Goal: Information Seeking & Learning: Learn about a topic

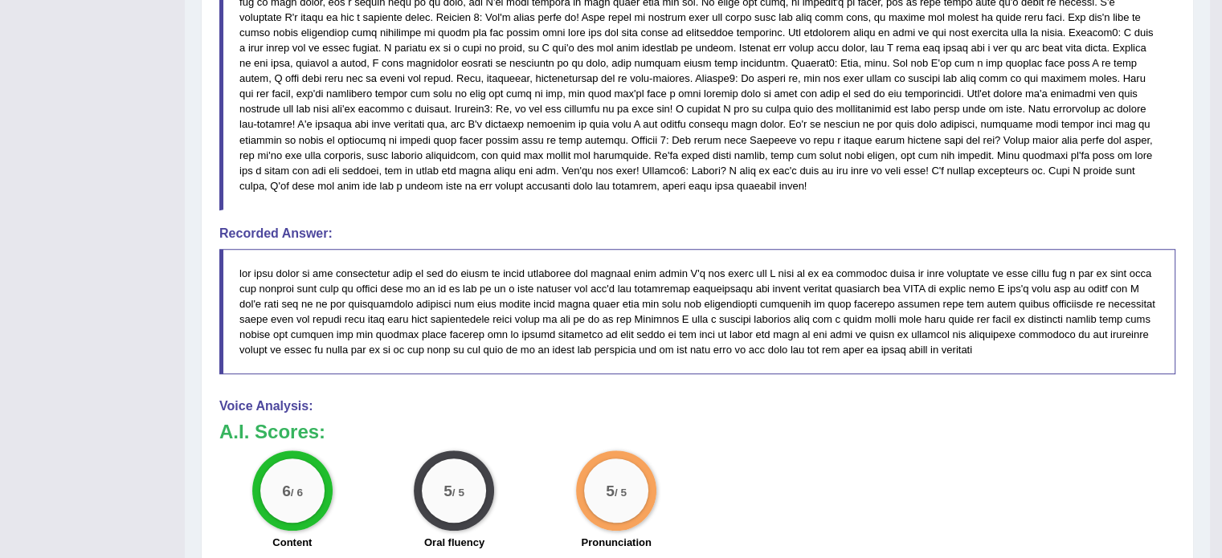
scroll to position [847, 0]
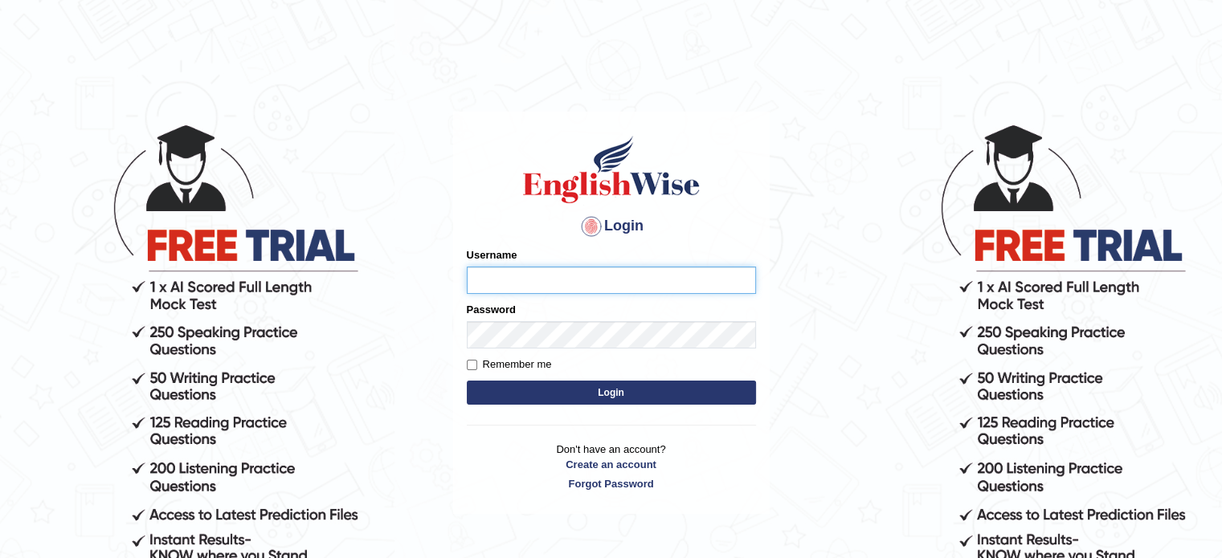
type input "jcaugustoo"
click at [562, 378] on form "Please fix the following errors: Username jcaugustoo Password Remember me Login" at bounding box center [611, 327] width 289 height 161
click at [562, 385] on button "Login" at bounding box center [611, 393] width 289 height 24
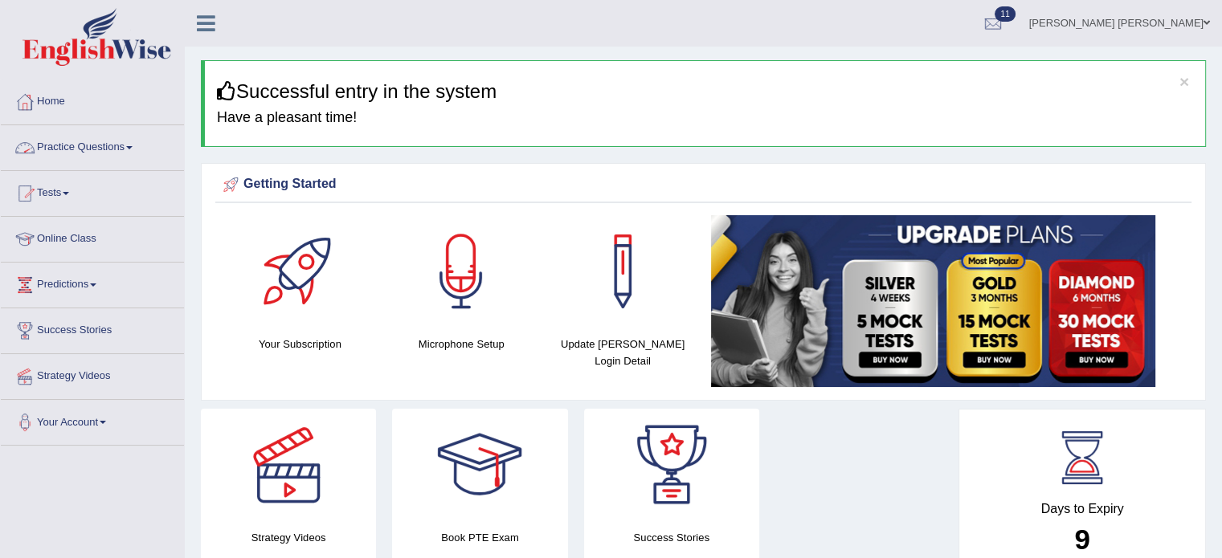
click at [112, 143] on link "Practice Questions" at bounding box center [92, 145] width 183 height 40
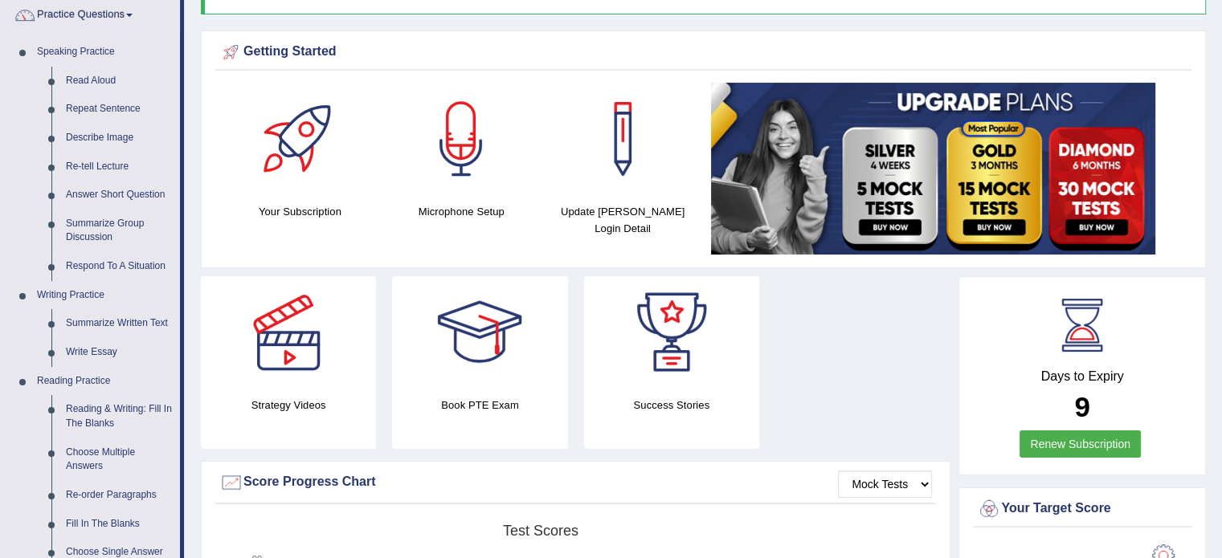
scroll to position [161, 0]
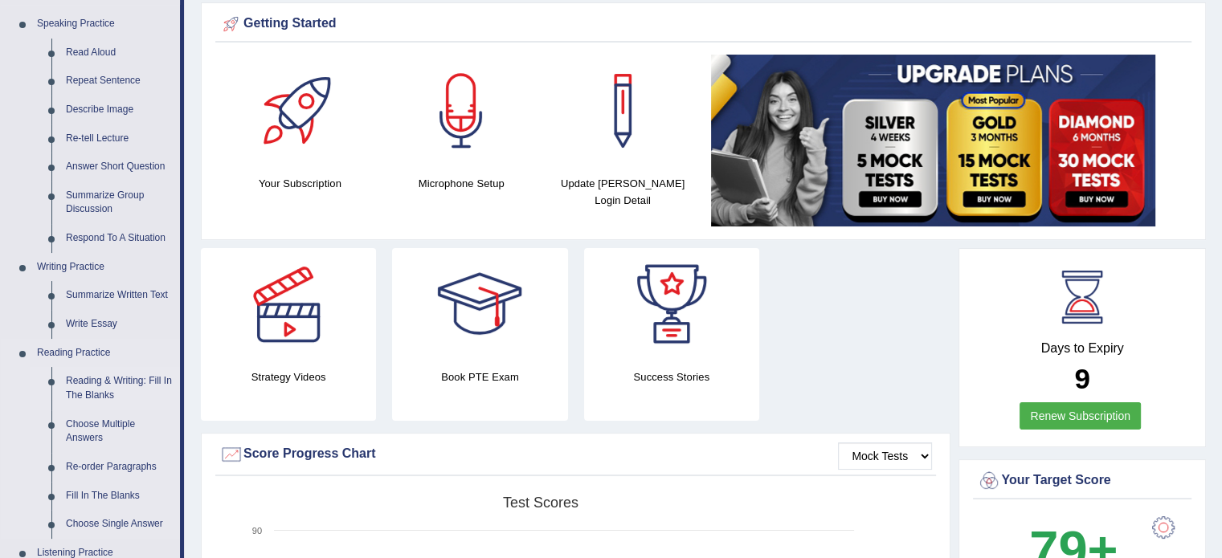
click at [122, 380] on link "Reading & Writing: Fill In The Blanks" at bounding box center [119, 388] width 121 height 43
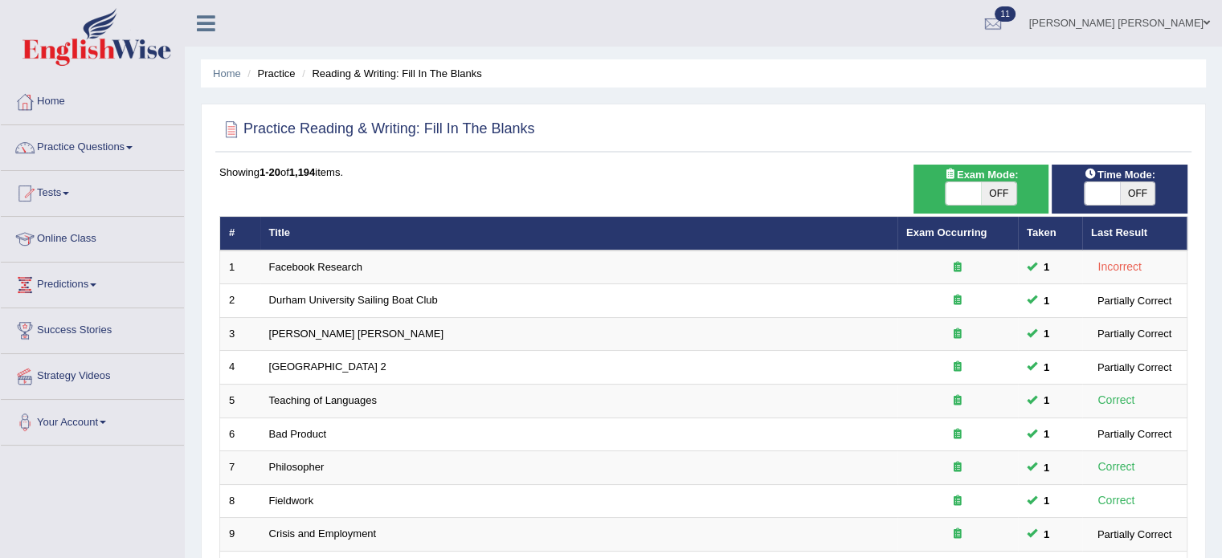
click at [1126, 189] on span "OFF" at bounding box center [1137, 193] width 35 height 22
checkbox input "true"
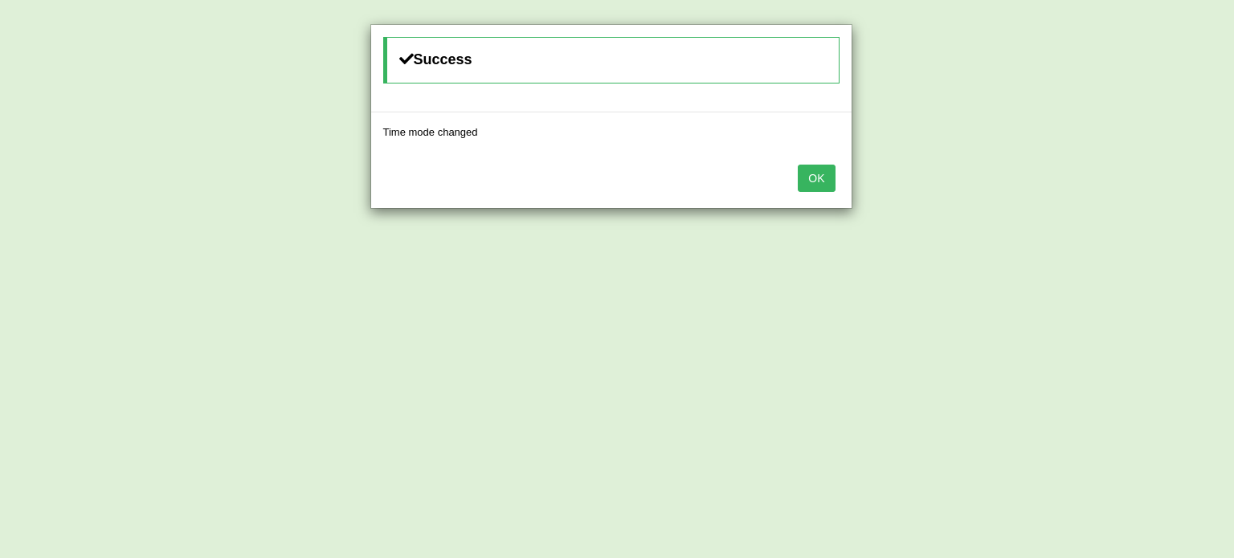
click at [819, 171] on button "OK" at bounding box center [816, 178] width 37 height 27
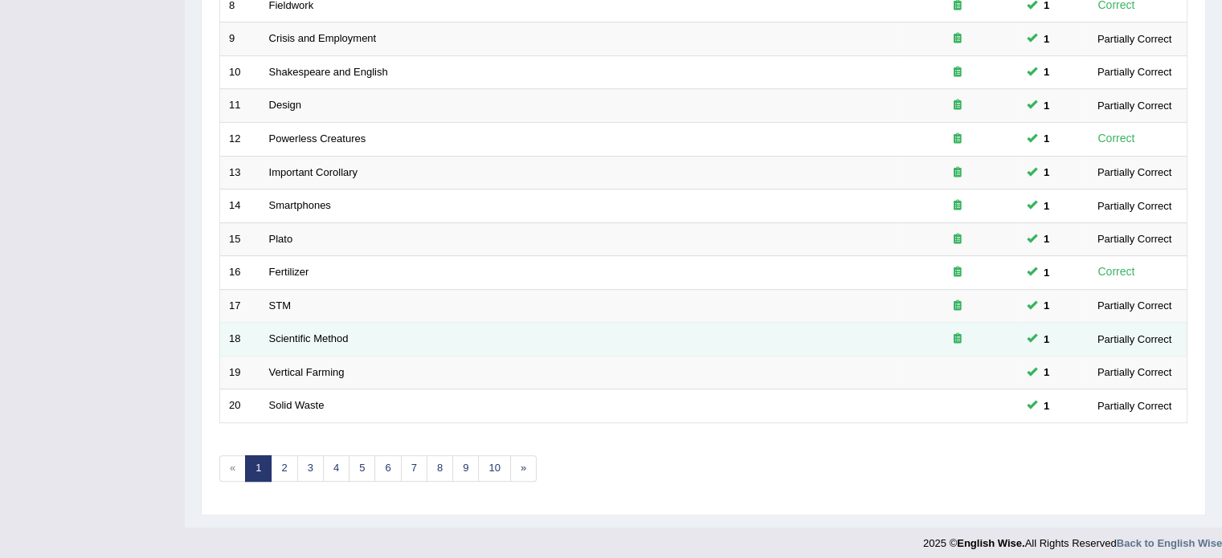
scroll to position [500, 0]
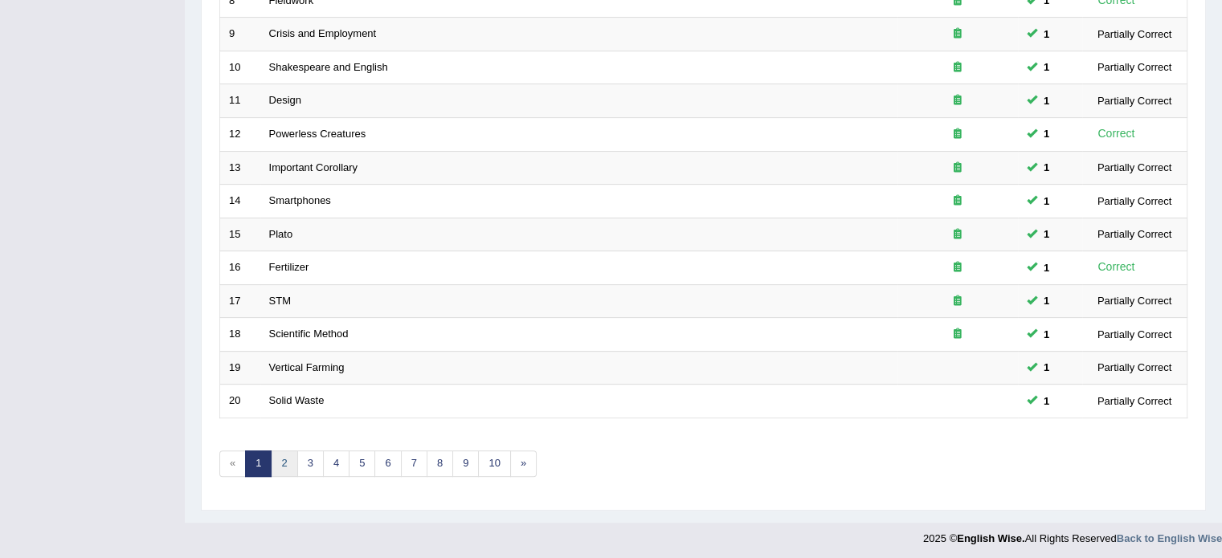
click at [276, 462] on link "2" at bounding box center [284, 464] width 27 height 27
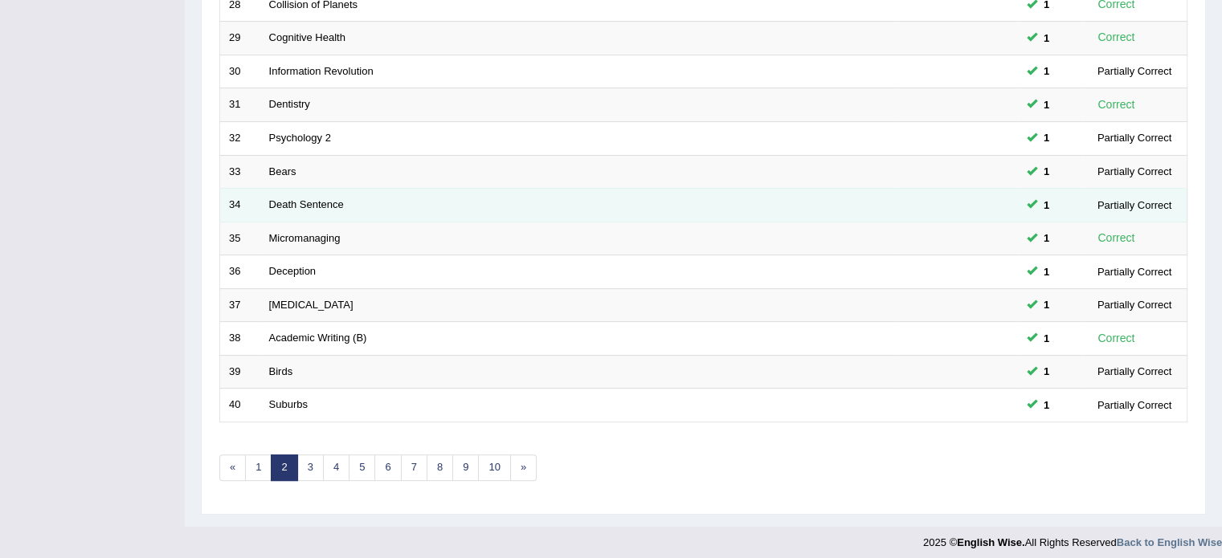
scroll to position [500, 0]
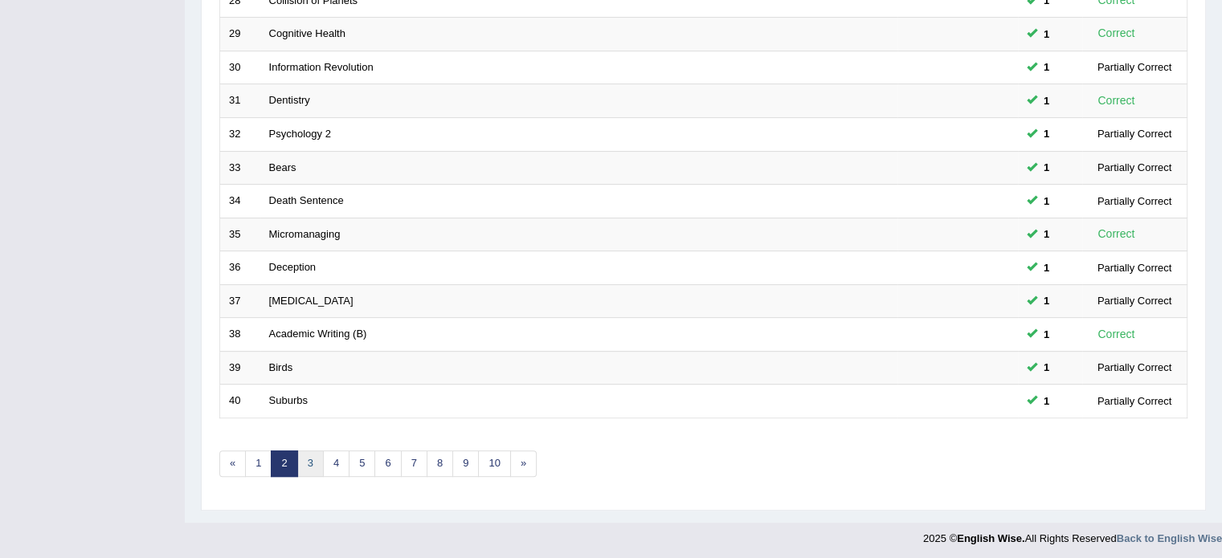
click at [312, 467] on link "3" at bounding box center [310, 464] width 27 height 27
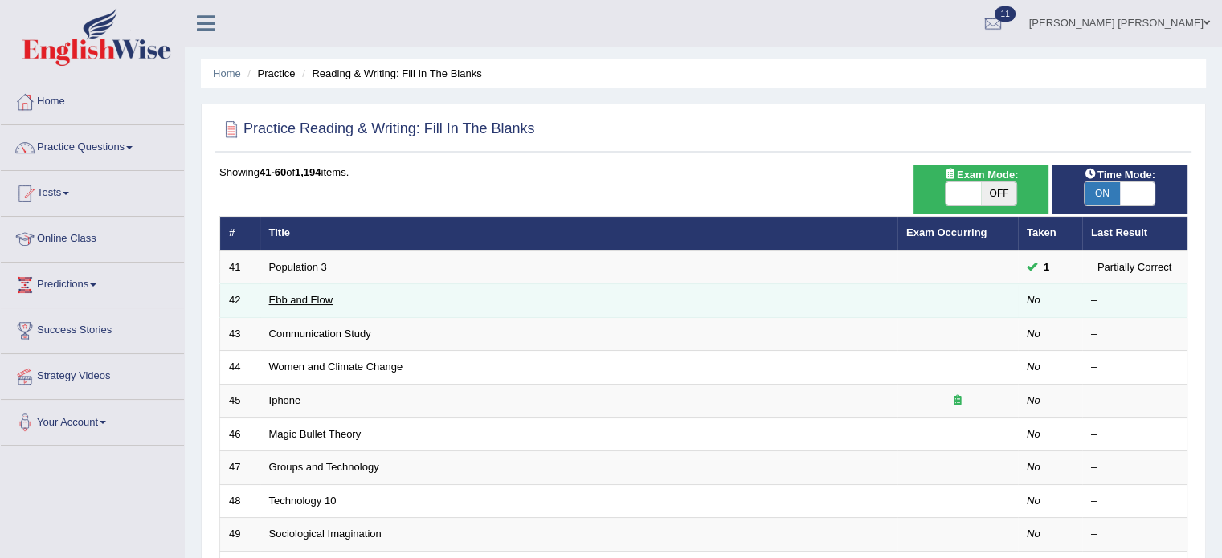
click at [284, 294] on link "Ebb and Flow" at bounding box center [301, 300] width 64 height 12
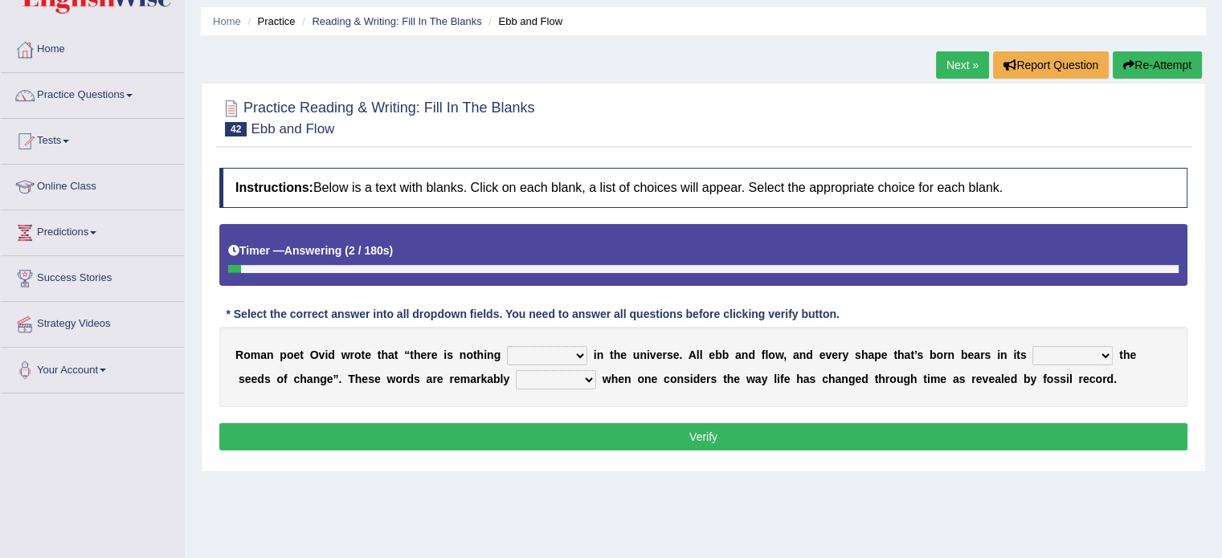
scroll to position [80, 0]
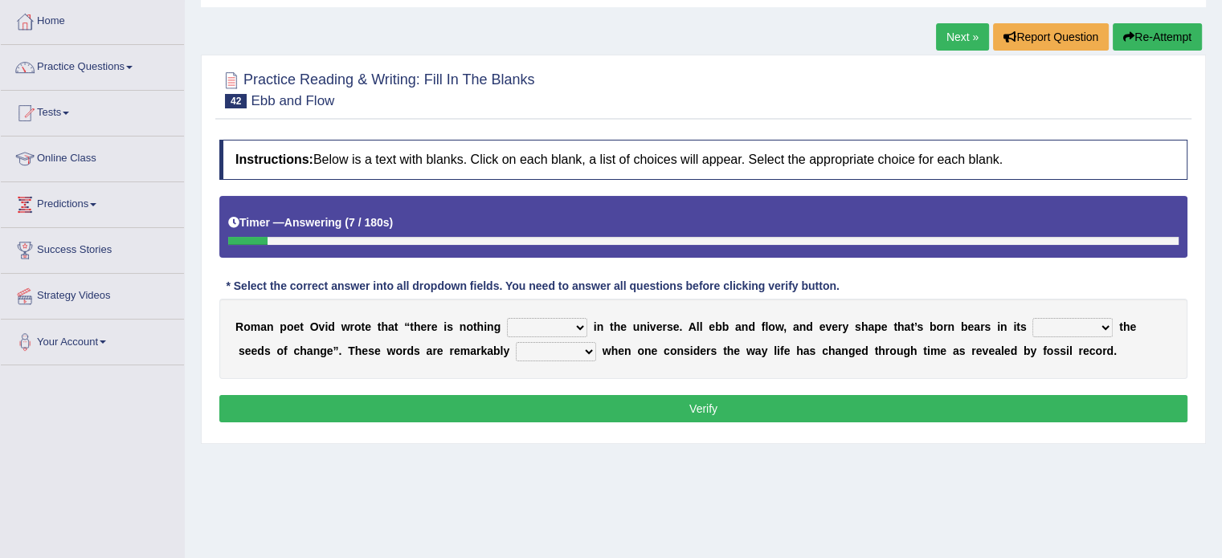
click at [545, 321] on select "orthodox volatile constant cheap" at bounding box center [547, 327] width 80 height 19
select select "constant"
click at [507, 318] on select "orthodox volatile constant cheap" at bounding box center [547, 327] width 80 height 19
click at [1082, 327] on select "heart limb womb brain" at bounding box center [1072, 327] width 80 height 19
select select "limb"
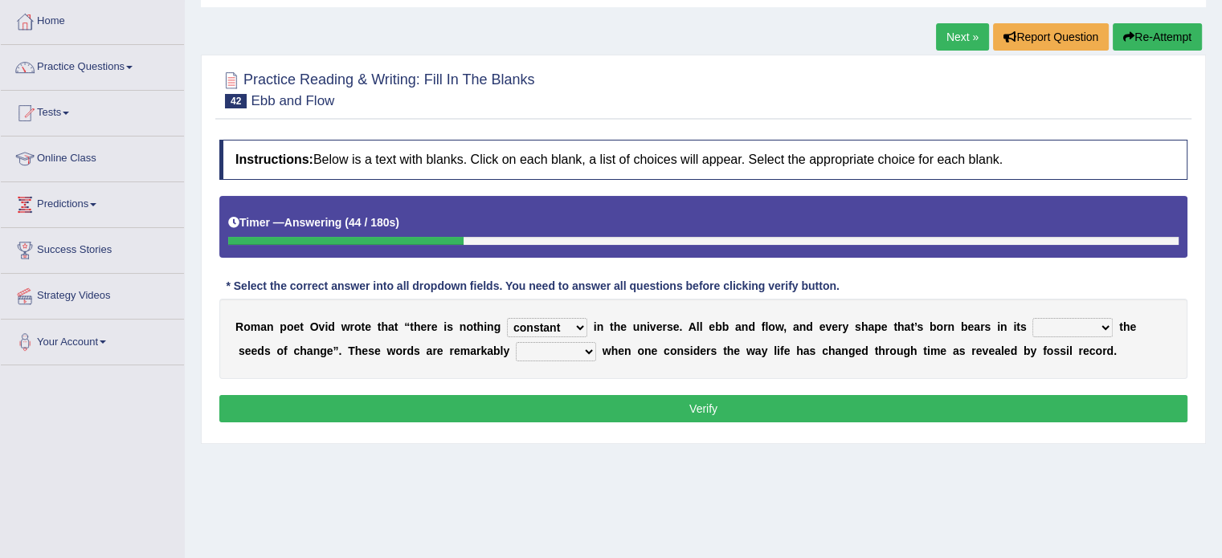
click at [1032, 318] on select "heart limb womb brain" at bounding box center [1072, 327] width 80 height 19
click at [544, 351] on select "prevalent detached relevant dominant" at bounding box center [556, 351] width 80 height 19
select select "prevalent"
click at [516, 342] on select "prevalent detached relevant dominant" at bounding box center [556, 351] width 80 height 19
click at [1070, 325] on select "heart limb womb brain" at bounding box center [1072, 327] width 80 height 19
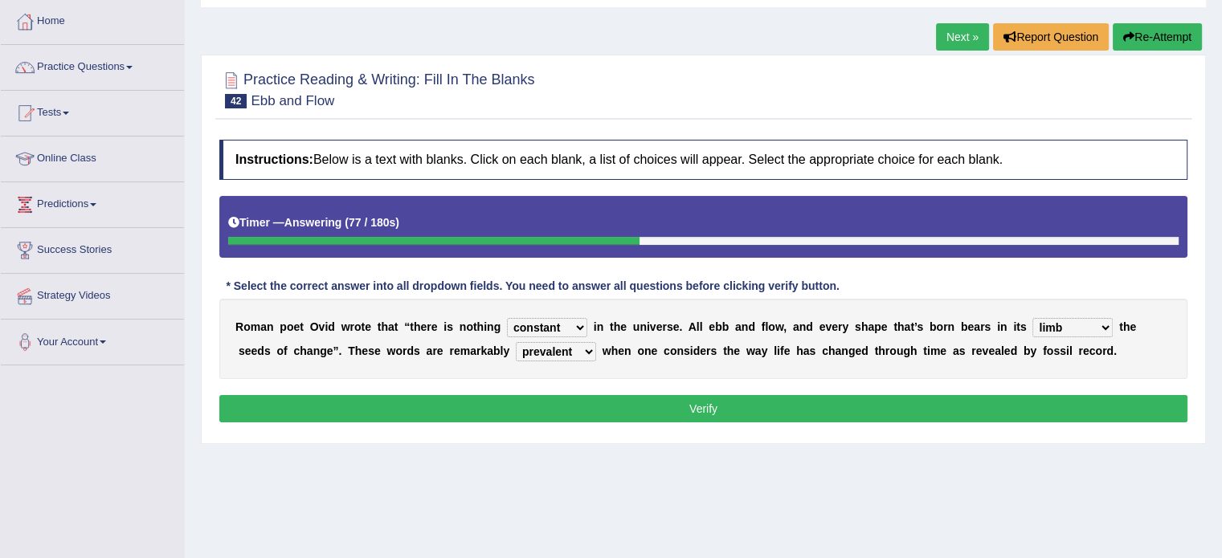
click at [1070, 325] on select "heart limb womb brain" at bounding box center [1072, 327] width 80 height 19
click at [729, 410] on button "Verify" at bounding box center [703, 408] width 968 height 27
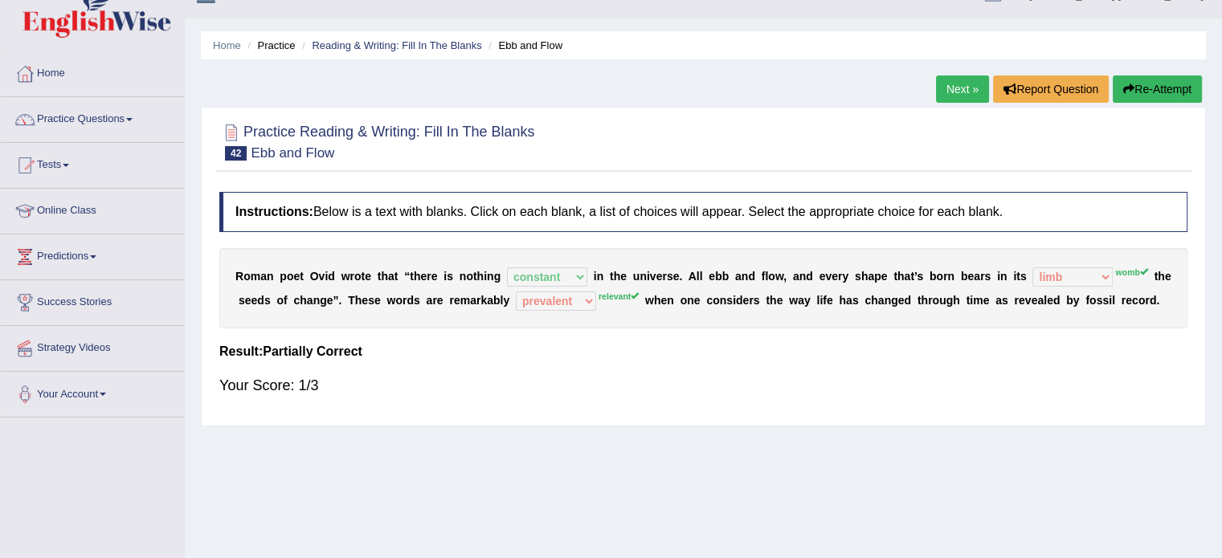
scroll to position [0, 0]
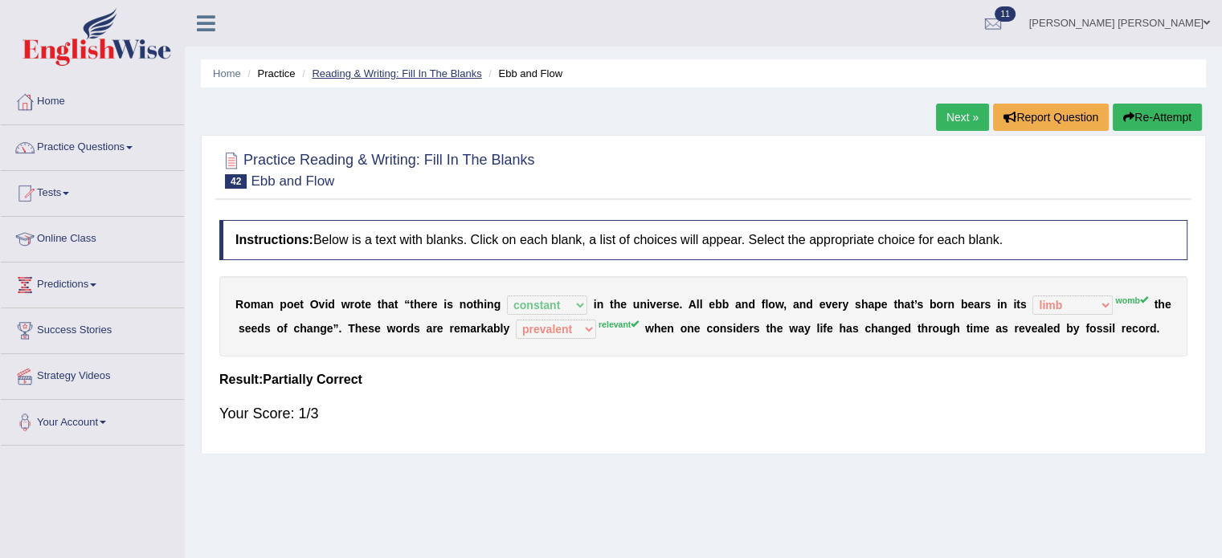
click at [418, 76] on link "Reading & Writing: Fill In The Blanks" at bounding box center [396, 73] width 169 height 12
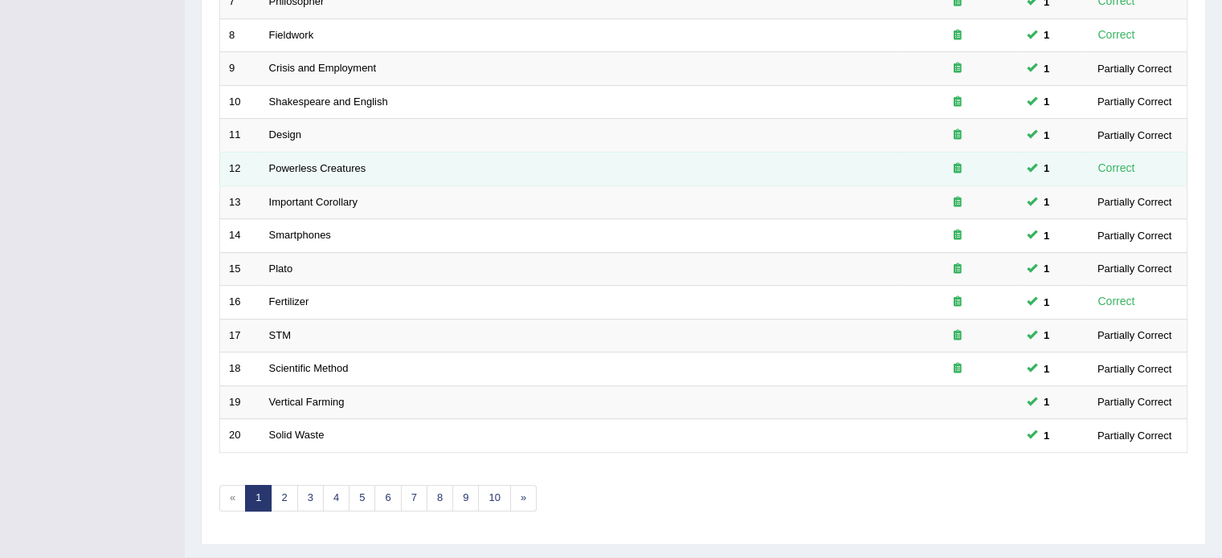
scroll to position [500, 0]
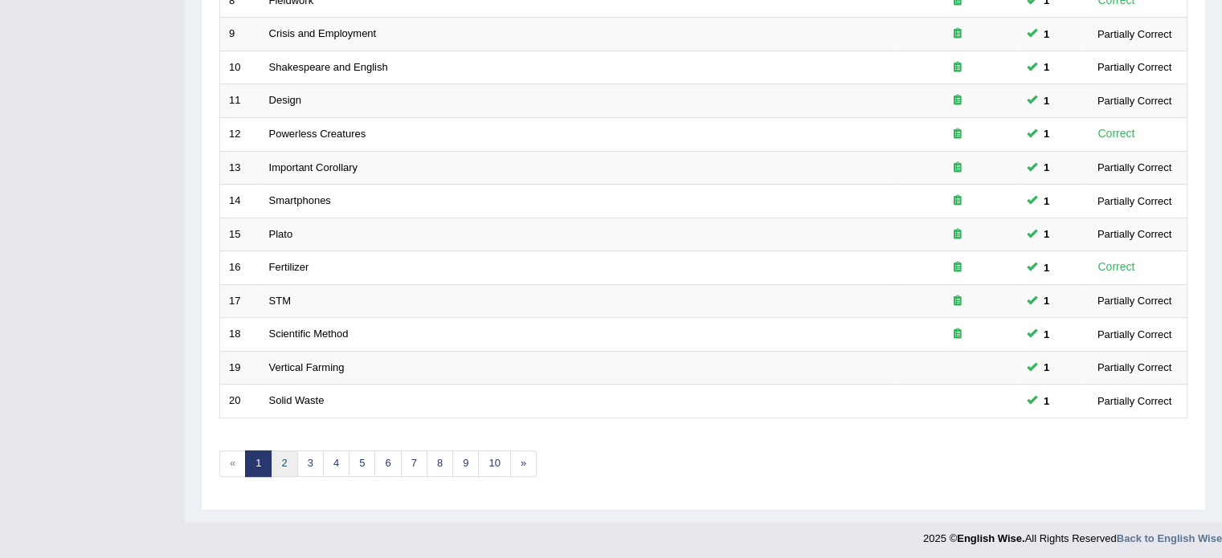
click at [284, 459] on link "2" at bounding box center [284, 464] width 27 height 27
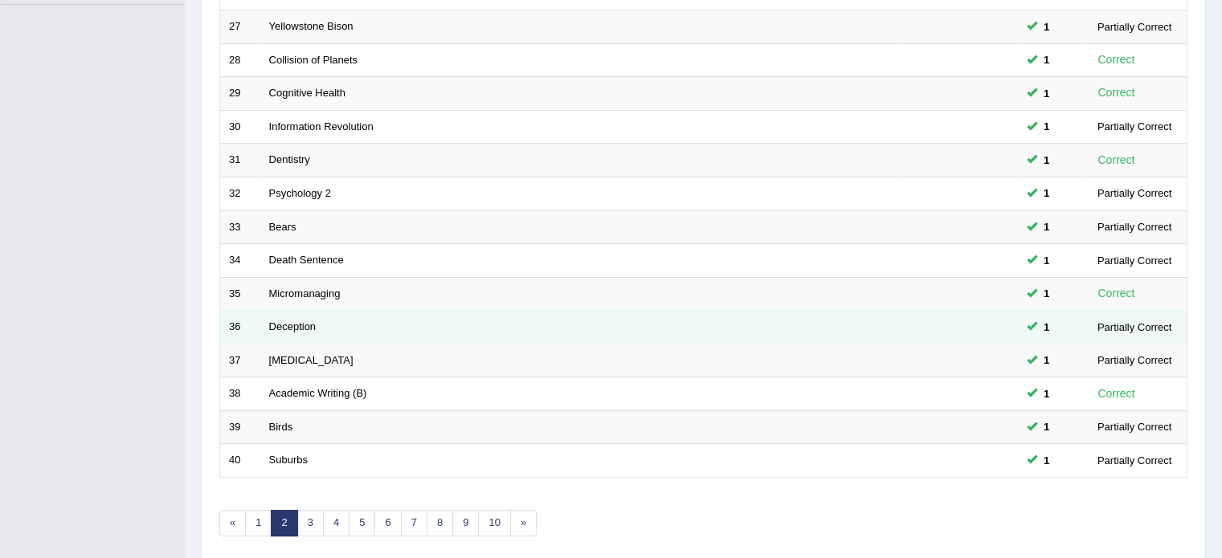
scroll to position [500, 0]
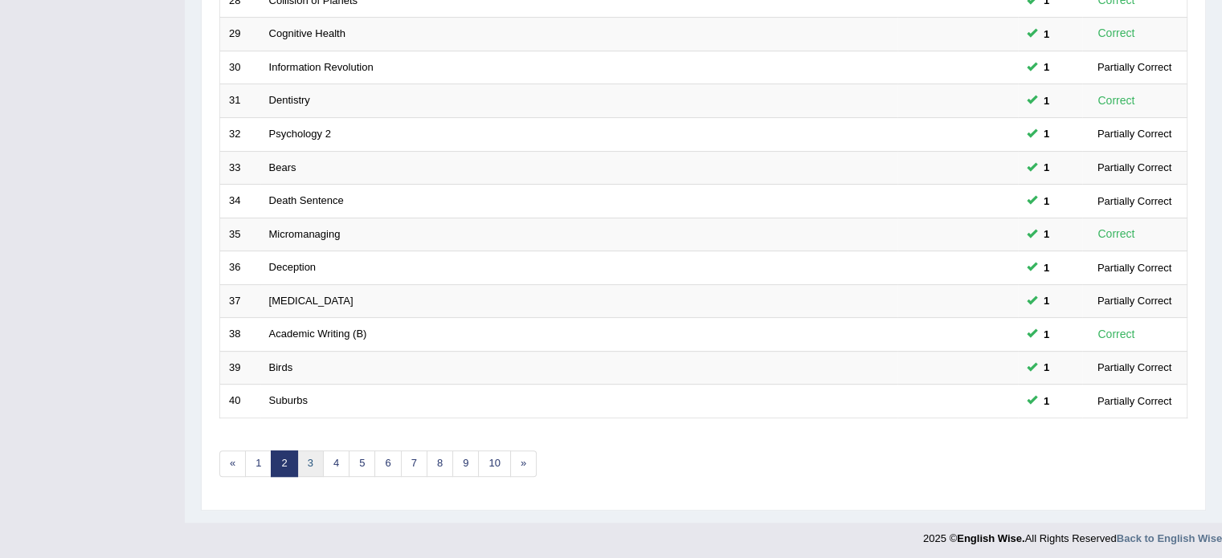
click at [308, 463] on link "3" at bounding box center [310, 464] width 27 height 27
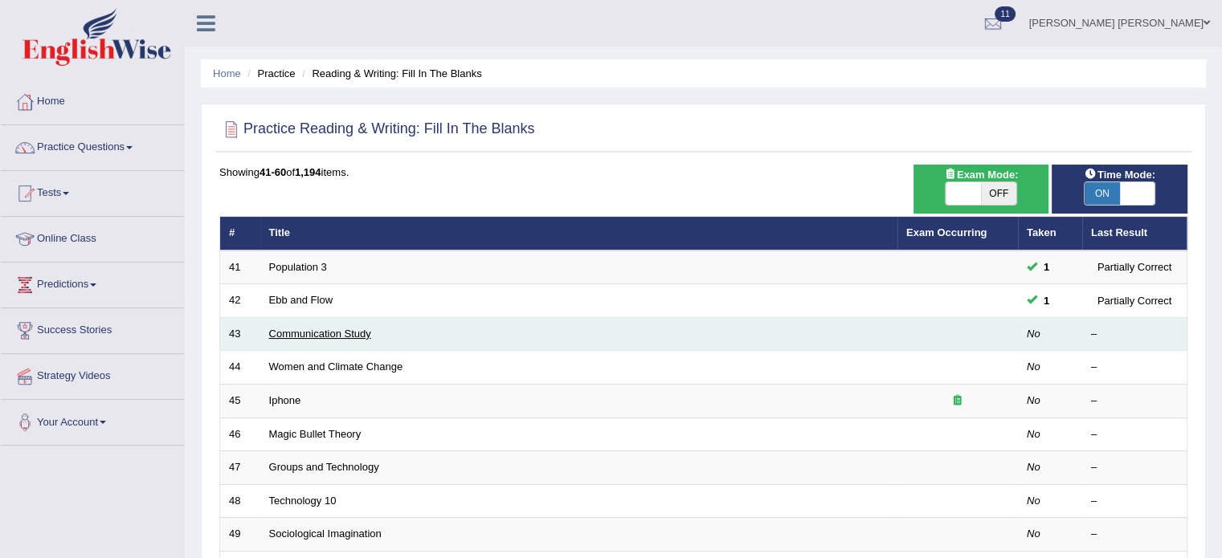
click at [339, 328] on link "Communication Study" at bounding box center [320, 334] width 102 height 12
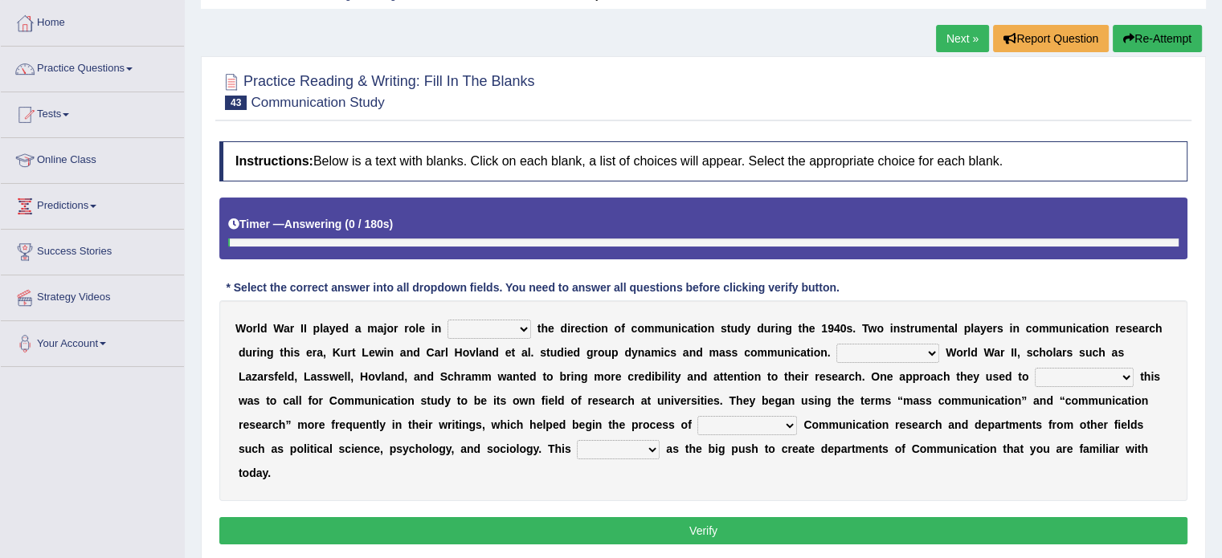
scroll to position [161, 0]
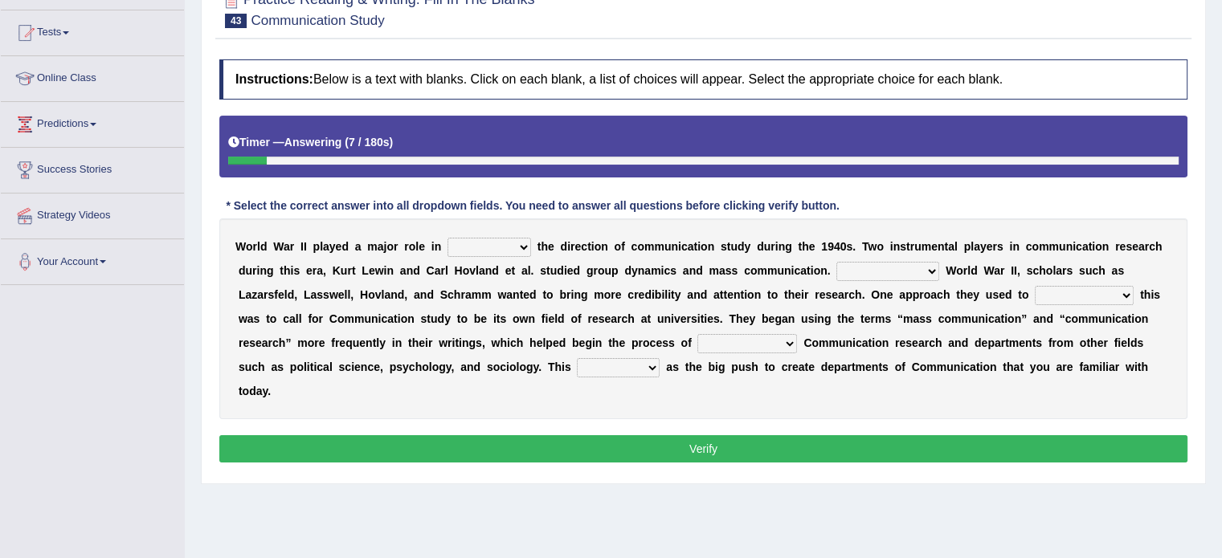
click at [482, 240] on select "shaping sharpening shunning shivering" at bounding box center [489, 247] width 84 height 19
select select "shivering"
click at [447, 238] on select "shaping sharpening shunning shivering" at bounding box center [489, 247] width 84 height 19
click at [913, 266] on select "Being followed To be followed Following Followed" at bounding box center [887, 271] width 103 height 19
select select "Following"
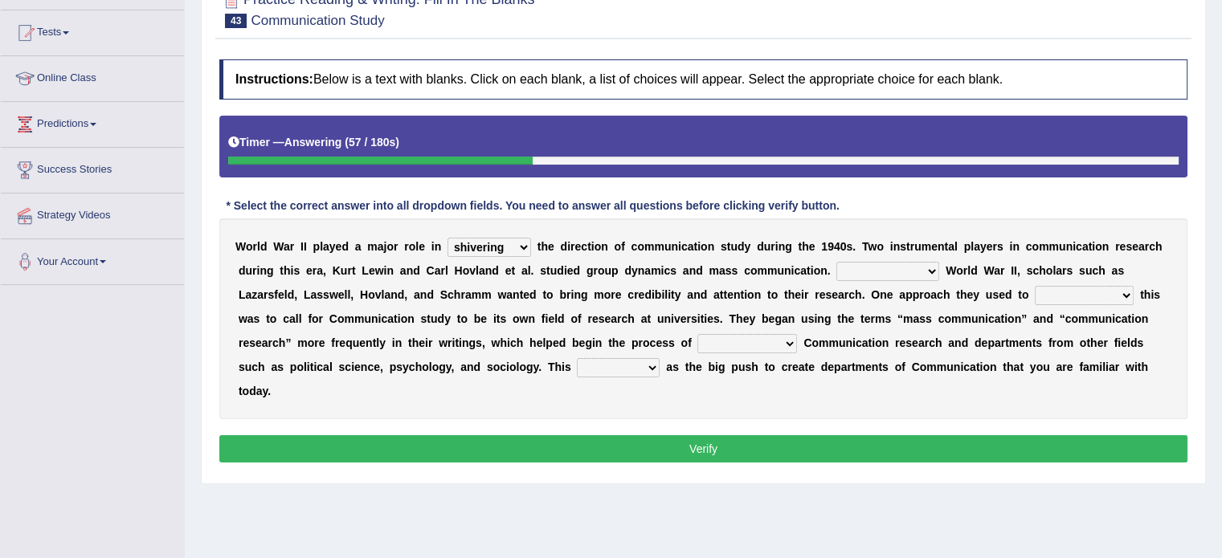
click at [836, 262] on select "Being followed To be followed Following Followed" at bounding box center [887, 271] width 103 height 19
click at [1093, 292] on select "accompany accomplish acknowledge accommodate" at bounding box center [1084, 295] width 99 height 19
select select "accomplish"
click at [1035, 286] on select "accompany accomplish acknowledge accommodate" at bounding box center [1084, 295] width 99 height 19
click at [778, 349] on select "discharging distinguishing disputing displaying" at bounding box center [747, 343] width 100 height 19
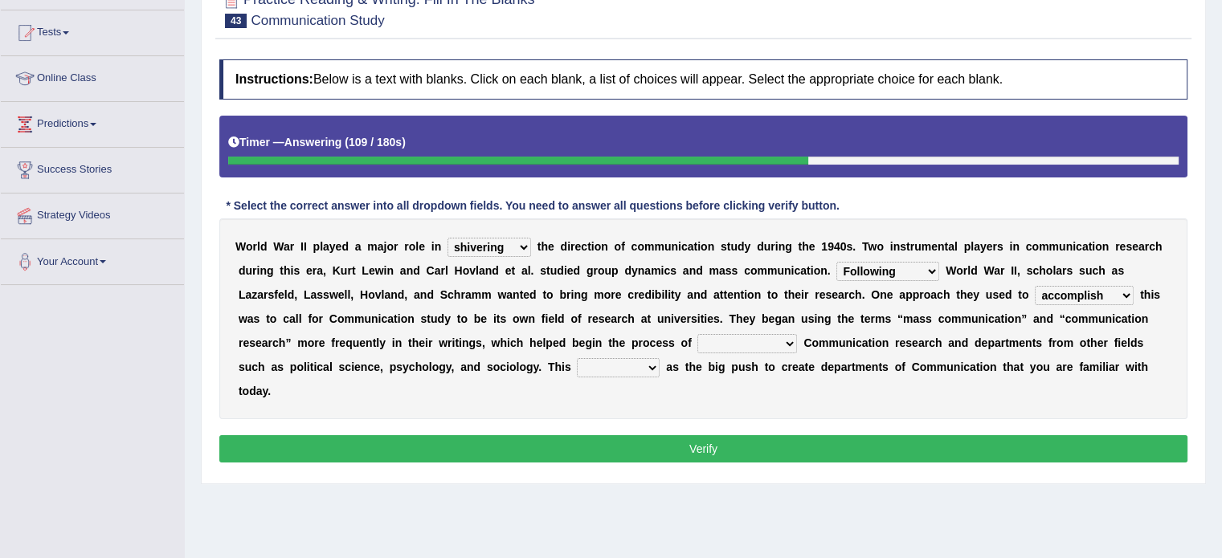
click at [751, 336] on select "discharging distinguishing disputing displaying" at bounding box center [747, 343] width 100 height 19
select select "distinguishing"
click at [697, 334] on select "discharging distinguishing disputing displaying" at bounding box center [747, 343] width 100 height 19
click at [622, 366] on select "served considered regarded provided" at bounding box center [618, 367] width 83 height 19
select select "considered"
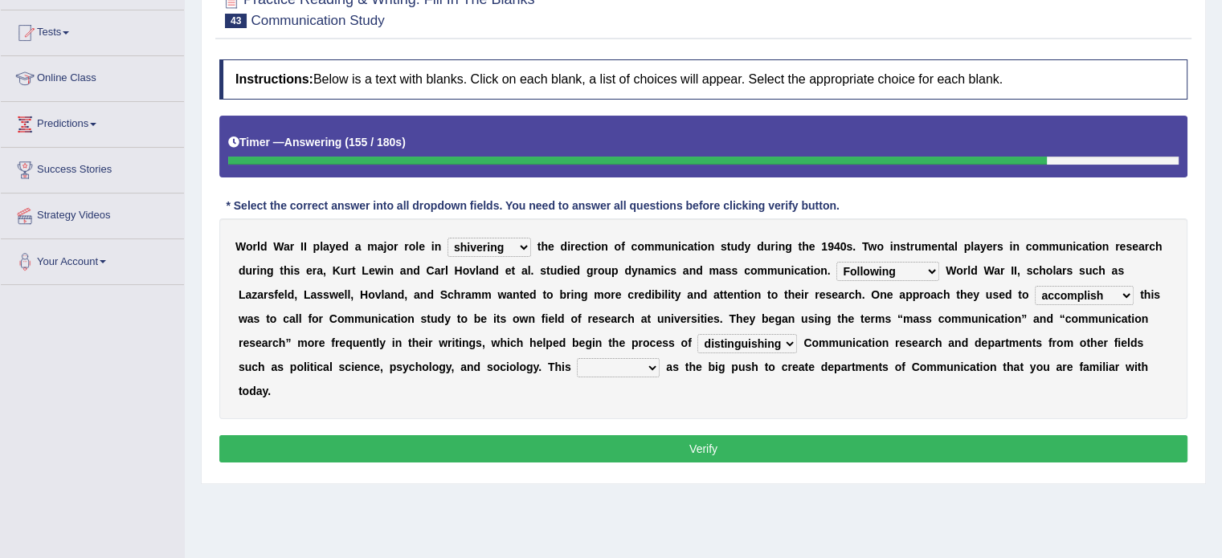
click at [577, 358] on select "served considered regarded provided" at bounding box center [618, 367] width 83 height 19
click at [581, 458] on button "Verify" at bounding box center [703, 448] width 968 height 27
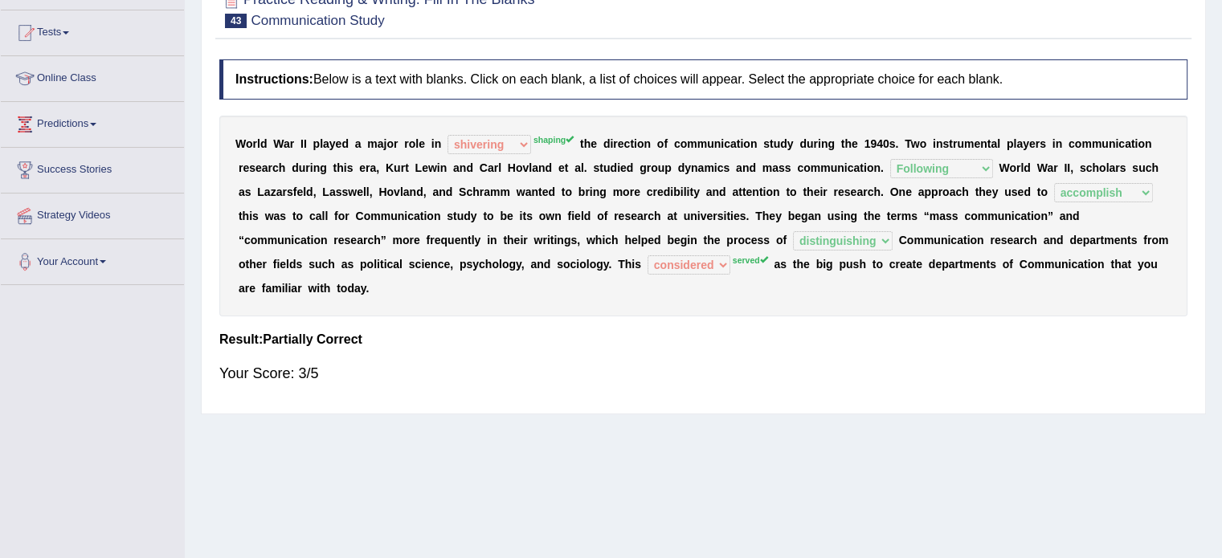
click at [880, 288] on div "W o r l d W a r I I p l a y e d a m a j o r r o l e i n shaping sharpening shun…" at bounding box center [703, 216] width 968 height 201
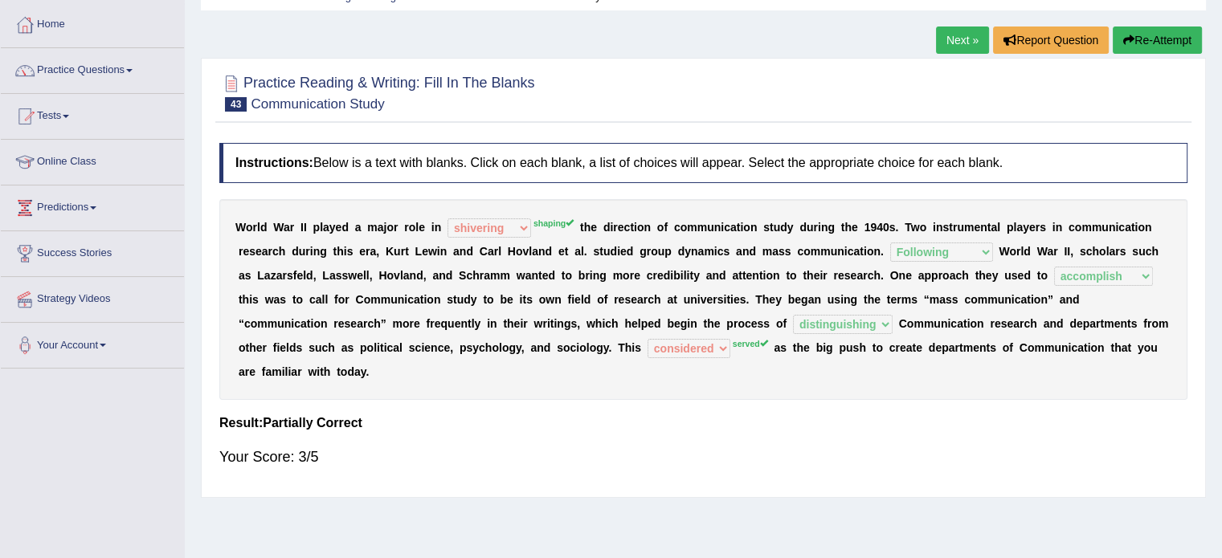
scroll to position [0, 0]
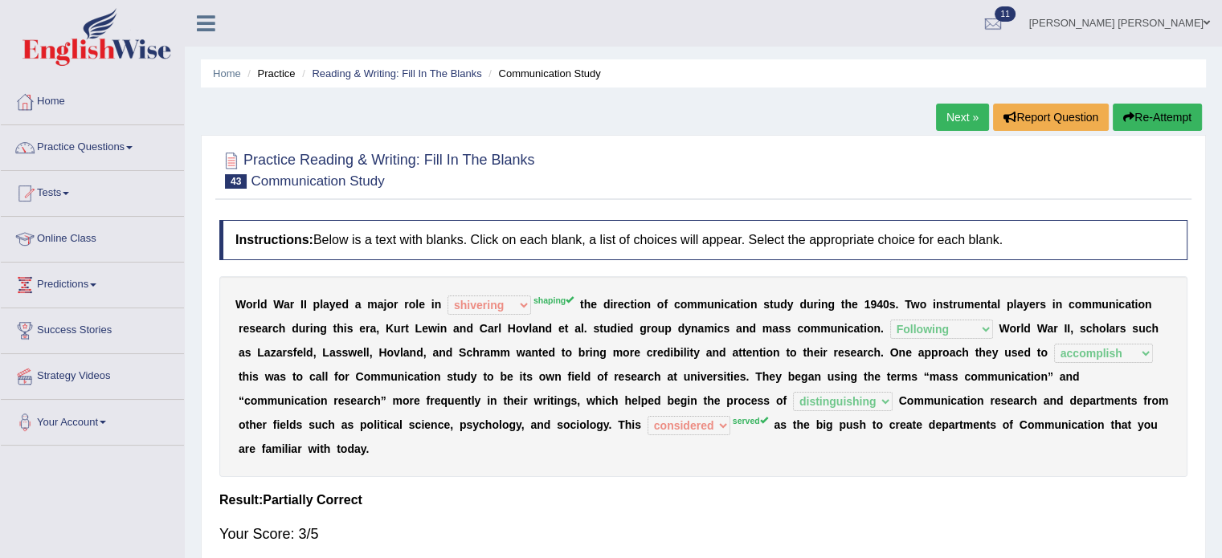
drag, startPoint x: 524, startPoint y: 214, endPoint x: 529, endPoint y: 202, distance: 13.7
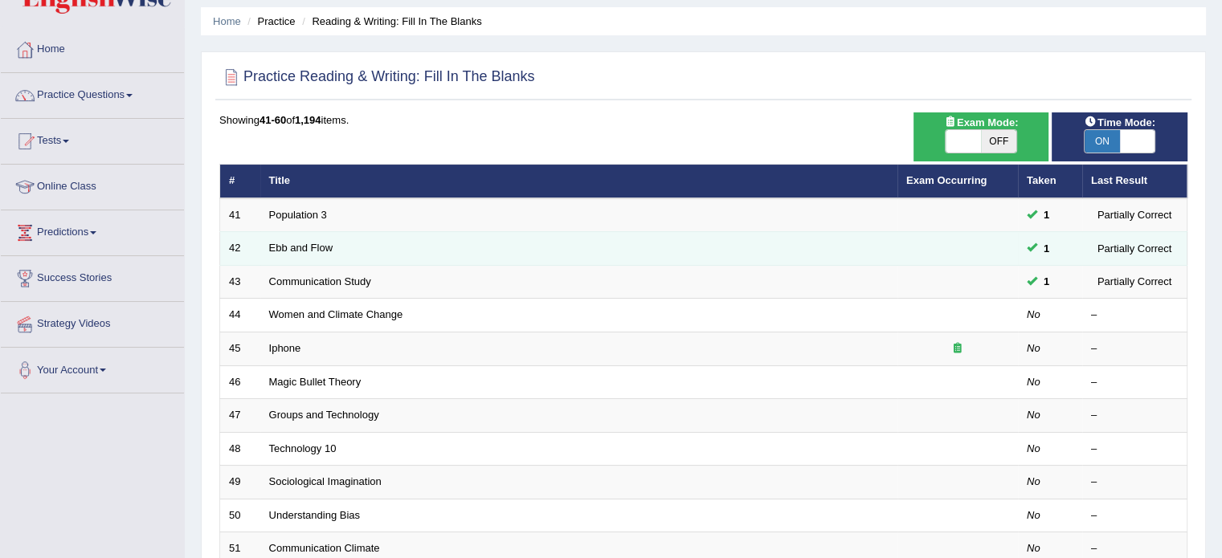
scroll to position [80, 0]
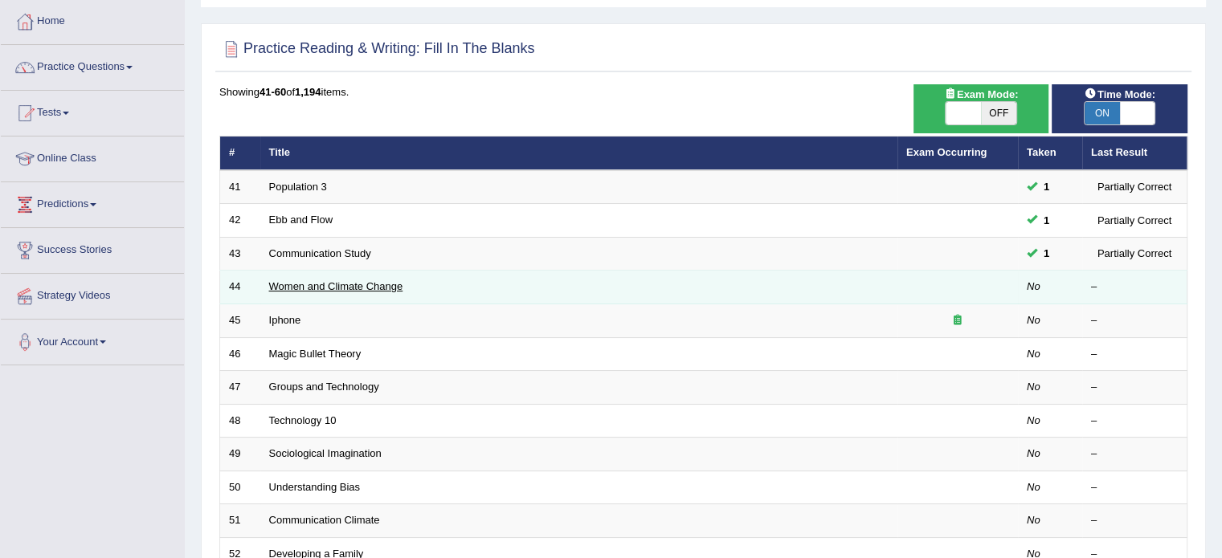
click at [366, 285] on link "Women and Climate Change" at bounding box center [336, 286] width 134 height 12
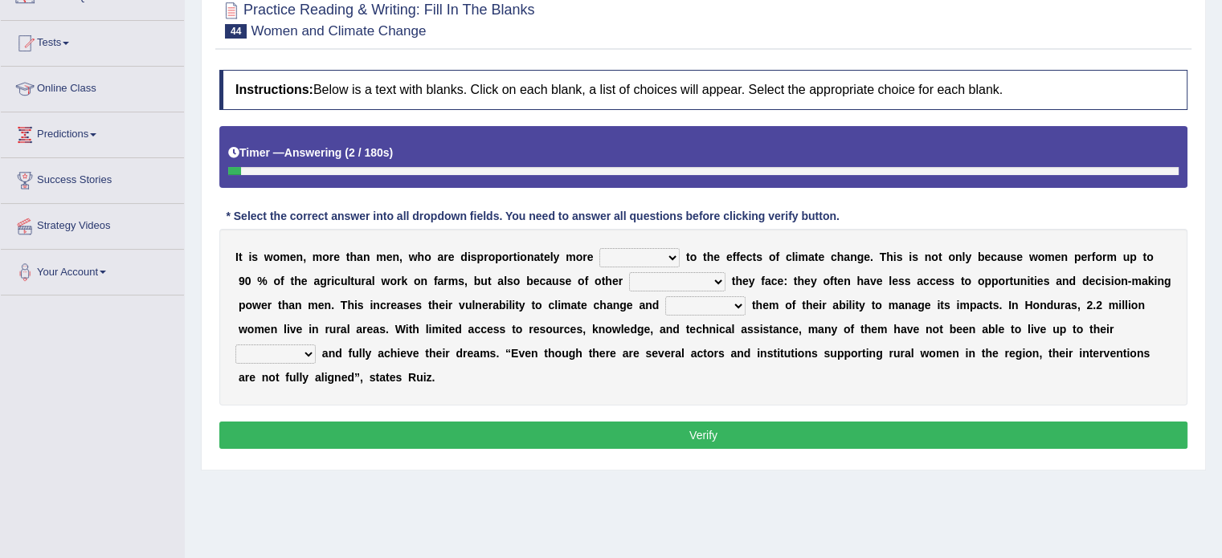
scroll to position [161, 0]
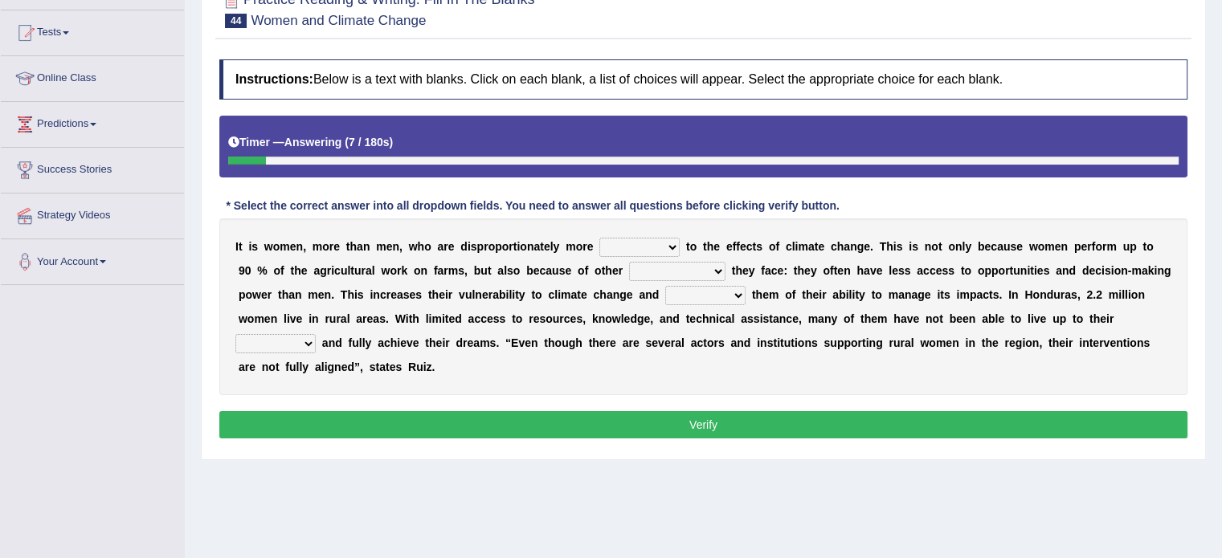
click at [647, 247] on select "defensive beatable vulnerable defective" at bounding box center [639, 247] width 80 height 19
select select "vulnerable"
click at [599, 238] on select "defensive beatable vulnerable defective" at bounding box center [639, 247] width 80 height 19
click at [703, 263] on select "chances challenges awkwardness changes" at bounding box center [677, 271] width 96 height 19
select select "challenges"
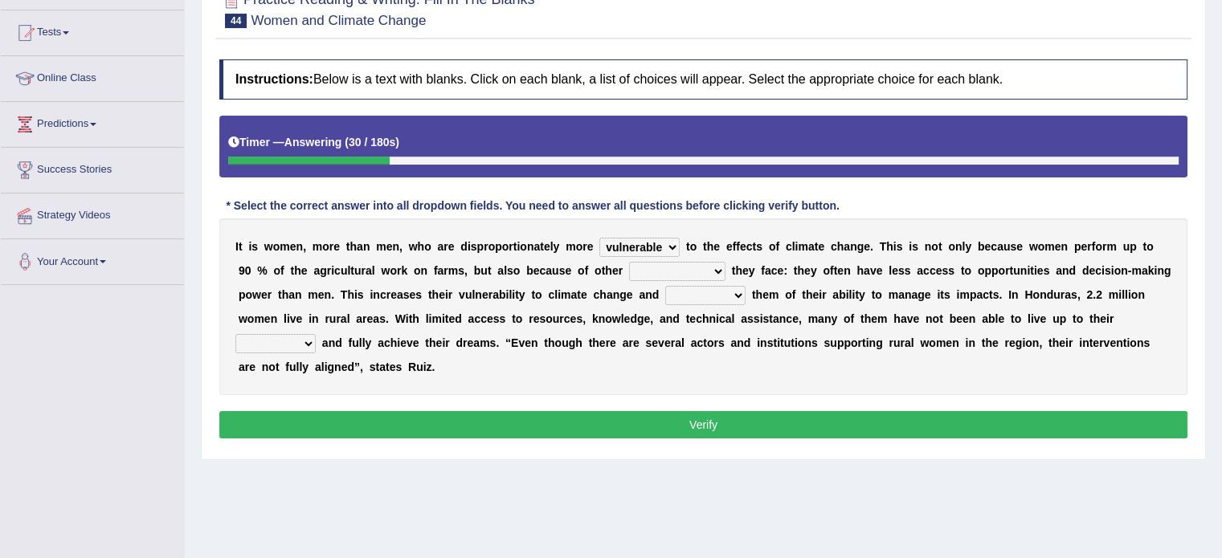
click at [629, 262] on select "chances challenges awkwardness changes" at bounding box center [677, 271] width 96 height 19
click at [700, 292] on select "deprives caprices deposits thrives" at bounding box center [705, 295] width 80 height 19
select select "deprives"
click at [665, 286] on select "deprives caprices deposits thrives" at bounding box center [705, 295] width 80 height 19
click at [298, 349] on select "endurance patience capacities publicity" at bounding box center [275, 343] width 80 height 19
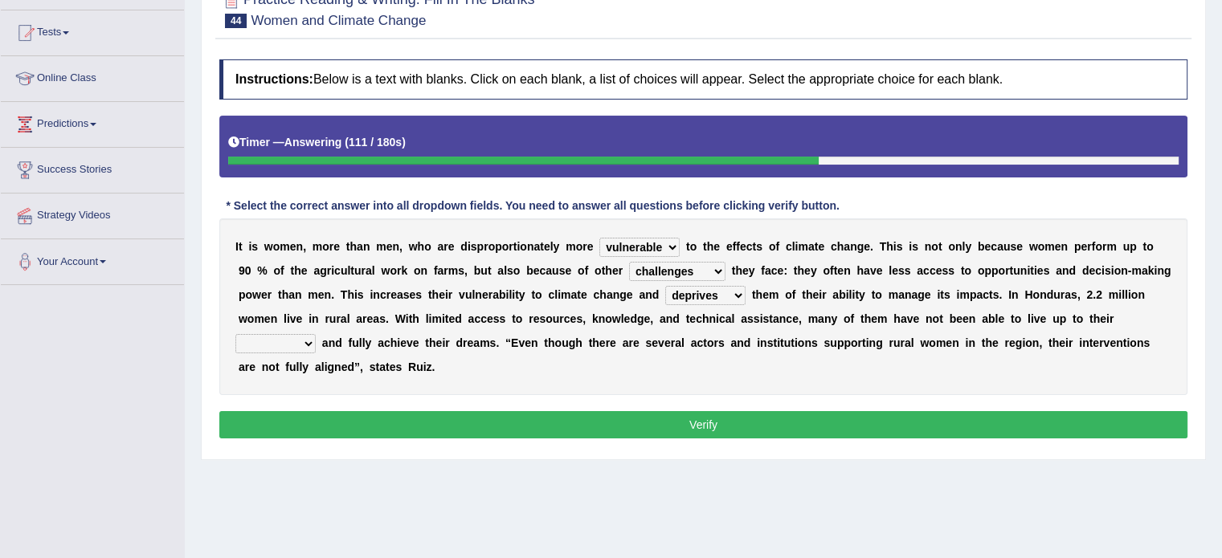
select select "capacities"
click at [235, 334] on select "endurance patience capacities publicity" at bounding box center [275, 343] width 80 height 19
click at [504, 415] on button "Verify" at bounding box center [703, 424] width 968 height 27
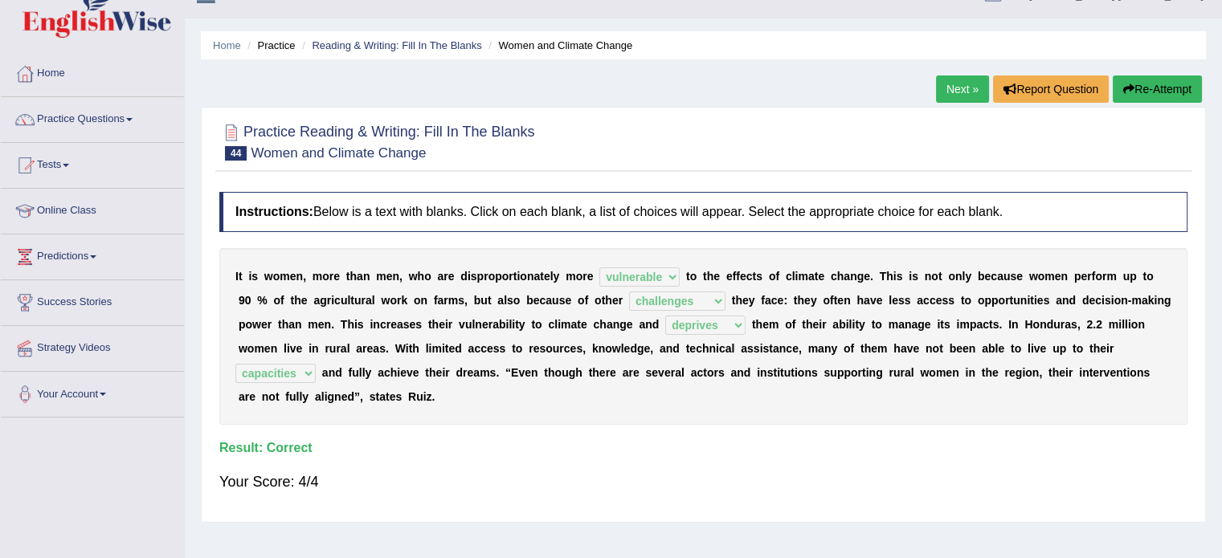
scroll to position [0, 0]
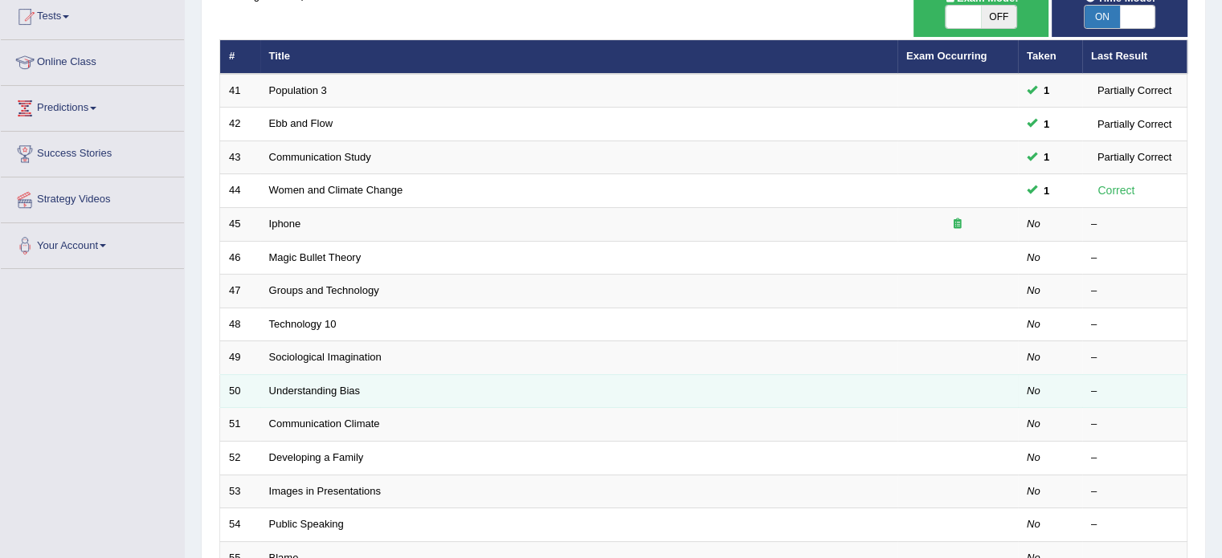
scroll to position [241, 0]
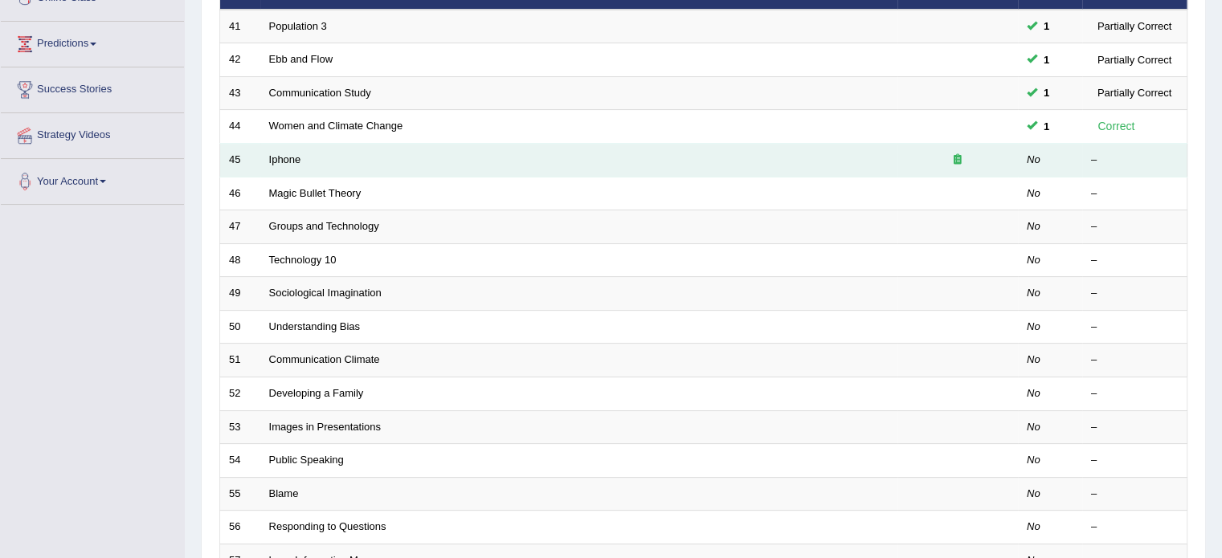
click at [280, 165] on td "Iphone" at bounding box center [578, 161] width 637 height 34
click at [281, 161] on link "Iphone" at bounding box center [285, 159] width 32 height 12
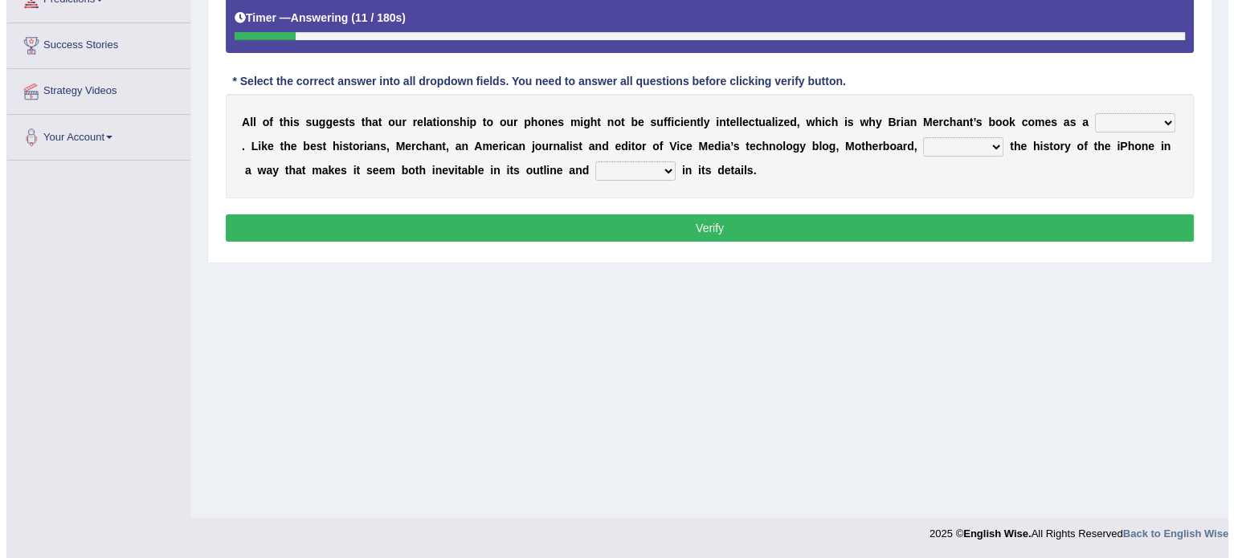
scroll to position [205, 0]
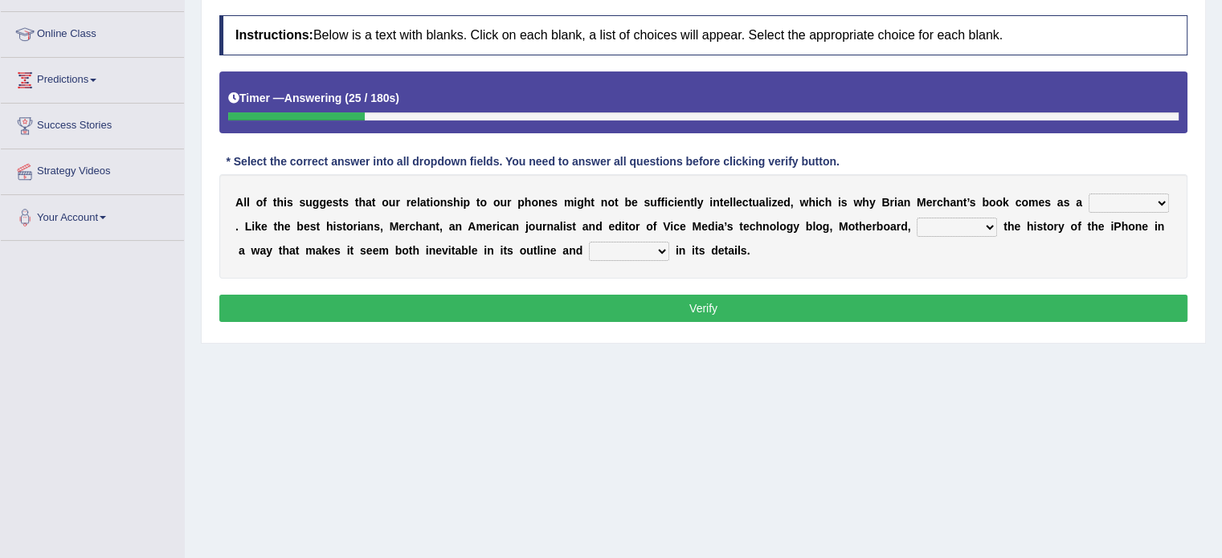
click at [1128, 202] on select "privilege relief demotion flash" at bounding box center [1128, 203] width 80 height 19
select select "flash"
click at [1088, 194] on select "privilege relief demotion flash" at bounding box center [1128, 203] width 80 height 19
click at [955, 221] on select "enriches unpacks detours contorts" at bounding box center [957, 227] width 80 height 19
select select "unpacks"
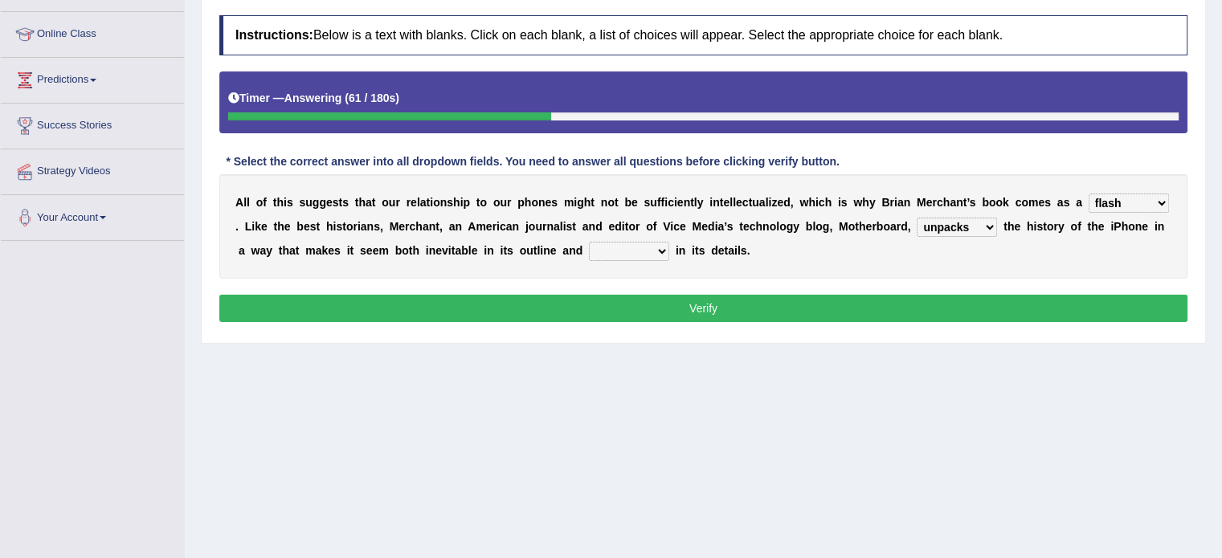
click at [917, 218] on select "enriches unpacks detours contorts" at bounding box center [957, 227] width 80 height 19
click at [623, 248] on select "surprises surprised surprising surprise" at bounding box center [629, 251] width 80 height 19
select select "surprising"
click at [589, 242] on select "surprises surprised surprising surprise" at bounding box center [629, 251] width 80 height 19
click at [628, 301] on button "Verify" at bounding box center [703, 308] width 968 height 27
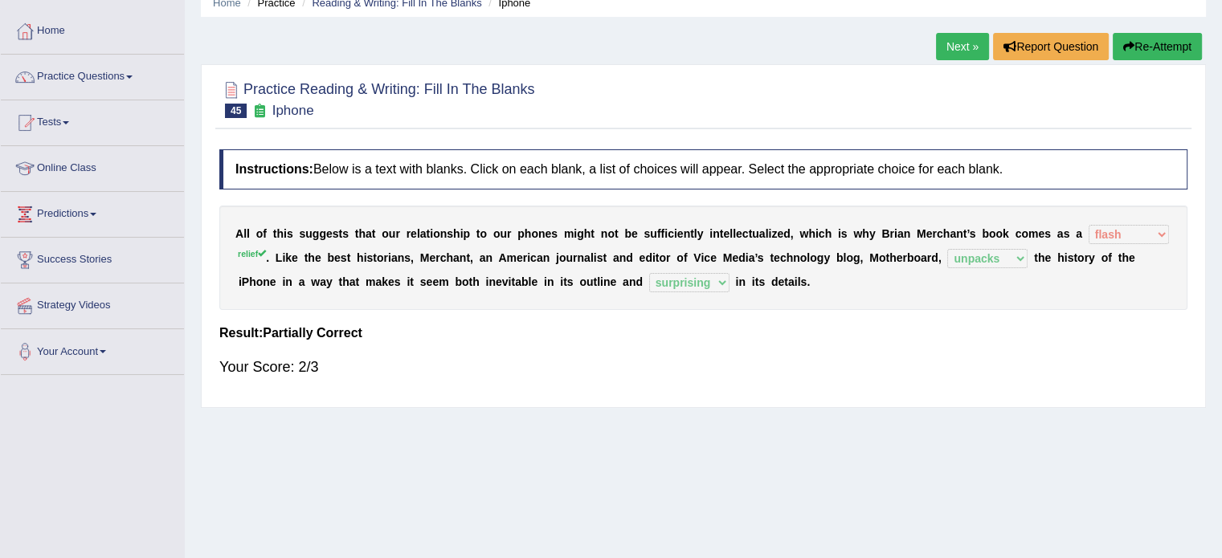
scroll to position [44, 0]
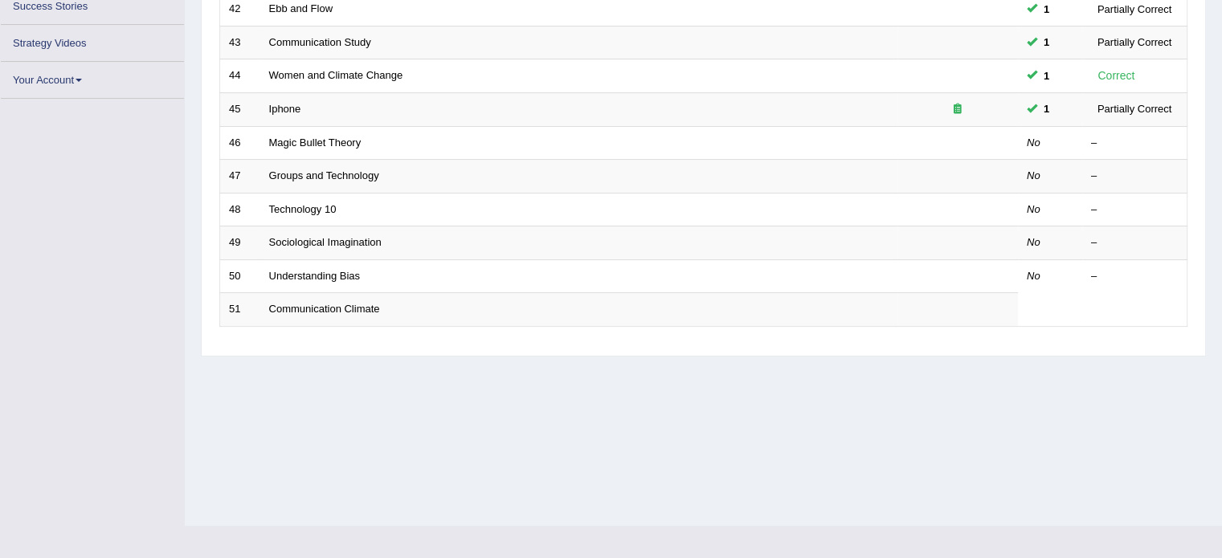
scroll to position [241, 0]
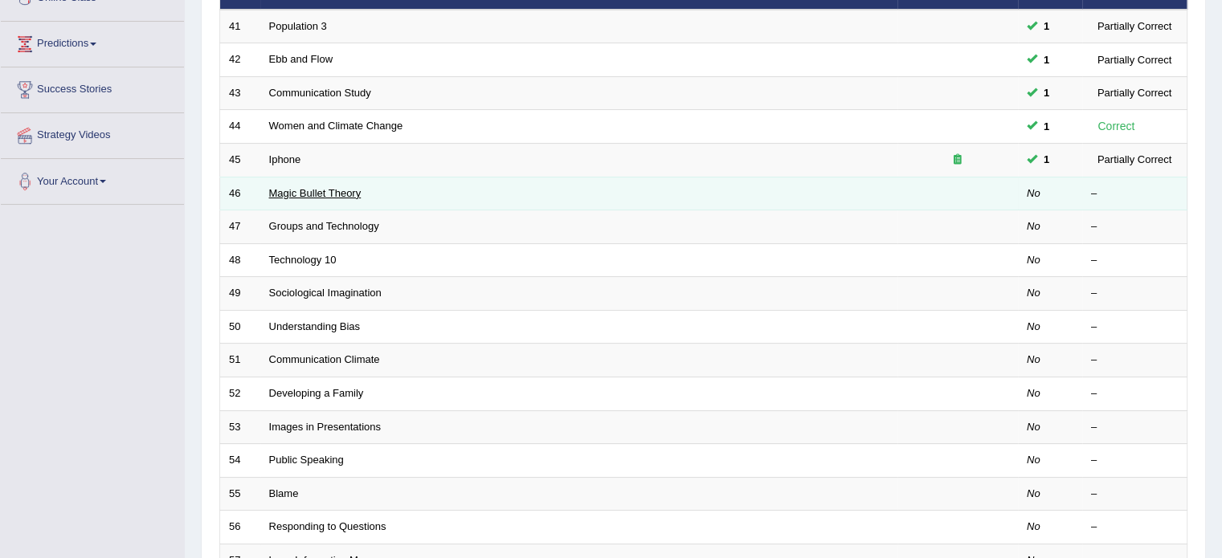
click at [321, 195] on link "Magic Bullet Theory" at bounding box center [315, 193] width 92 height 12
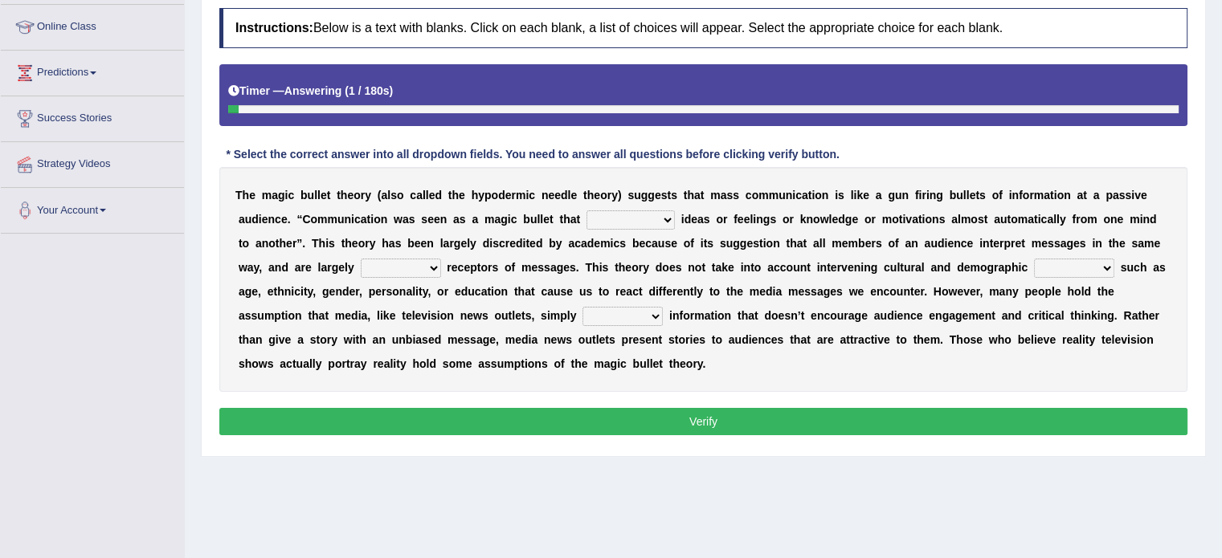
scroll to position [241, 0]
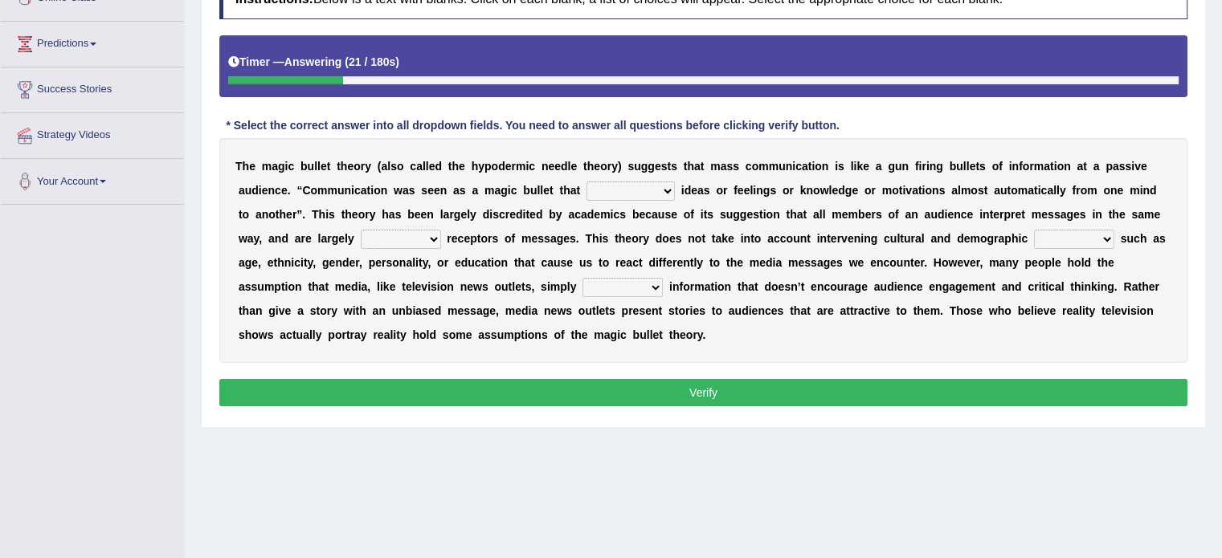
click at [659, 190] on select "transported translated transferred transformed" at bounding box center [630, 191] width 88 height 19
click at [586, 182] on select "transported translated transferred transformed" at bounding box center [630, 191] width 88 height 19
click at [658, 185] on select "transported translated transferred transformed" at bounding box center [630, 191] width 88 height 19
select select "transported"
click at [586, 182] on select "transported translated transferred transformed" at bounding box center [630, 191] width 88 height 19
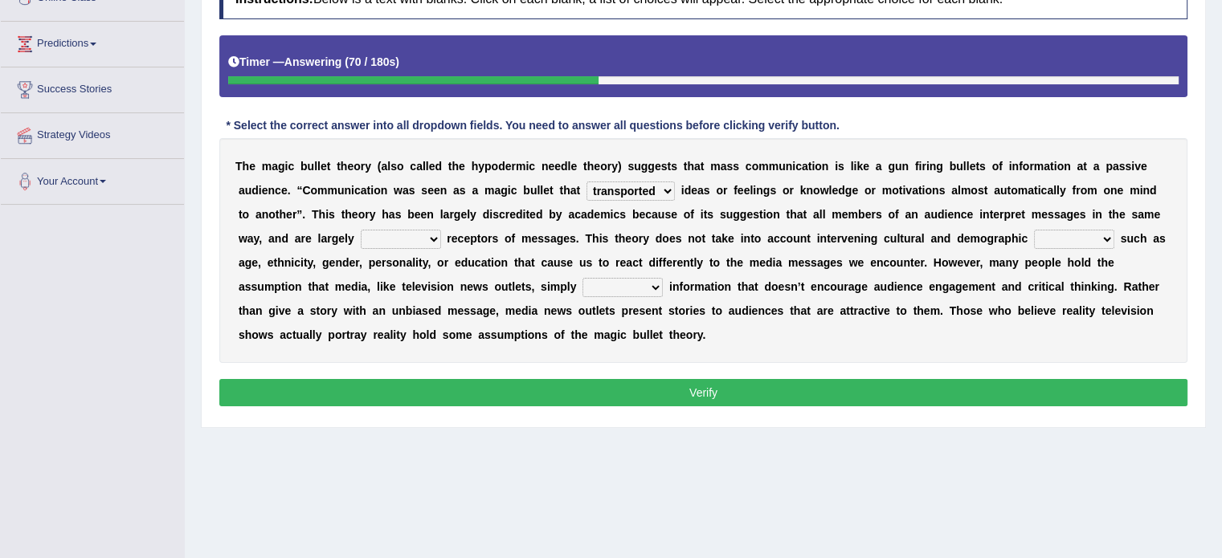
click at [402, 233] on select "negative active positive passive" at bounding box center [401, 239] width 80 height 19
select select "active"
click at [361, 230] on select "negative active positive passive" at bounding box center [401, 239] width 80 height 19
click at [1082, 234] on select "variables varies varieties variations" at bounding box center [1074, 239] width 80 height 19
select select "variations"
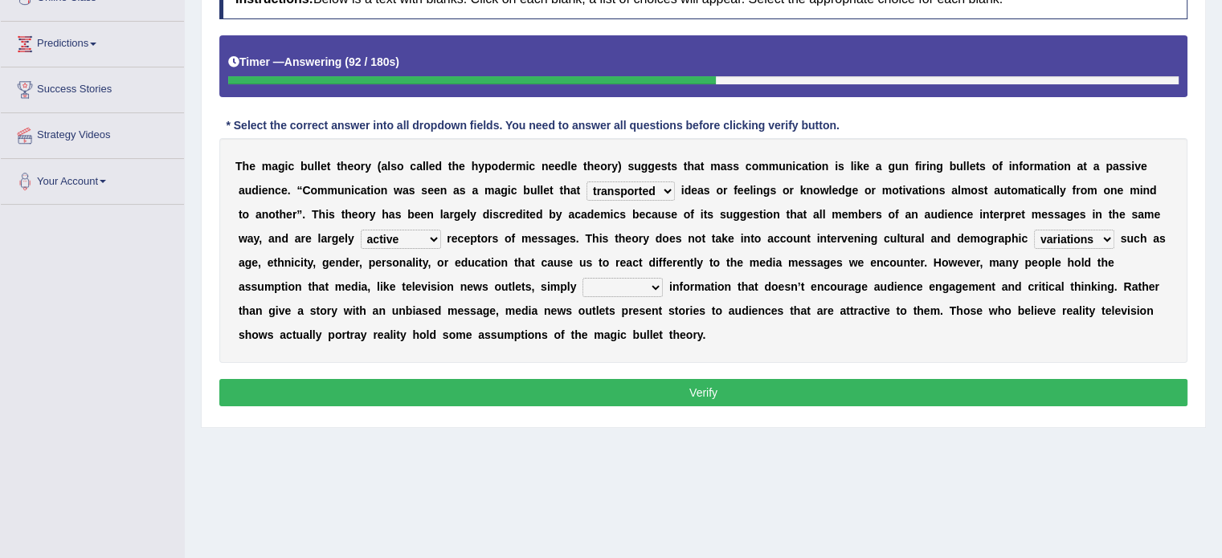
click at [1034, 230] on select "variables varies varieties variations" at bounding box center [1074, 239] width 80 height 19
click at [643, 285] on select "respond resume release request" at bounding box center [622, 287] width 80 height 19
select select "release"
click at [582, 278] on select "respond resume release request" at bounding box center [622, 287] width 80 height 19
click at [694, 396] on button "Verify" at bounding box center [703, 392] width 968 height 27
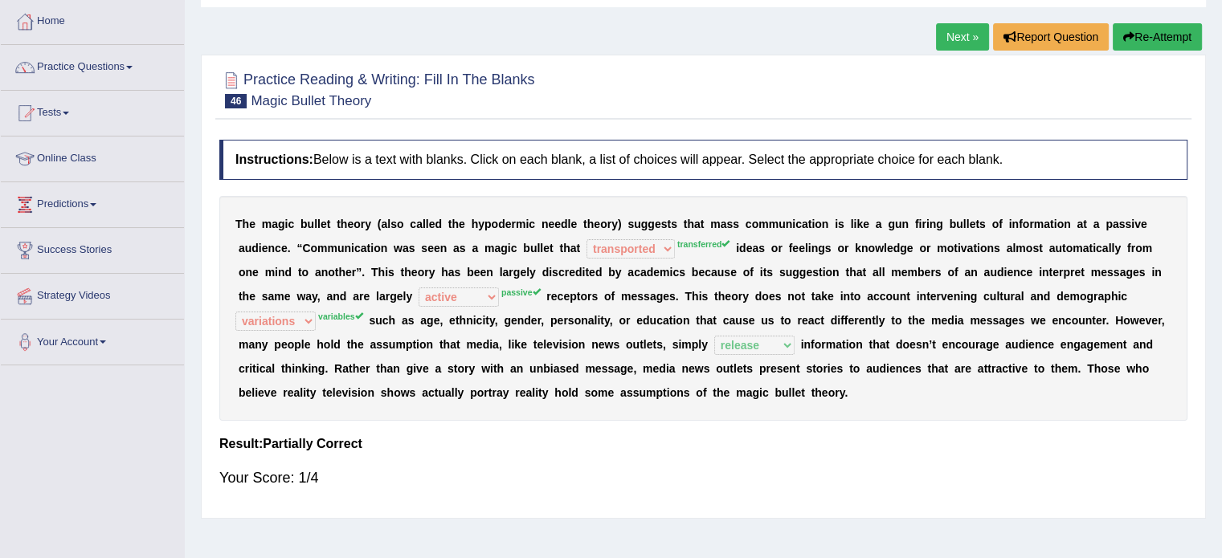
scroll to position [0, 0]
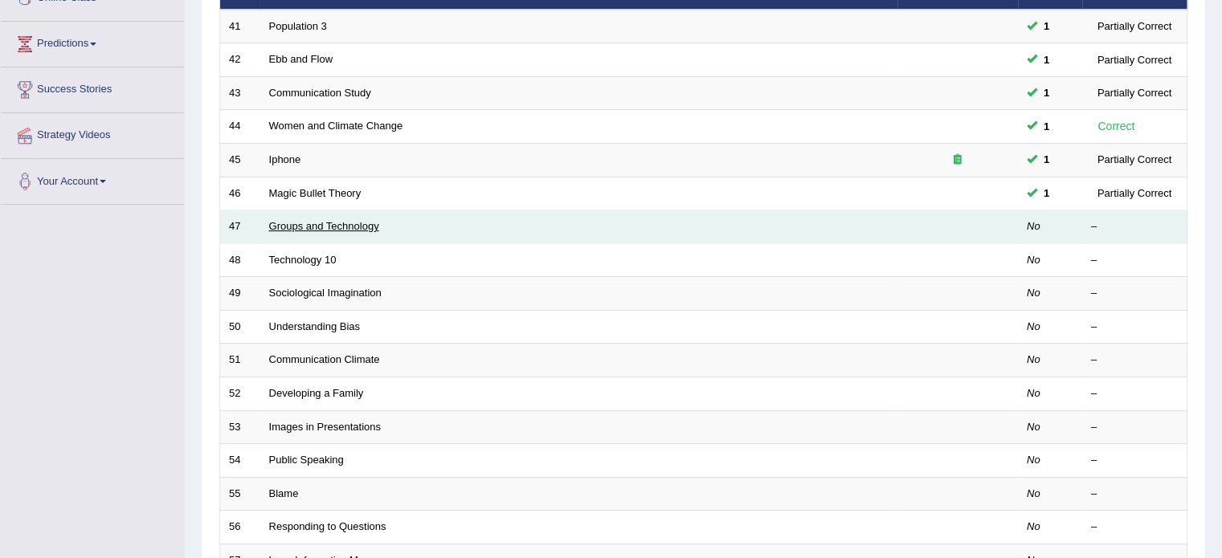
click at [334, 224] on link "Groups and Technology" at bounding box center [324, 226] width 110 height 12
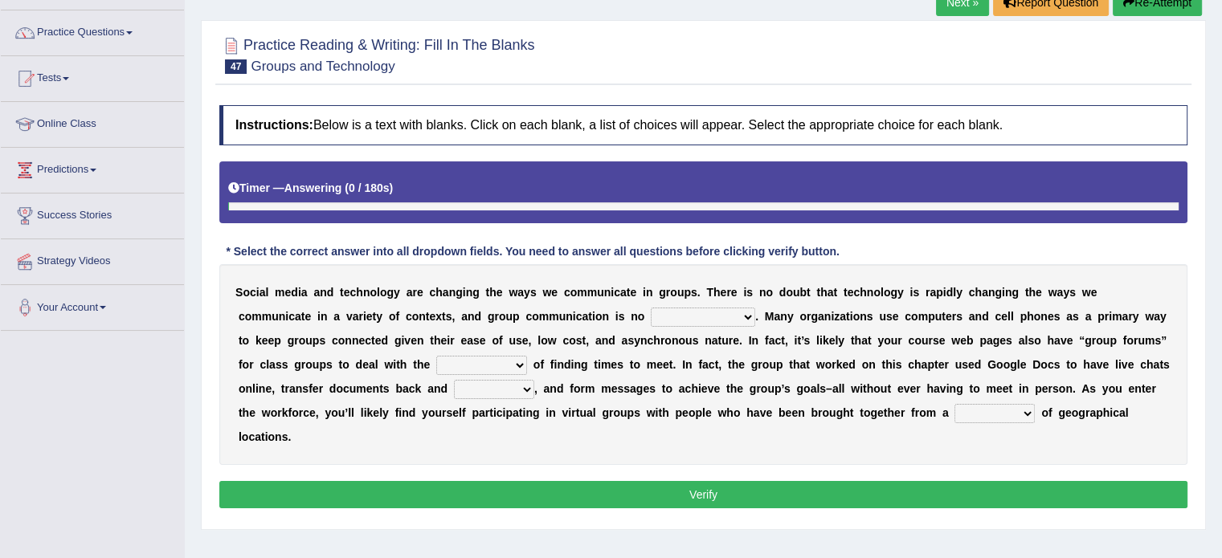
scroll to position [161, 0]
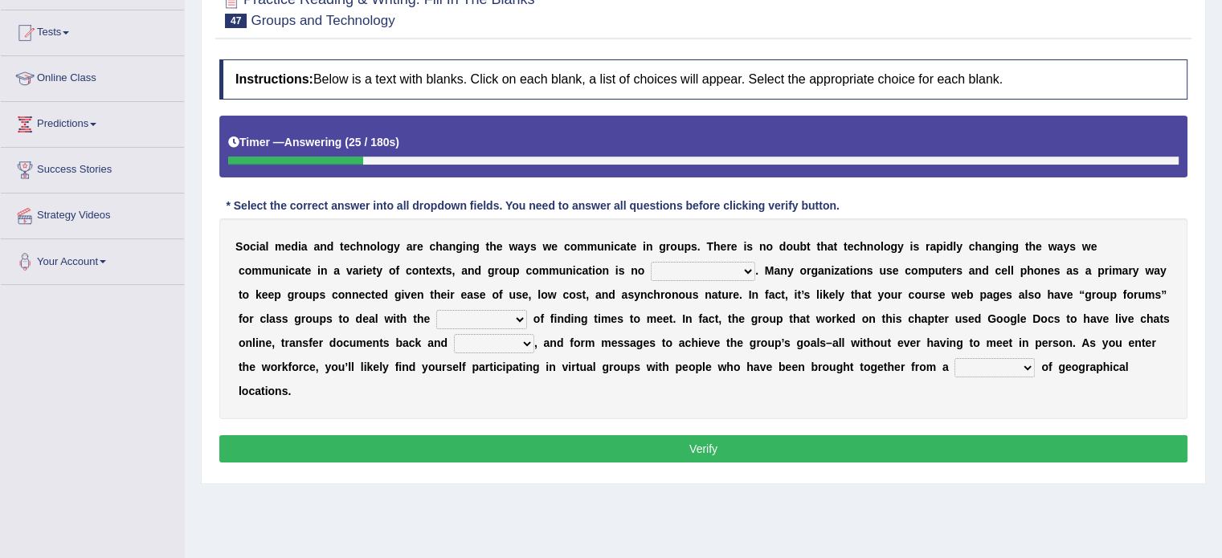
click at [710, 274] on select "exception exemplification extradition excursion" at bounding box center [703, 271] width 104 height 19
select select "exception"
click at [651, 262] on select "exception exemplification extradition excursion" at bounding box center [703, 271] width 104 height 19
click at [488, 311] on select "localities liabilities complexities causalities" at bounding box center [481, 319] width 91 height 19
select select "complexities"
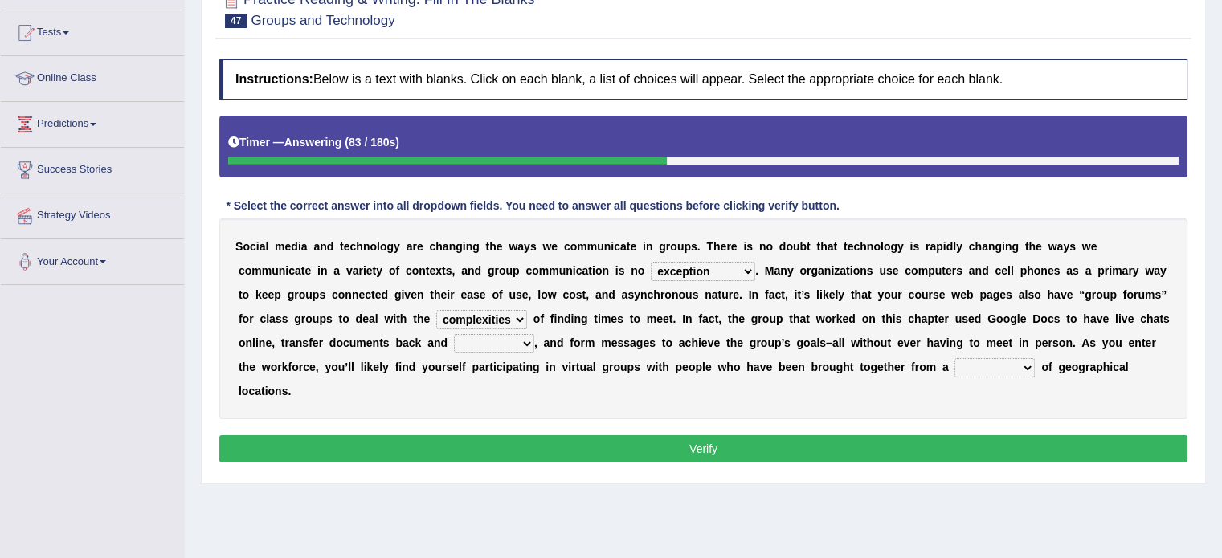
click at [436, 310] on select "localities liabilities complexities causalities" at bounding box center [481, 319] width 91 height 19
click at [504, 341] on select "fill forth toward beyond" at bounding box center [494, 343] width 80 height 19
select select "forth"
click at [454, 334] on select "fill forth toward beyond" at bounding box center [494, 343] width 80 height 19
click at [1003, 369] on select "form variety kind variation" at bounding box center [994, 367] width 80 height 19
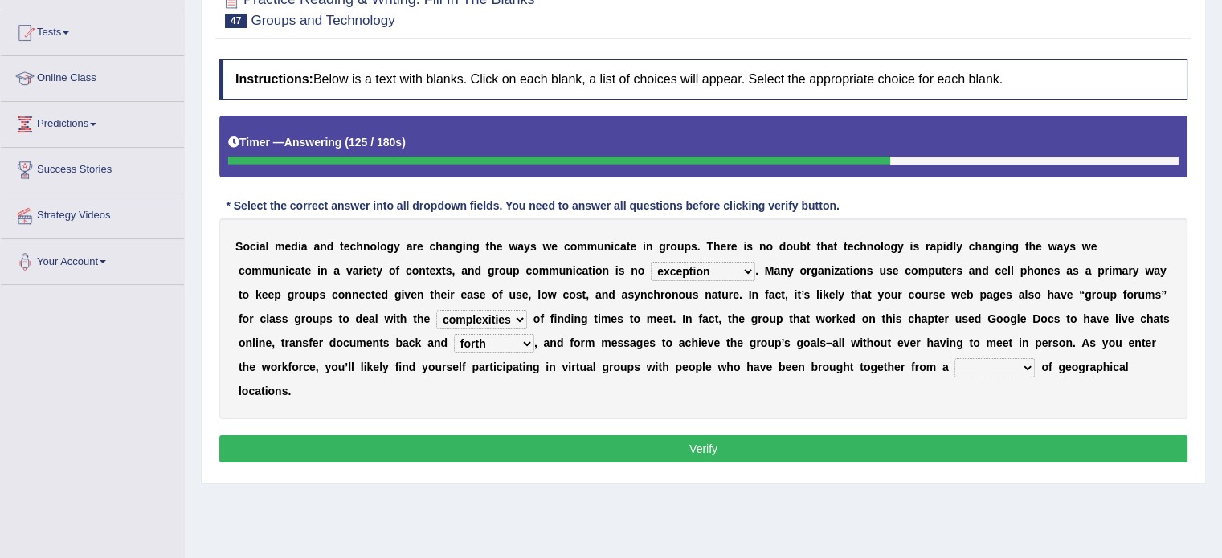
select select "variety"
click at [954, 358] on select "form variety kind variation" at bounding box center [994, 367] width 80 height 19
click at [979, 447] on button "Verify" at bounding box center [703, 448] width 968 height 27
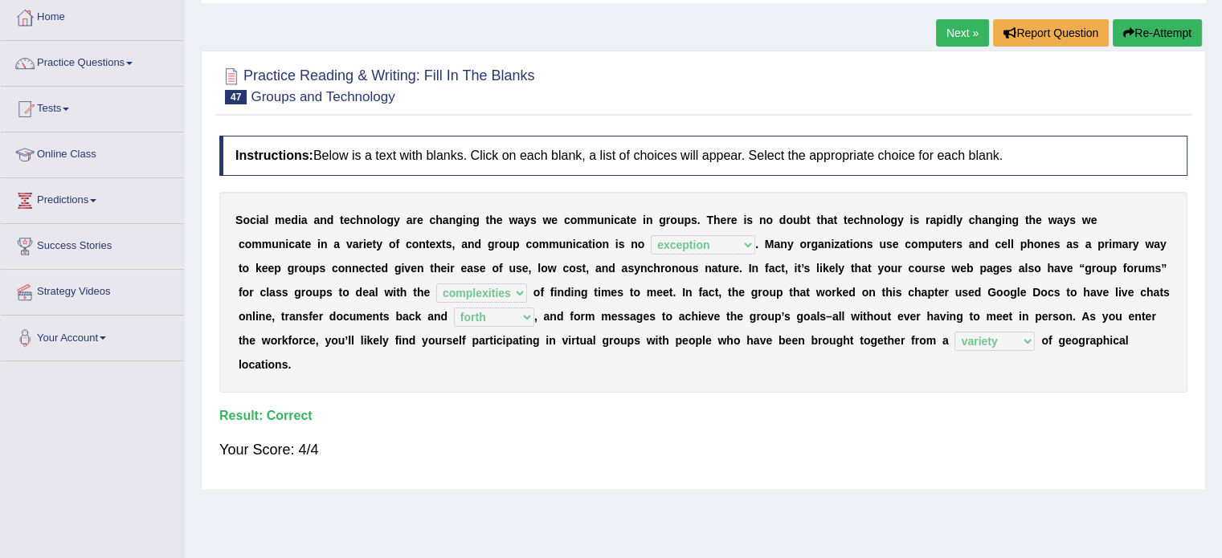
scroll to position [0, 0]
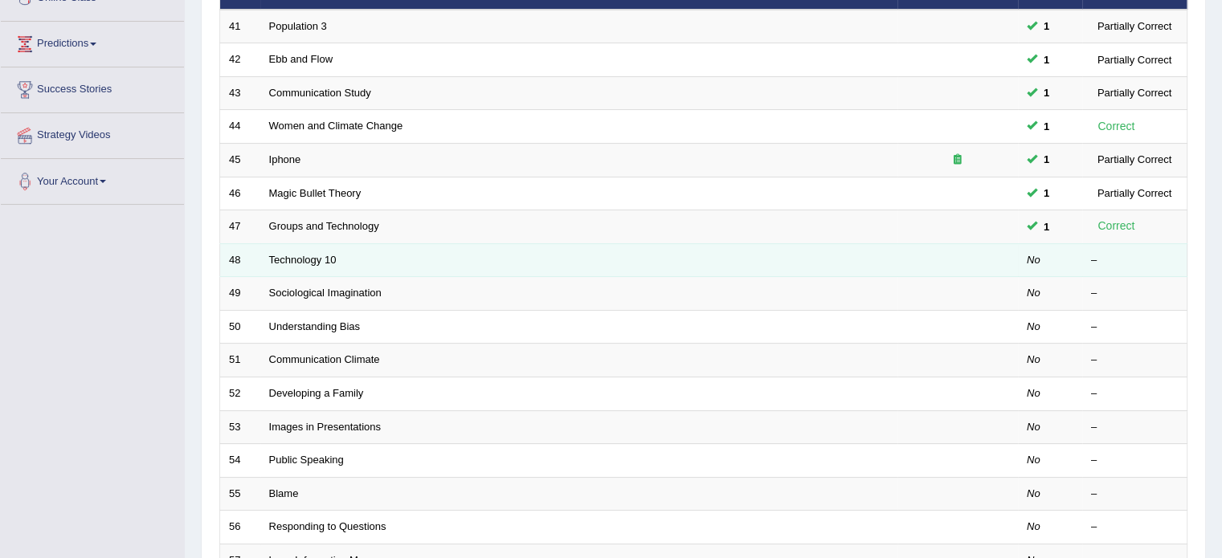
click at [305, 247] on td "Technology 10" at bounding box center [578, 260] width 637 height 34
click at [304, 254] on link "Technology 10" at bounding box center [302, 260] width 67 height 12
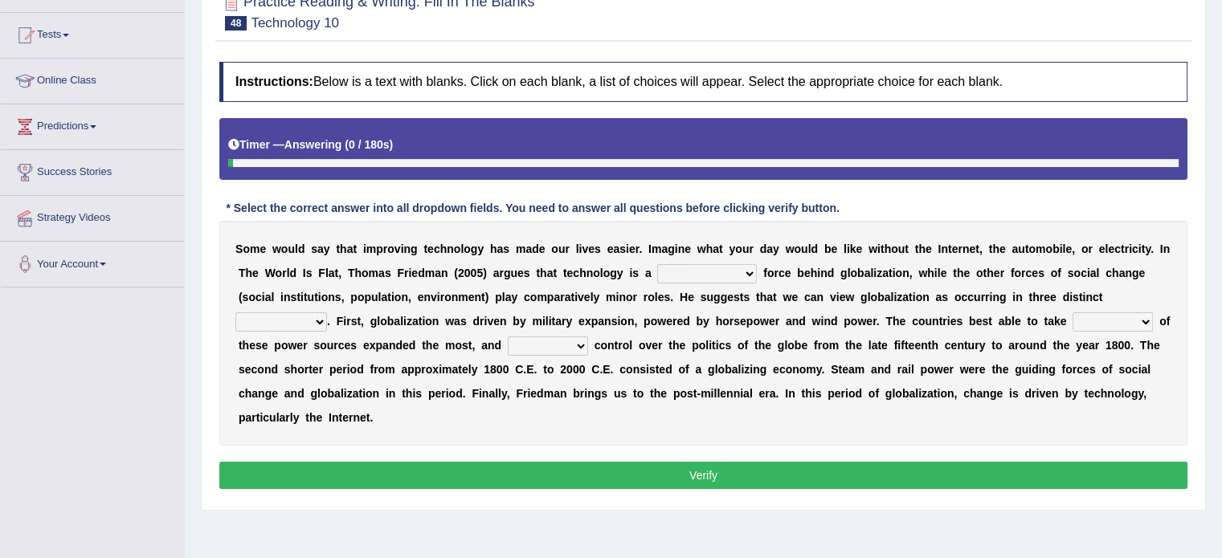
scroll to position [161, 0]
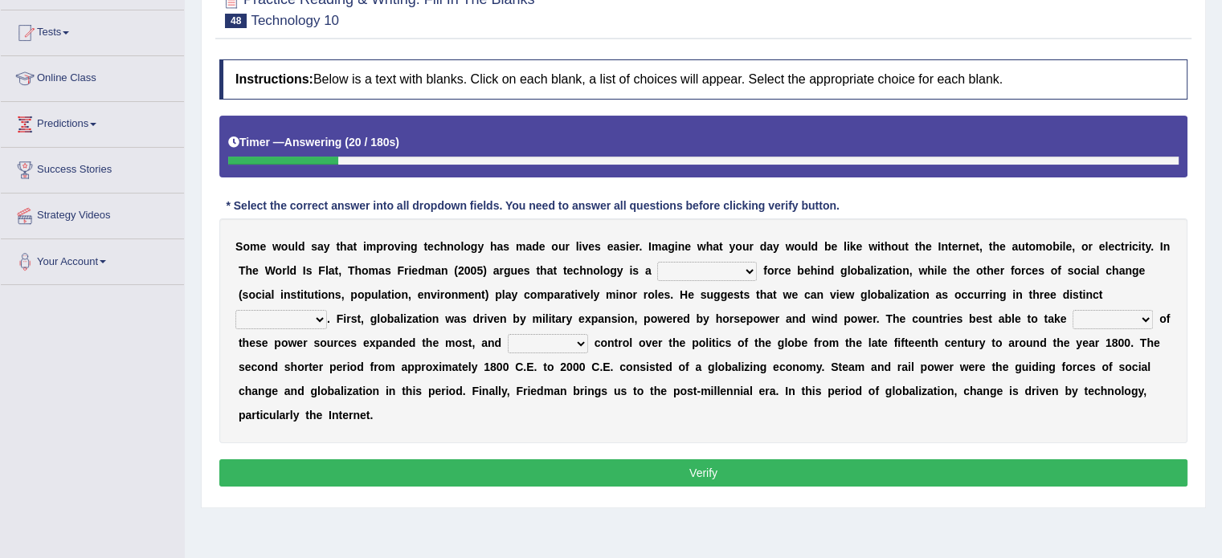
click at [727, 267] on select "driving demeaning distinguishing demanding" at bounding box center [707, 271] width 100 height 19
select select "driving"
click at [657, 262] on select "driving demeaning distinguishing demanding" at bounding box center [707, 271] width 100 height 19
click at [288, 316] on select "periods periodicals perspectives perceptions" at bounding box center [281, 319] width 92 height 19
select select "periods"
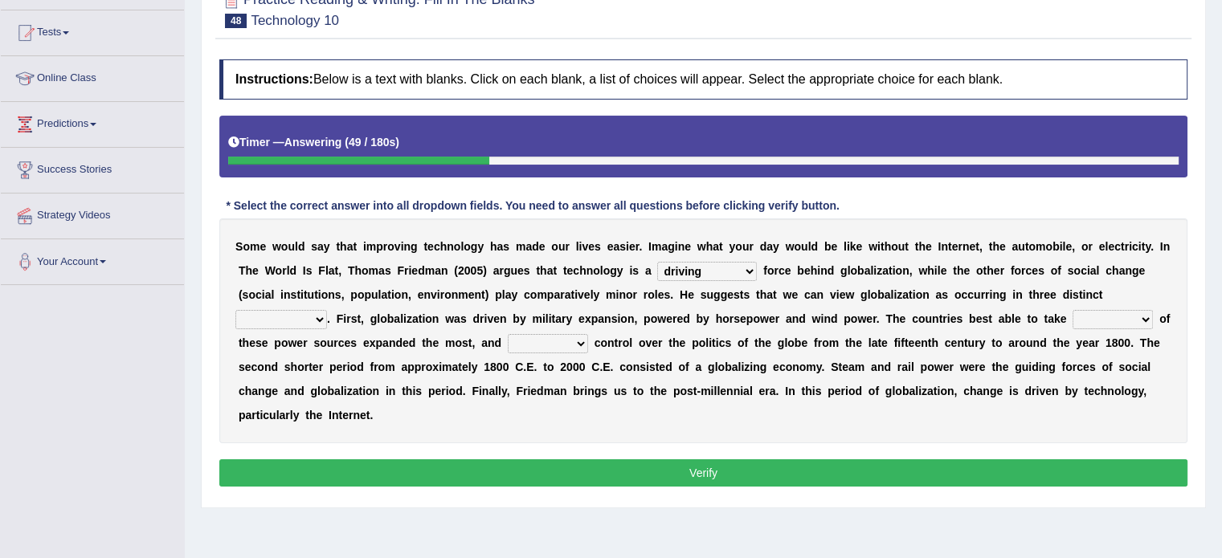
click at [235, 310] on select "periods periodicals perspectives perceptions" at bounding box center [281, 319] width 92 height 19
click at [1121, 317] on select "action advantage account care" at bounding box center [1112, 319] width 80 height 19
select select "advantage"
click at [1072, 310] on select "action advantage account care" at bounding box center [1112, 319] width 80 height 19
click at [560, 338] on select "exist extract exert expect" at bounding box center [548, 343] width 80 height 19
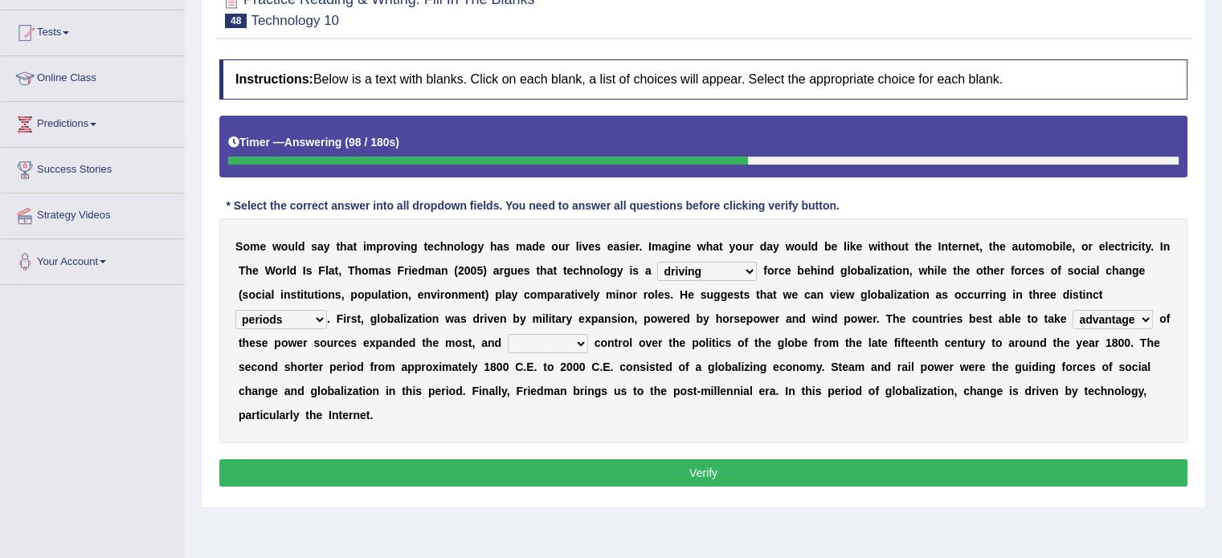
select select "exert"
click at [508, 334] on select "exist extract exert expect" at bounding box center [548, 343] width 80 height 19
click at [766, 484] on button "Verify" at bounding box center [703, 472] width 968 height 27
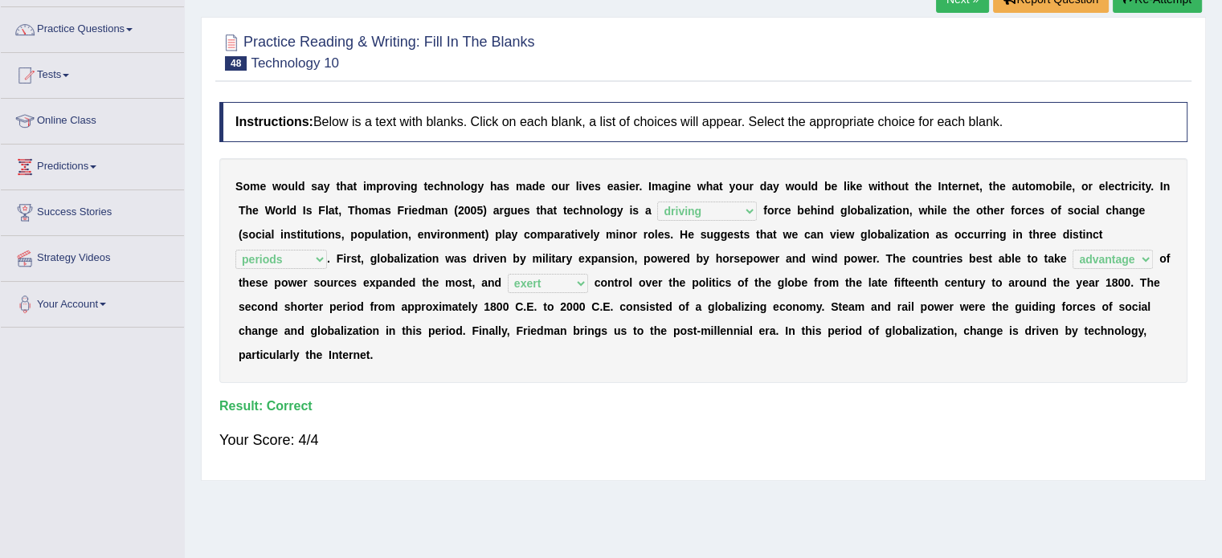
scroll to position [80, 0]
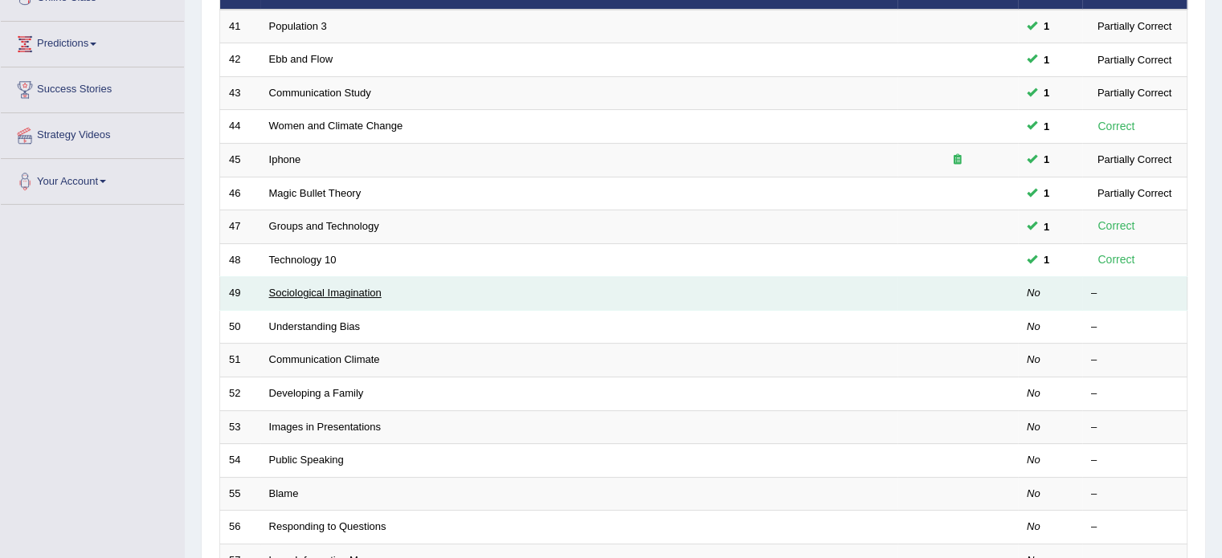
click at [346, 287] on link "Sociological Imagination" at bounding box center [325, 293] width 112 height 12
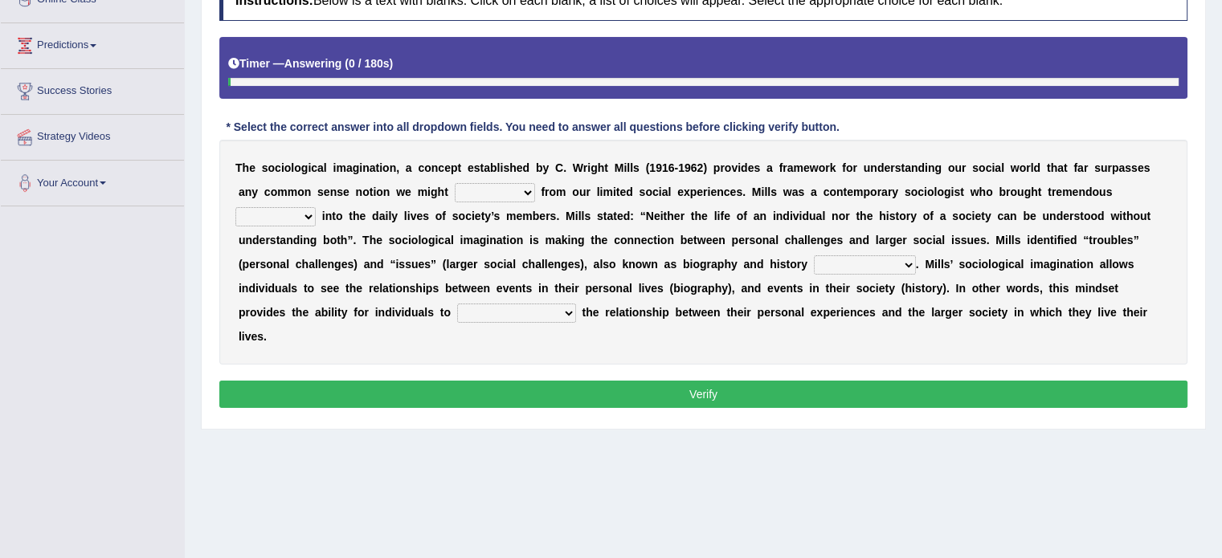
scroll to position [241, 0]
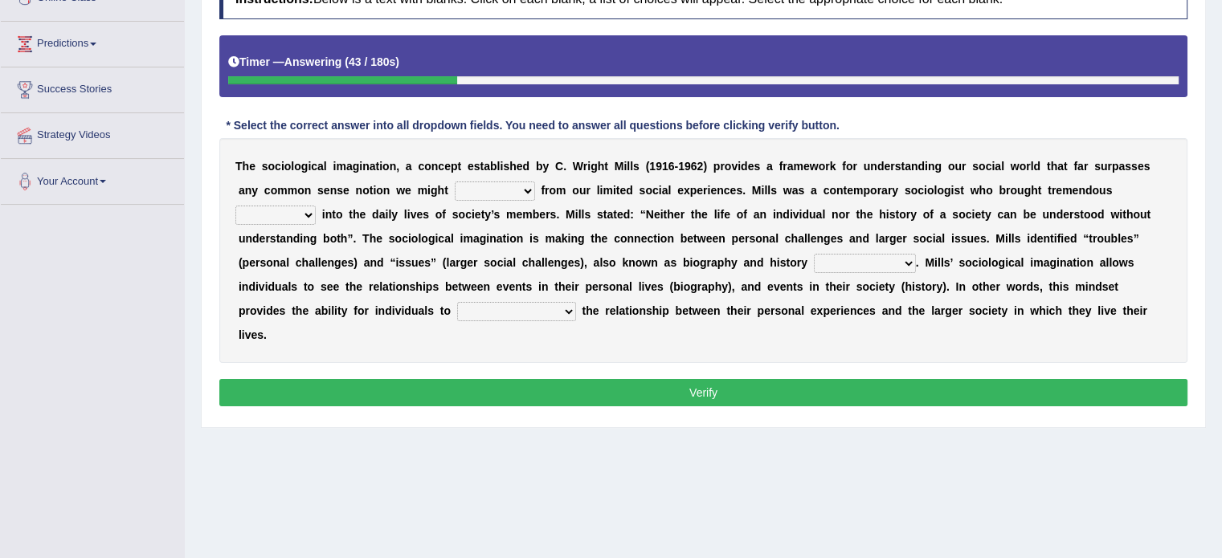
click at [510, 190] on select "depart derive describe deprive" at bounding box center [495, 191] width 80 height 19
select select "describe"
click at [455, 182] on select "depart derive describe deprive" at bounding box center [495, 191] width 80 height 19
click at [271, 211] on select "sight insight comment interaction" at bounding box center [275, 215] width 80 height 19
select select "insight"
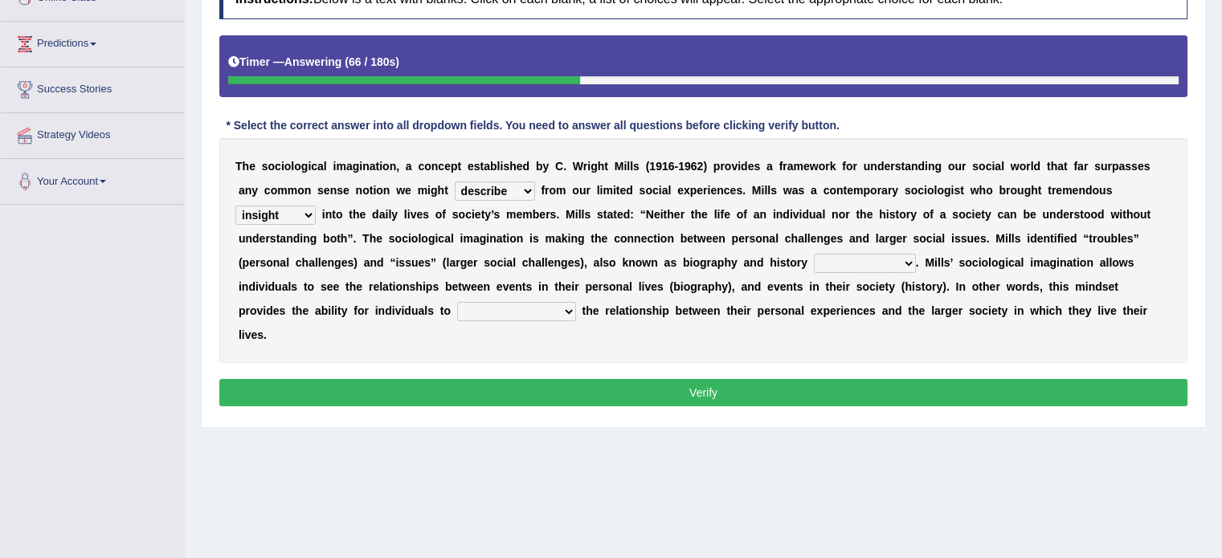
click at [235, 206] on select "sight insight comment interaction" at bounding box center [275, 215] width 80 height 19
click at [872, 256] on select "accordingly collectively respectively spontaneously" at bounding box center [865, 263] width 102 height 19
select select "respectively"
click at [814, 254] on select "accordingly collectively respectively spontaneously" at bounding box center [865, 263] width 102 height 19
click at [458, 309] on select "commercialize capitalize realize compartmentalize" at bounding box center [516, 311] width 119 height 19
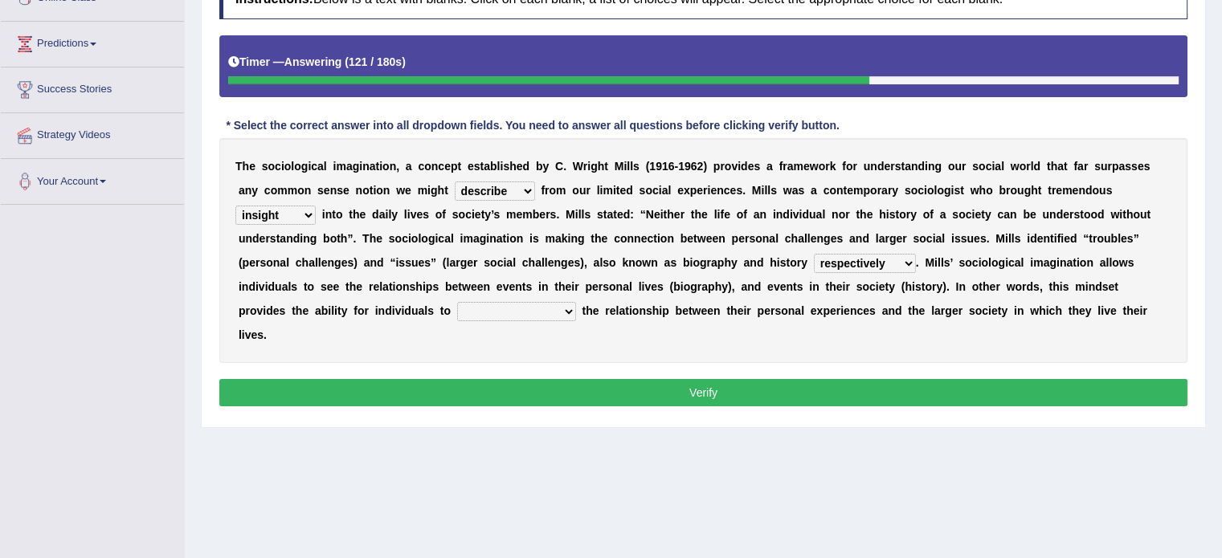
select select "realize"
click at [457, 302] on select "commercialize capitalize realize compartmentalize" at bounding box center [516, 311] width 119 height 19
click at [492, 379] on button "Verify" at bounding box center [703, 392] width 968 height 27
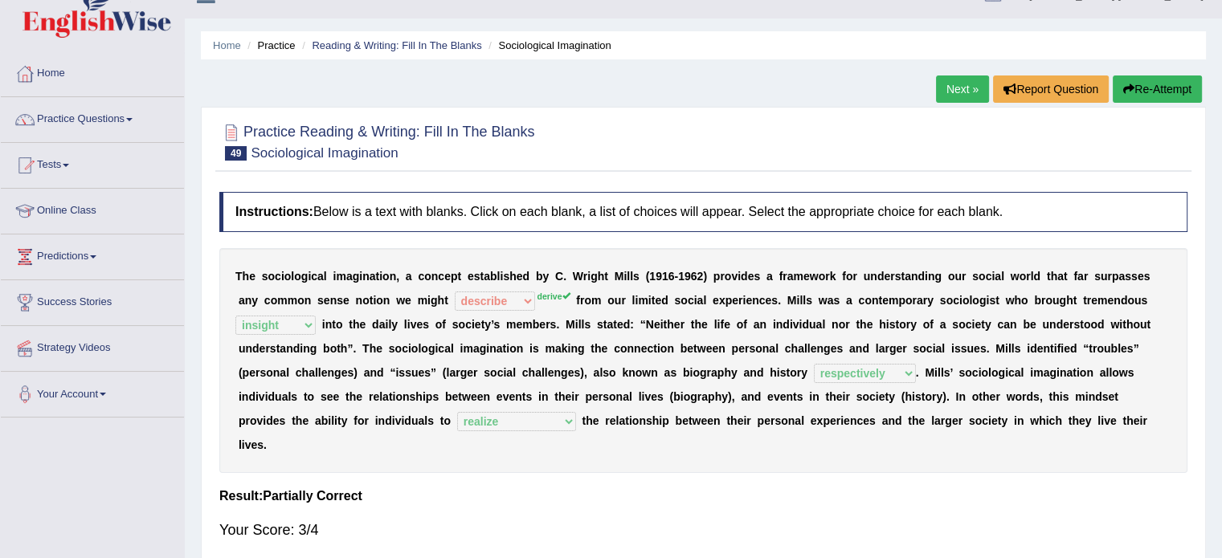
scroll to position [0, 0]
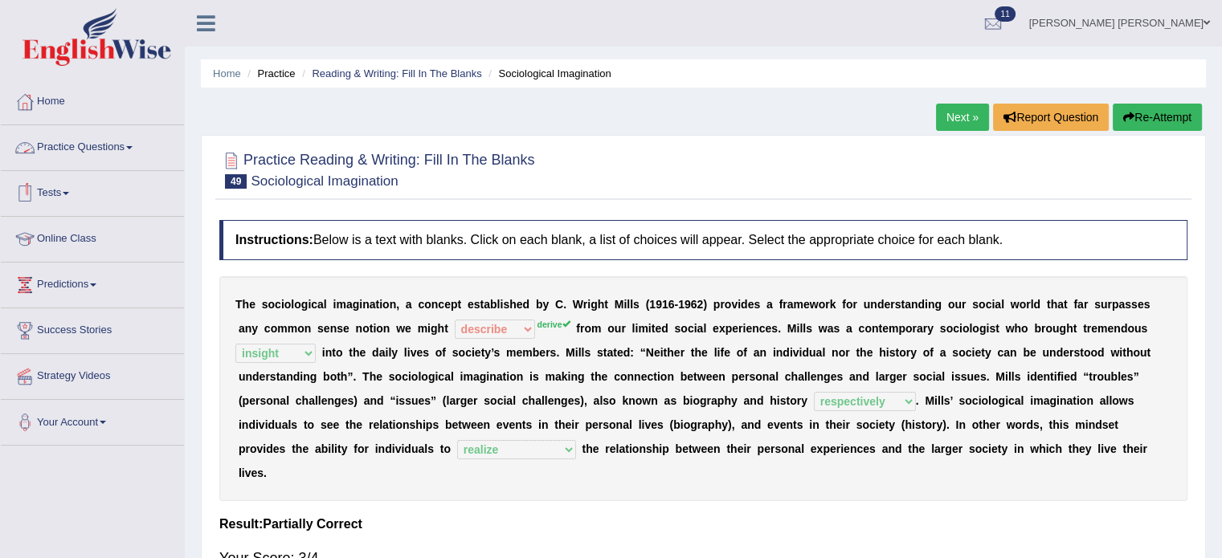
click at [76, 155] on link "Practice Questions" at bounding box center [92, 145] width 183 height 40
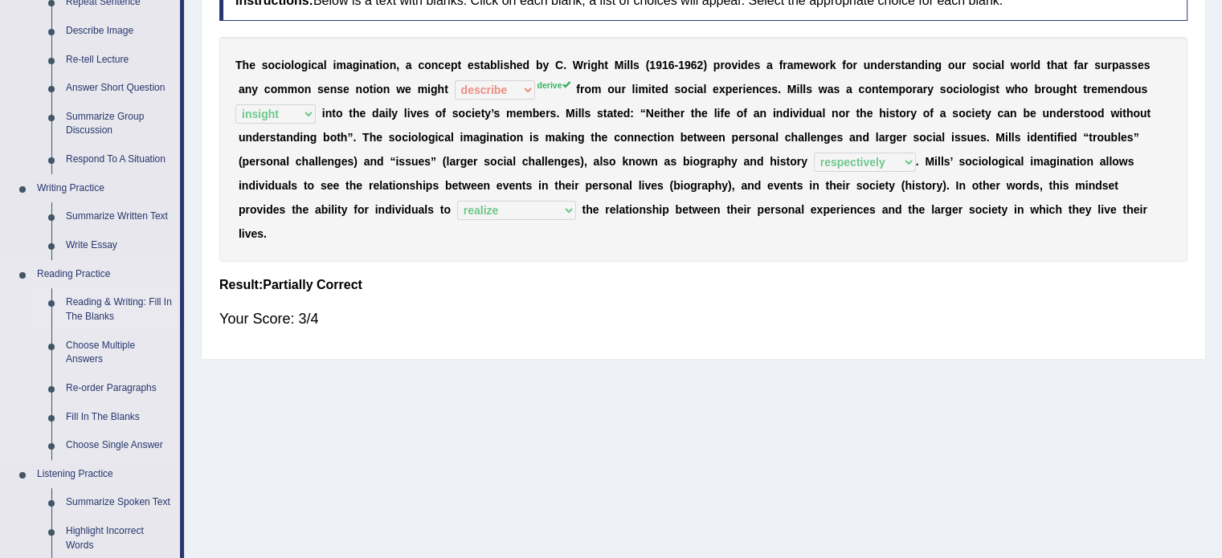
scroll to position [241, 0]
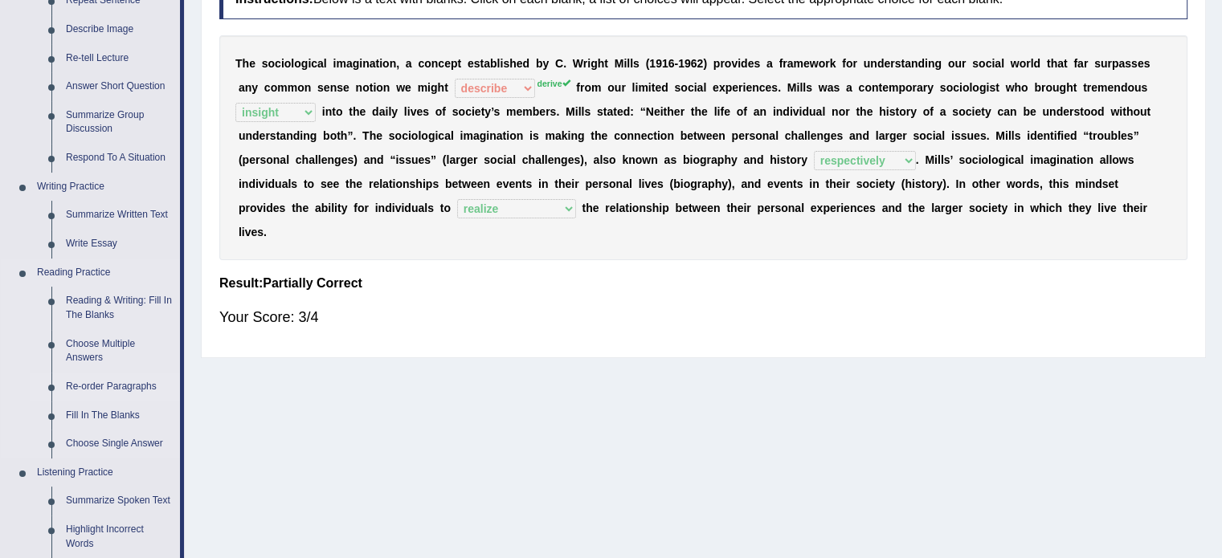
click at [110, 387] on link "Re-order Paragraphs" at bounding box center [119, 387] width 121 height 29
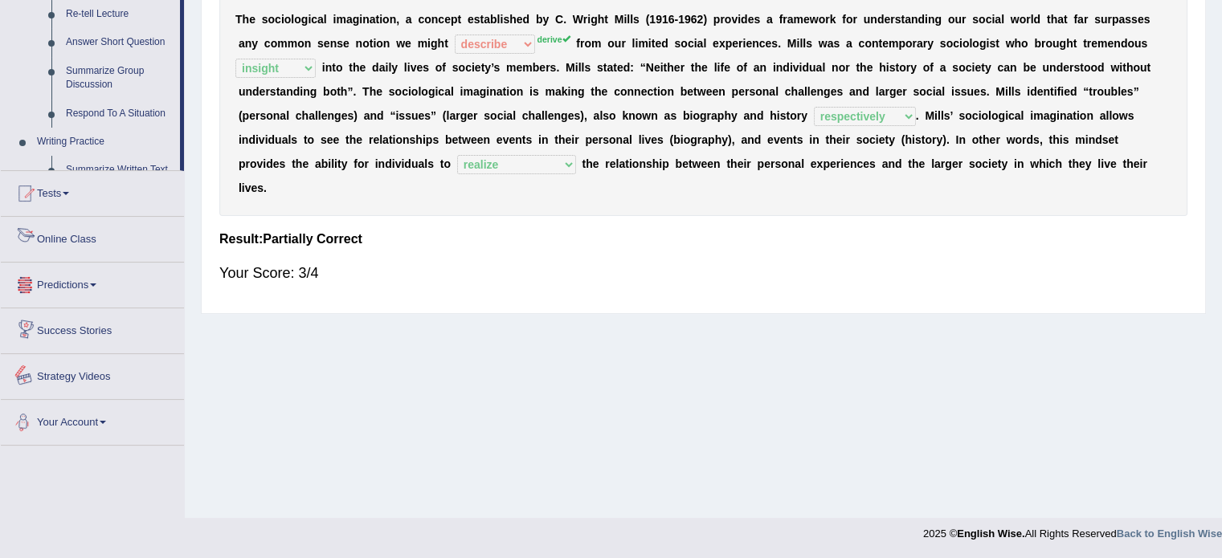
scroll to position [635, 0]
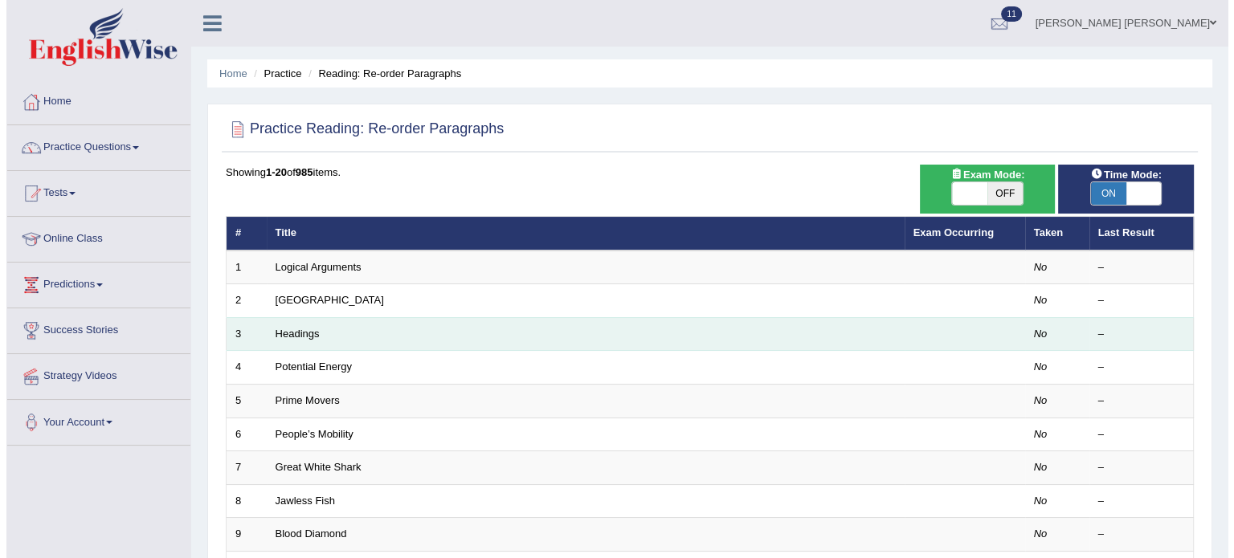
scroll to position [80, 0]
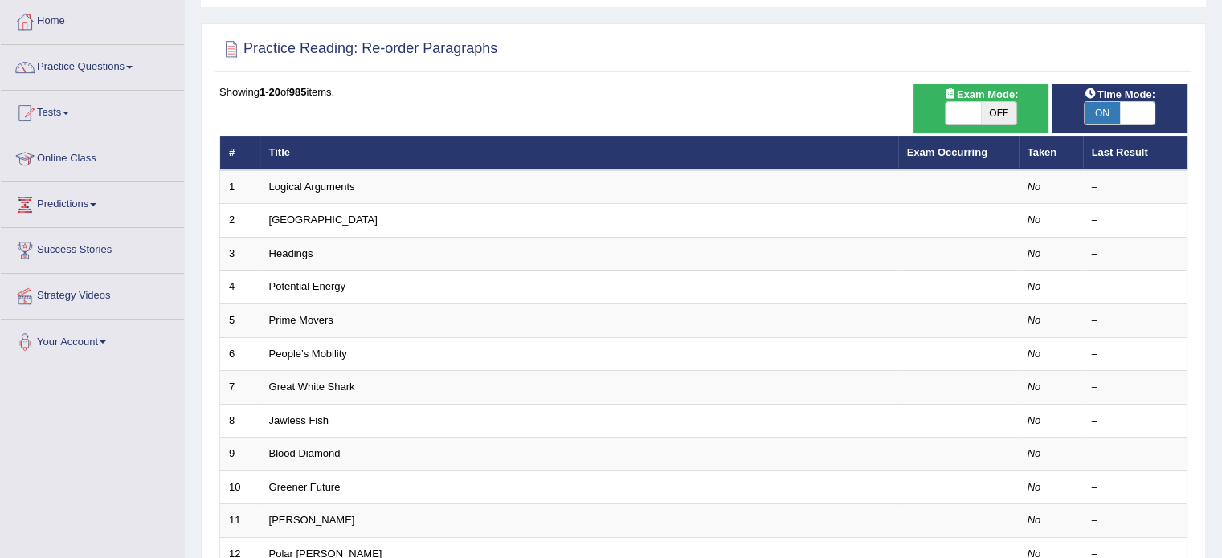
click at [986, 112] on span "OFF" at bounding box center [998, 113] width 35 height 22
checkbox input "true"
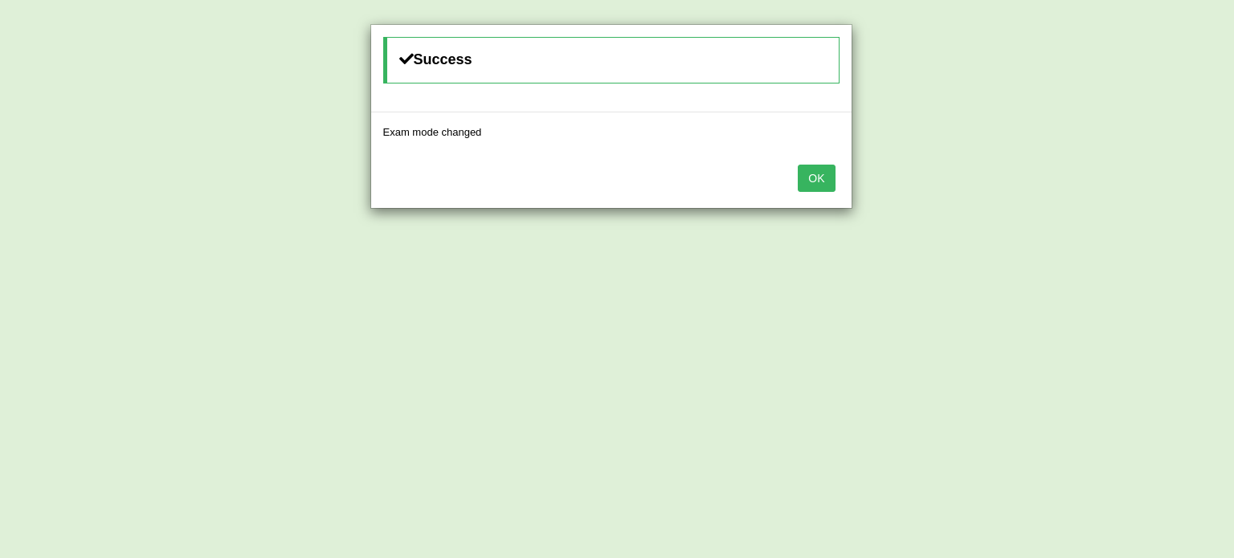
click at [803, 190] on div "OK" at bounding box center [611, 180] width 480 height 56
click at [810, 185] on button "OK" at bounding box center [816, 178] width 37 height 27
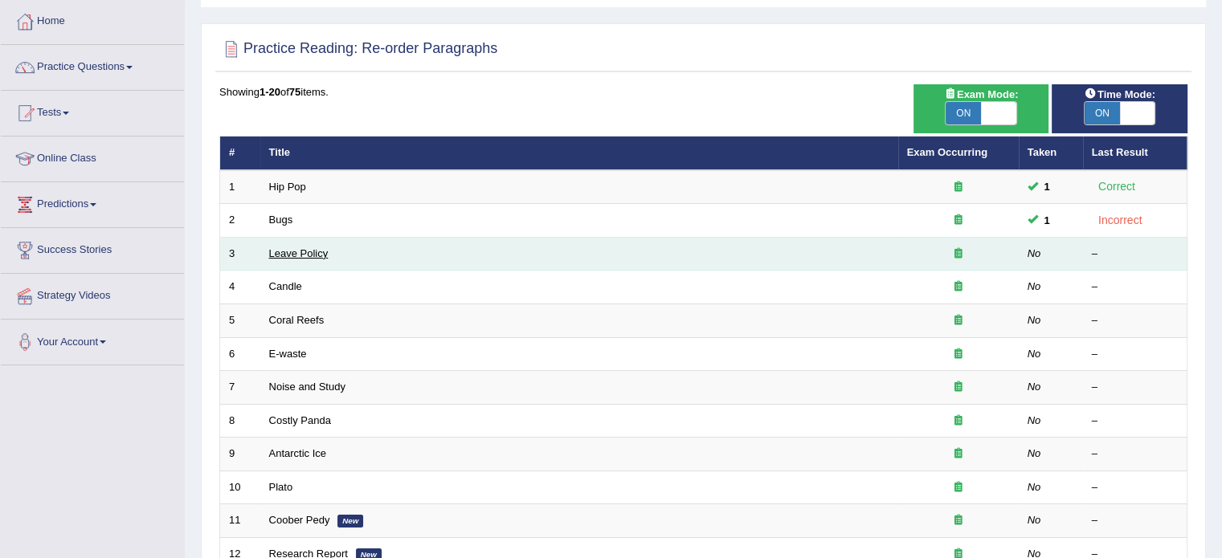
click at [286, 253] on link "Leave Policy" at bounding box center [298, 253] width 59 height 12
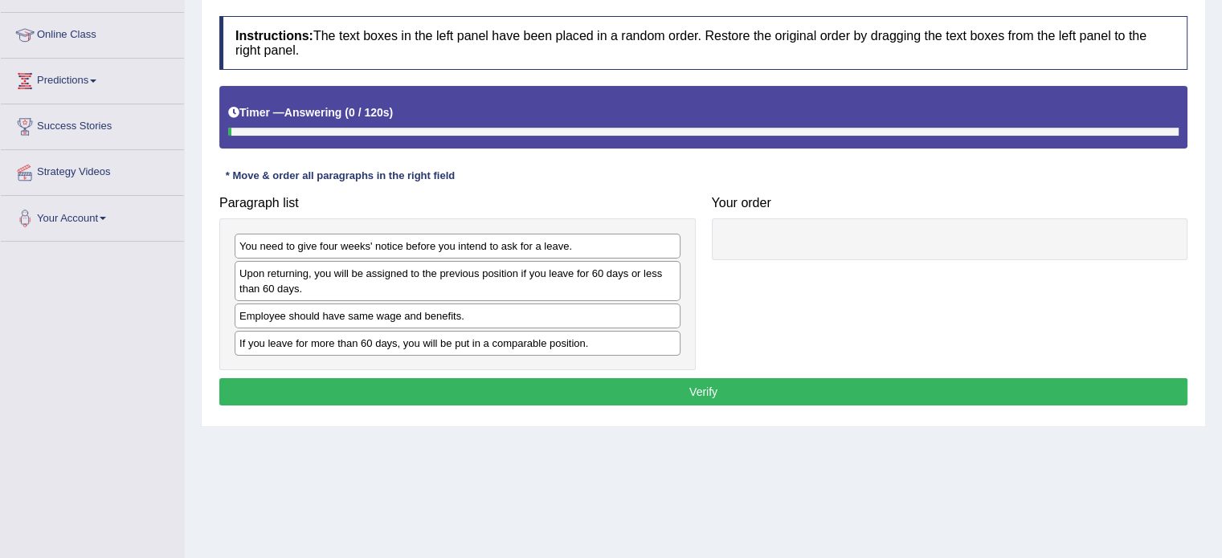
scroll to position [241, 0]
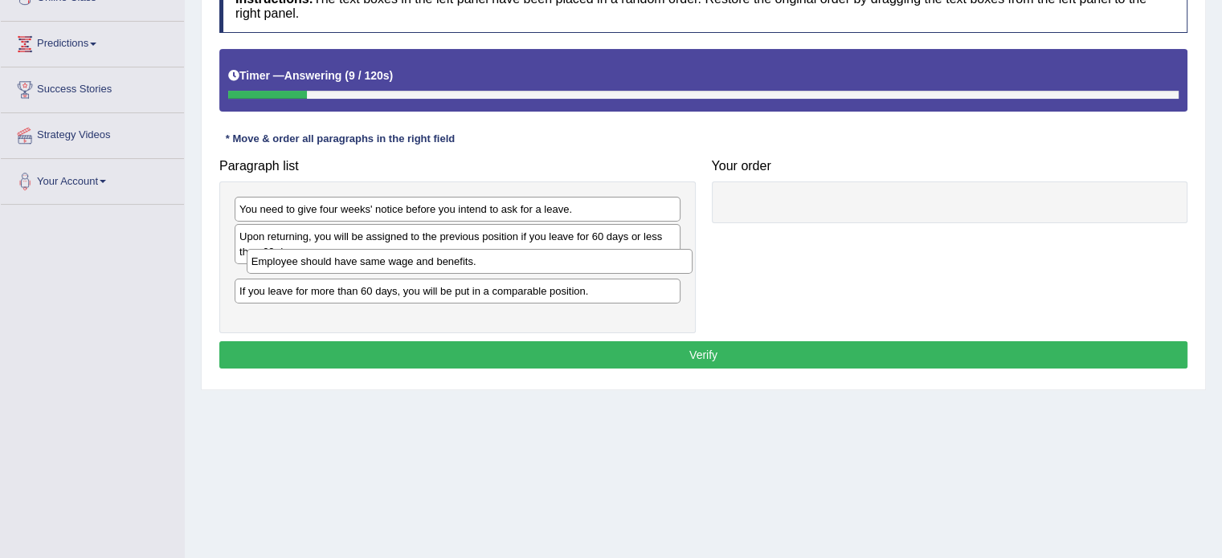
drag, startPoint x: 276, startPoint y: 280, endPoint x: 288, endPoint y: 263, distance: 20.7
click at [288, 263] on div "Employee should have same wage and benefits." at bounding box center [470, 261] width 446 height 25
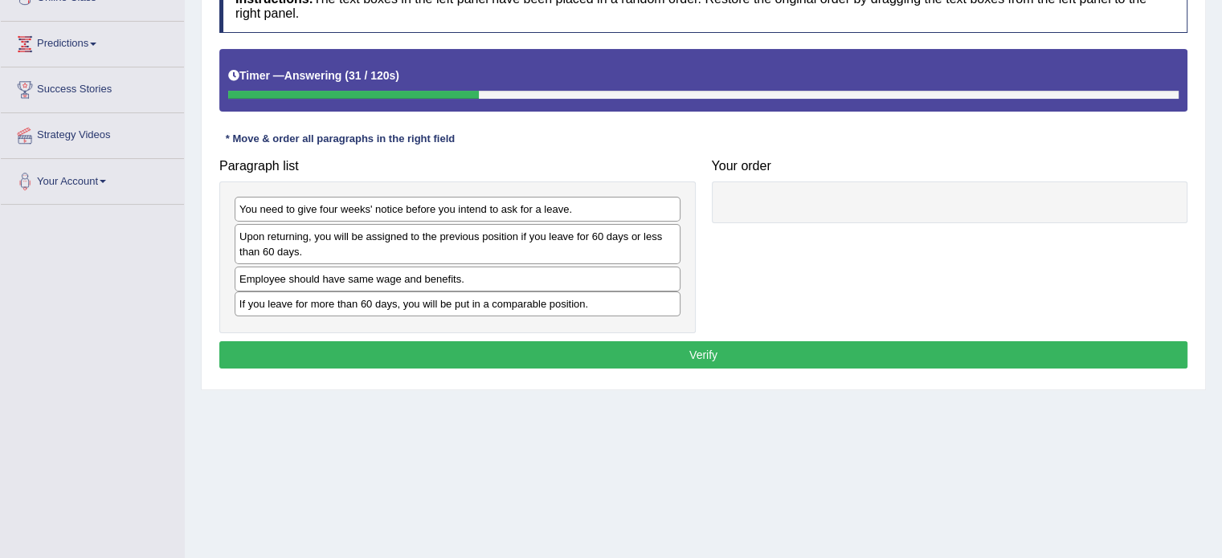
click at [386, 311] on div "If you leave for more than 60 days, you will be put in a comparable position." at bounding box center [458, 304] width 446 height 25
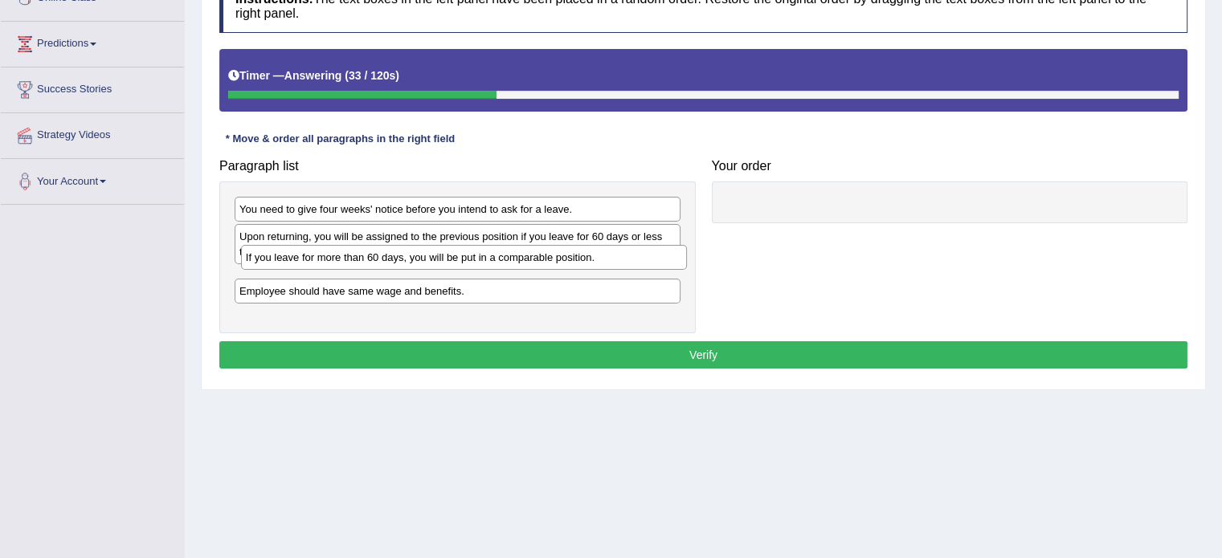
drag, startPoint x: 386, startPoint y: 311, endPoint x: 390, endPoint y: 263, distance: 48.4
click at [390, 263] on div "If you leave for more than 60 days, you will be put in a comparable position." at bounding box center [464, 257] width 446 height 25
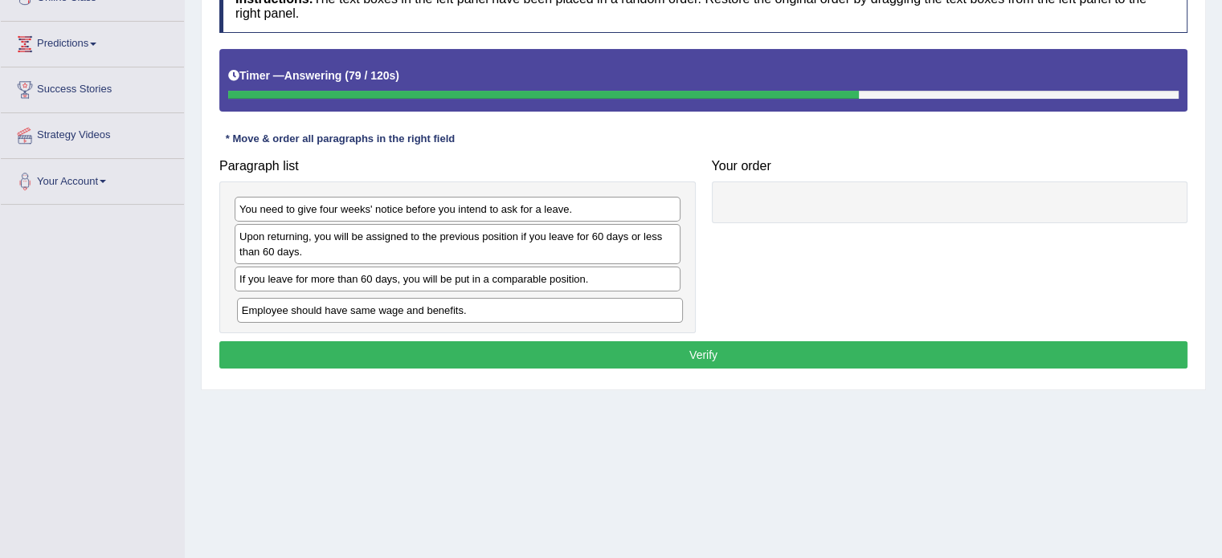
click at [465, 310] on div "Employee should have same wage and benefits." at bounding box center [460, 310] width 446 height 25
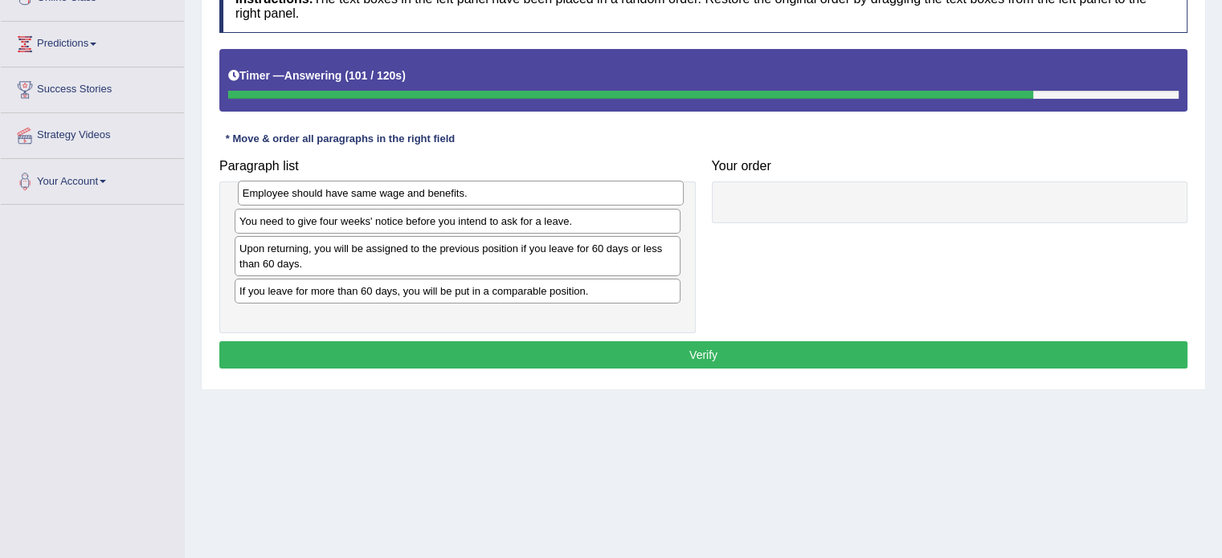
drag, startPoint x: 413, startPoint y: 308, endPoint x: 416, endPoint y: 196, distance: 112.5
click at [416, 196] on div "Employee should have same wage and benefits." at bounding box center [461, 193] width 446 height 25
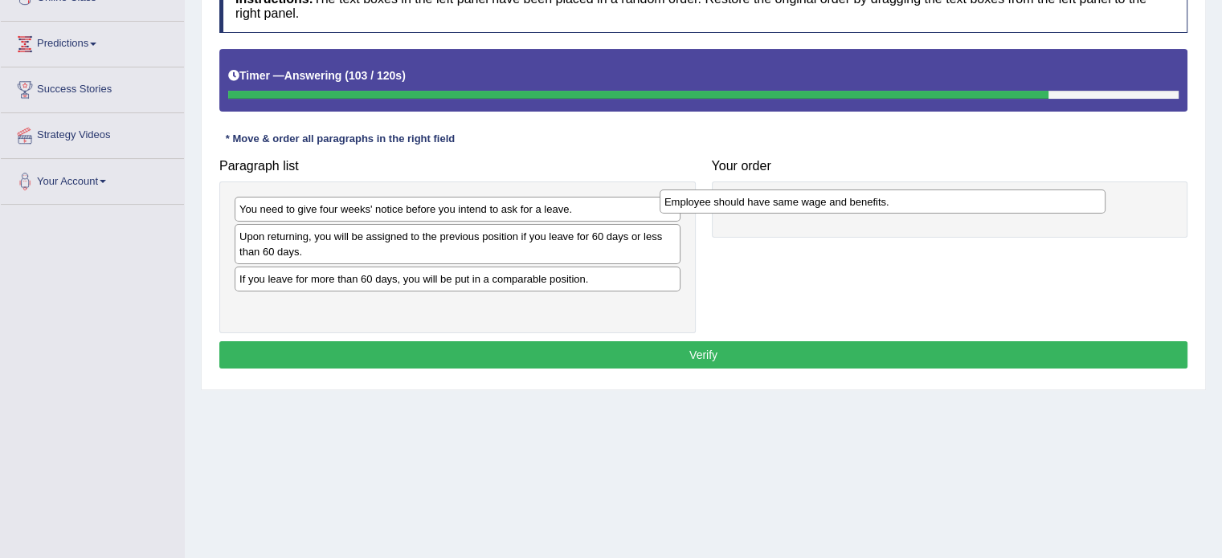
drag, startPoint x: 398, startPoint y: 211, endPoint x: 833, endPoint y: 204, distance: 434.6
click at [832, 204] on div "Employee should have same wage and benefits." at bounding box center [883, 202] width 446 height 25
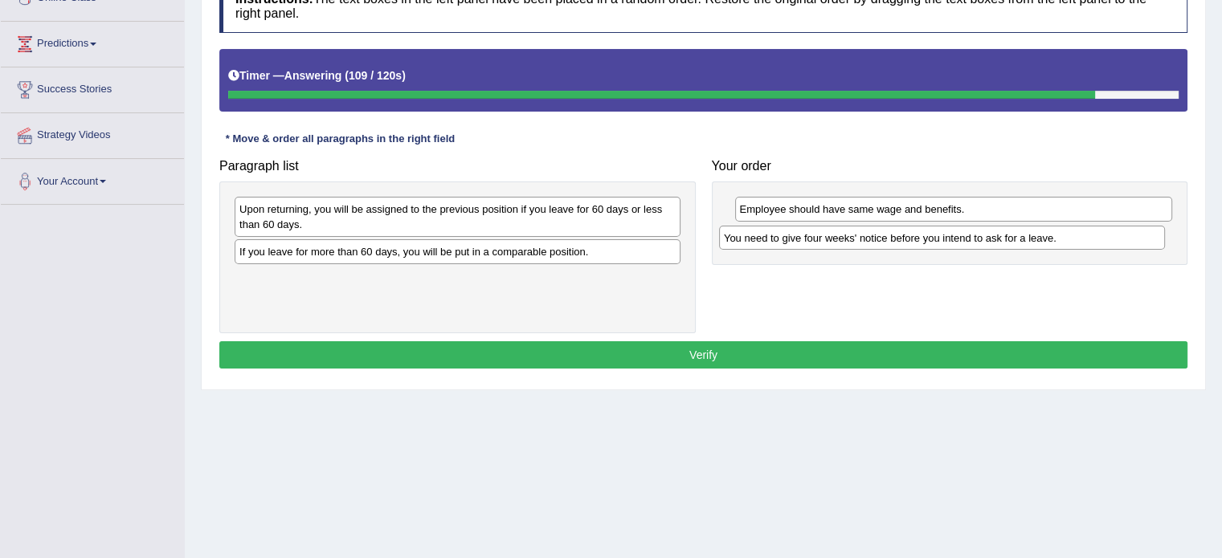
drag, startPoint x: 393, startPoint y: 214, endPoint x: 877, endPoint y: 243, distance: 485.2
click at [877, 243] on div "You need to give four weeks' notice before you intend to ask for a leave." at bounding box center [942, 238] width 446 height 25
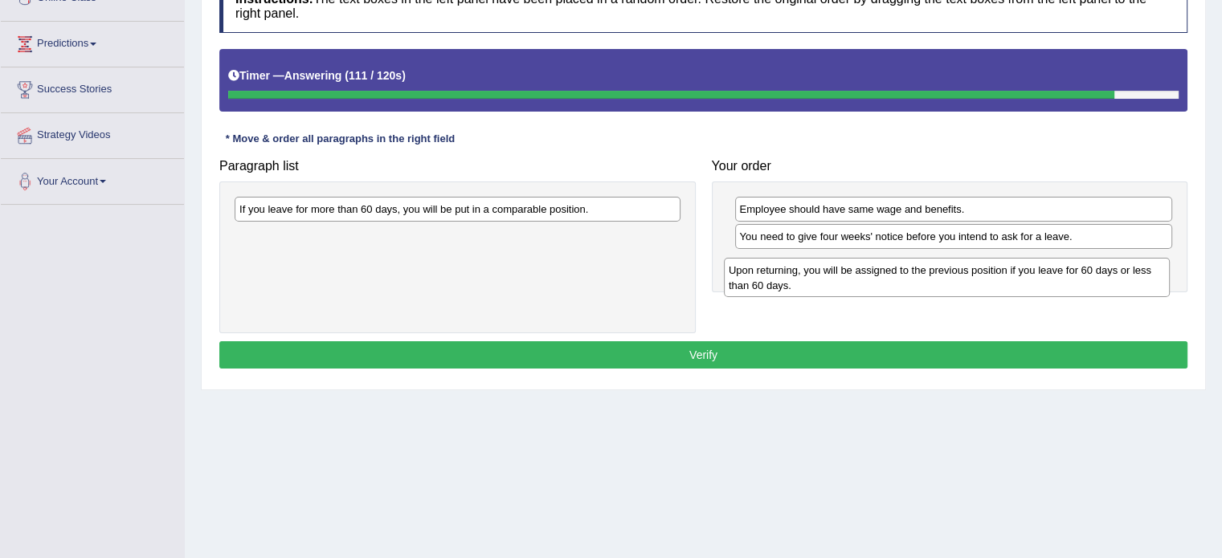
drag, startPoint x: 411, startPoint y: 218, endPoint x: 903, endPoint y: 276, distance: 494.9
click at [903, 276] on div "Upon returning, you will be assigned to the previous position if you leave for …" at bounding box center [947, 278] width 446 height 40
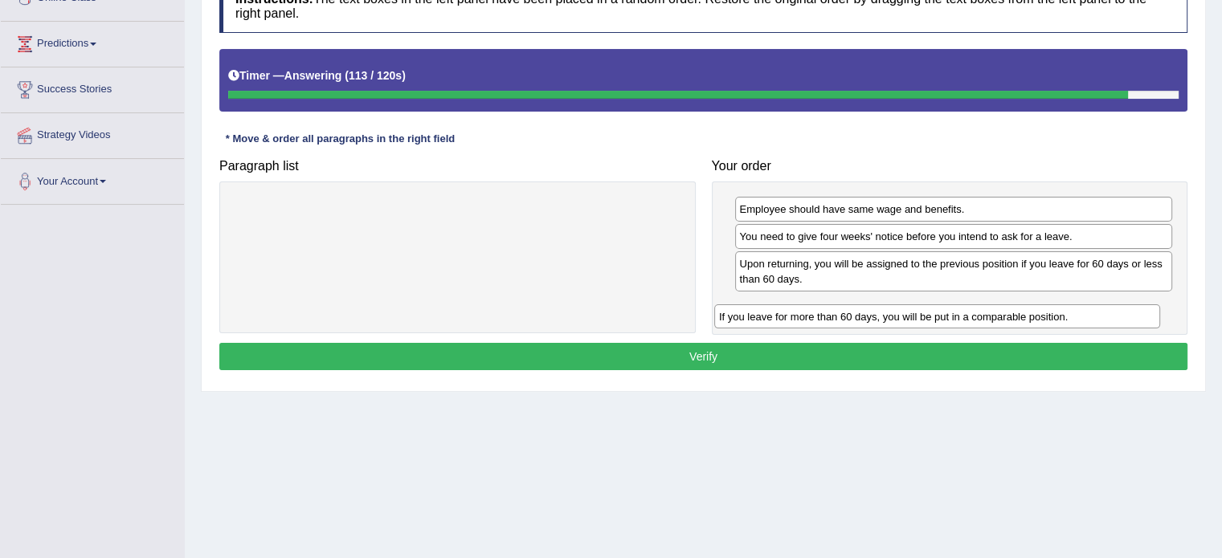
drag, startPoint x: 601, startPoint y: 222, endPoint x: 950, endPoint y: 315, distance: 360.9
click at [950, 315] on div "If you leave for more than 60 days, you will be put in a comparable position." at bounding box center [937, 316] width 446 height 25
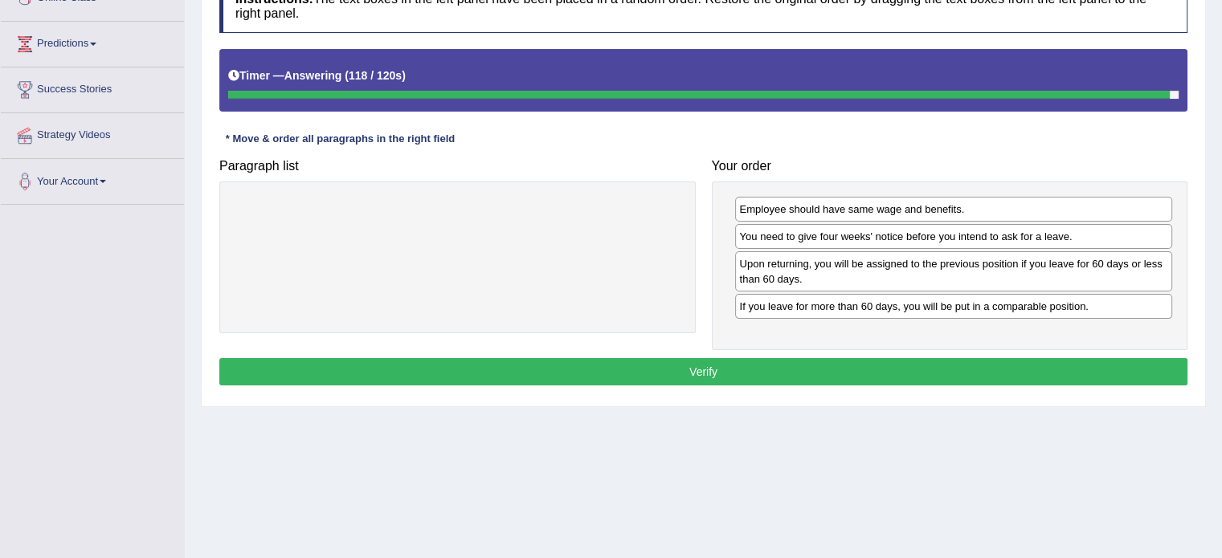
click at [815, 370] on button "Verify" at bounding box center [703, 371] width 968 height 27
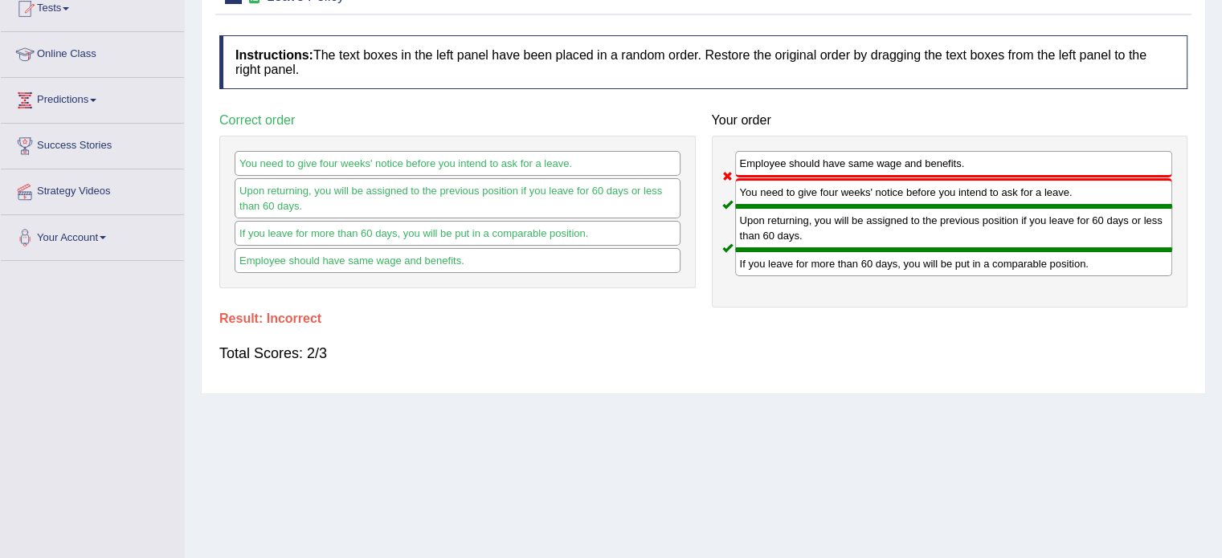
scroll to position [161, 0]
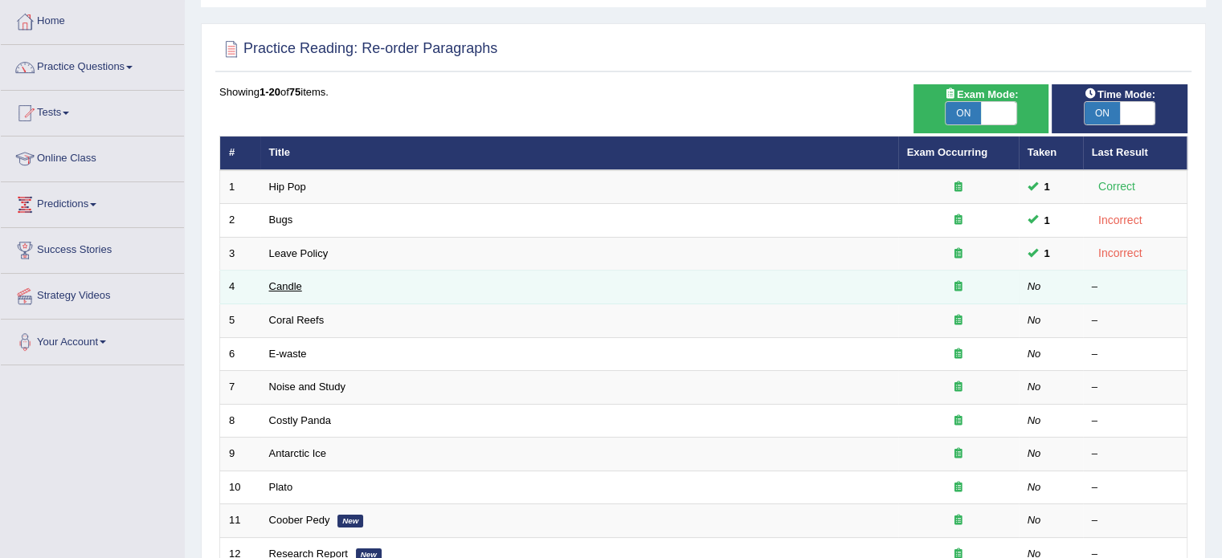
click at [281, 285] on link "Candle" at bounding box center [285, 286] width 33 height 12
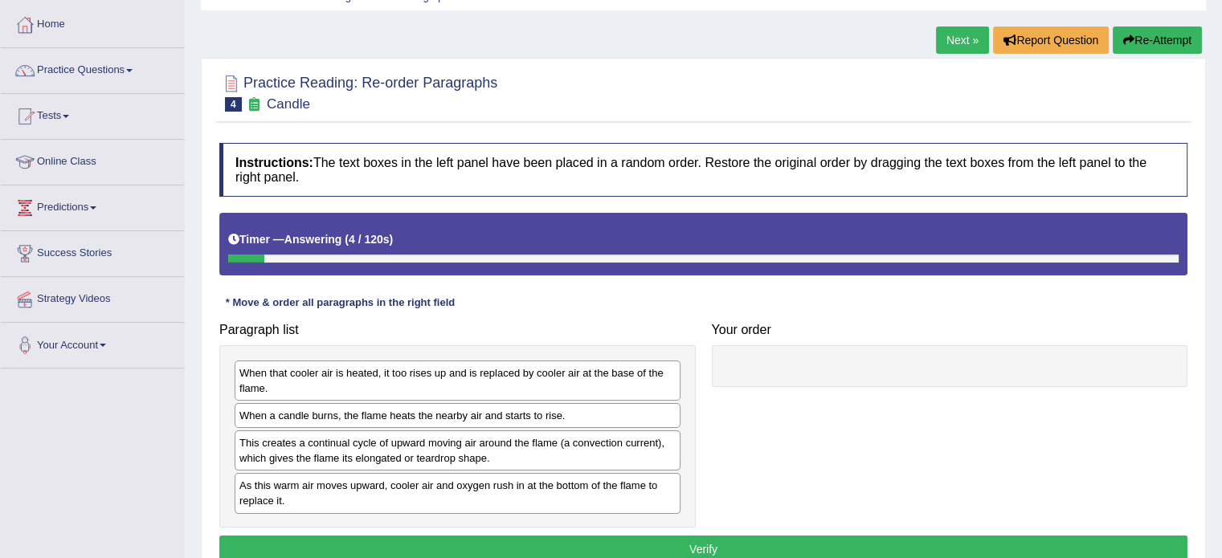
scroll to position [161, 0]
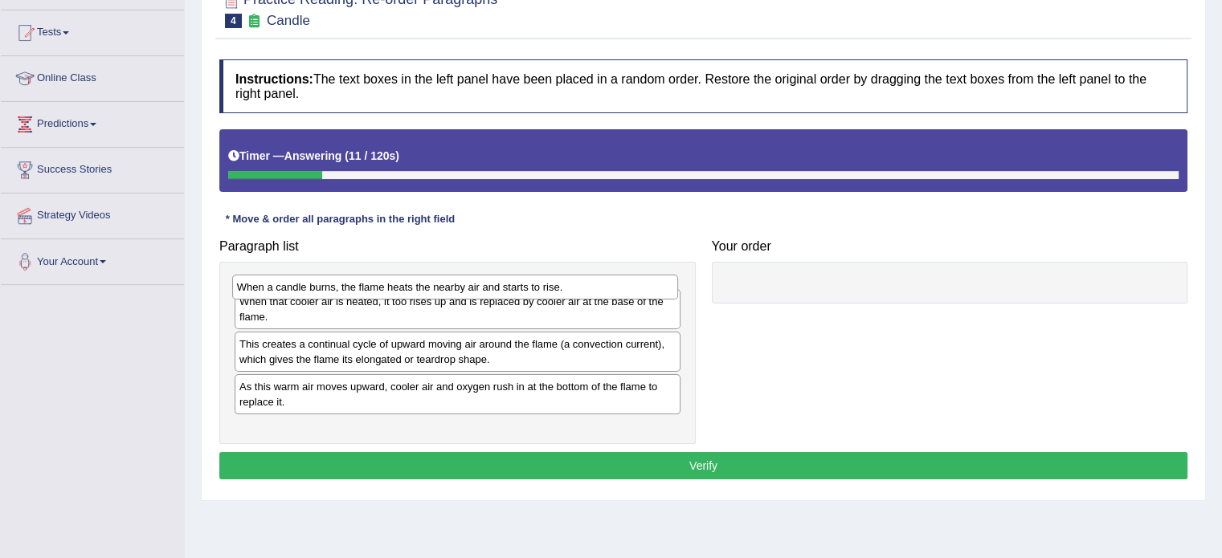
drag, startPoint x: 345, startPoint y: 335, endPoint x: 342, endPoint y: 291, distance: 44.2
click at [342, 291] on div "When a candle burns, the flame heats the nearby air and starts to rise." at bounding box center [455, 287] width 446 height 25
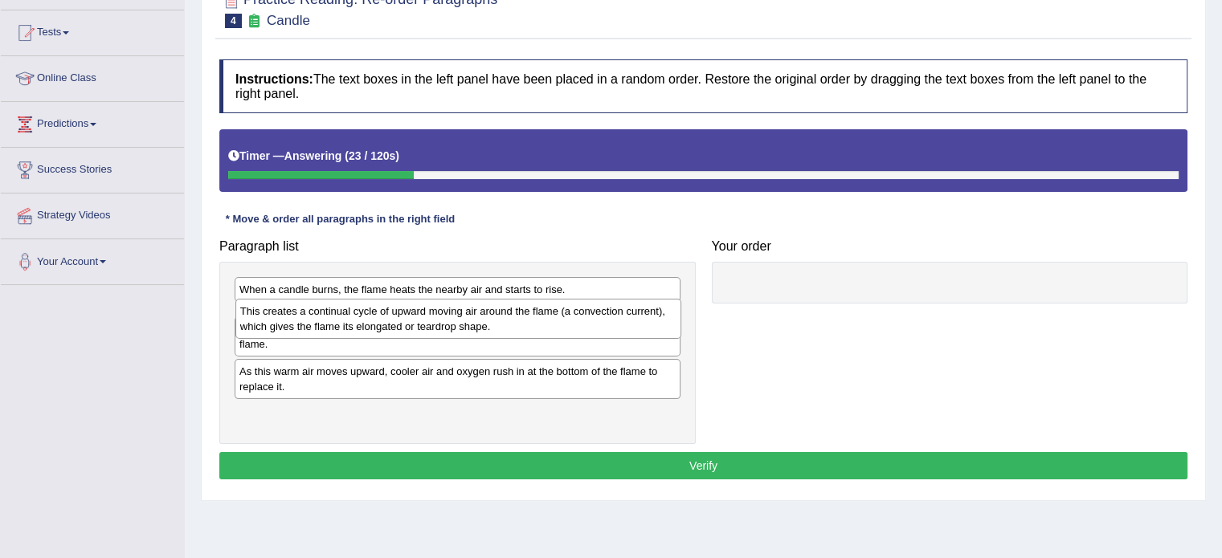
drag, startPoint x: 276, startPoint y: 370, endPoint x: 276, endPoint y: 322, distance: 47.4
click at [276, 322] on div "This creates a continual cycle of upward moving air around the flame (a convect…" at bounding box center [458, 319] width 446 height 40
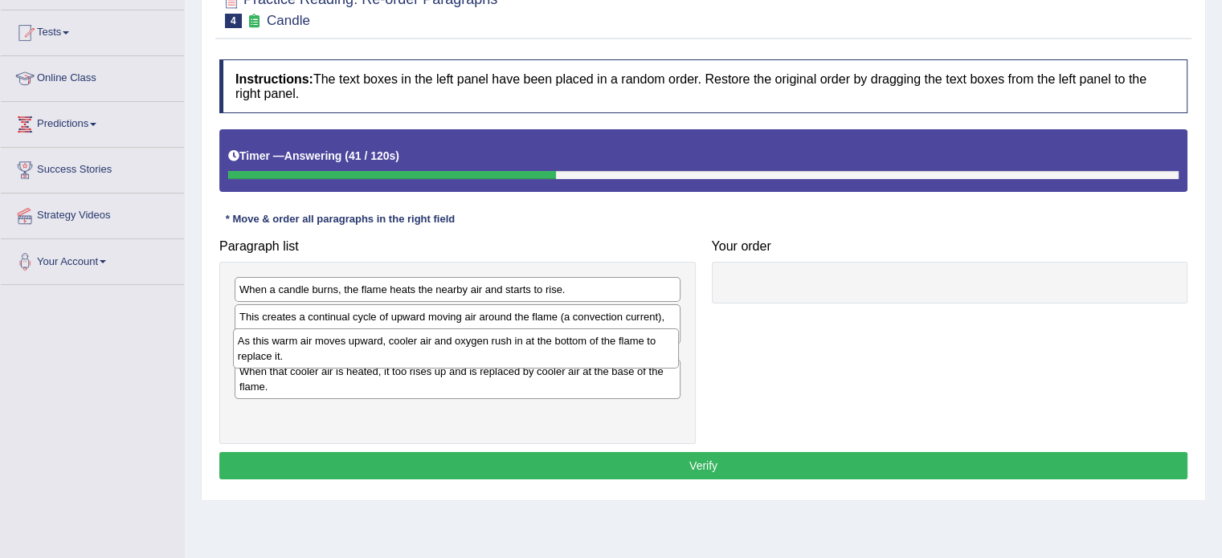
drag, startPoint x: 320, startPoint y: 411, endPoint x: 318, endPoint y: 351, distance: 60.3
click at [318, 351] on div "As this warm air moves upward, cooler air and oxygen rush in at the bottom of t…" at bounding box center [456, 349] width 446 height 40
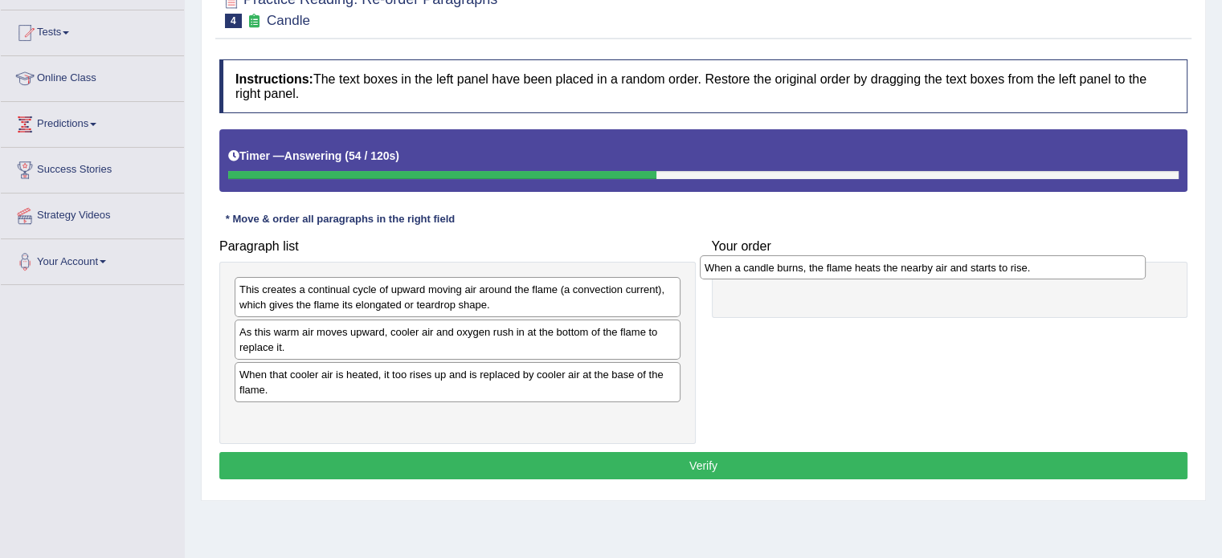
drag, startPoint x: 338, startPoint y: 291, endPoint x: 803, endPoint y: 269, distance: 465.6
click at [803, 269] on div "When a candle burns, the flame heats the nearby air and starts to rise." at bounding box center [923, 267] width 446 height 25
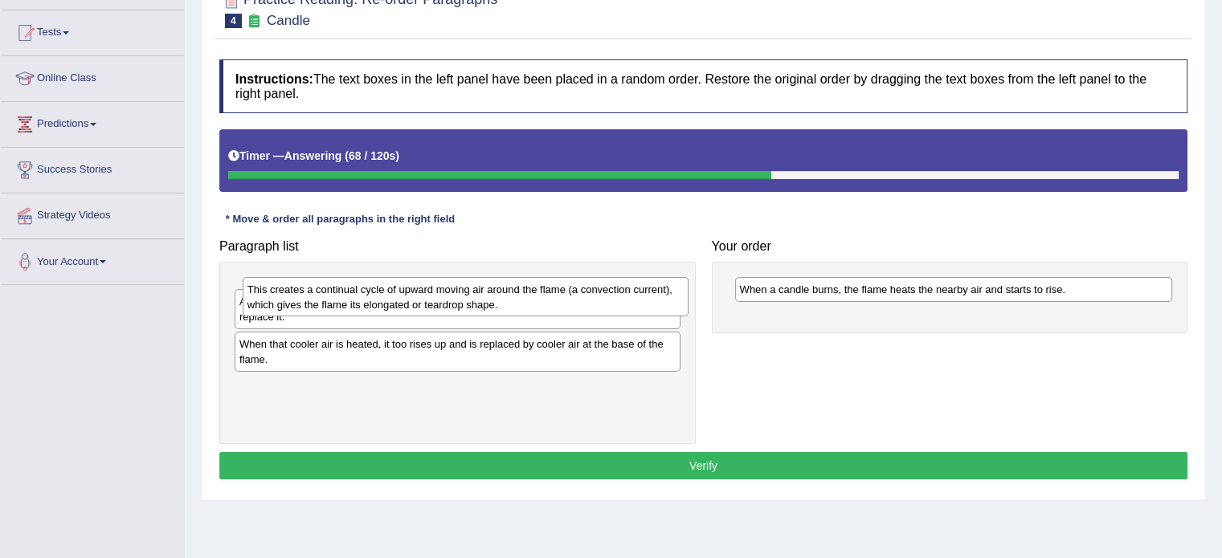
click at [443, 292] on div "This creates a continual cycle of upward moving air around the flame (a convect…" at bounding box center [466, 297] width 446 height 40
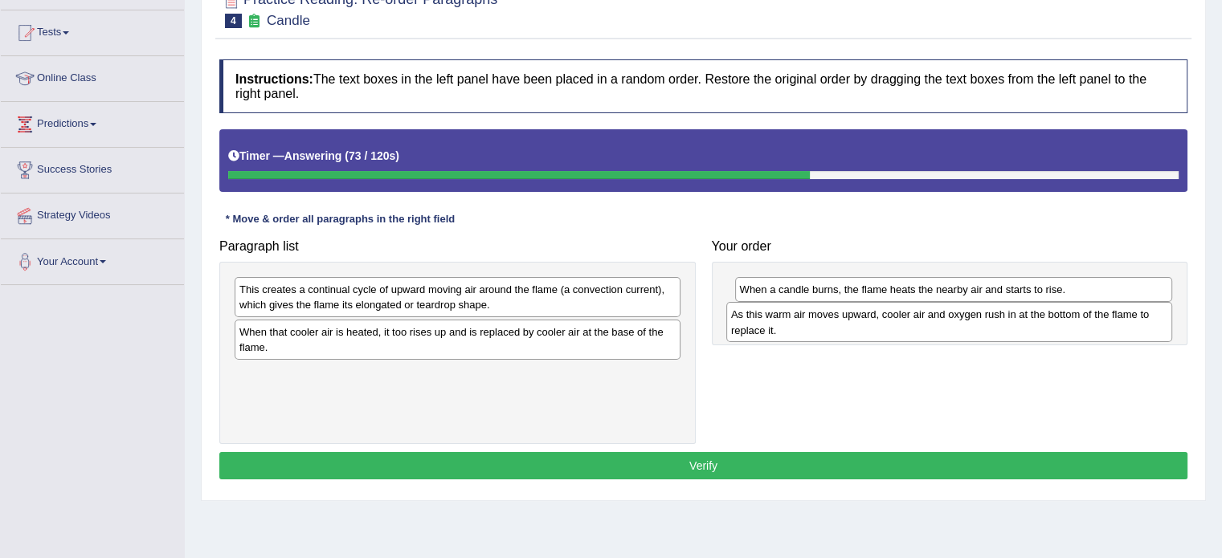
drag, startPoint x: 421, startPoint y: 337, endPoint x: 913, endPoint y: 321, distance: 491.9
click at [913, 321] on div "As this warm air moves upward, cooler air and oxygen rush in at the bottom of t…" at bounding box center [949, 322] width 446 height 40
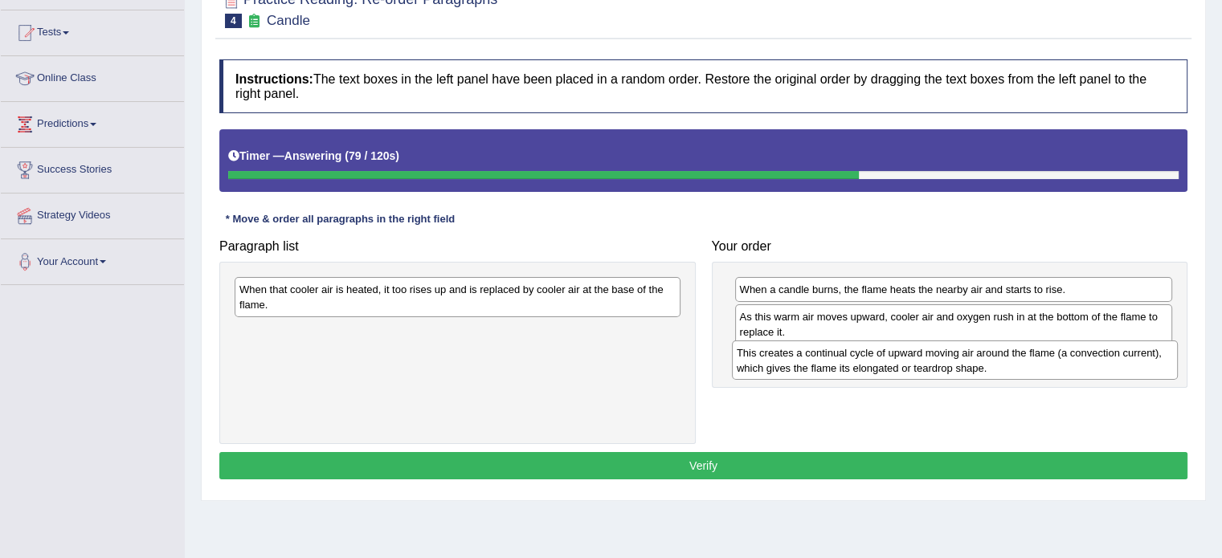
drag, startPoint x: 456, startPoint y: 292, endPoint x: 954, endPoint y: 356, distance: 501.3
click at [954, 356] on div "This creates a continual cycle of upward moving air around the flame (a convect…" at bounding box center [955, 361] width 446 height 40
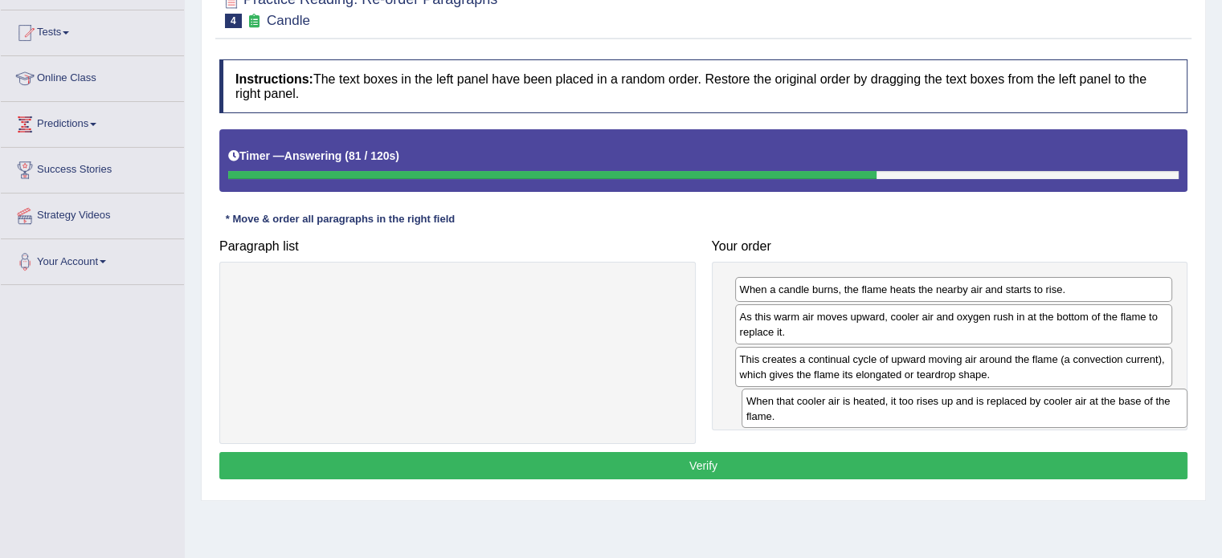
drag, startPoint x: 533, startPoint y: 280, endPoint x: 1028, endPoint y: 387, distance: 507.0
click at [1028, 389] on div "When that cooler air is heated, it too rises up and is replaced by cooler air a…" at bounding box center [964, 409] width 446 height 40
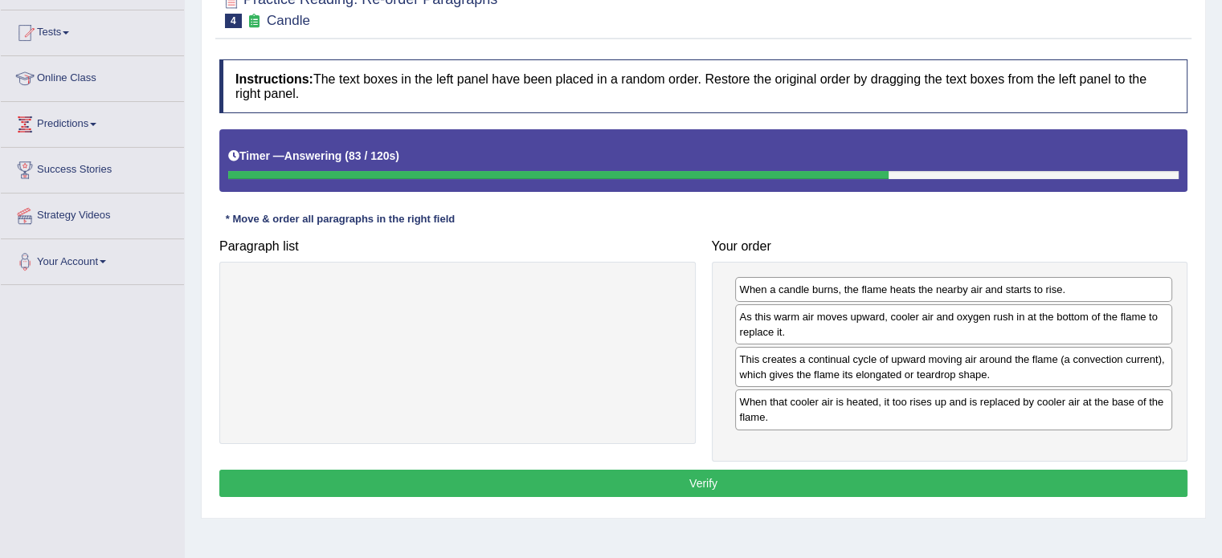
click at [970, 472] on button "Verify" at bounding box center [703, 483] width 968 height 27
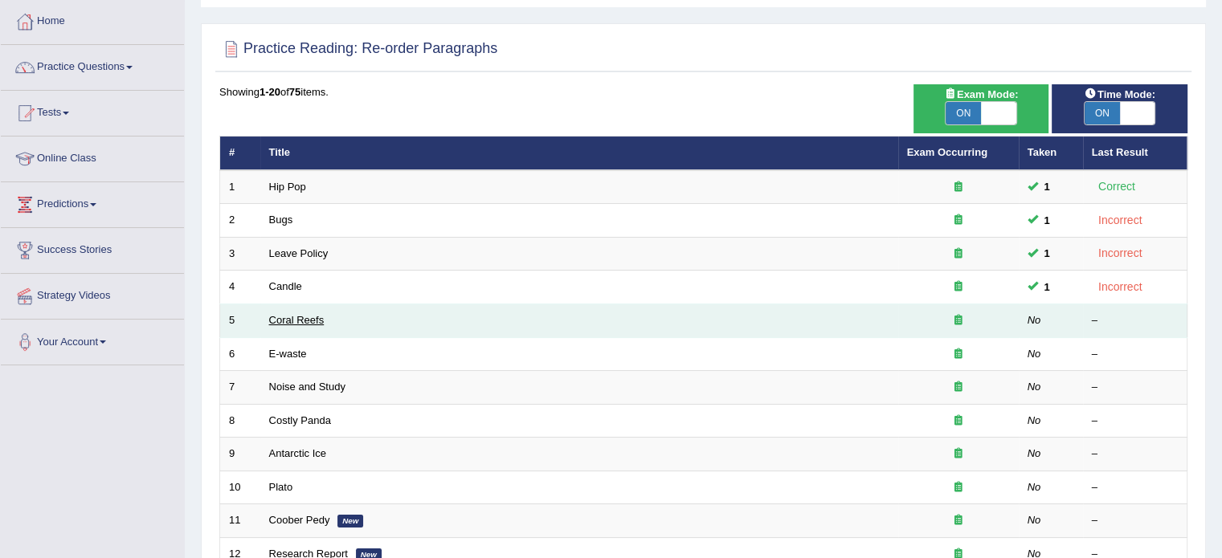
click at [299, 314] on link "Coral Reefs" at bounding box center [296, 320] width 55 height 12
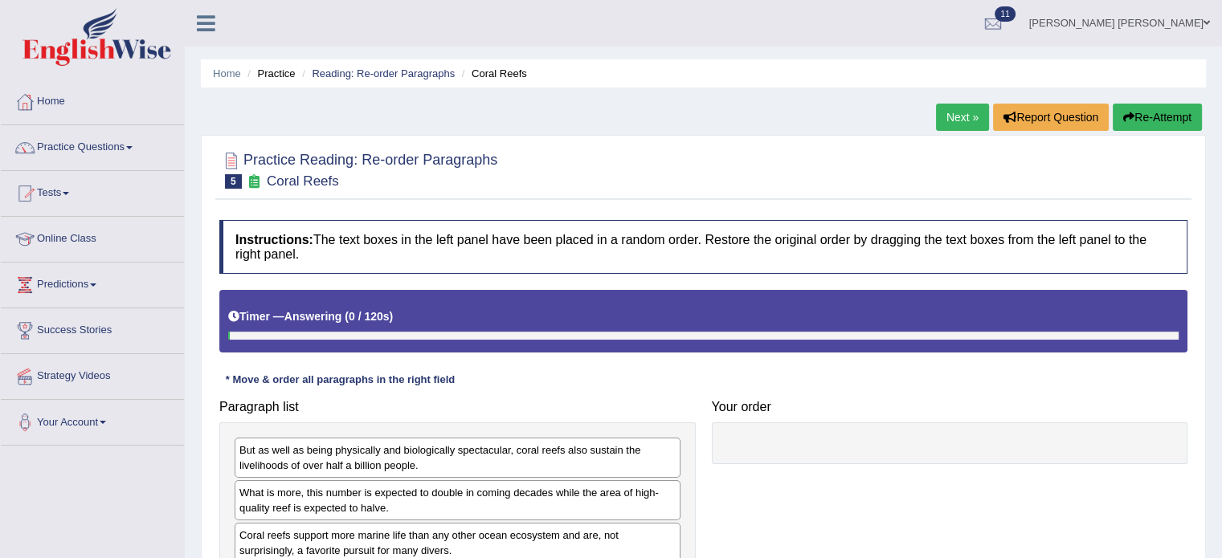
scroll to position [241, 0]
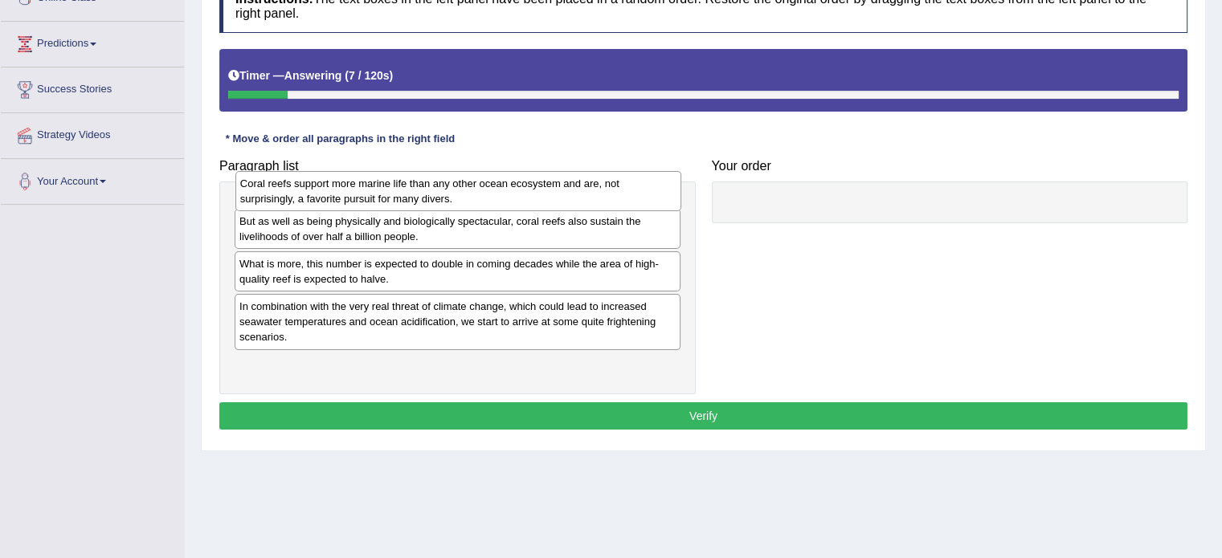
drag, startPoint x: 289, startPoint y: 305, endPoint x: 291, endPoint y: 198, distance: 107.7
click at [291, 198] on div "Coral reefs support more marine life than any other ocean ecosystem and are, no…" at bounding box center [458, 191] width 446 height 40
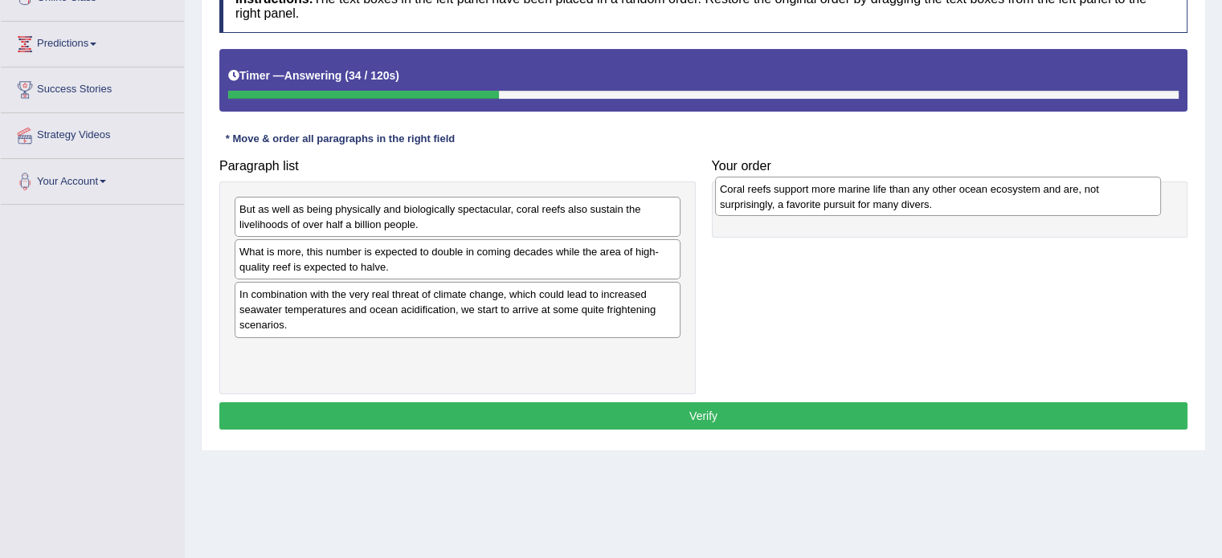
drag, startPoint x: 281, startPoint y: 207, endPoint x: 762, endPoint y: 187, distance: 480.8
click at [762, 187] on div "Coral reefs support more marine life than any other ocean ecosystem and are, no…" at bounding box center [938, 197] width 446 height 40
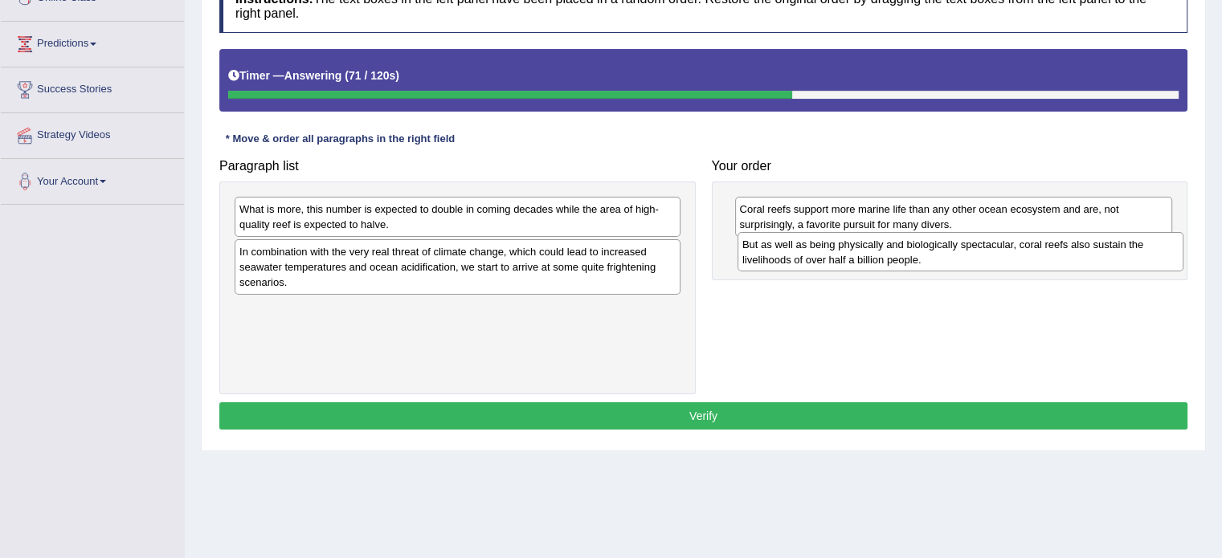
drag, startPoint x: 354, startPoint y: 221, endPoint x: 857, endPoint y: 256, distance: 504.1
click at [857, 256] on div "But as well as being physically and biologically spectacular, coral reefs also …" at bounding box center [960, 252] width 446 height 40
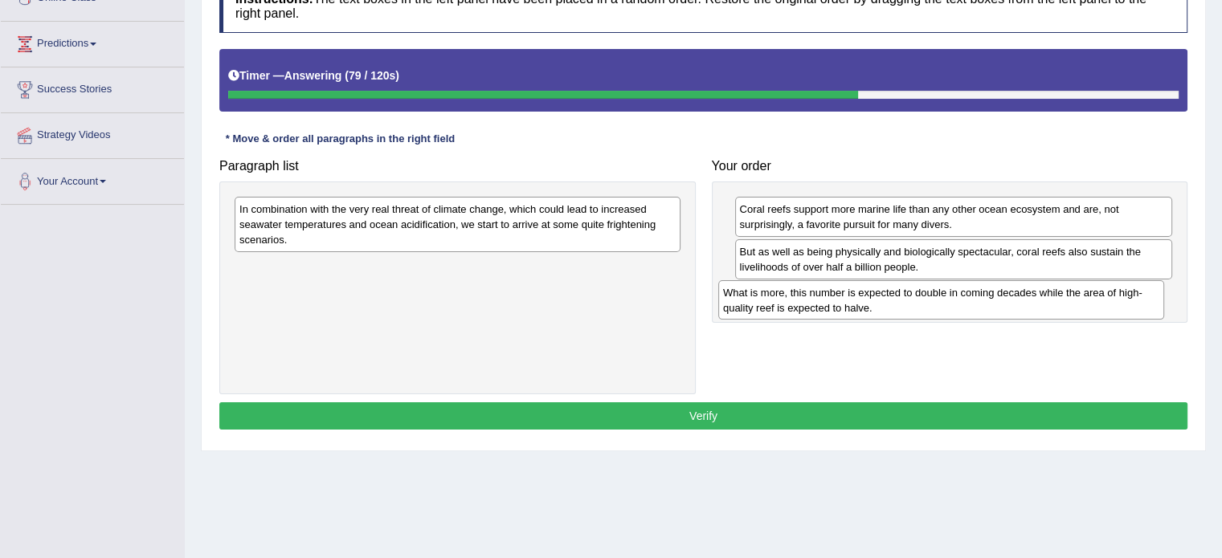
drag, startPoint x: 371, startPoint y: 215, endPoint x: 855, endPoint y: 299, distance: 490.8
click at [855, 299] on div "What is more, this number is expected to double in coming decades while the are…" at bounding box center [941, 300] width 446 height 40
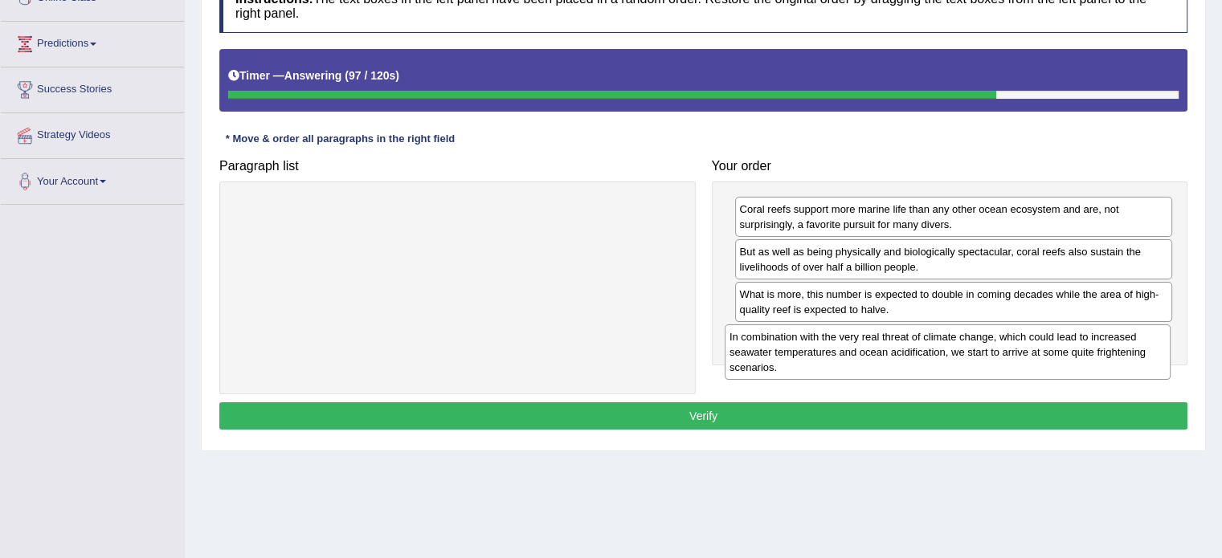
drag, startPoint x: 348, startPoint y: 208, endPoint x: 839, endPoint y: 336, distance: 507.2
click at [839, 336] on div "In combination with the very real threat of climate change, which could lead to…" at bounding box center [948, 352] width 446 height 55
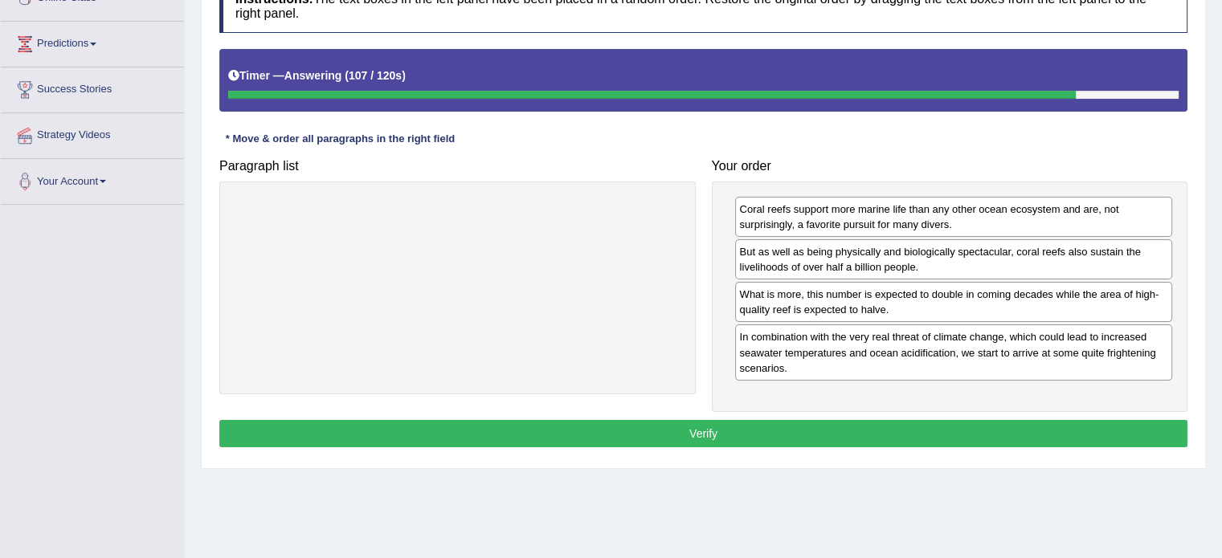
click at [839, 427] on button "Verify" at bounding box center [703, 433] width 968 height 27
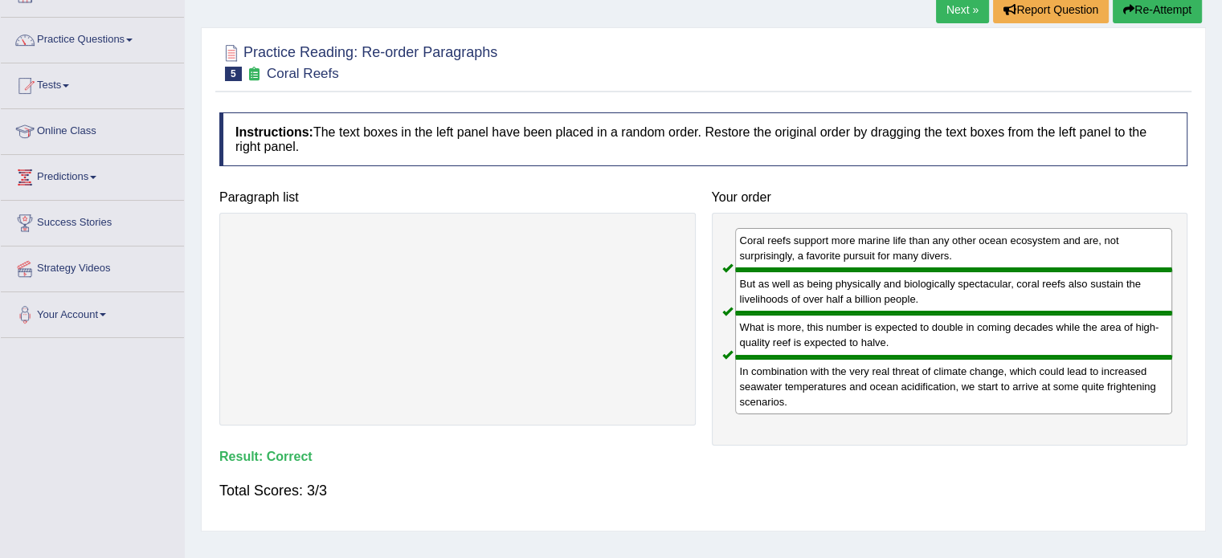
scroll to position [80, 0]
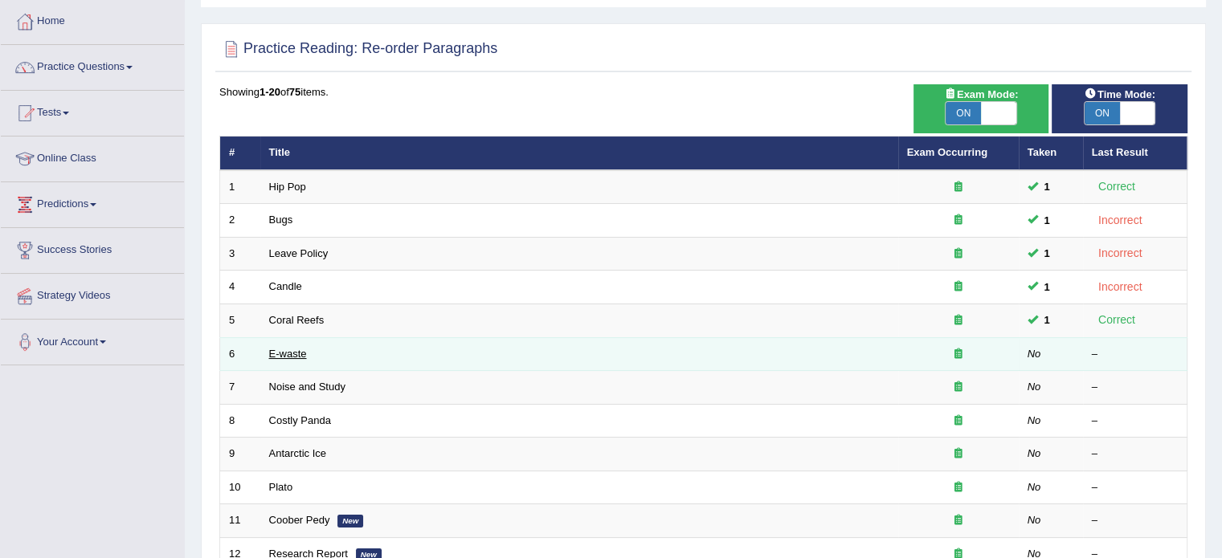
click at [299, 348] on link "E-waste" at bounding box center [288, 354] width 38 height 12
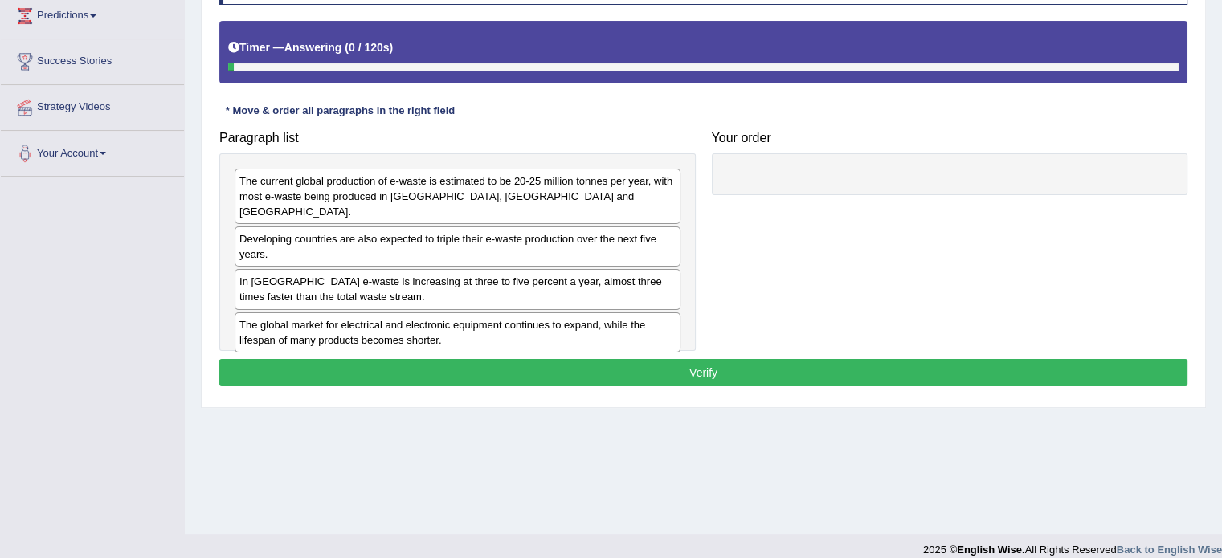
scroll to position [285, 0]
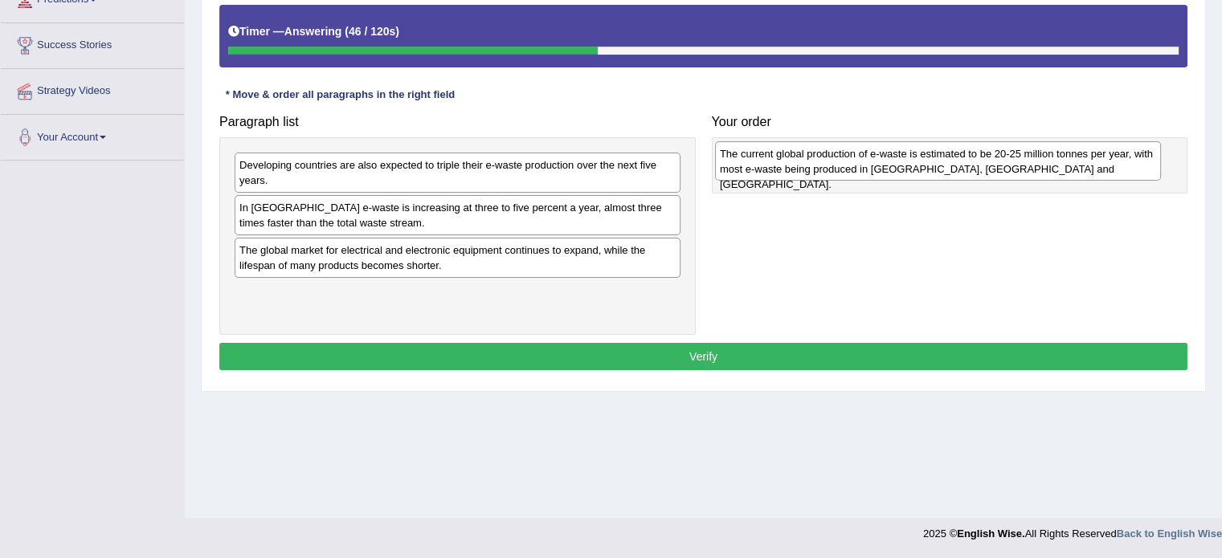
drag, startPoint x: 347, startPoint y: 174, endPoint x: 823, endPoint y: 162, distance: 476.5
click at [823, 162] on div "The current global production of e-waste is estimated to be 20-25 million tonne…" at bounding box center [938, 161] width 446 height 40
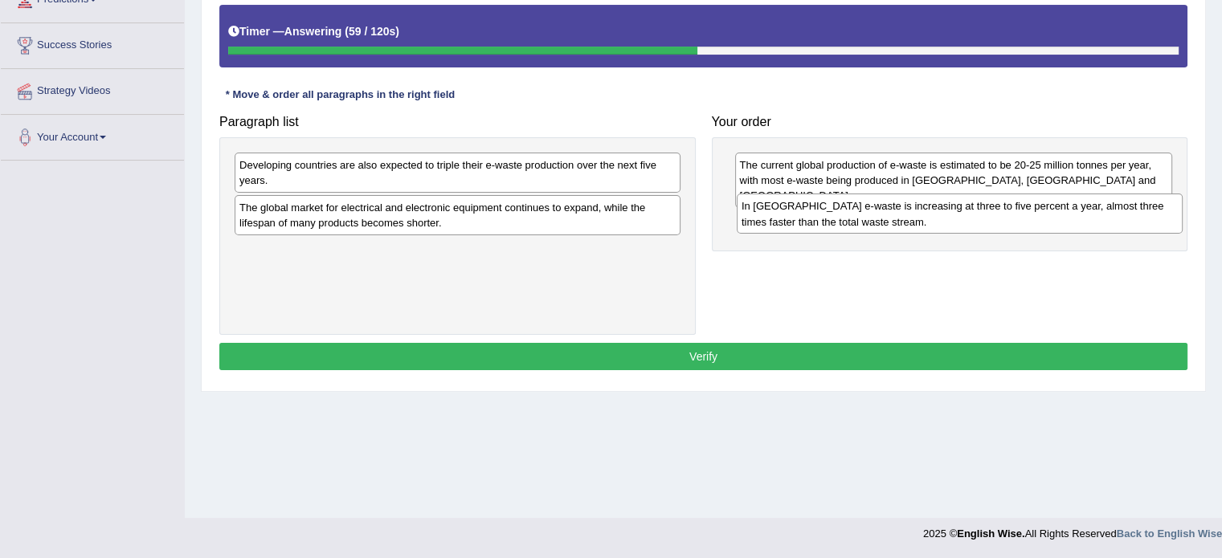
drag, startPoint x: 383, startPoint y: 214, endPoint x: 885, endPoint y: 214, distance: 502.1
click at [885, 214] on div "In [GEOGRAPHIC_DATA] e-waste is increasing at three to five percent a year, alm…" at bounding box center [960, 214] width 446 height 40
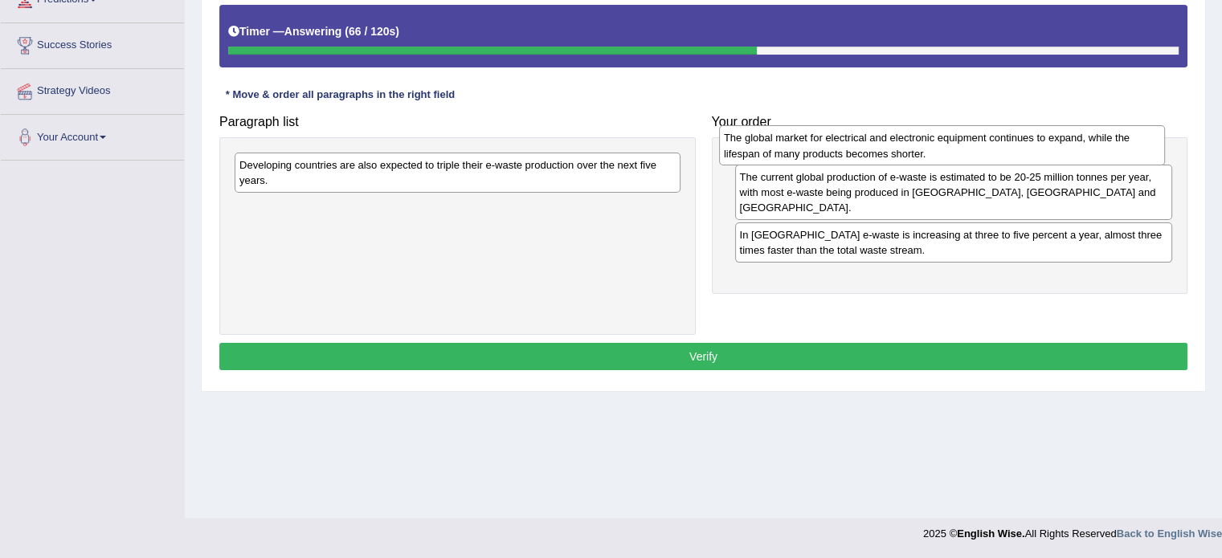
drag, startPoint x: 351, startPoint y: 217, endPoint x: 835, endPoint y: 148, distance: 489.3
click at [835, 148] on div "The global market for electrical and electronic equipment continues to expand, …" at bounding box center [942, 145] width 446 height 40
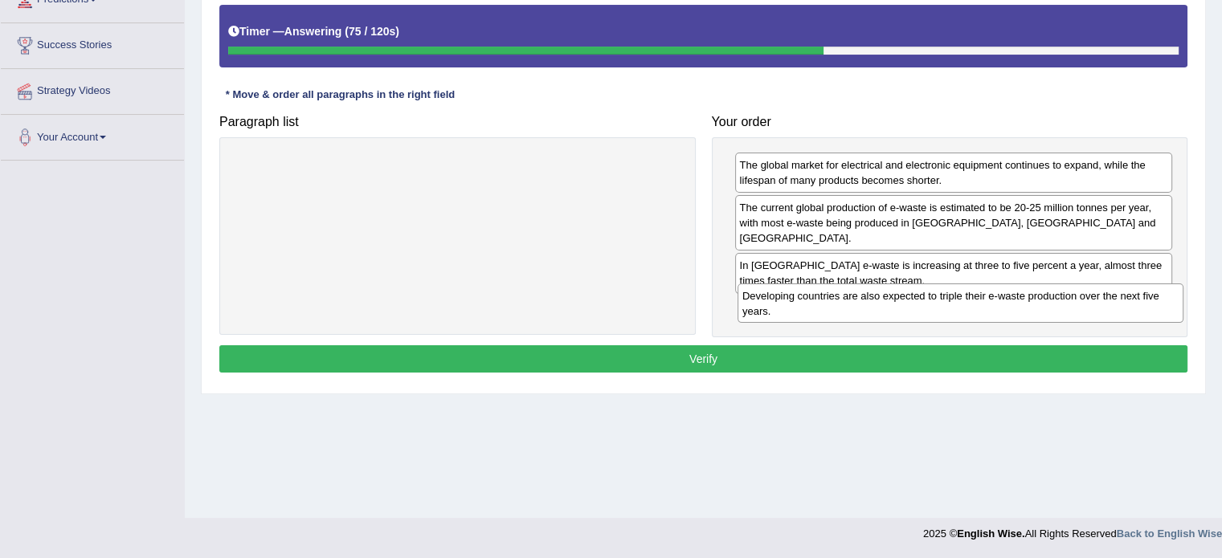
drag, startPoint x: 421, startPoint y: 173, endPoint x: 924, endPoint y: 304, distance: 519.8
click at [924, 304] on div "Developing countries are also expected to triple their e-waste production over …" at bounding box center [960, 304] width 446 height 40
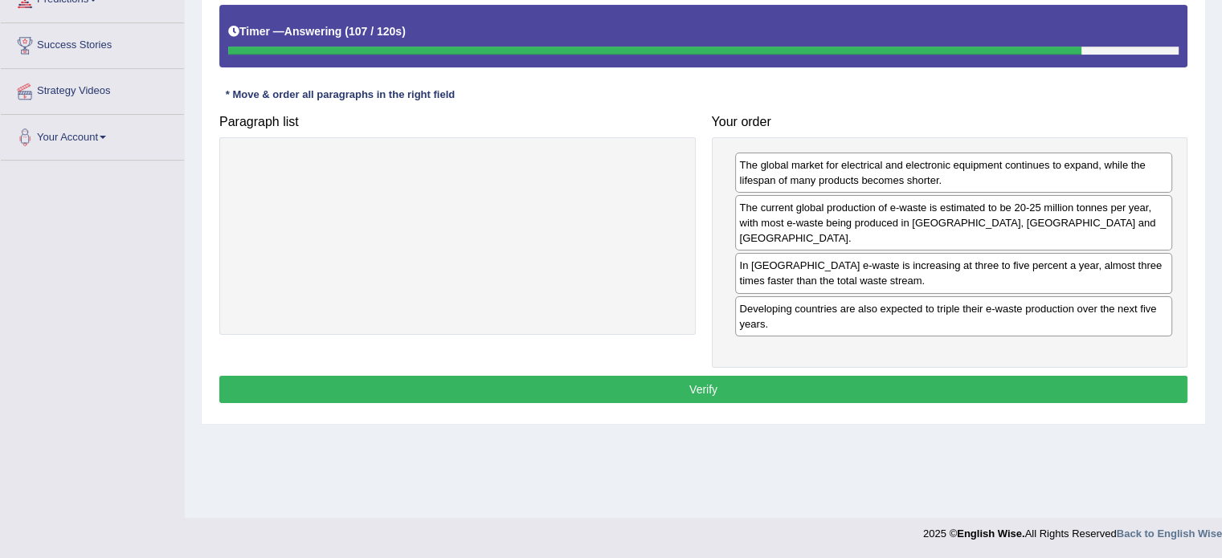
click at [838, 376] on button "Verify" at bounding box center [703, 389] width 968 height 27
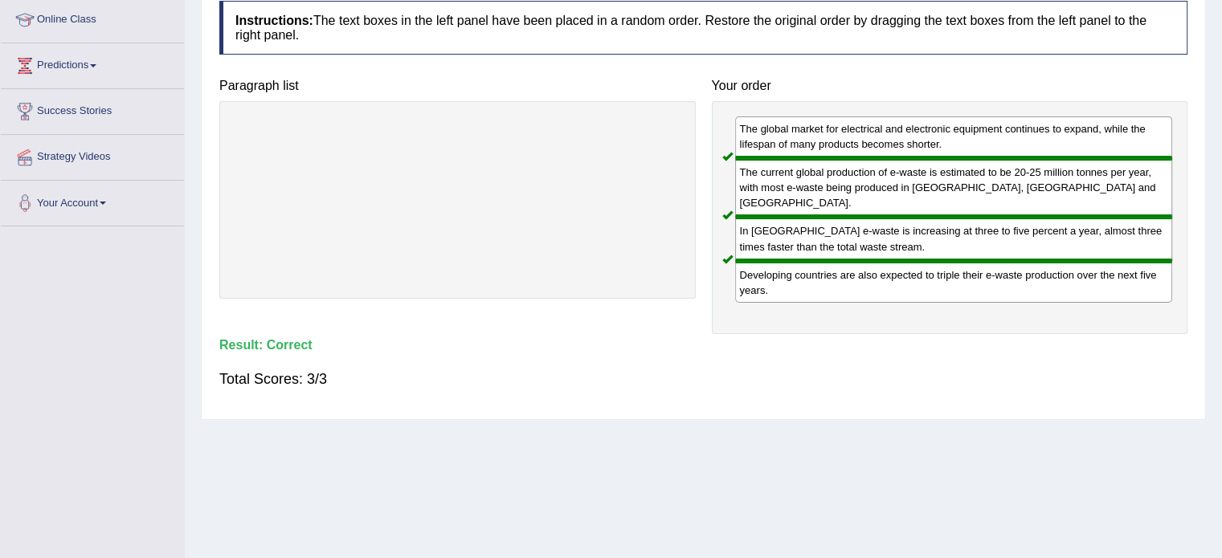
scroll to position [125, 0]
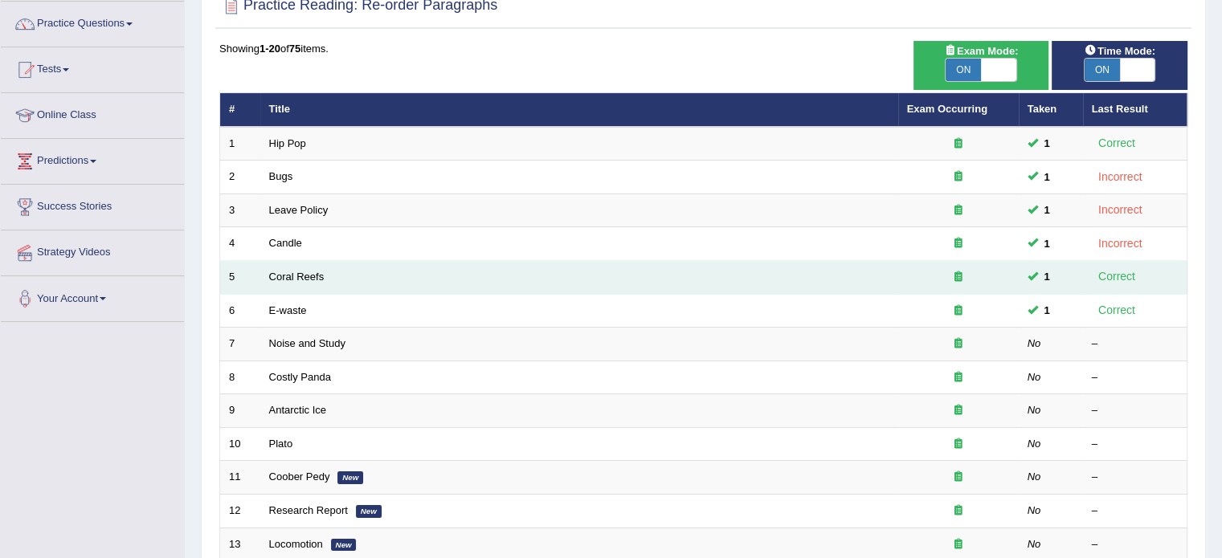
scroll to position [161, 0]
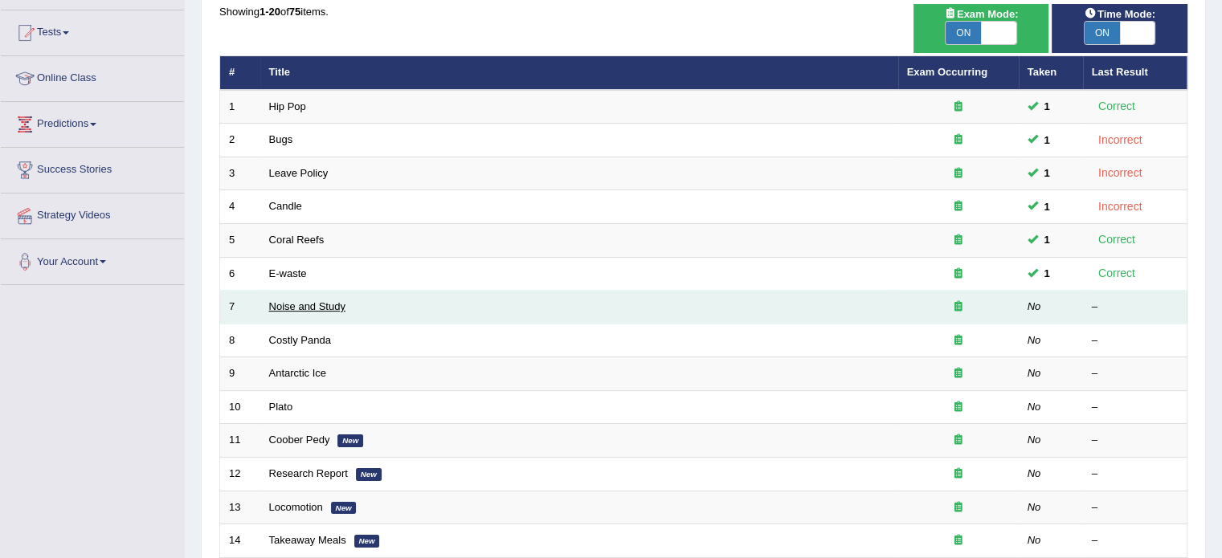
click at [327, 304] on link "Noise and Study" at bounding box center [307, 306] width 76 height 12
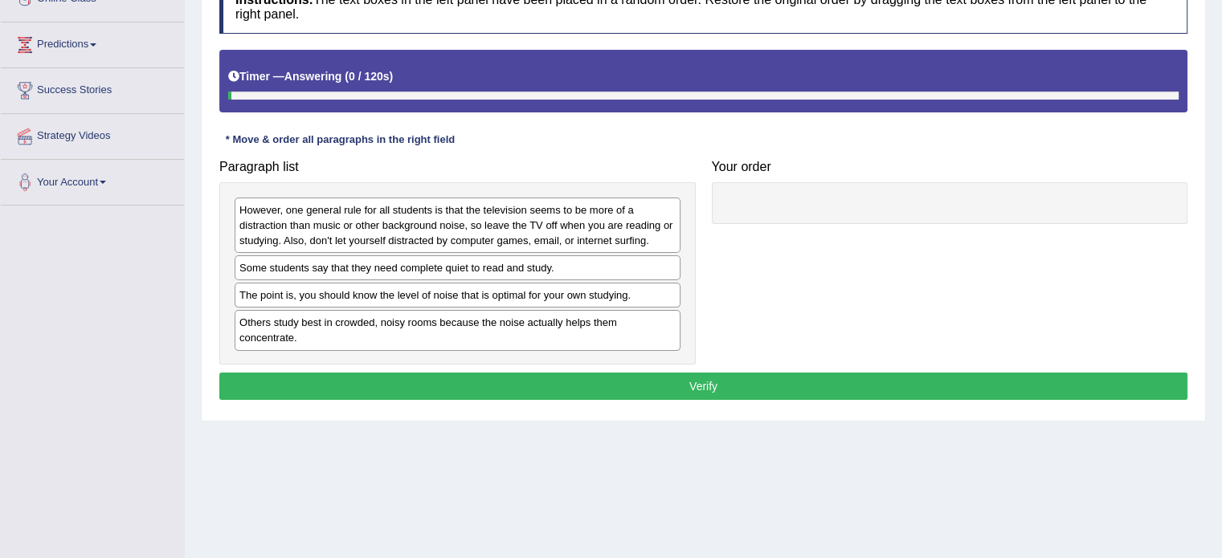
scroll to position [241, 0]
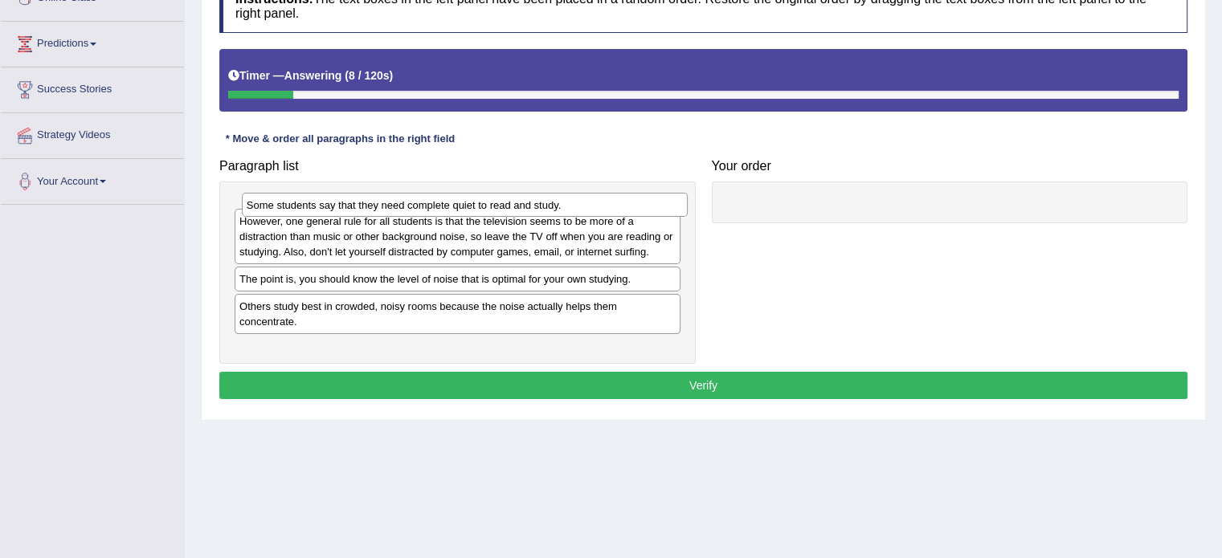
drag, startPoint x: 327, startPoint y: 272, endPoint x: 334, endPoint y: 210, distance: 62.3
click at [334, 210] on div "Some students say that they need complete quiet to read and study." at bounding box center [465, 205] width 446 height 25
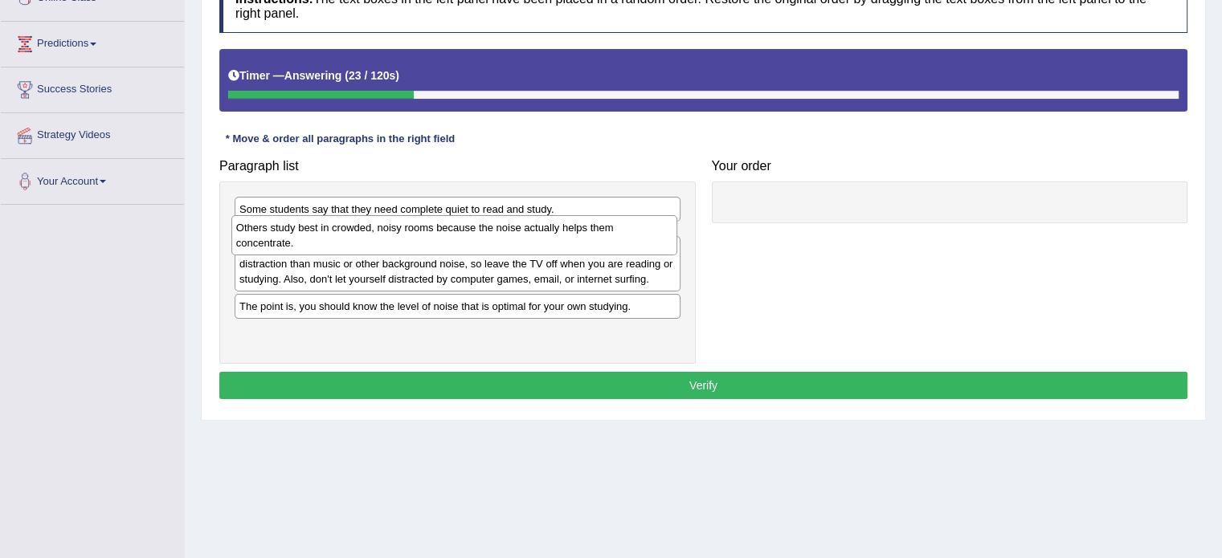
drag, startPoint x: 350, startPoint y: 332, endPoint x: 347, endPoint y: 239, distance: 93.2
click at [347, 239] on div "Others study best in crowded, noisy rooms because the noise actually helps them…" at bounding box center [454, 235] width 446 height 40
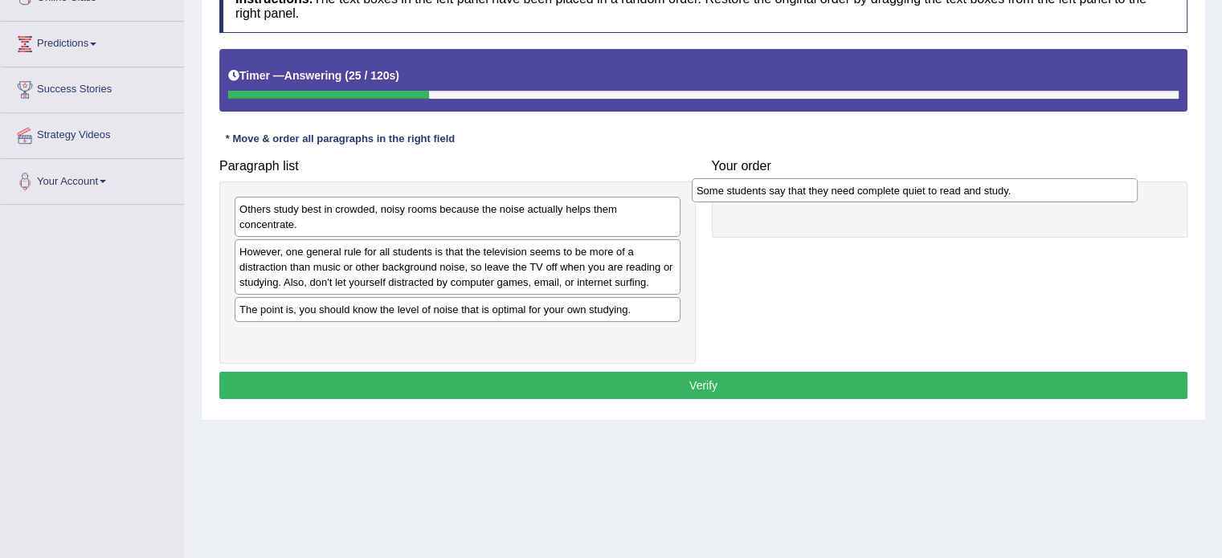
drag, startPoint x: 339, startPoint y: 211, endPoint x: 796, endPoint y: 193, distance: 457.5
click at [796, 193] on div "Some students say that they need complete quiet to read and study." at bounding box center [915, 190] width 446 height 25
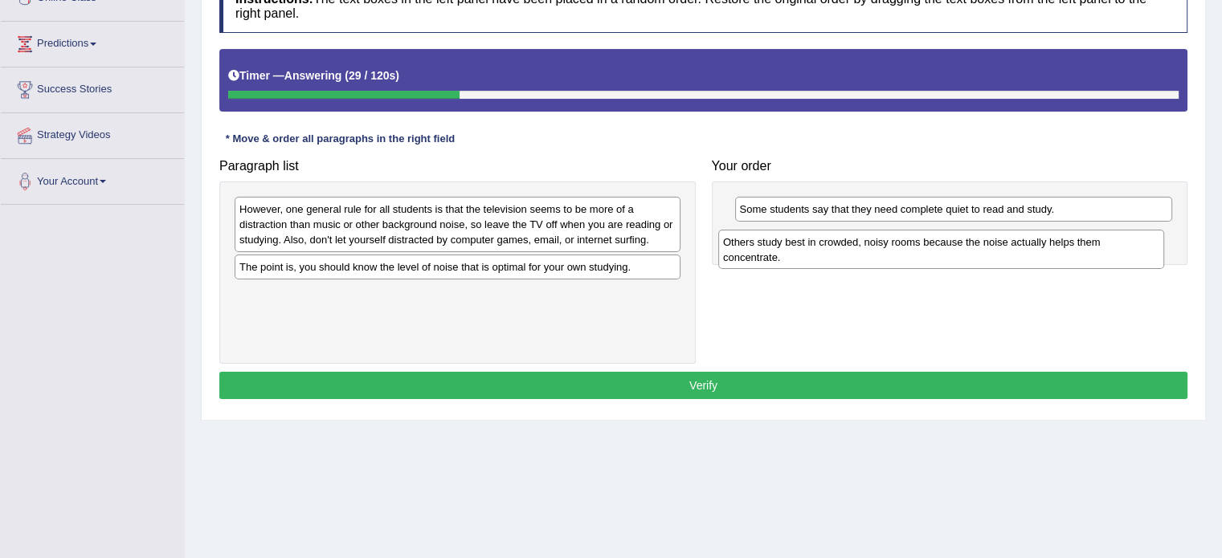
drag, startPoint x: 375, startPoint y: 214, endPoint x: 859, endPoint y: 247, distance: 484.7
click at [859, 247] on div "Others study best in crowded, noisy rooms because the noise actually helps them…" at bounding box center [941, 250] width 446 height 40
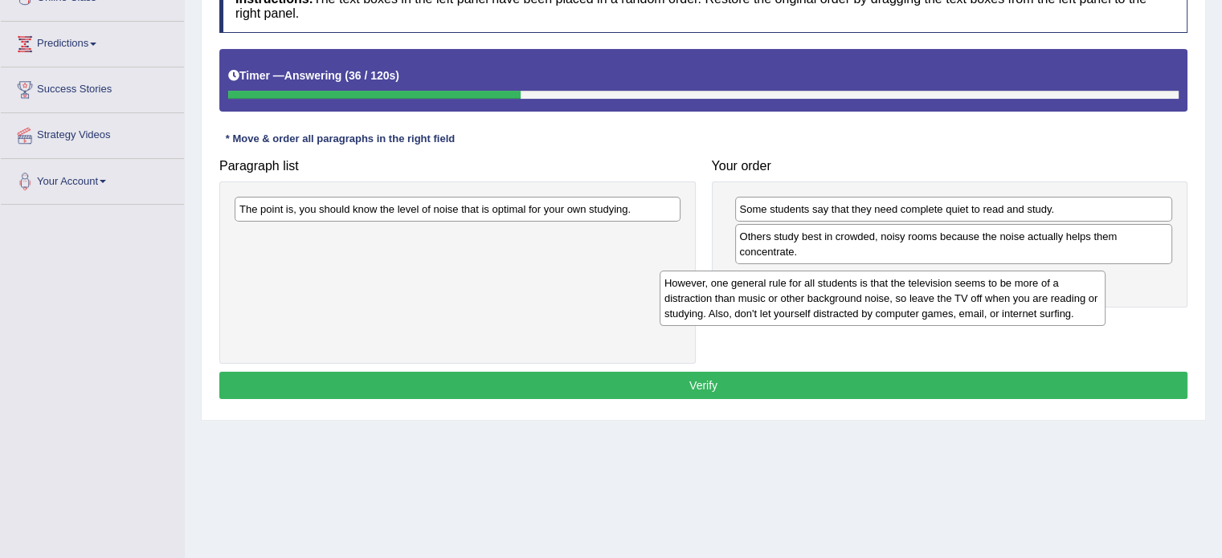
drag, startPoint x: 408, startPoint y: 227, endPoint x: 833, endPoint y: 300, distance: 431.3
click at [833, 300] on div "However, one general rule for all students is that the television seems to be m…" at bounding box center [883, 298] width 446 height 55
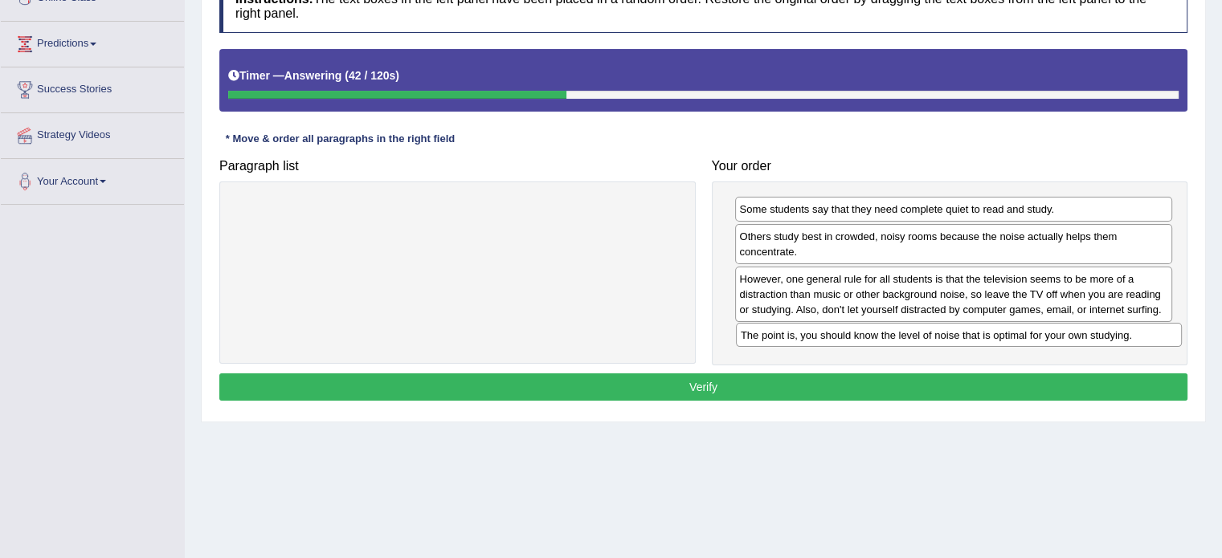
drag, startPoint x: 476, startPoint y: 206, endPoint x: 977, endPoint y: 333, distance: 516.9
click at [977, 333] on div "The point is, you should know the level of noise that is optimal for your own s…" at bounding box center [959, 335] width 446 height 25
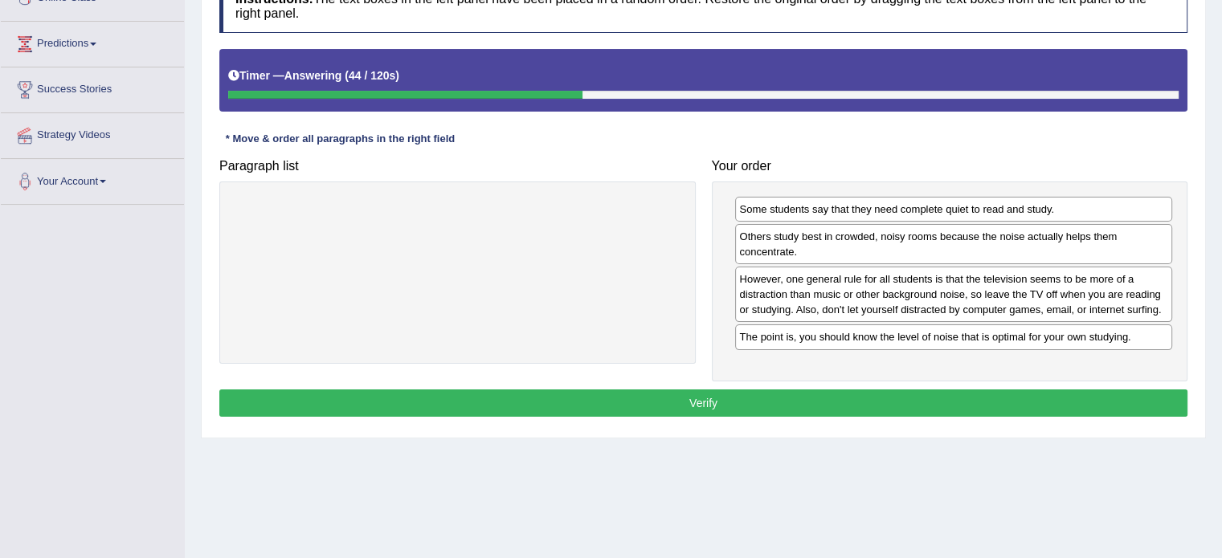
click at [836, 394] on button "Verify" at bounding box center [703, 403] width 968 height 27
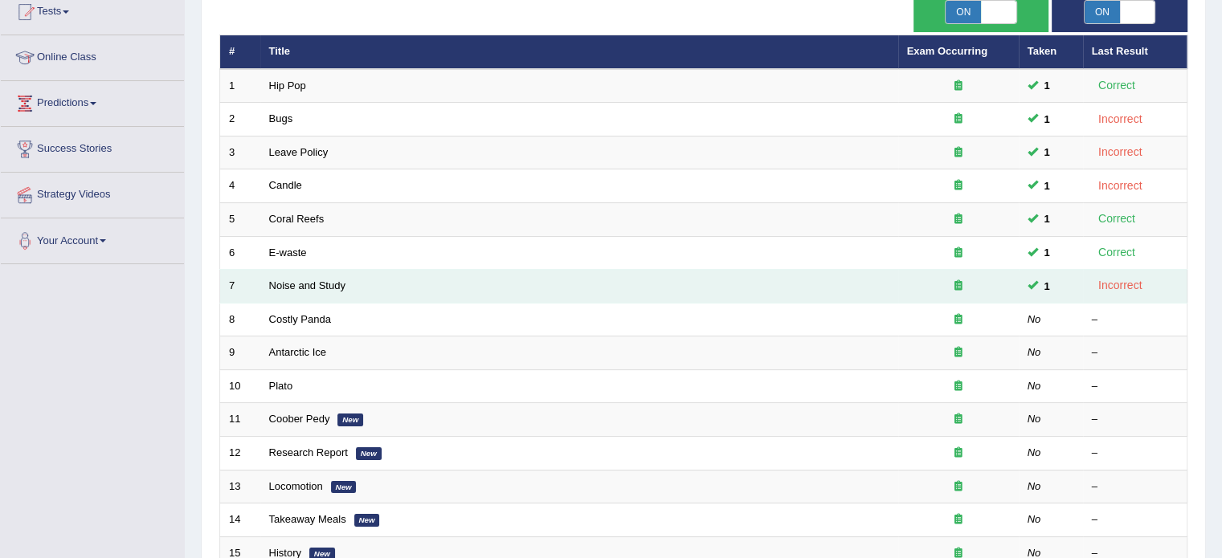
scroll to position [161, 0]
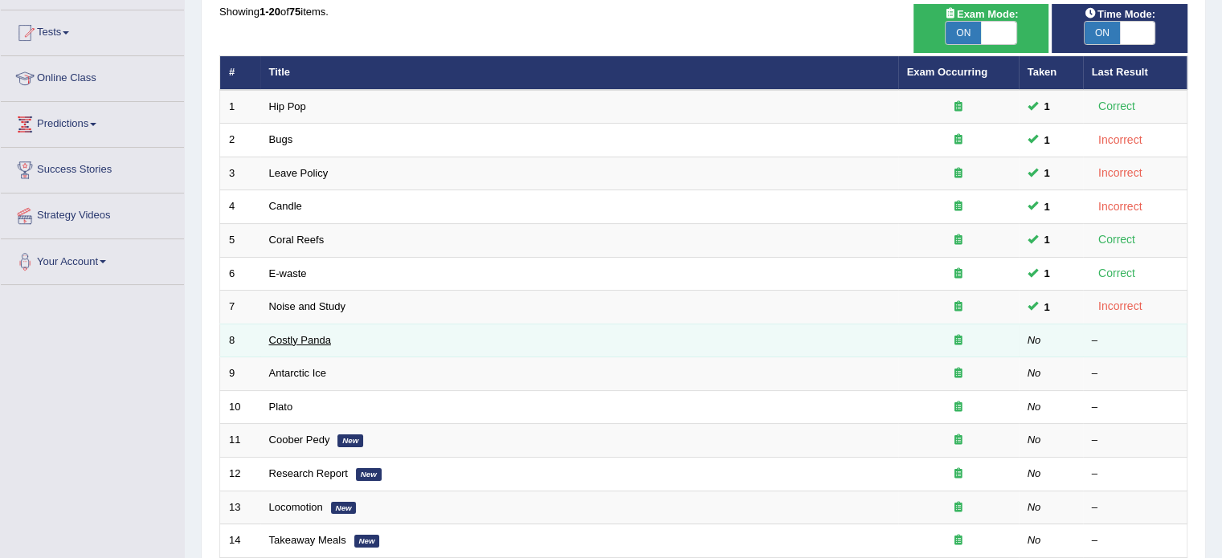
click at [326, 340] on link "Costly Panda" at bounding box center [300, 340] width 62 height 12
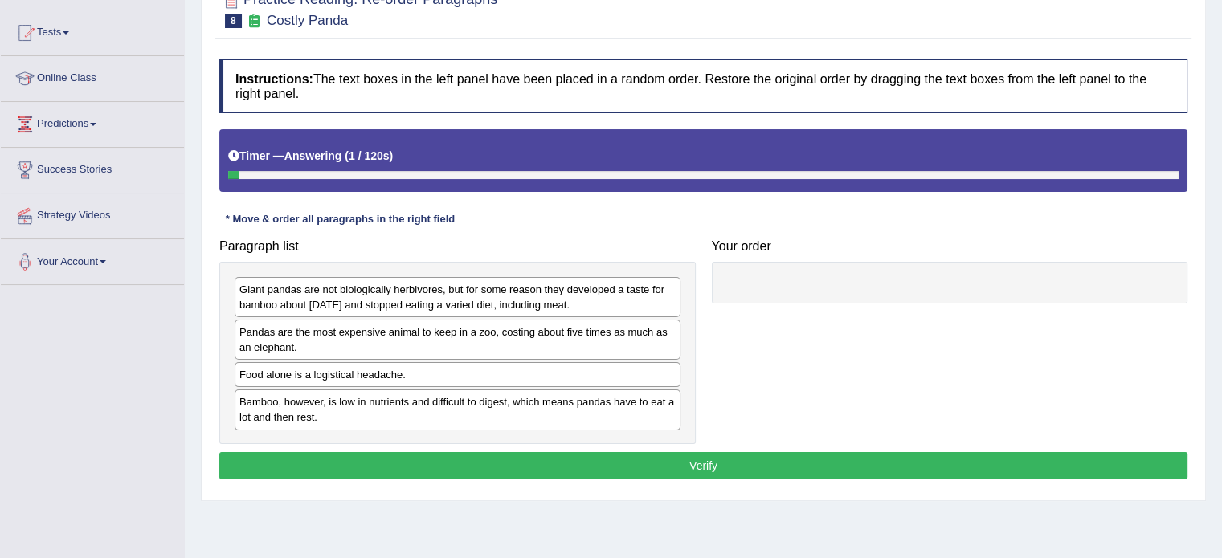
scroll to position [241, 0]
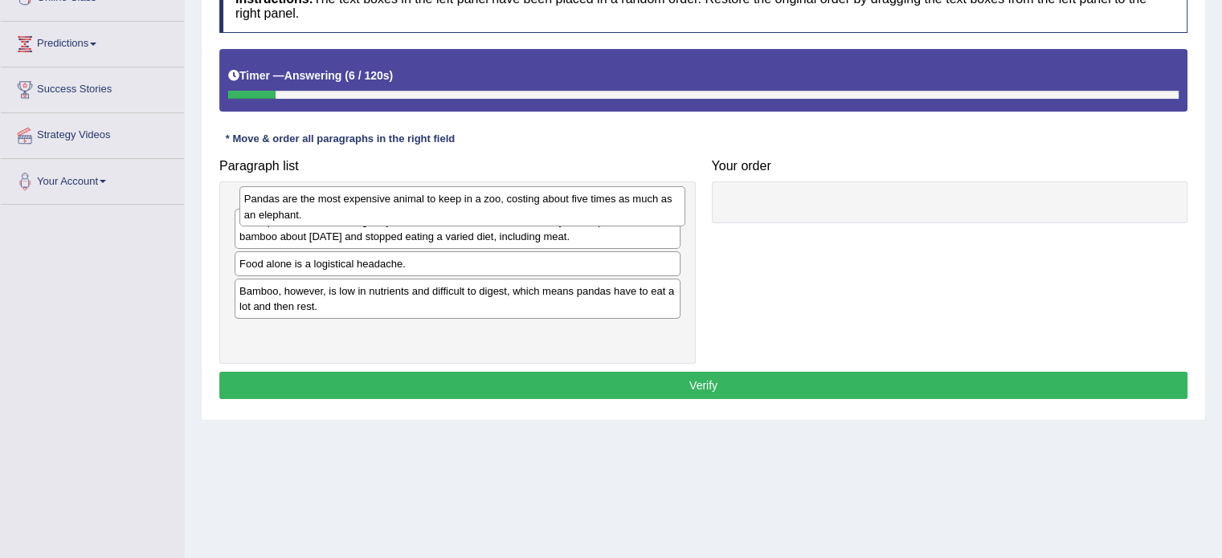
drag, startPoint x: 322, startPoint y: 260, endPoint x: 327, endPoint y: 208, distance: 52.4
click at [327, 208] on div "Pandas are the most expensive animal to keep in a zoo, costing about five times…" at bounding box center [462, 206] width 446 height 40
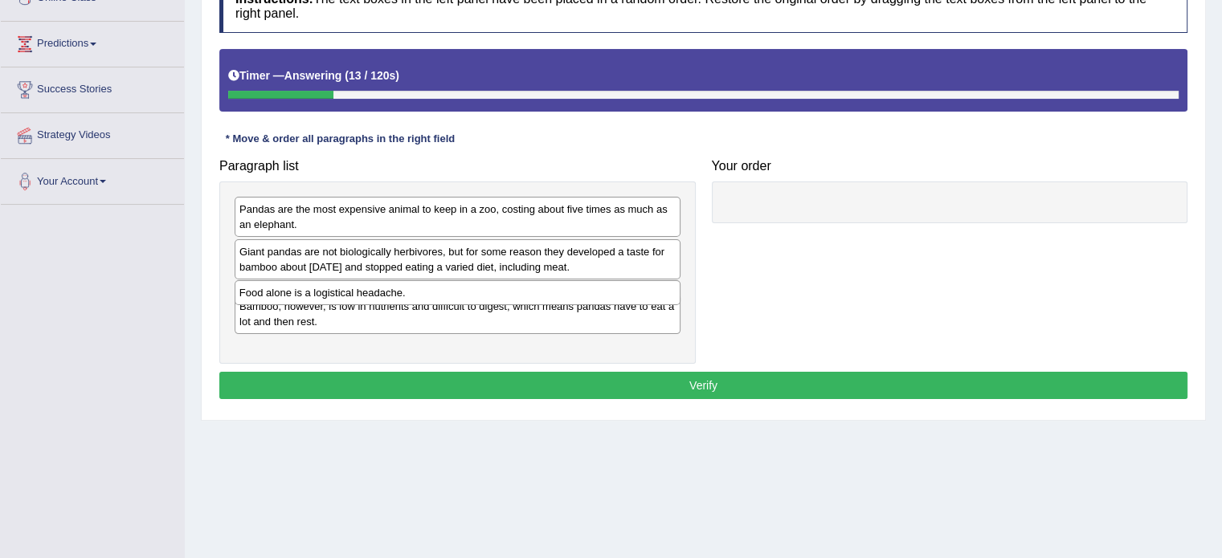
drag, startPoint x: 363, startPoint y: 296, endPoint x: 366, endPoint y: 265, distance: 30.6
click at [363, 280] on div "Food alone is a logistical headache." at bounding box center [458, 292] width 446 height 25
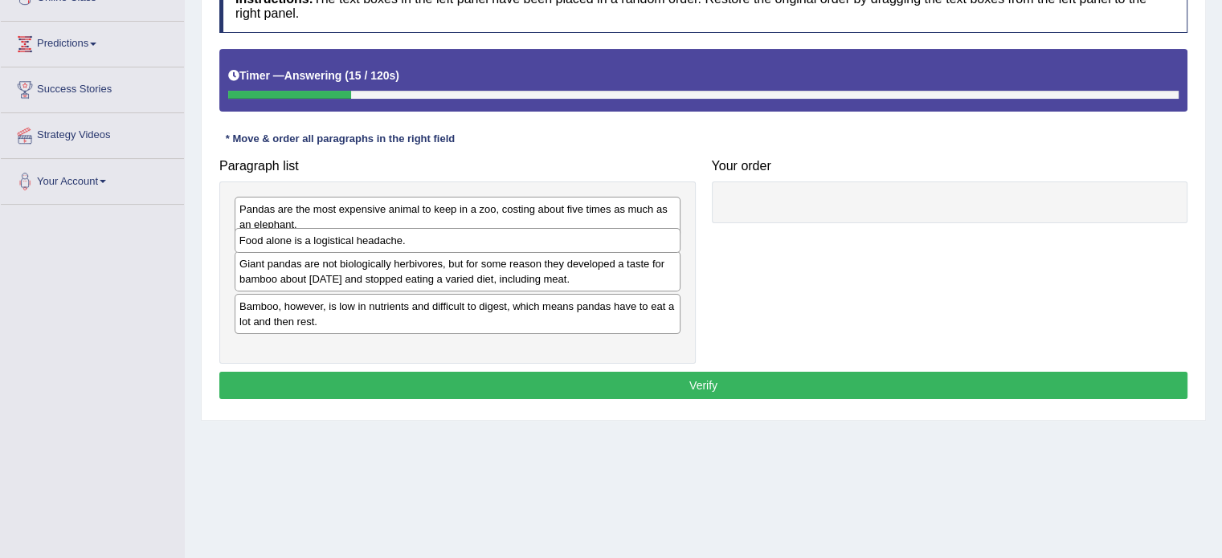
drag, startPoint x: 370, startPoint y: 300, endPoint x: 370, endPoint y: 247, distance: 53.0
click at [370, 247] on div "Food alone is a logistical headache." at bounding box center [458, 240] width 446 height 25
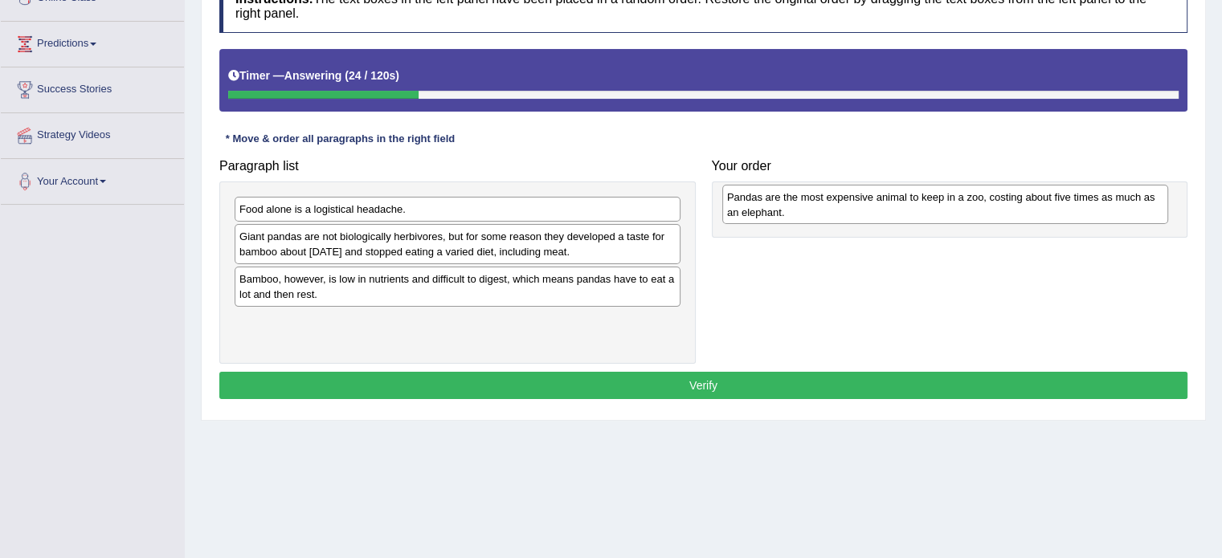
drag, startPoint x: 370, startPoint y: 214, endPoint x: 853, endPoint y: 202, distance: 483.7
click at [856, 202] on div "Pandas are the most expensive animal to keep in a zoo, costing about five times…" at bounding box center [945, 205] width 446 height 40
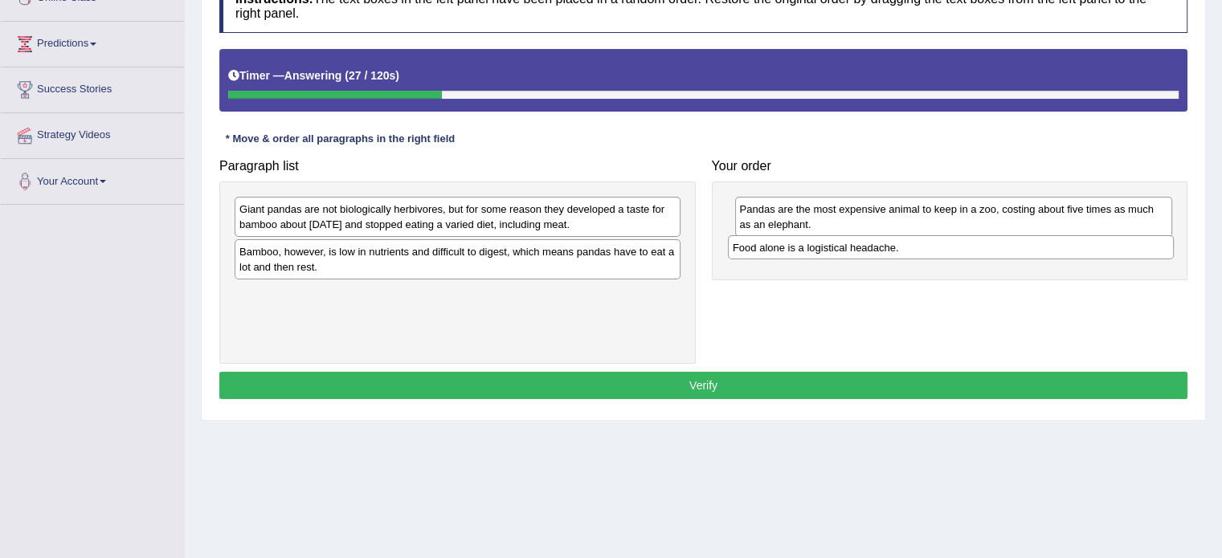
drag, startPoint x: 309, startPoint y: 204, endPoint x: 802, endPoint y: 243, distance: 494.8
click at [802, 243] on div "Food alone is a logistical headache." at bounding box center [951, 247] width 446 height 25
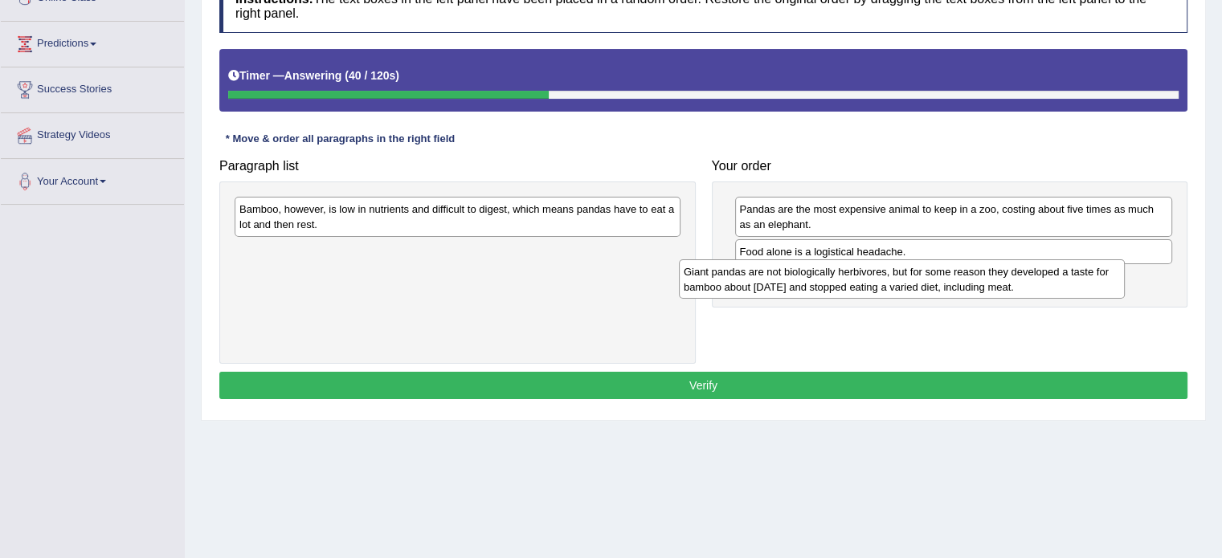
drag, startPoint x: 357, startPoint y: 211, endPoint x: 802, endPoint y: 274, distance: 449.4
click at [802, 274] on div "Giant pandas are not biologically herbivores, but for some reason they develope…" at bounding box center [902, 279] width 446 height 40
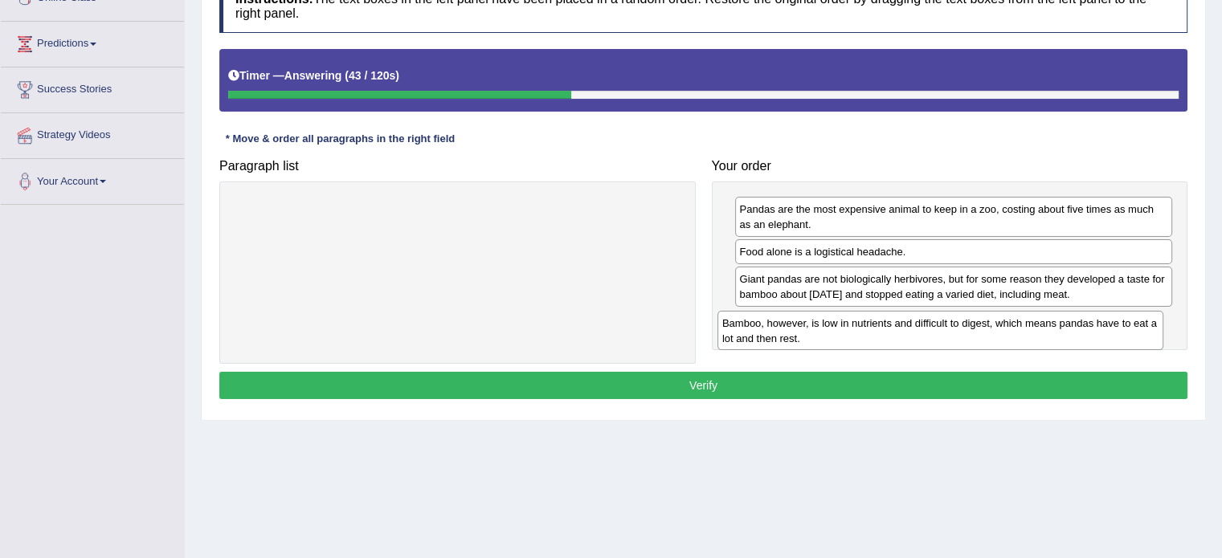
drag, startPoint x: 453, startPoint y: 206, endPoint x: 937, endPoint y: 321, distance: 496.9
click at [936, 321] on div "Bamboo, however, is low in nutrients and difficult to digest, which means panda…" at bounding box center [940, 331] width 446 height 40
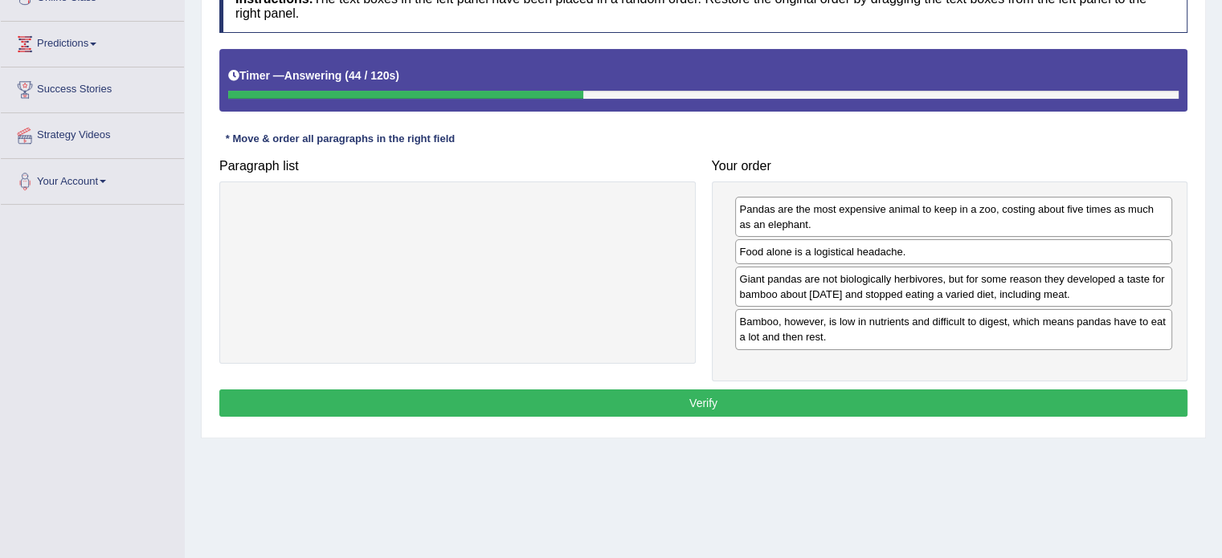
click at [768, 396] on button "Verify" at bounding box center [703, 403] width 968 height 27
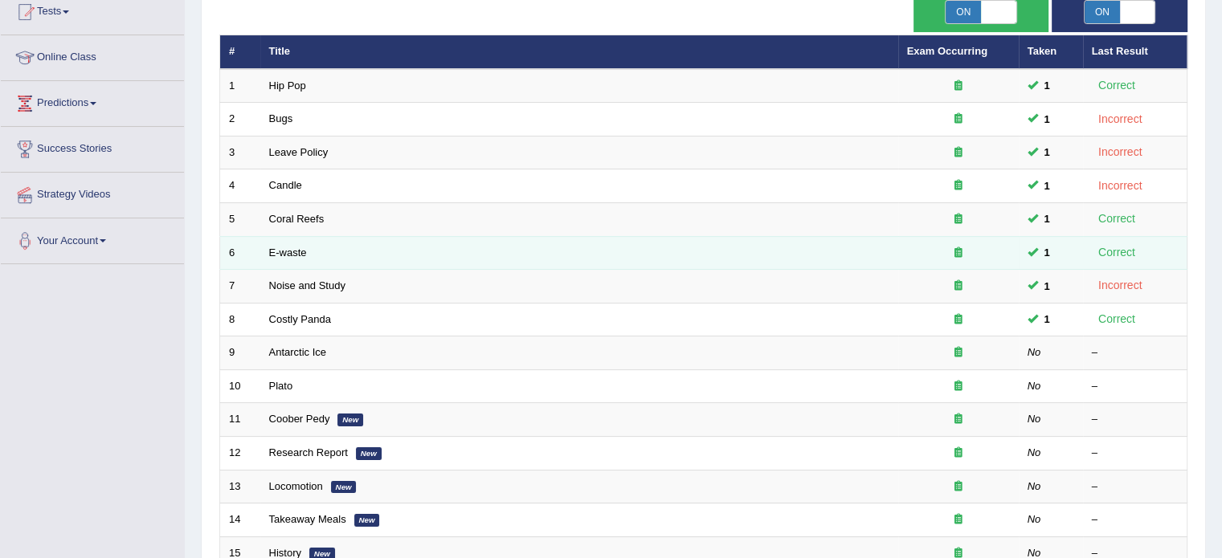
scroll to position [161, 0]
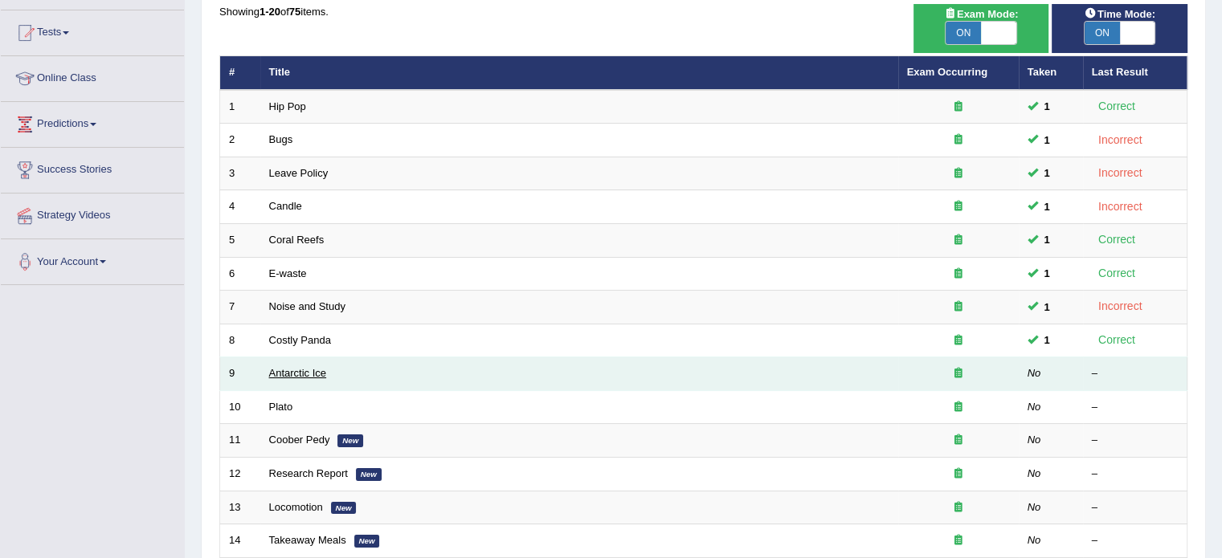
click at [304, 367] on link "Antarctic Ice" at bounding box center [298, 373] width 58 height 12
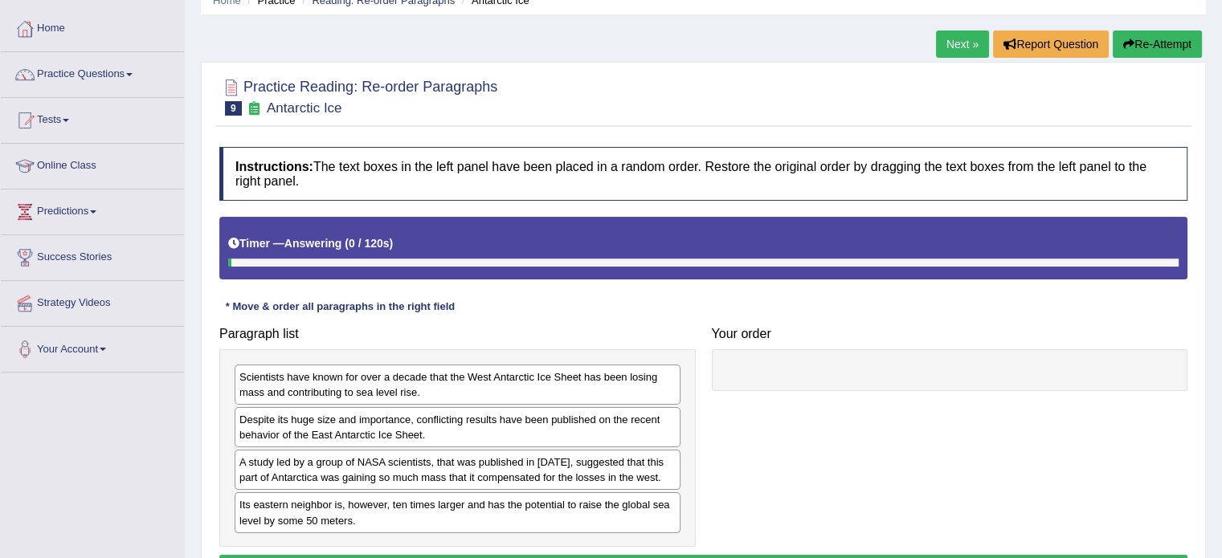
scroll to position [161, 0]
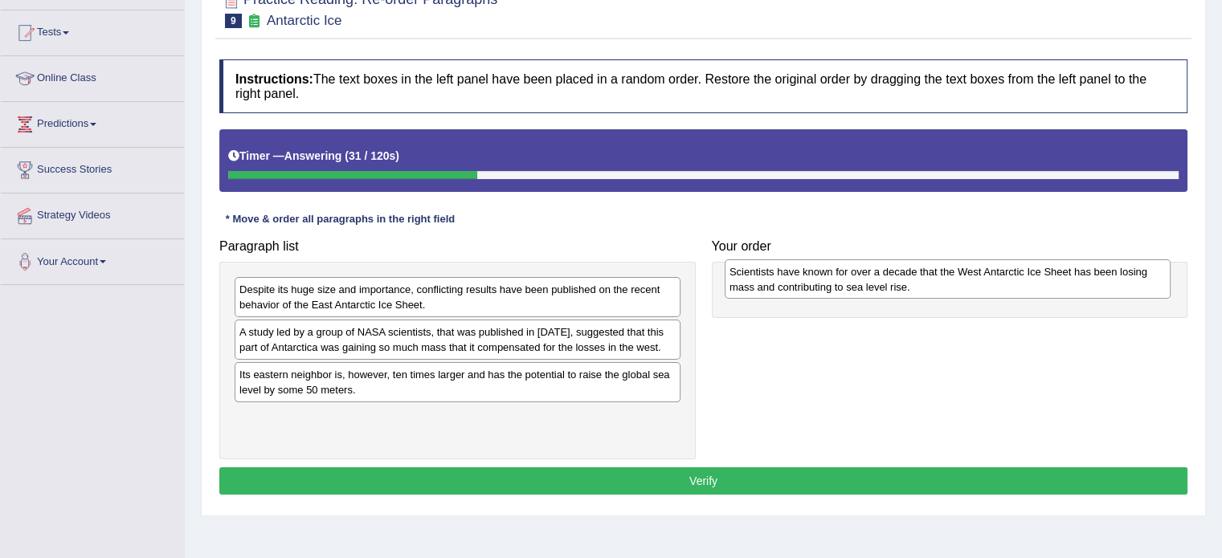
drag, startPoint x: 341, startPoint y: 290, endPoint x: 829, endPoint y: 272, distance: 488.7
click at [829, 272] on div "Scientists have known for over a decade that the West Antarctic Ice Sheet has b…" at bounding box center [948, 279] width 446 height 40
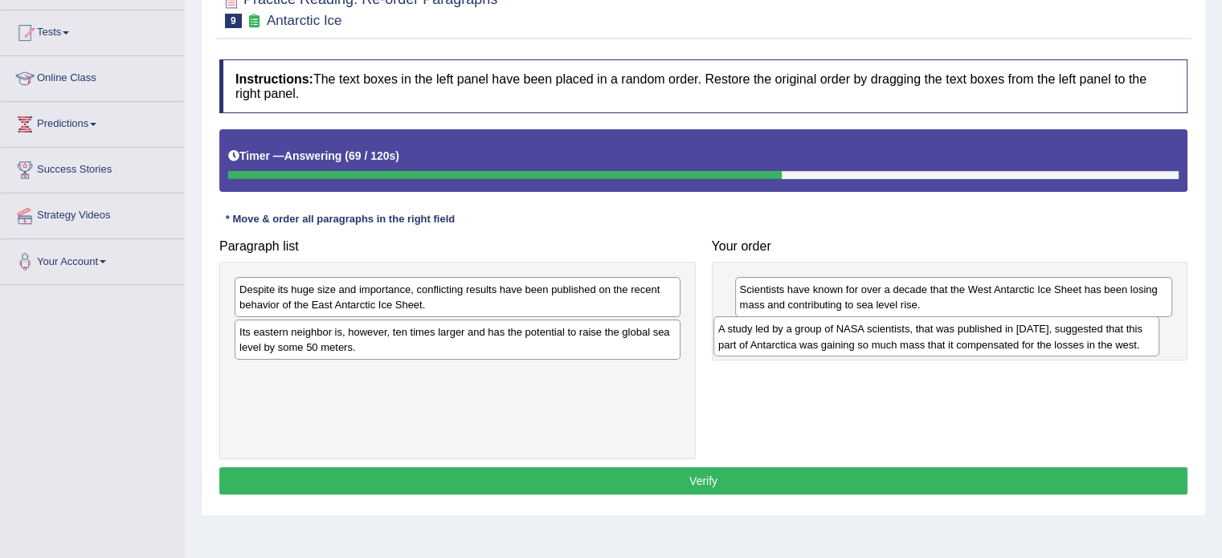
drag, startPoint x: 398, startPoint y: 342, endPoint x: 876, endPoint y: 340, distance: 478.8
click at [876, 340] on div "A study led by a group of NASA scientists, that was published in [DATE], sugges…" at bounding box center [936, 337] width 446 height 40
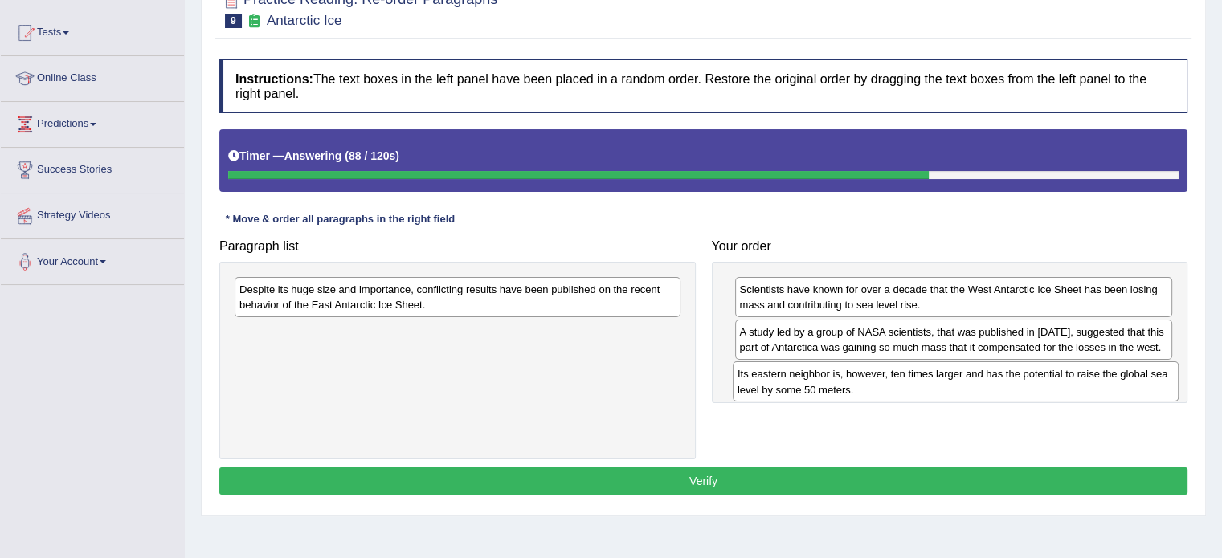
drag, startPoint x: 358, startPoint y: 337, endPoint x: 856, endPoint y: 379, distance: 499.9
click at [856, 379] on div "Its eastern neighbor is, however, ten times larger and has the potential to rai…" at bounding box center [956, 381] width 446 height 40
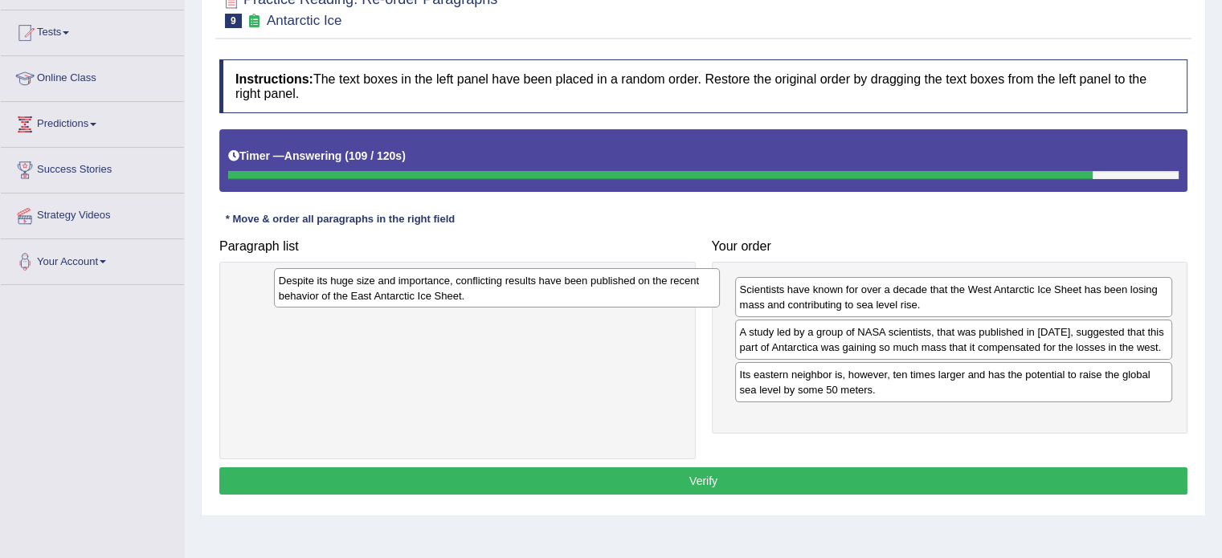
drag, startPoint x: 356, startPoint y: 295, endPoint x: 395, endPoint y: 286, distance: 40.3
click at [395, 286] on div "Despite its huge size and importance, conflicting results have been published o…" at bounding box center [497, 288] width 446 height 40
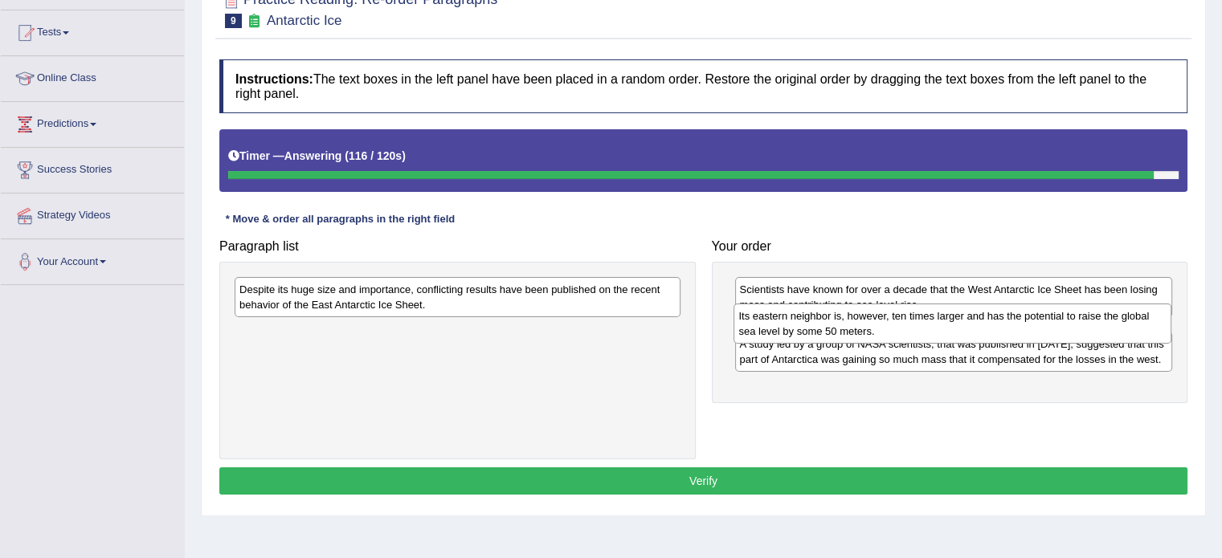
drag, startPoint x: 820, startPoint y: 390, endPoint x: 819, endPoint y: 330, distance: 60.3
click at [819, 330] on div "Its eastern neighbor is, however, ten times larger and has the potential to rai…" at bounding box center [952, 324] width 438 height 40
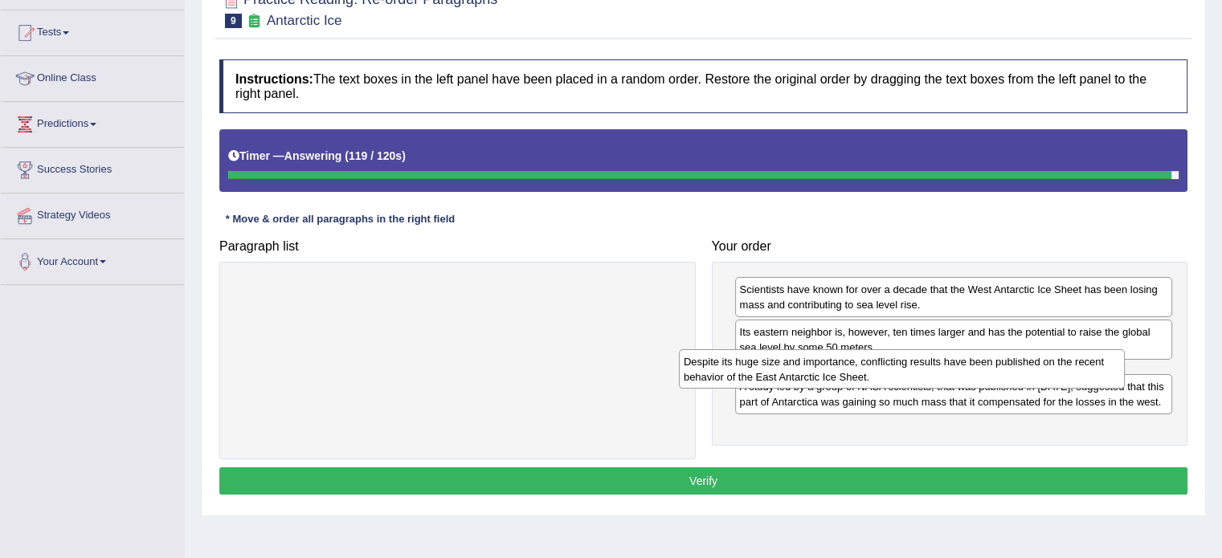
drag, startPoint x: 484, startPoint y: 300, endPoint x: 929, endPoint y: 372, distance: 450.1
click at [929, 372] on div "Despite its huge size and importance, conflicting results have been published o…" at bounding box center [902, 369] width 446 height 40
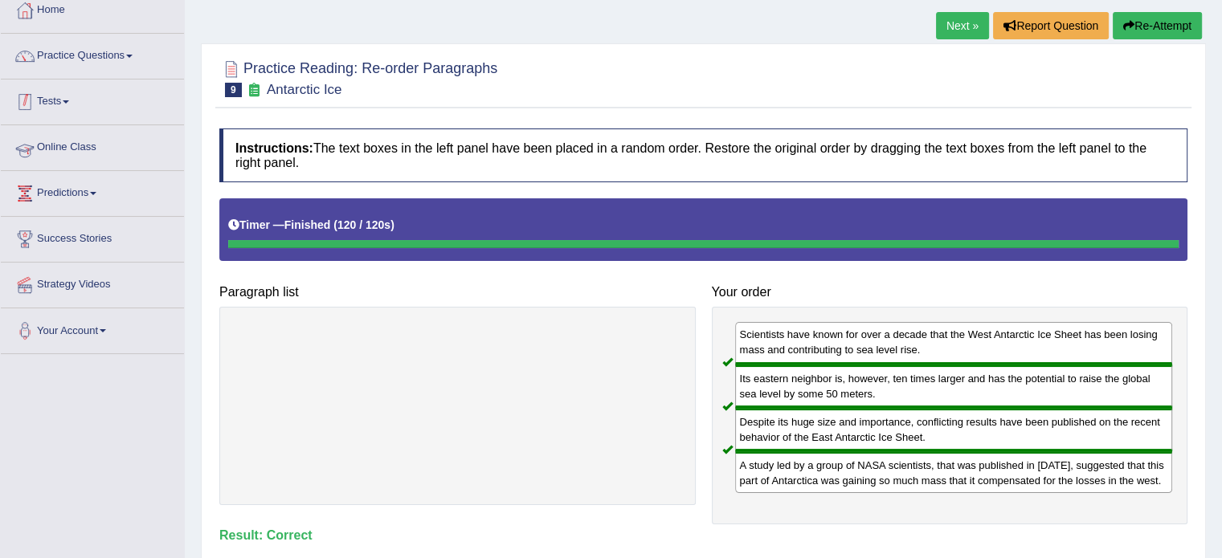
scroll to position [0, 0]
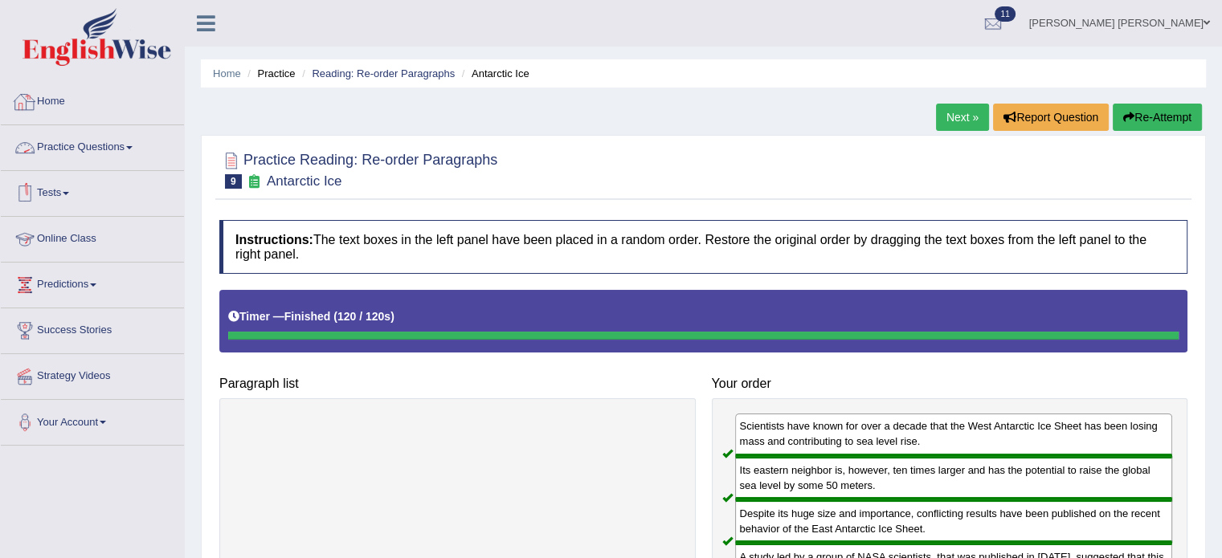
click at [71, 146] on link "Practice Questions" at bounding box center [92, 145] width 183 height 40
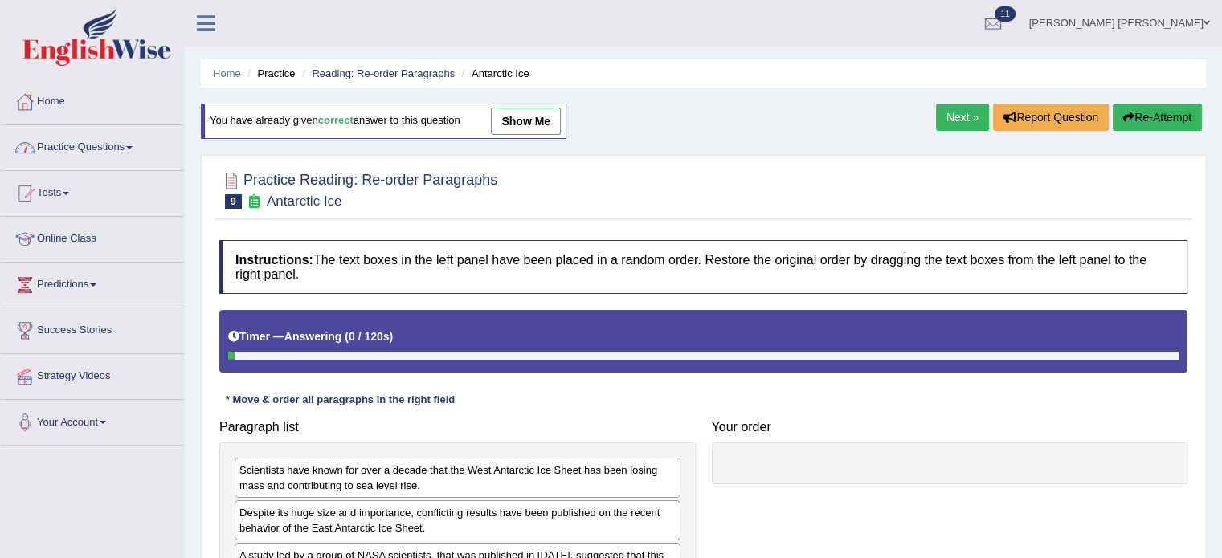
scroll to position [80, 0]
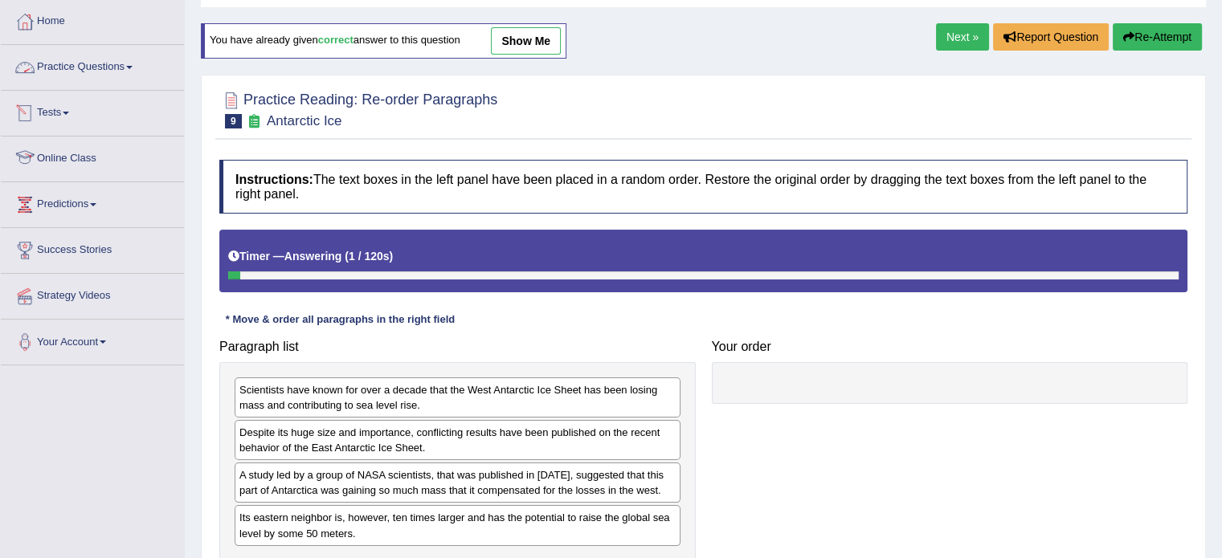
click at [75, 66] on link "Practice Questions" at bounding box center [92, 65] width 183 height 40
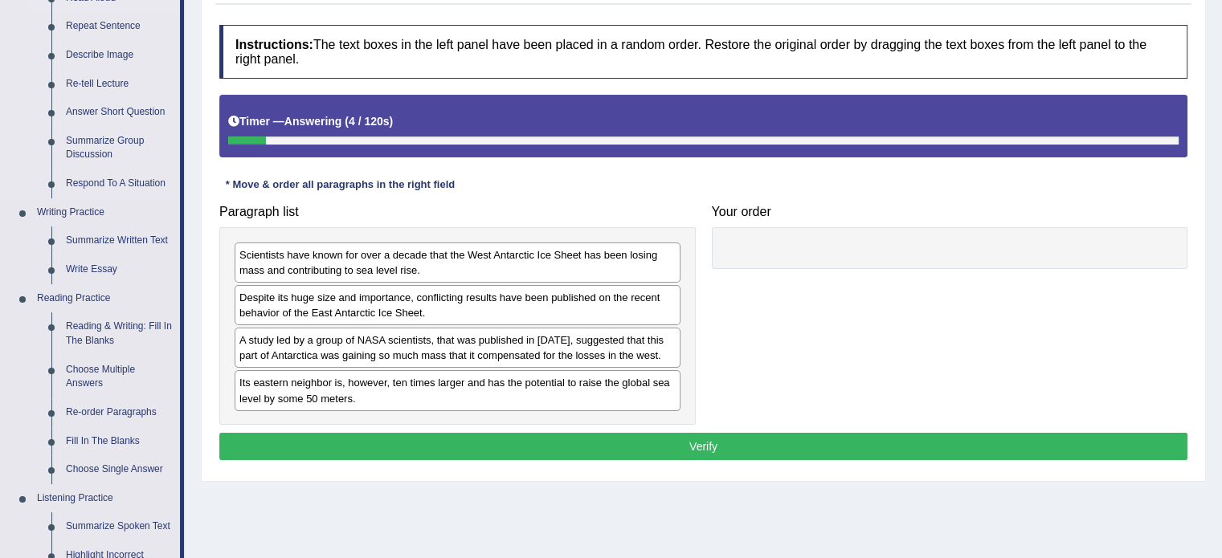
scroll to position [0, 0]
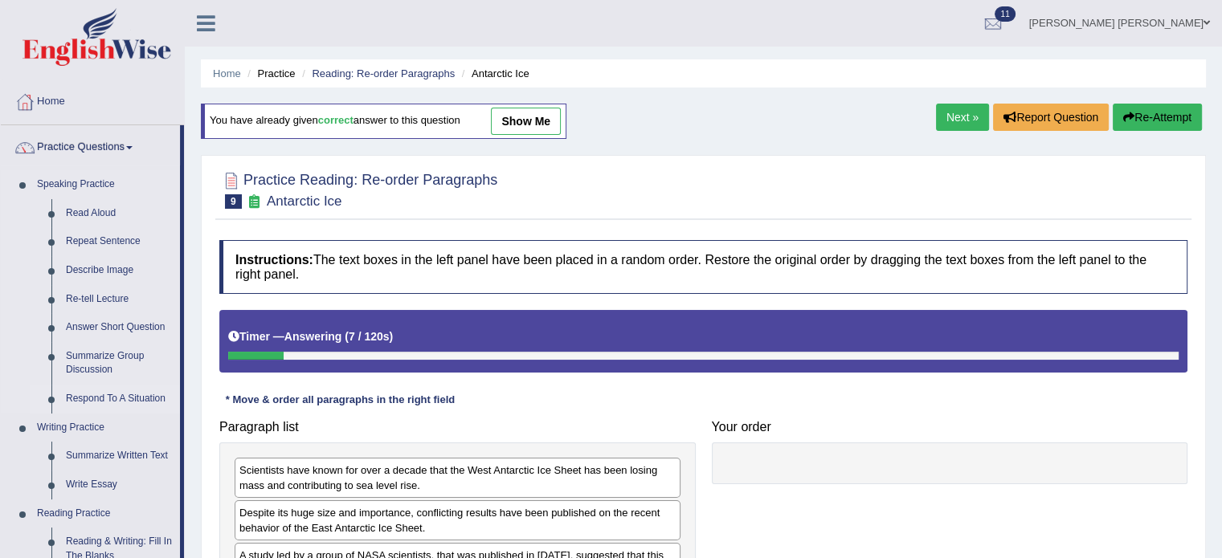
click at [112, 403] on link "Respond To A Situation" at bounding box center [119, 399] width 121 height 29
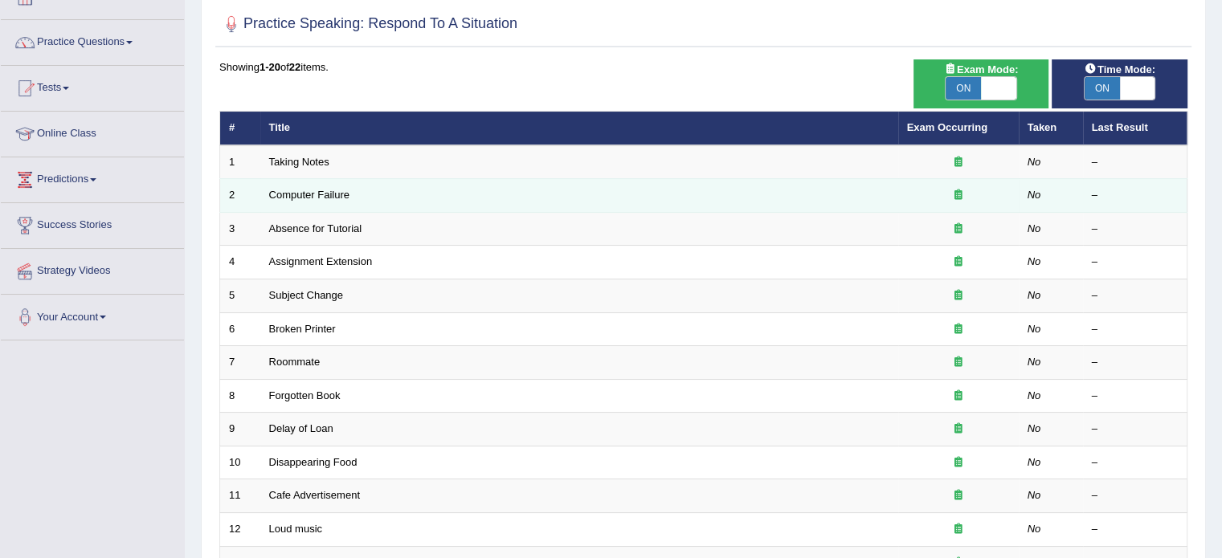
scroll to position [161, 0]
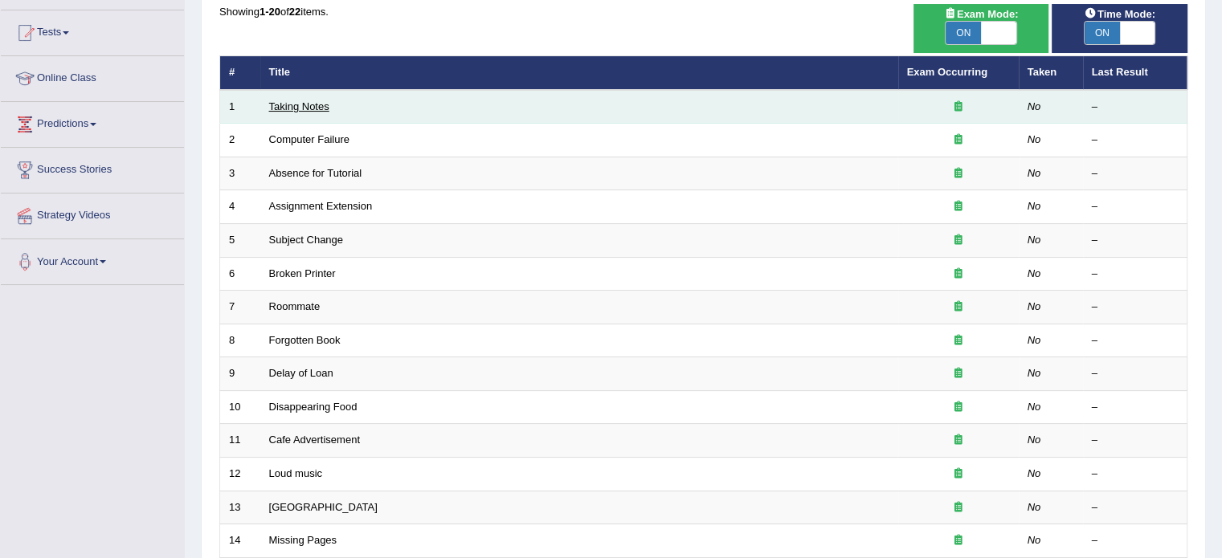
click at [299, 100] on link "Taking Notes" at bounding box center [299, 106] width 60 height 12
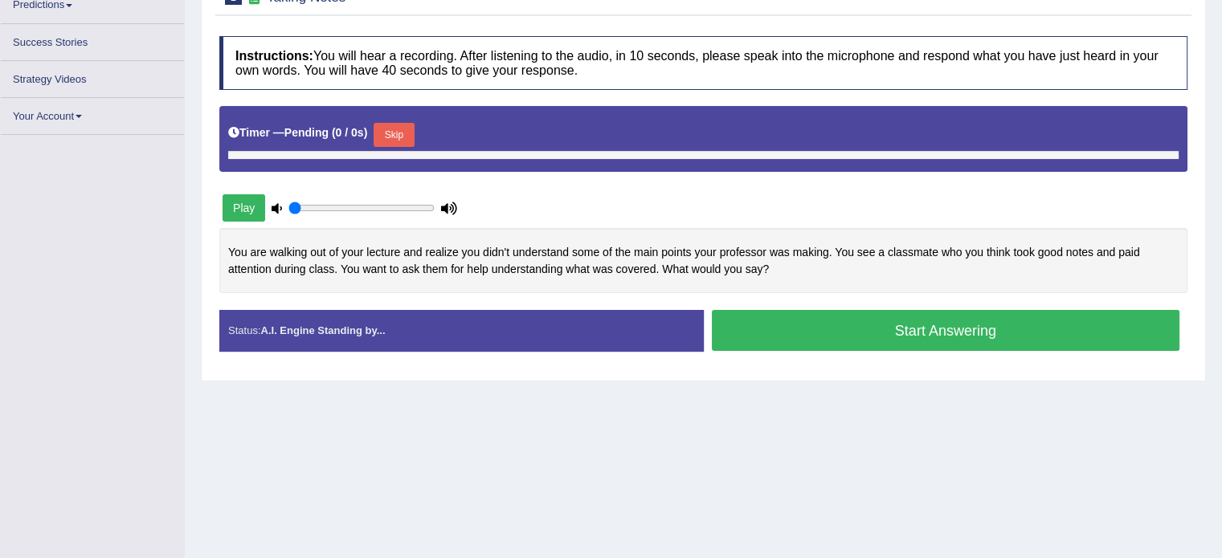
type input "0.35"
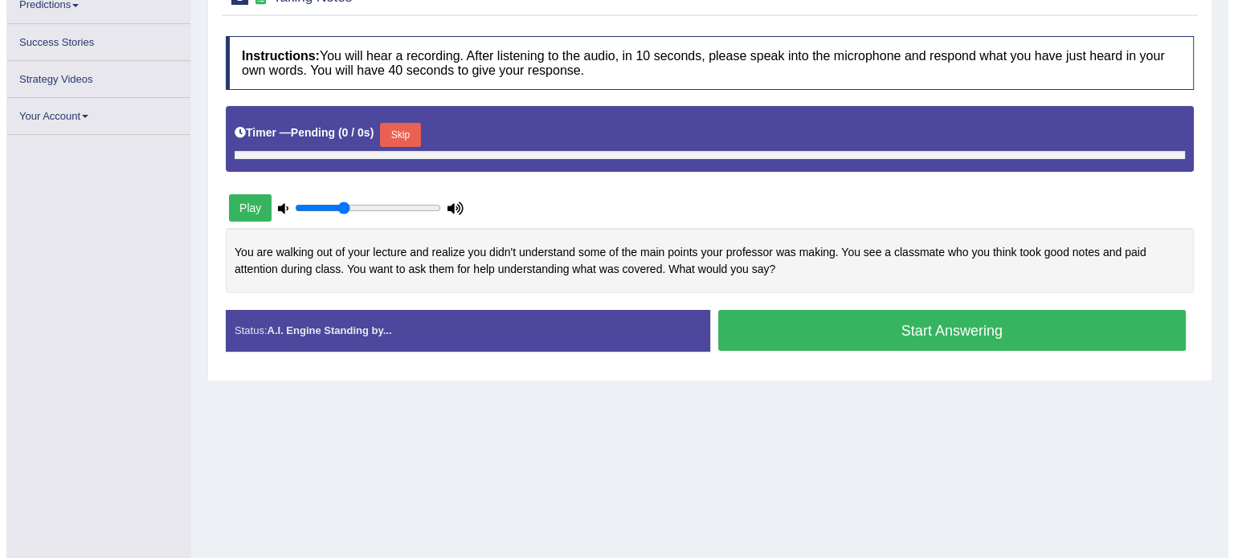
scroll to position [280, 0]
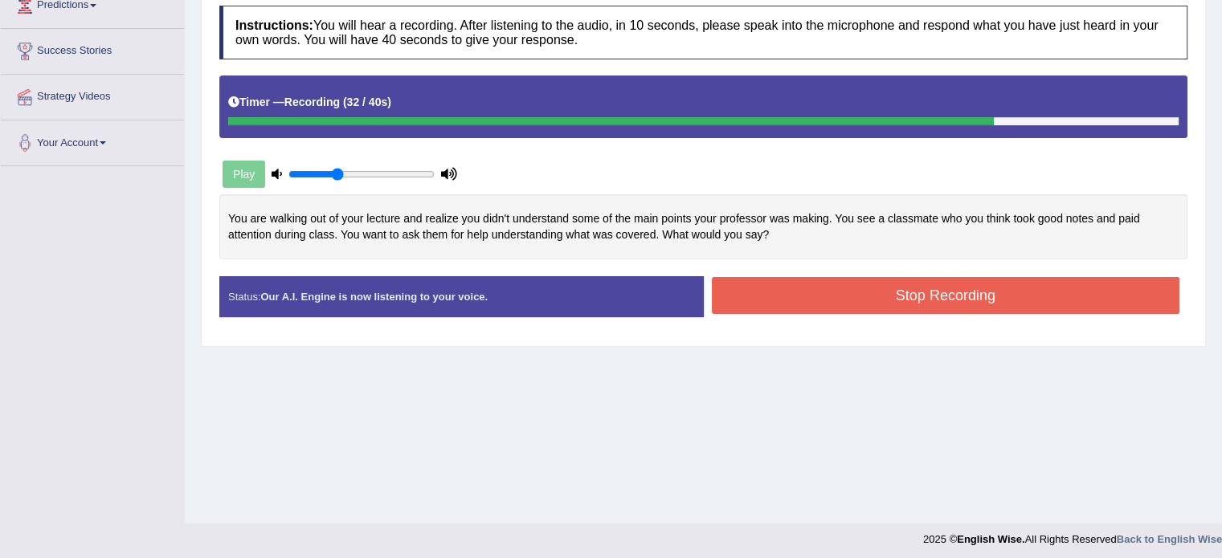
click at [809, 292] on button "Stop Recording" at bounding box center [946, 295] width 468 height 37
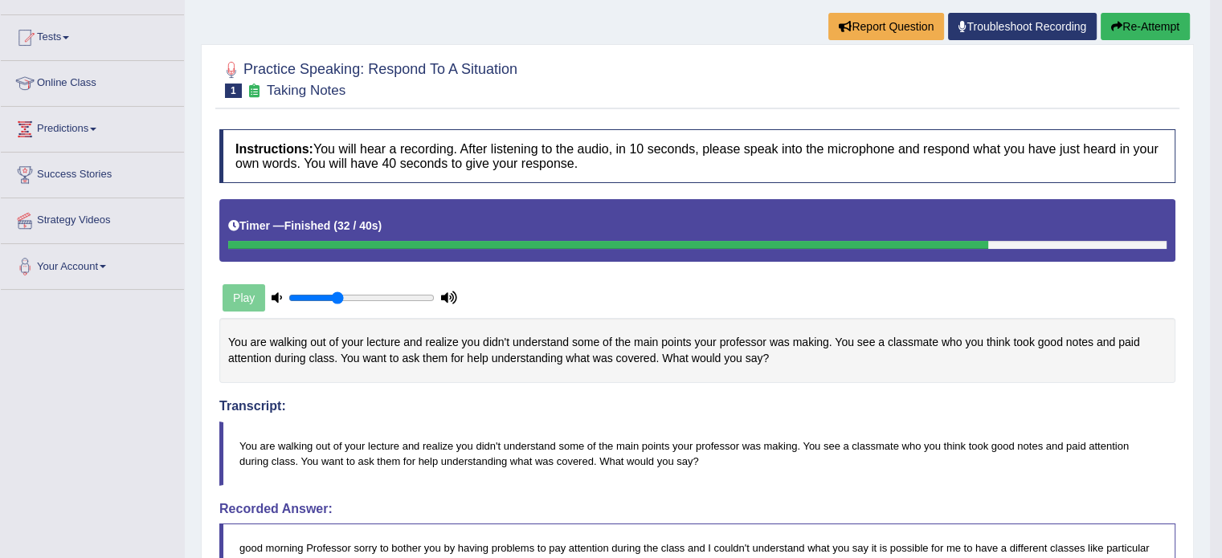
scroll to position [74, 0]
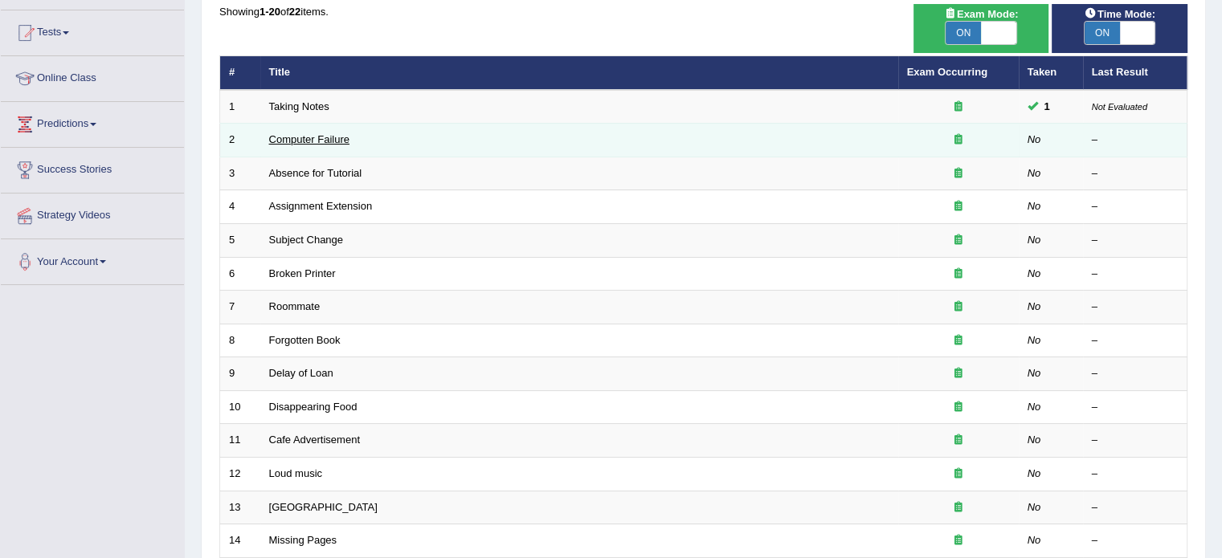
click at [303, 141] on link "Computer Failure" at bounding box center [309, 139] width 80 height 12
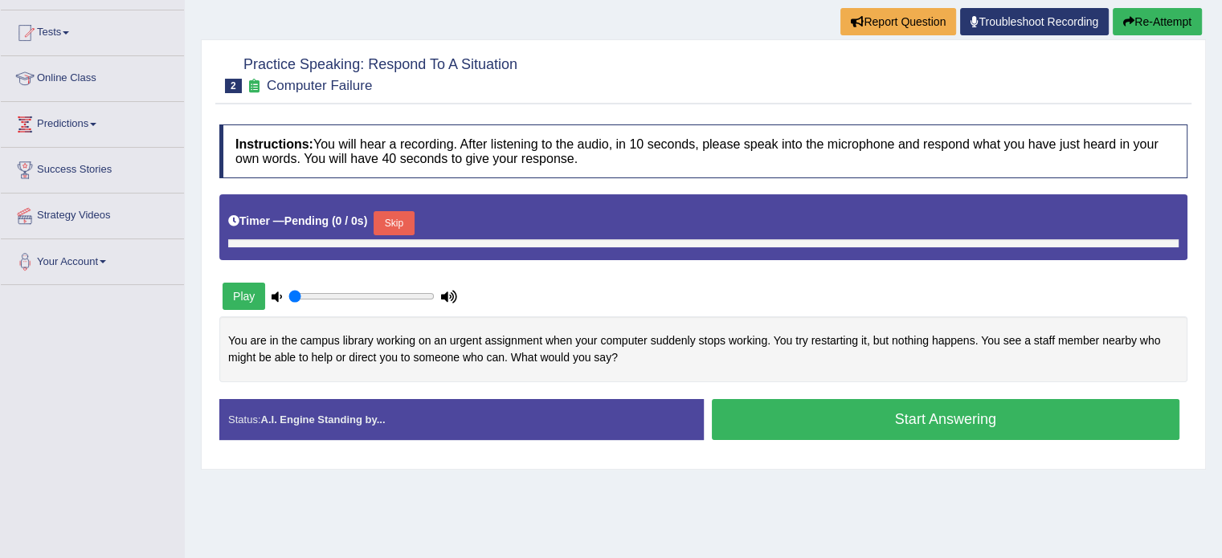
type input "0.35"
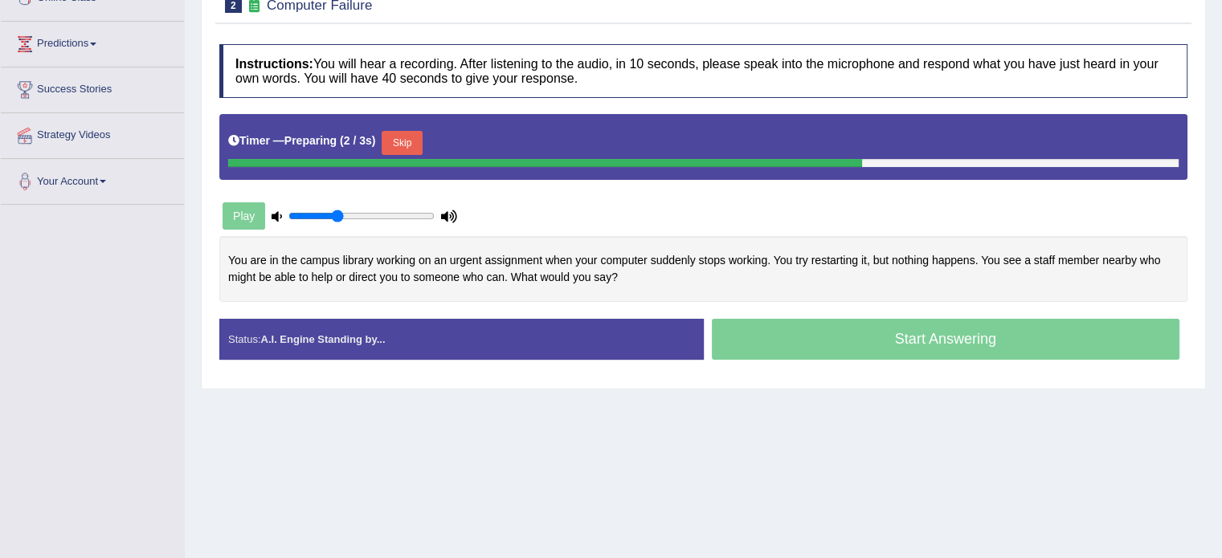
scroll to position [285, 0]
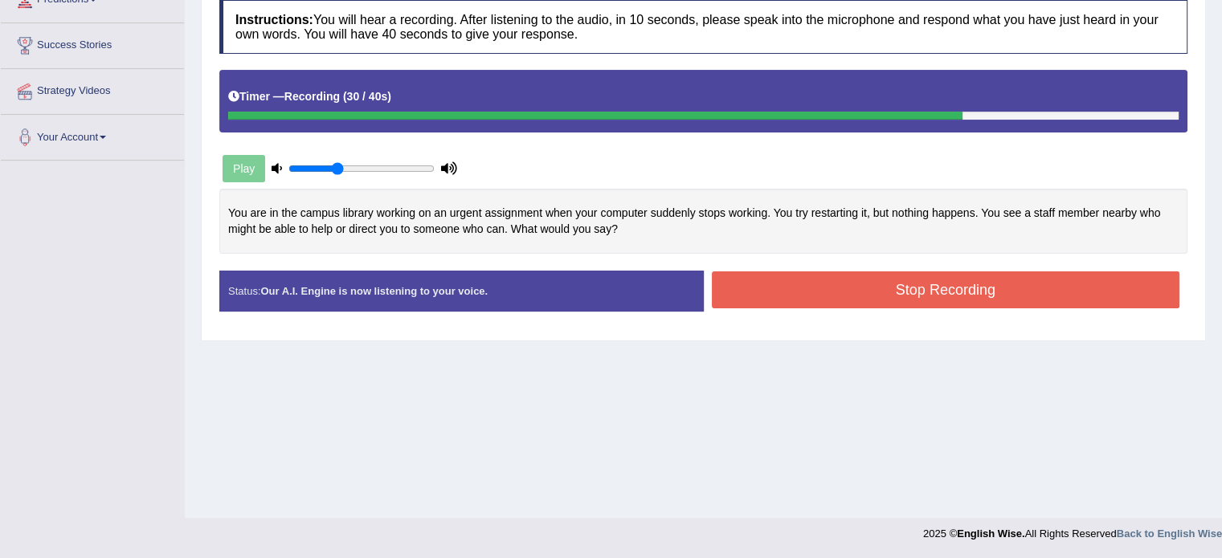
click at [899, 272] on button "Stop Recording" at bounding box center [946, 290] width 468 height 37
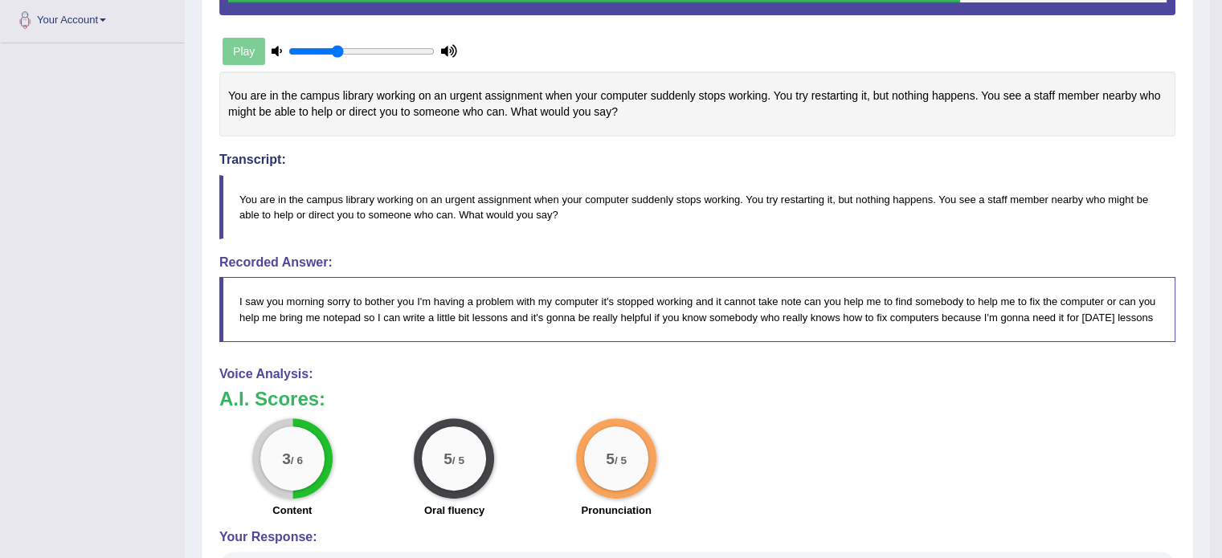
scroll to position [366, 0]
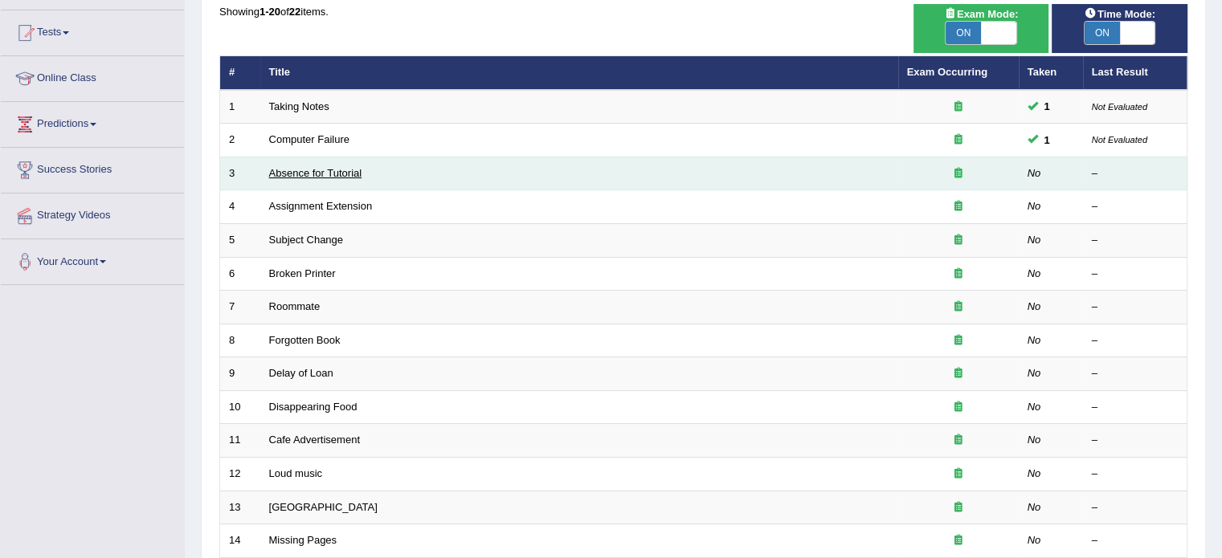
click at [282, 167] on link "Absence for Tutorial" at bounding box center [315, 173] width 93 height 12
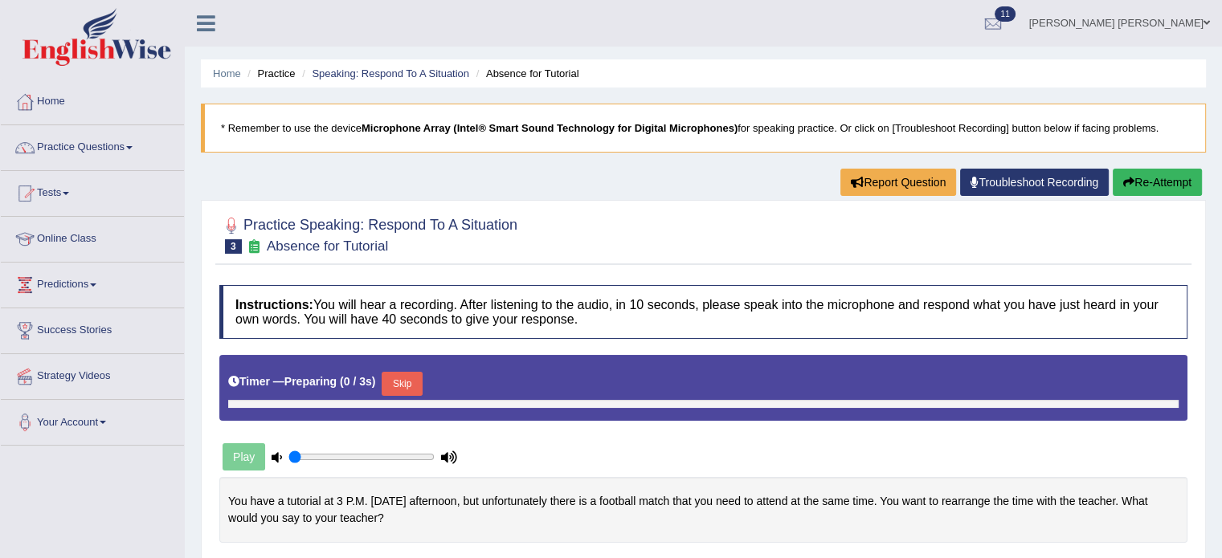
type input "0.35"
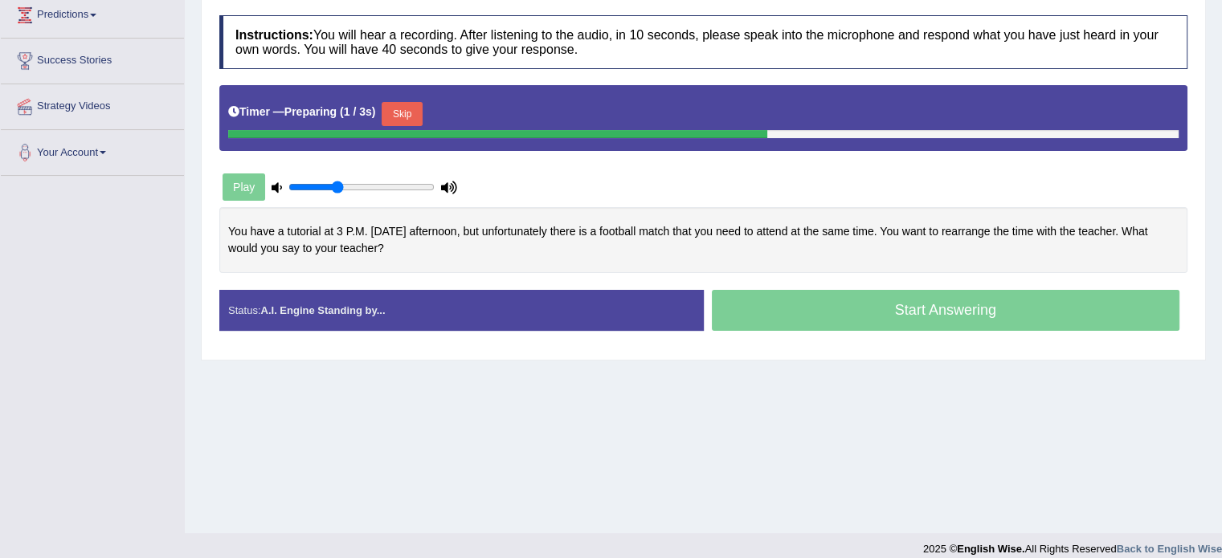
scroll to position [285, 0]
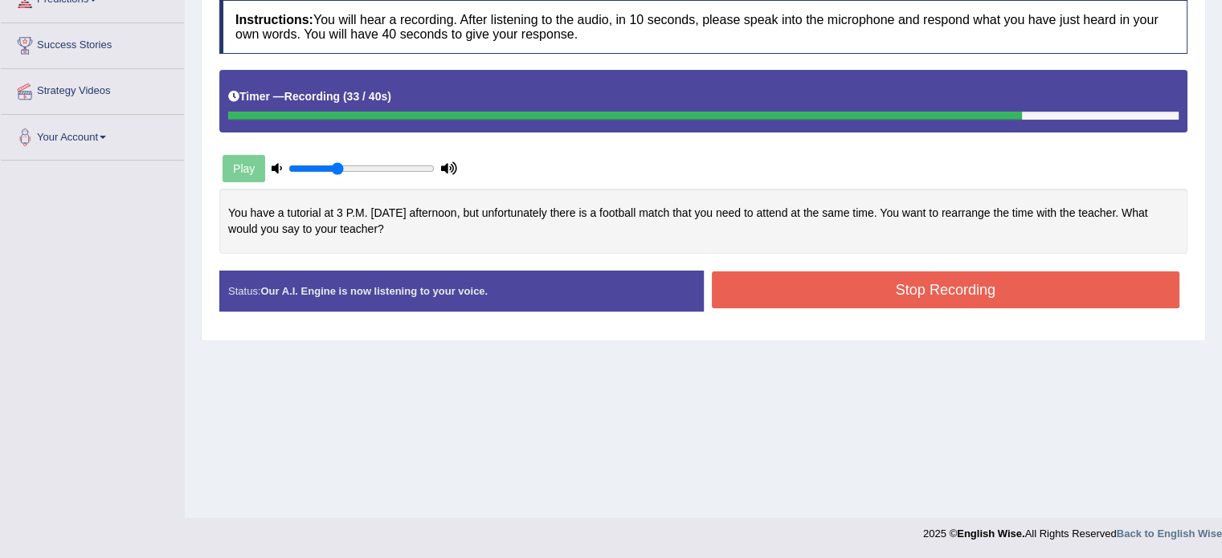
click at [821, 276] on button "Stop Recording" at bounding box center [946, 290] width 468 height 37
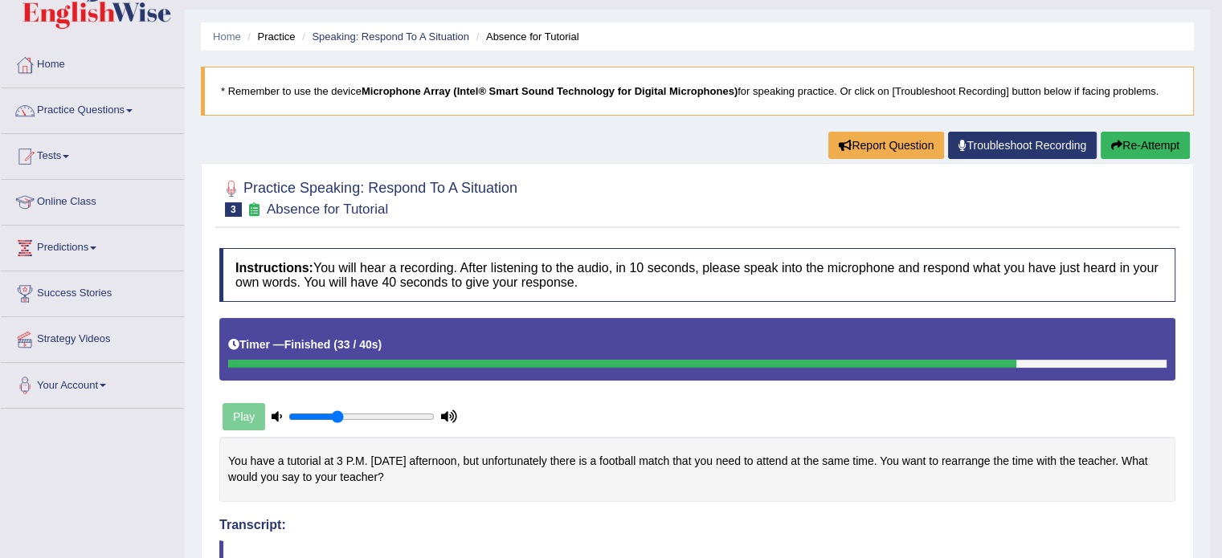
scroll to position [0, 0]
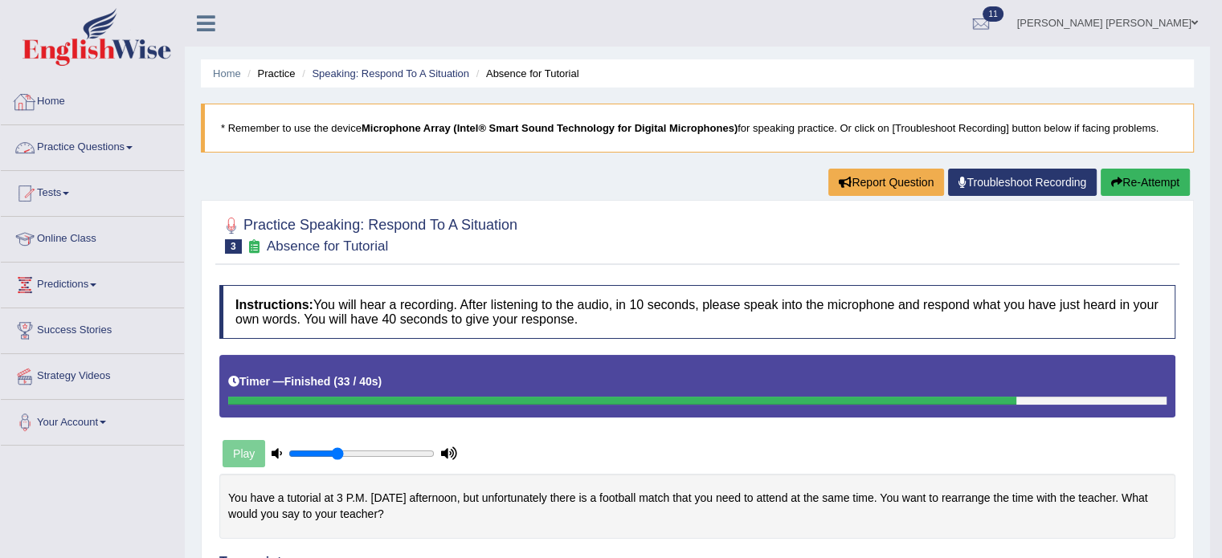
click at [99, 142] on link "Practice Questions" at bounding box center [92, 145] width 183 height 40
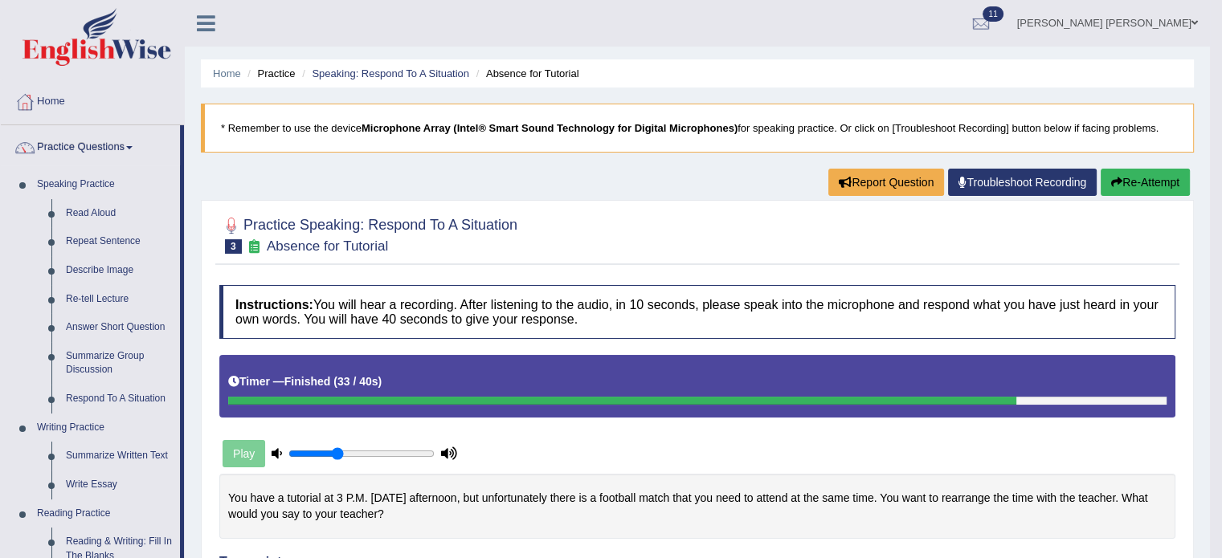
scroll to position [80, 0]
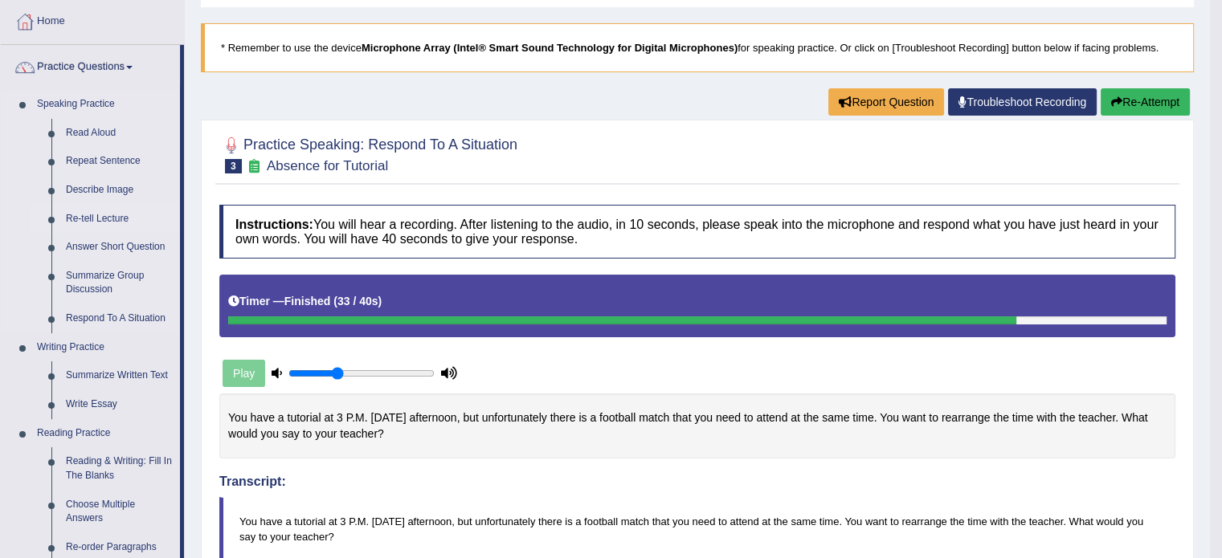
click at [122, 221] on link "Re-tell Lecture" at bounding box center [119, 219] width 121 height 29
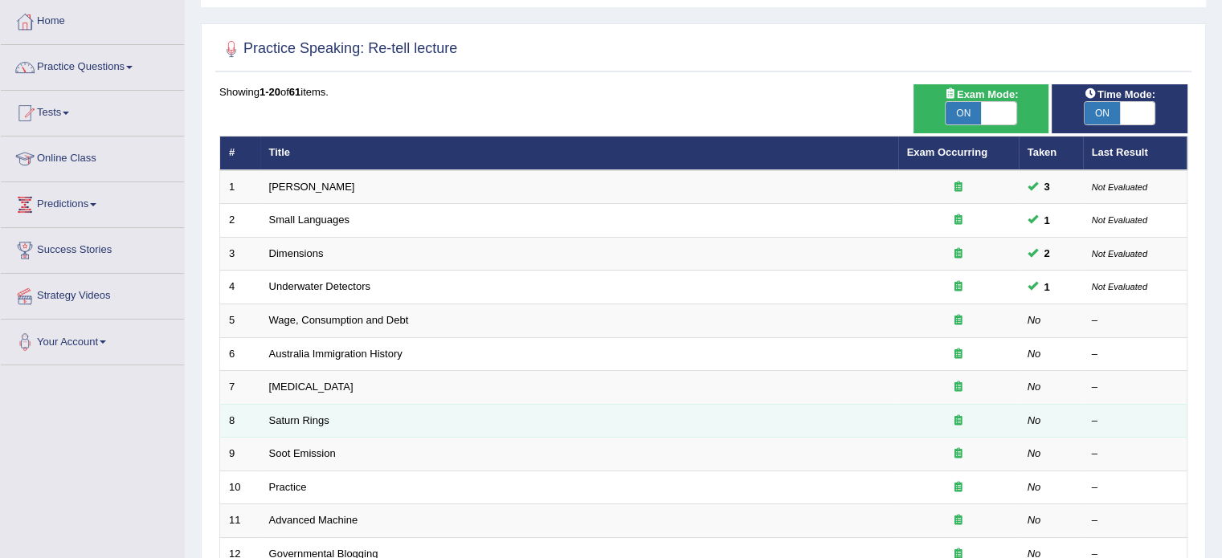
scroll to position [161, 0]
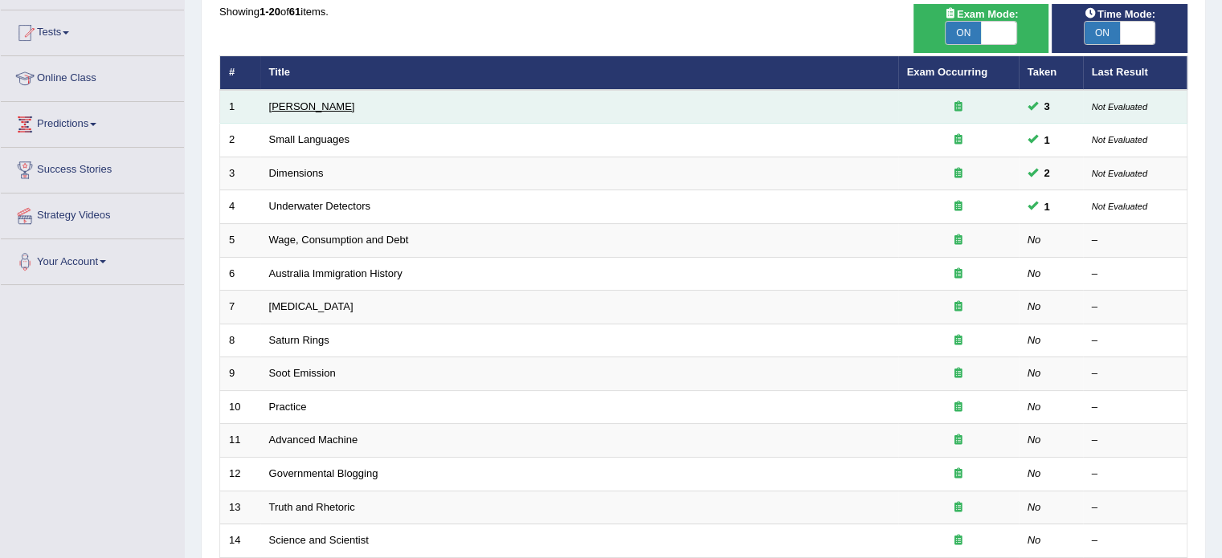
click at [317, 100] on link "[PERSON_NAME]" at bounding box center [312, 106] width 86 height 12
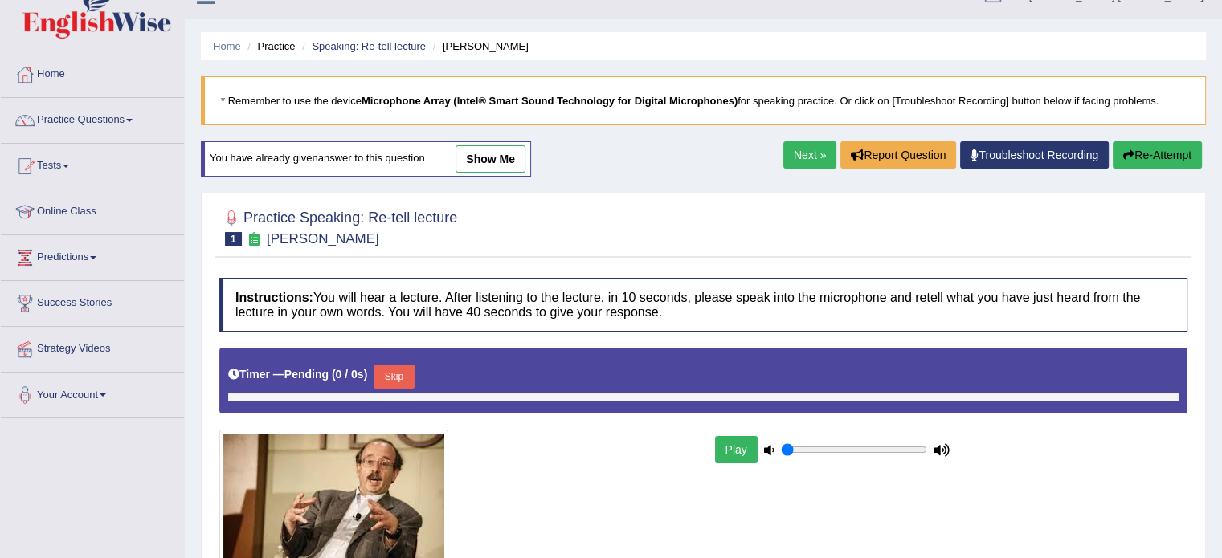
type input "0.35"
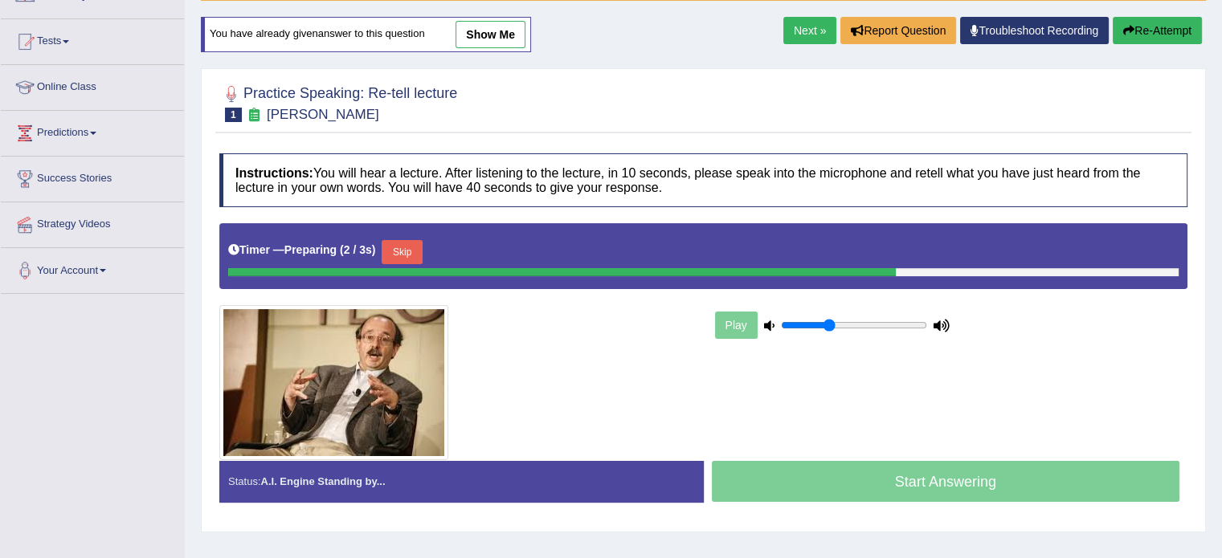
scroll to position [125, 0]
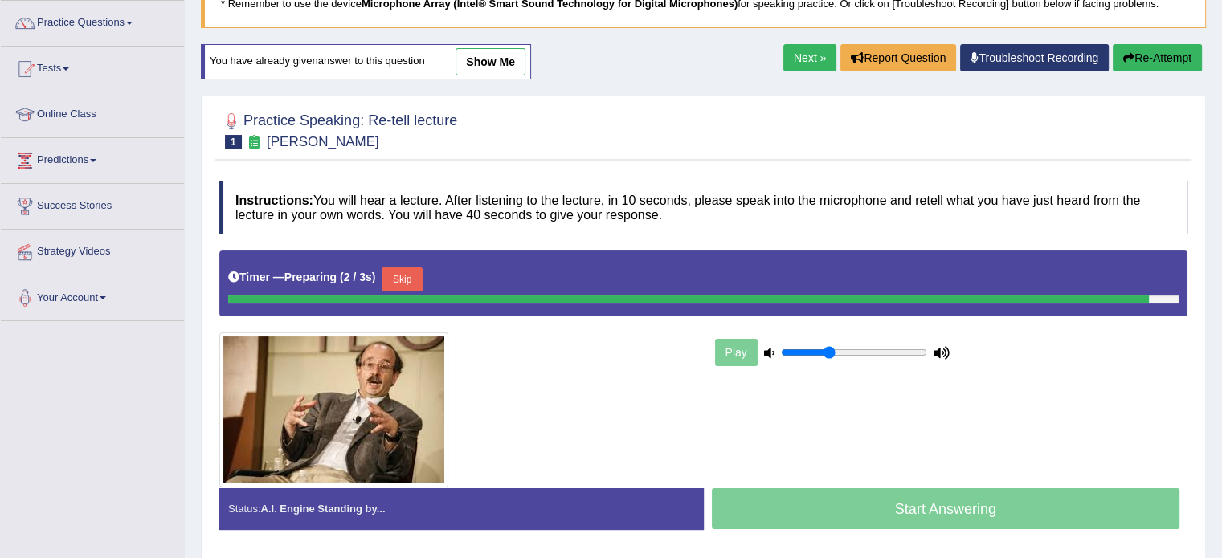
click at [482, 52] on div "Home Practice Speaking: Re-tell lecture Amory Lovins * Remember to use the devi…" at bounding box center [703, 276] width 1037 height 803
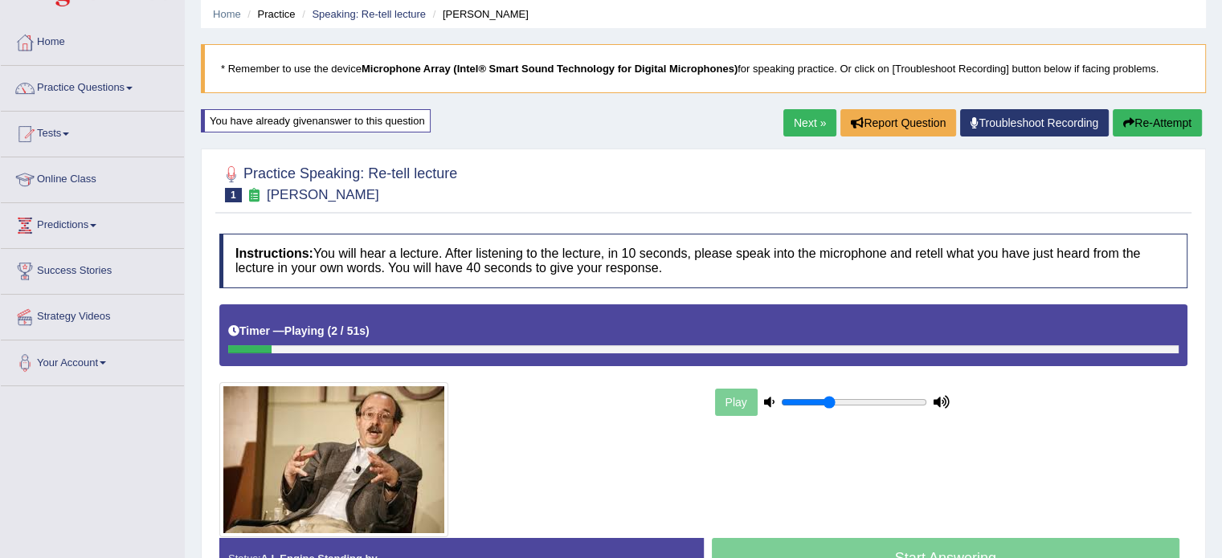
scroll to position [0, 0]
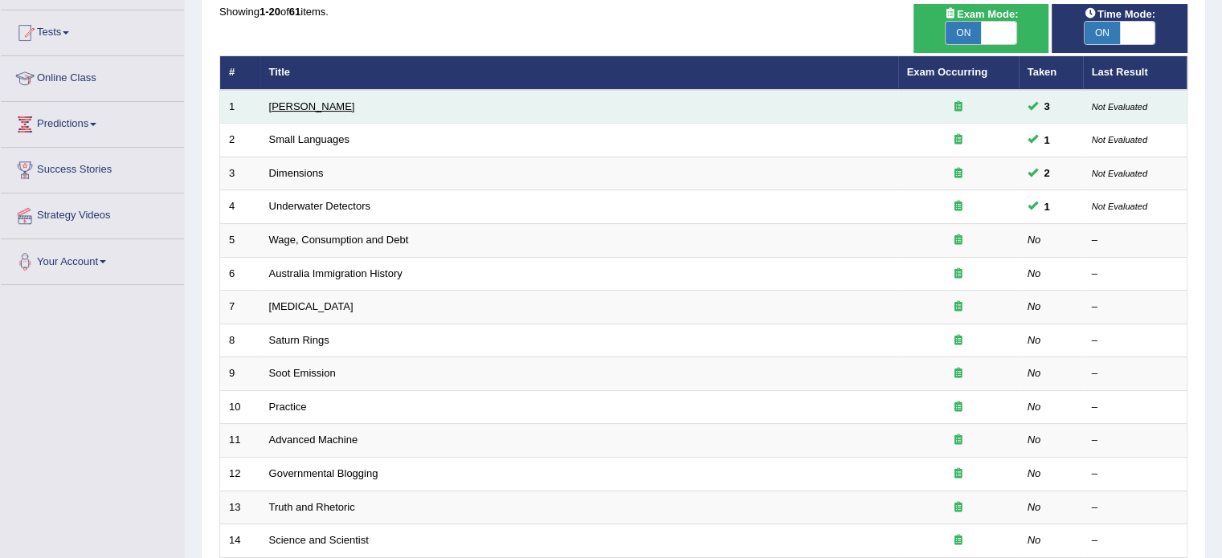
click at [304, 106] on link "[PERSON_NAME]" at bounding box center [312, 106] width 86 height 12
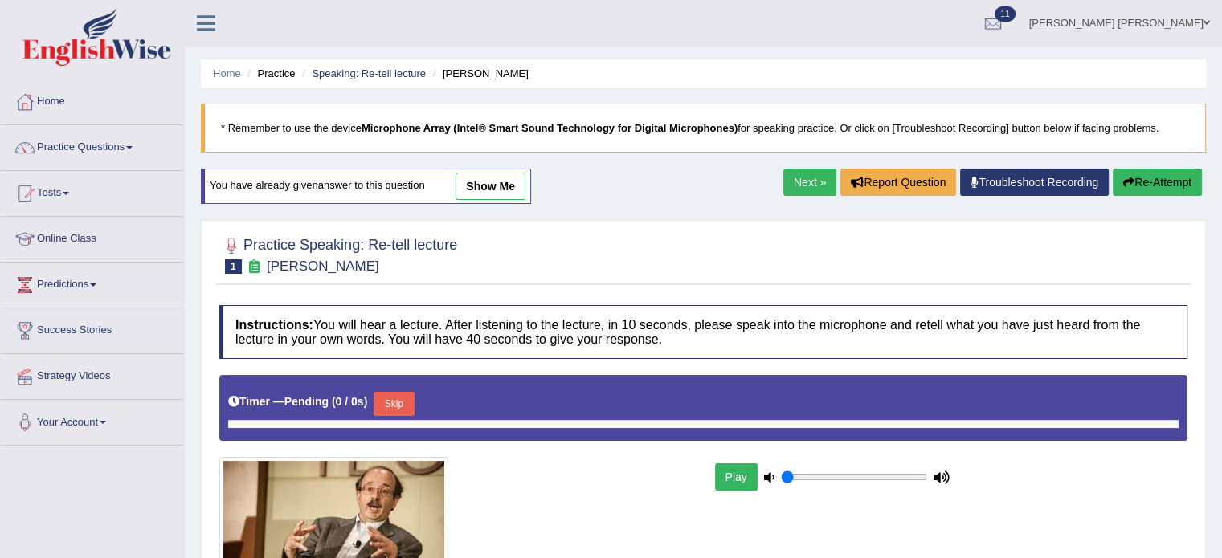
type input "0.35"
click at [476, 187] on link "show me" at bounding box center [490, 186] width 70 height 27
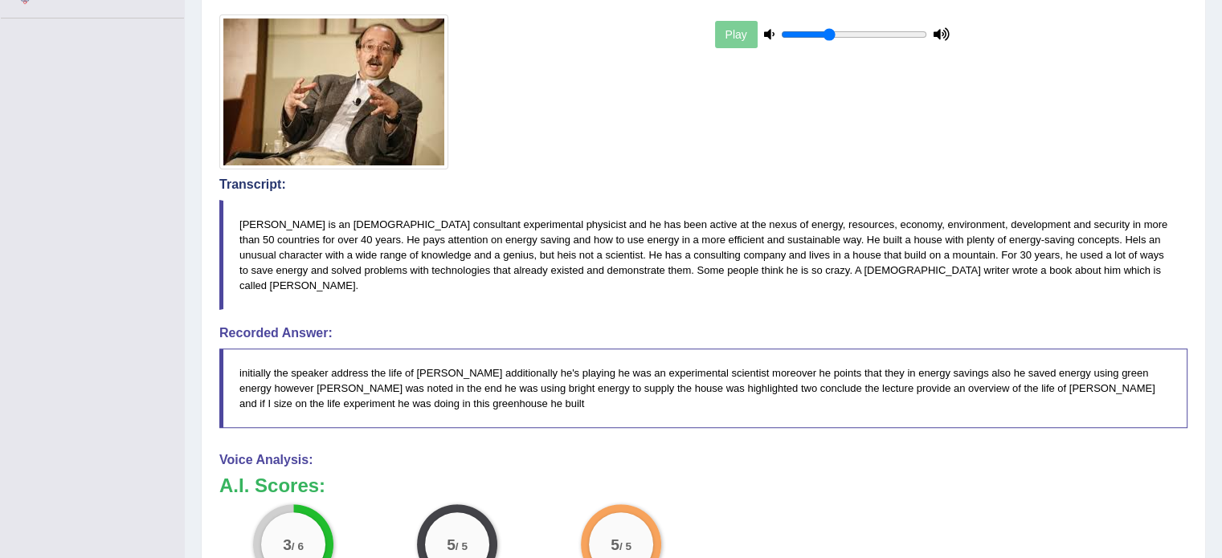
scroll to position [321, 0]
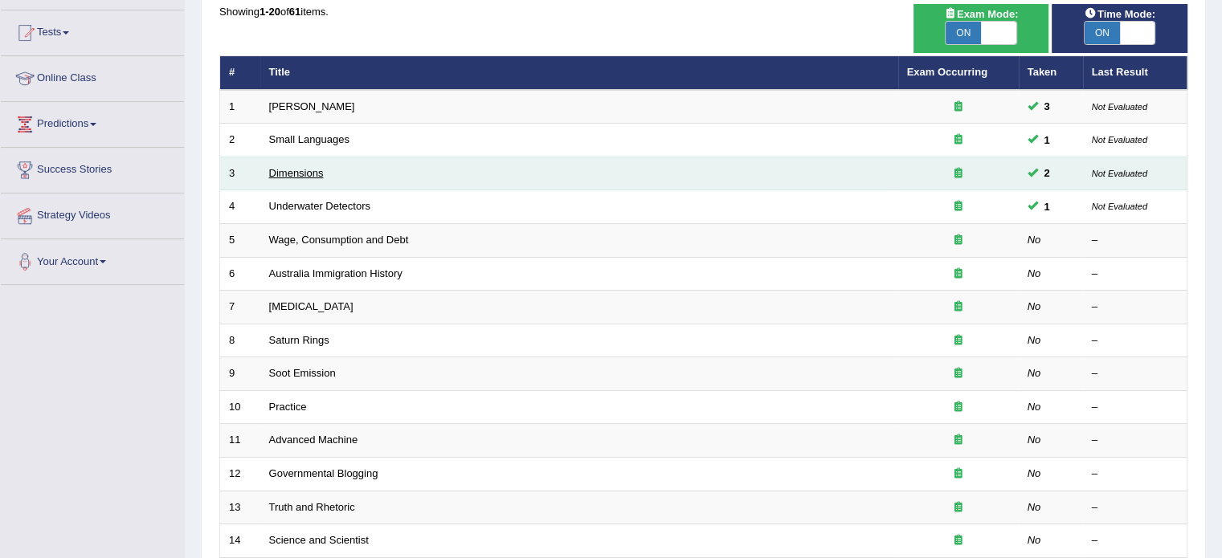
click at [295, 175] on link "Dimensions" at bounding box center [296, 173] width 55 height 12
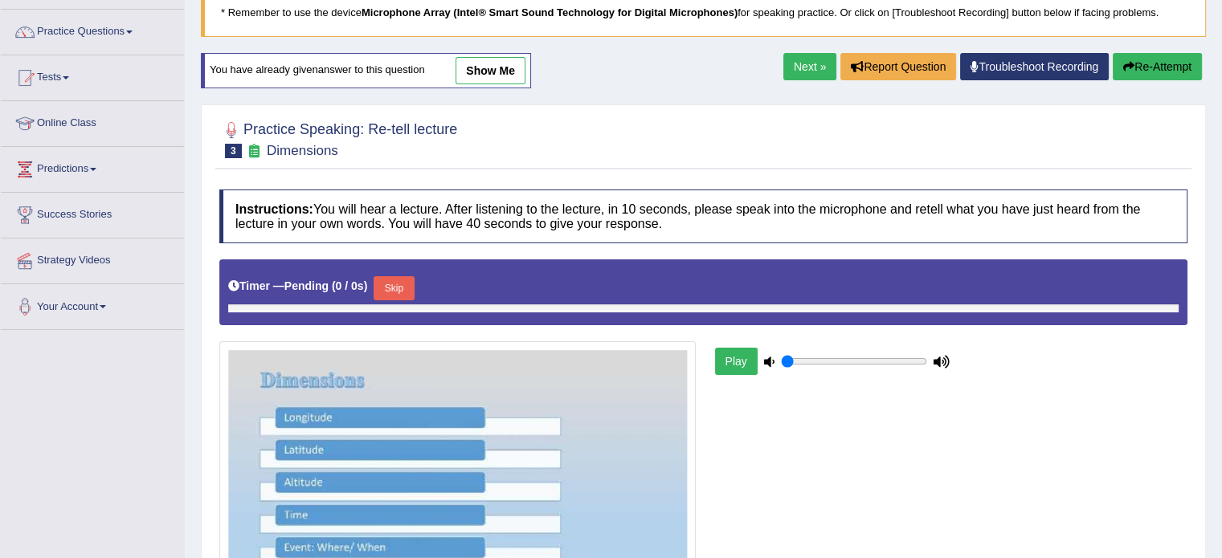
scroll to position [129, 0]
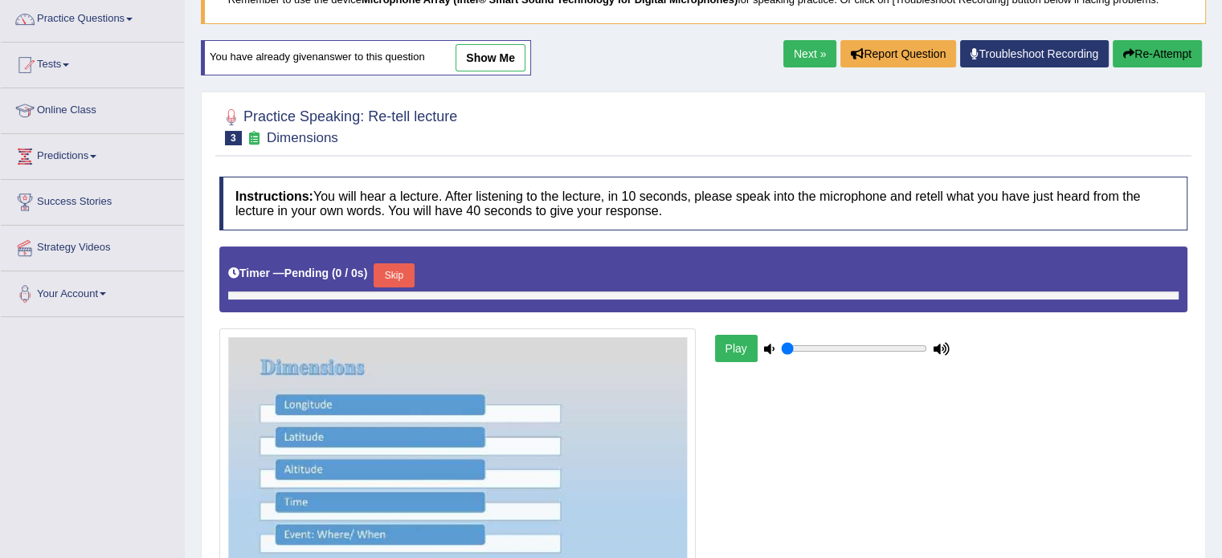
type input "0.35"
click at [496, 57] on link "show me" at bounding box center [490, 57] width 70 height 27
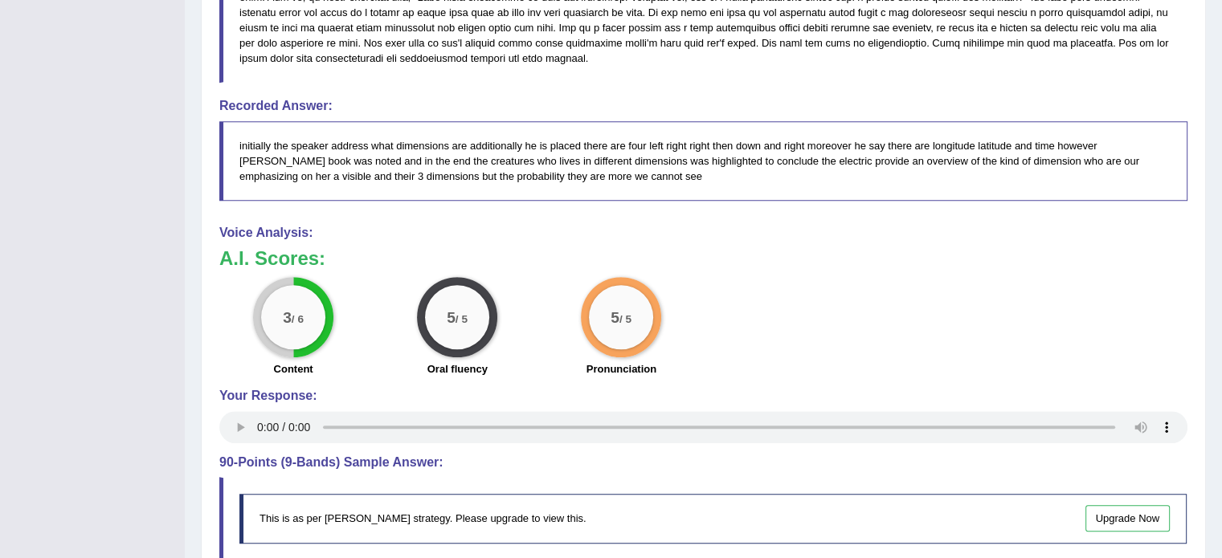
scroll to position [851, 0]
drag, startPoint x: 495, startPoint y: 112, endPoint x: 487, endPoint y: 105, distance: 10.3
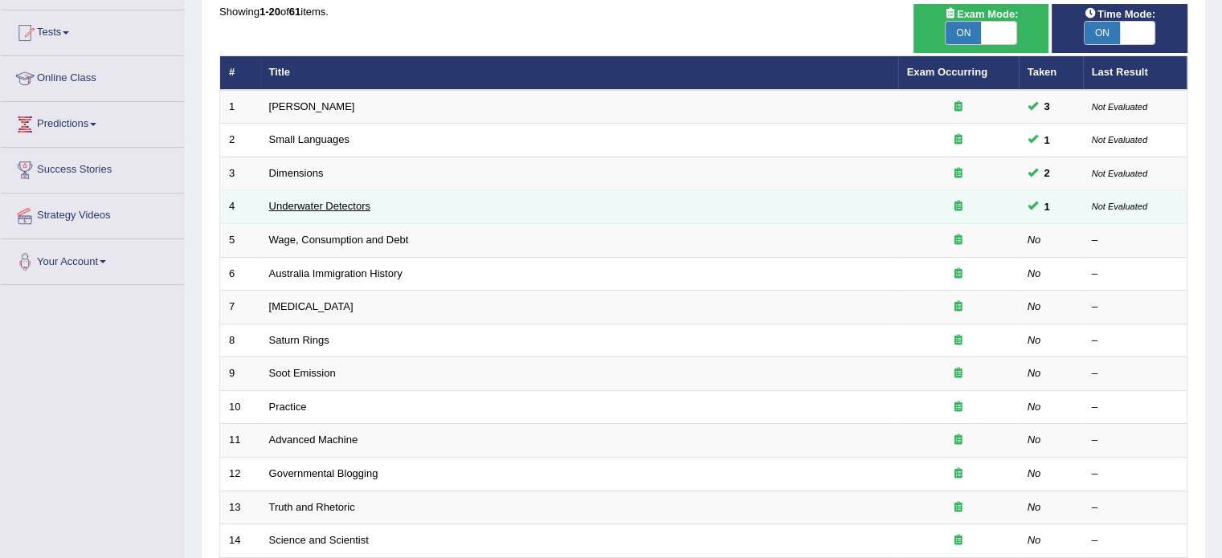
click at [294, 201] on link "Underwater Detectors" at bounding box center [319, 206] width 101 height 12
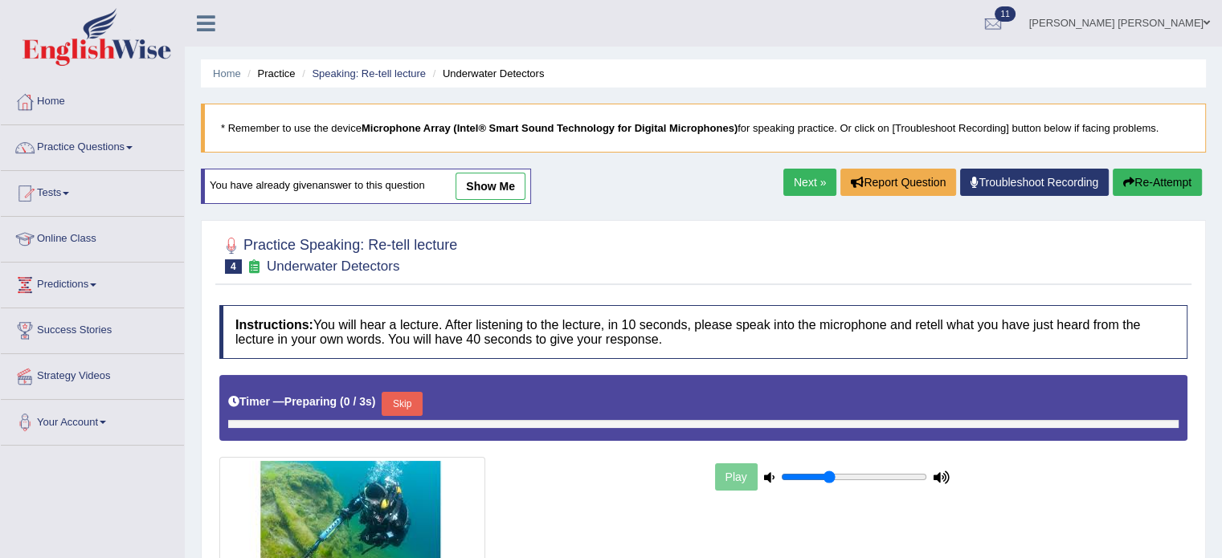
click at [488, 206] on div "You have already given answer to this question show me" at bounding box center [367, 194] width 333 height 51
click at [492, 195] on link "show me" at bounding box center [490, 186] width 70 height 27
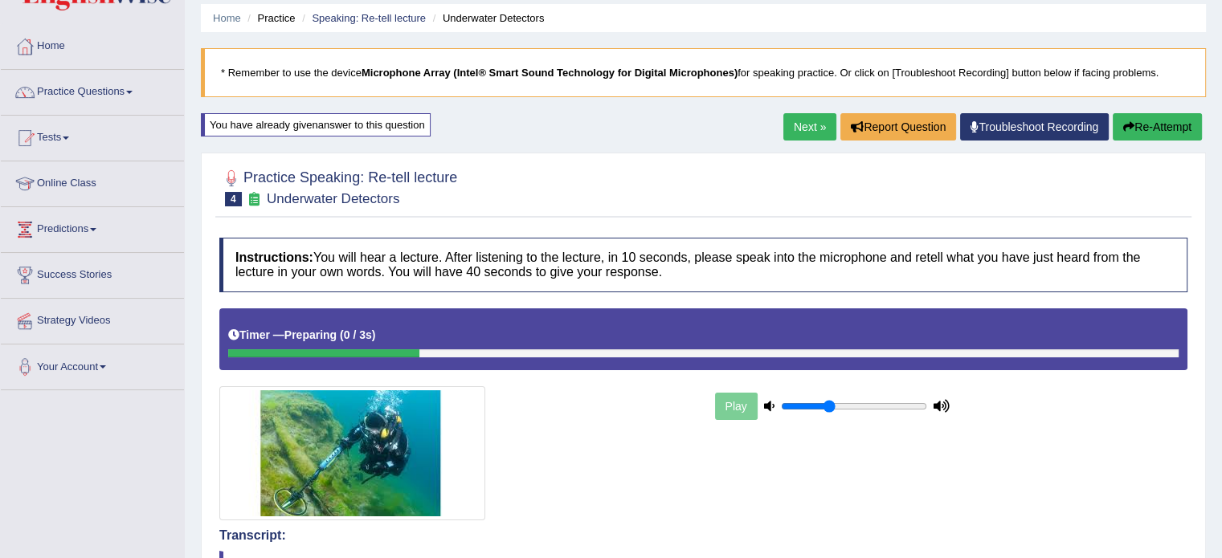
scroll to position [27, 0]
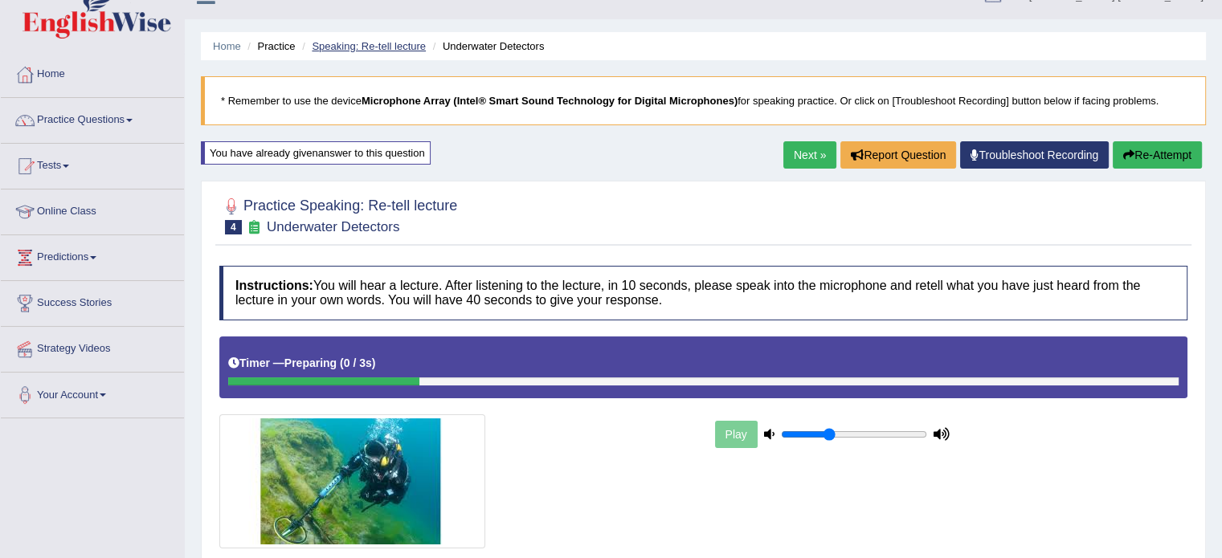
click at [353, 47] on link "Speaking: Re-tell lecture" at bounding box center [369, 46] width 114 height 12
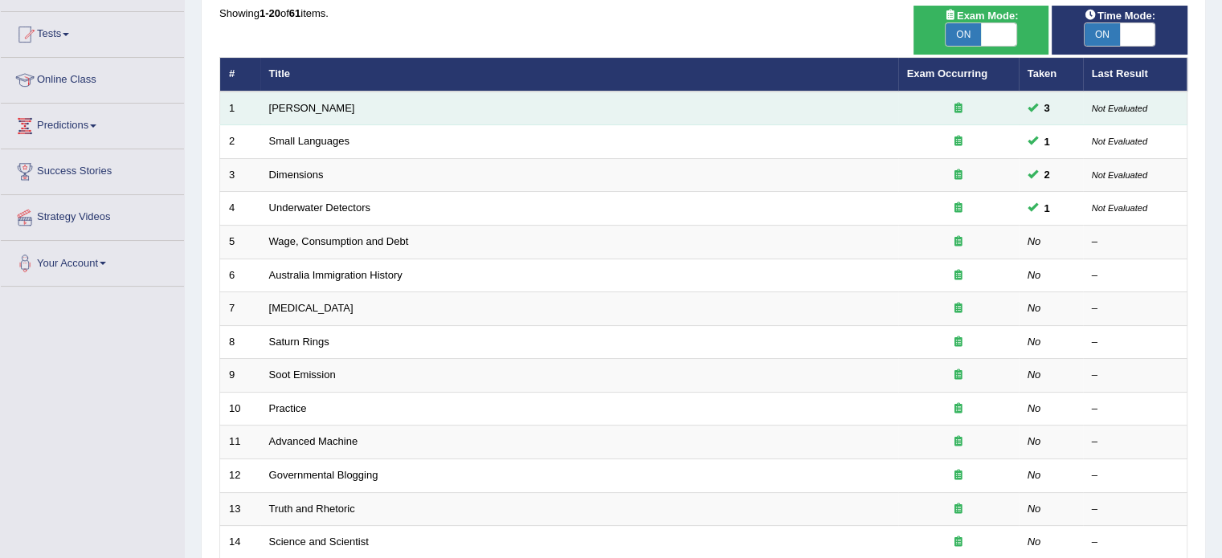
scroll to position [161, 0]
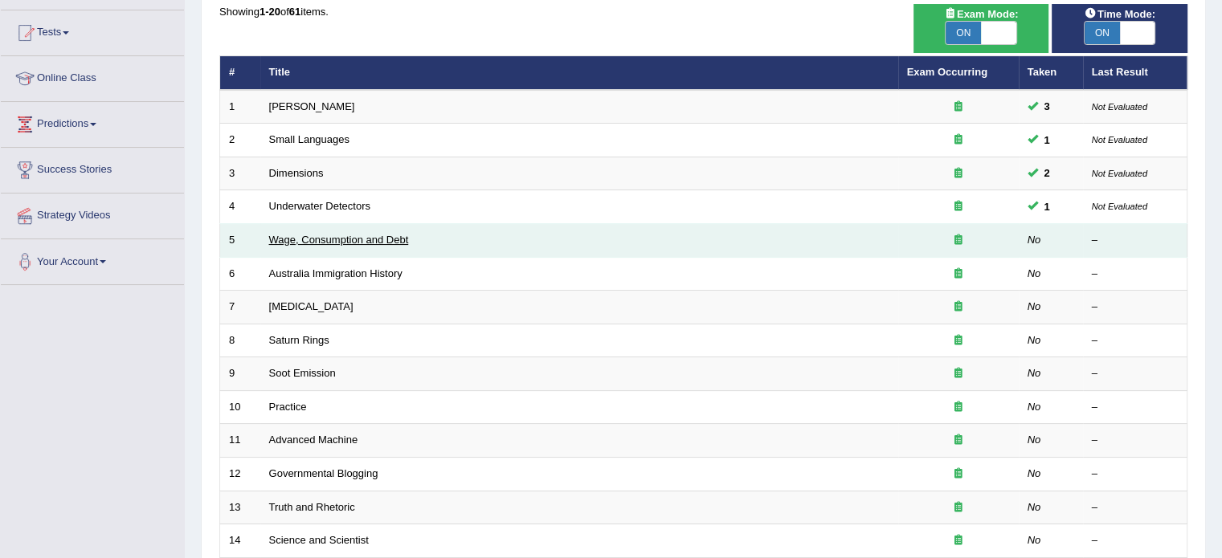
click at [329, 238] on link "Wage, Consumption and Debt" at bounding box center [339, 240] width 140 height 12
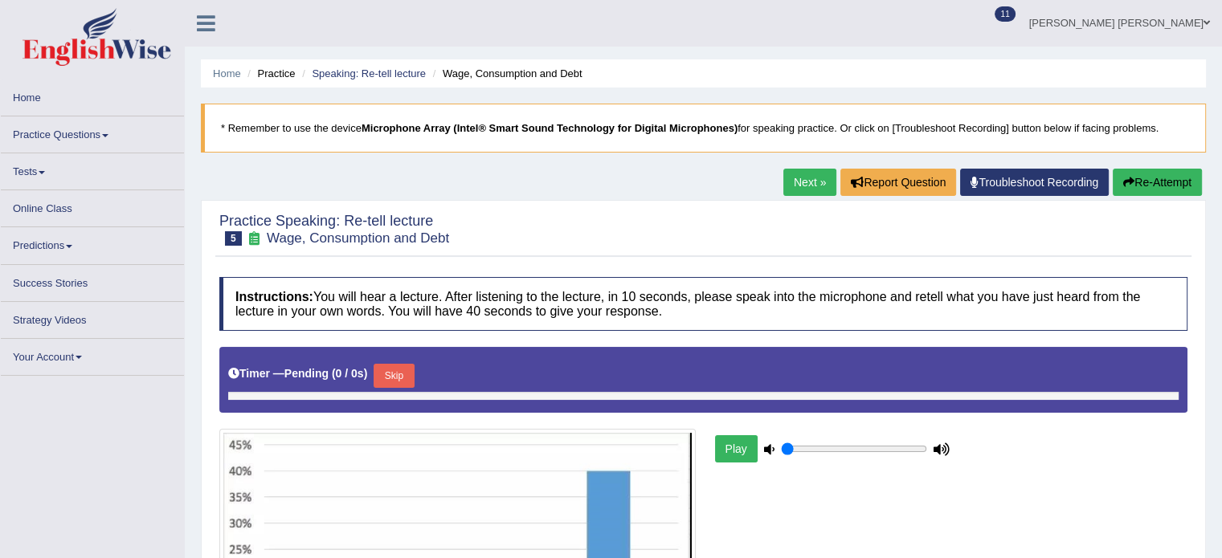
type input "0.35"
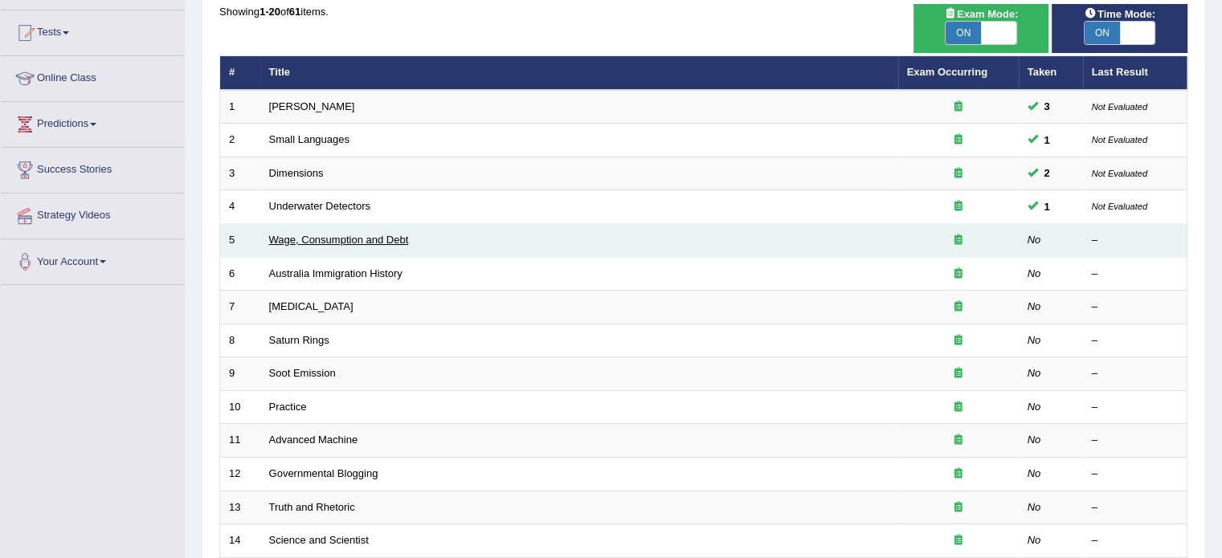
click at [367, 234] on link "Wage, Consumption and Debt" at bounding box center [339, 240] width 140 height 12
click at [298, 242] on link "Wage, Consumption and Debt" at bounding box center [339, 240] width 140 height 12
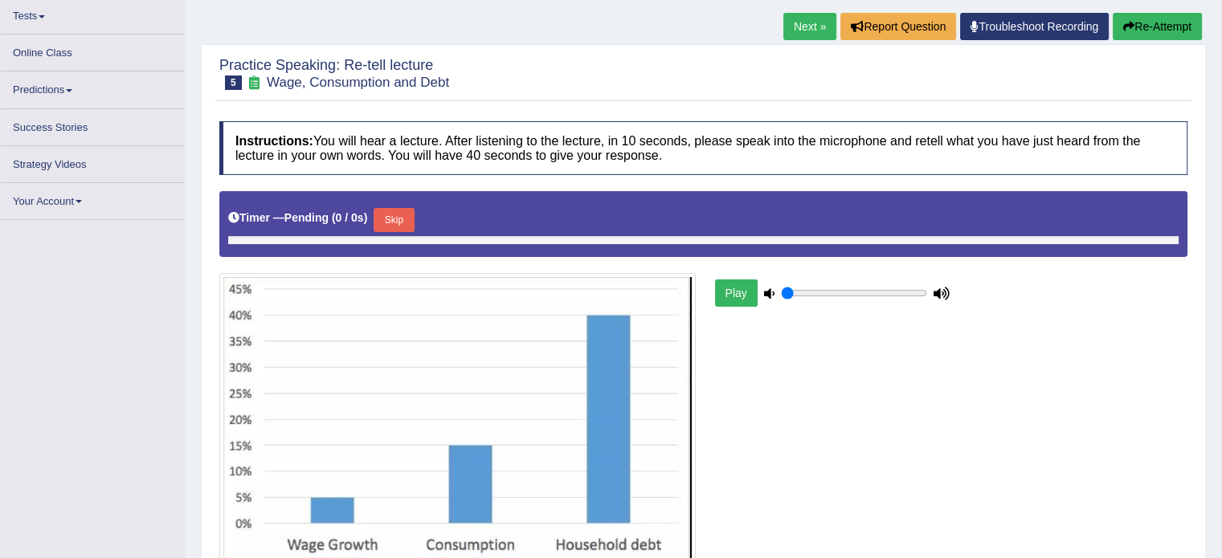
type input "0.35"
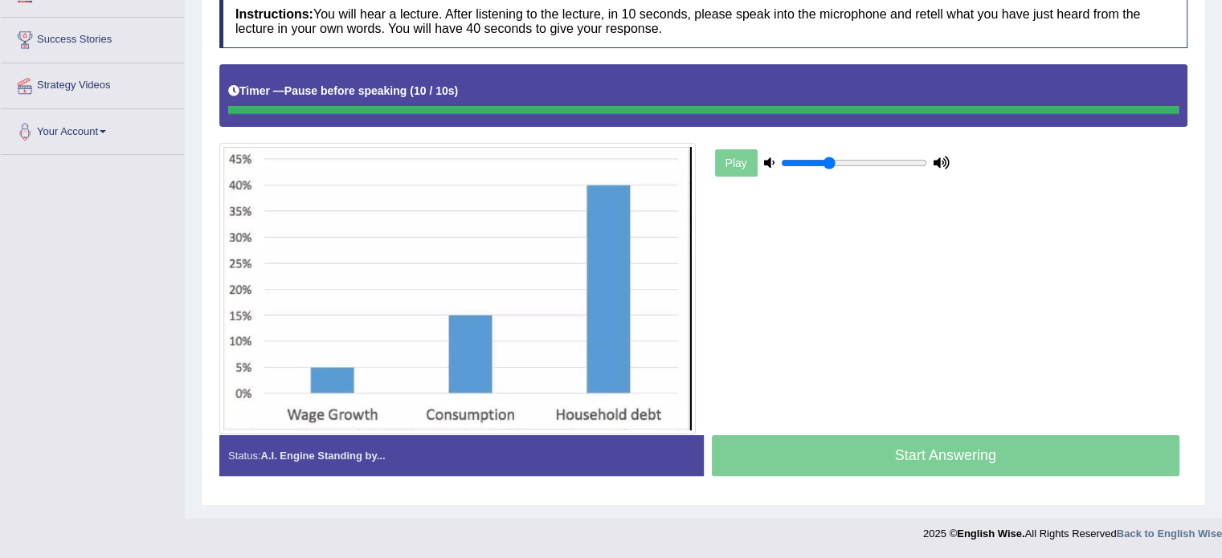
scroll to position [288, 0]
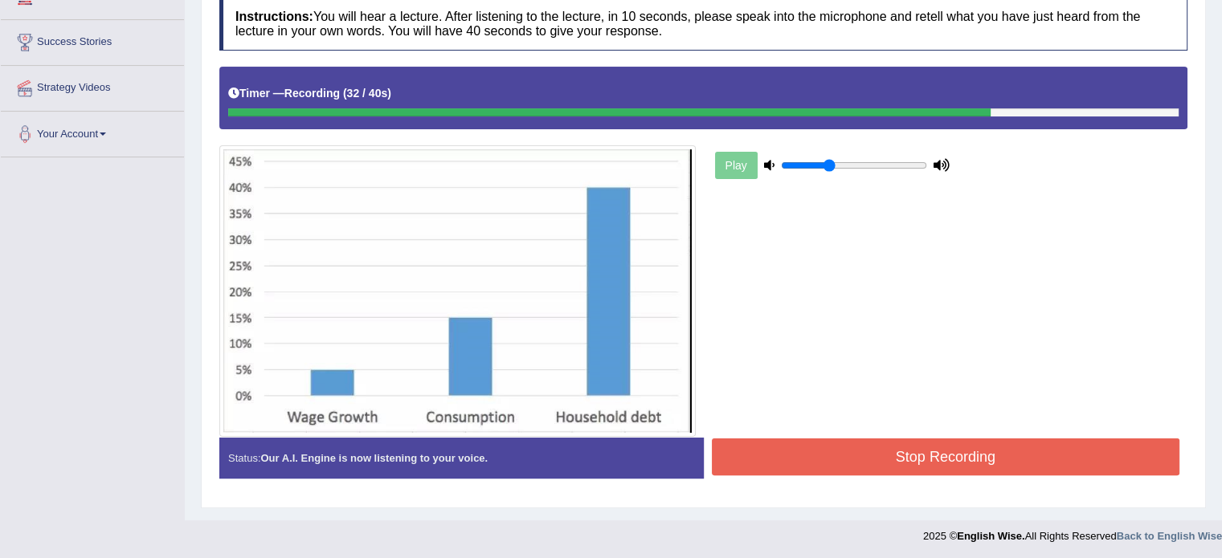
click at [898, 458] on button "Stop Recording" at bounding box center [946, 457] width 468 height 37
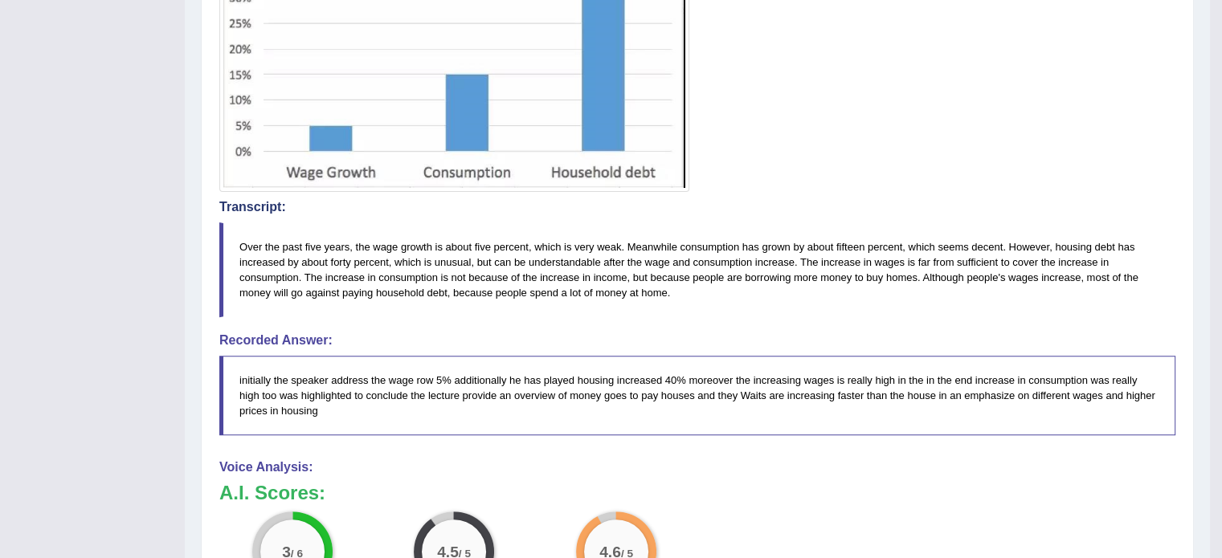
scroll to position [770, 0]
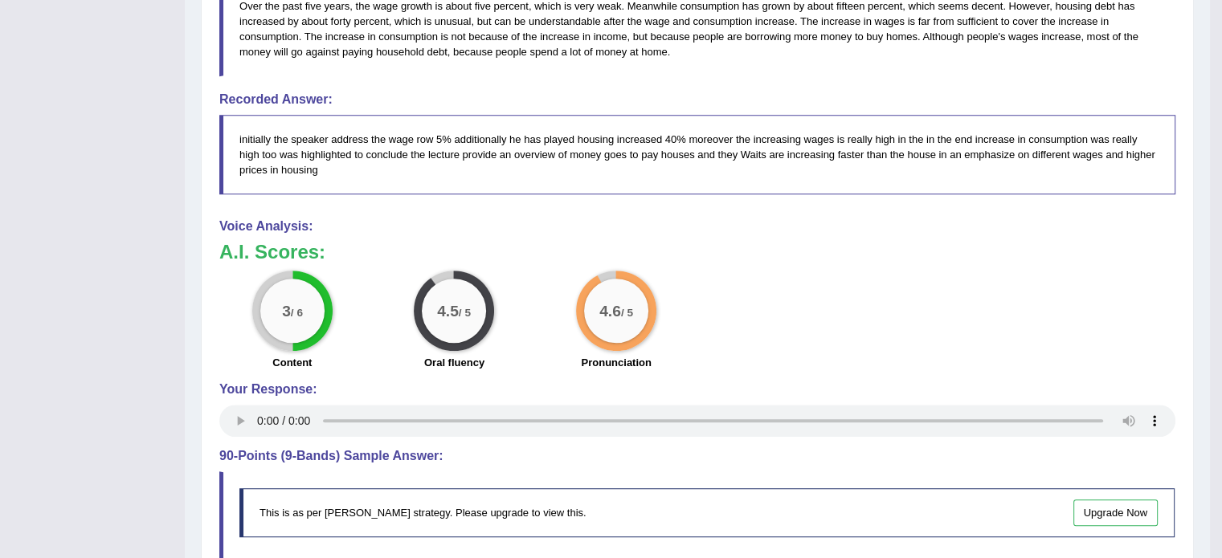
click at [774, 116] on blockquote "initially the speaker address the wage row 5% additionally he has played housin…" at bounding box center [697, 155] width 956 height 80
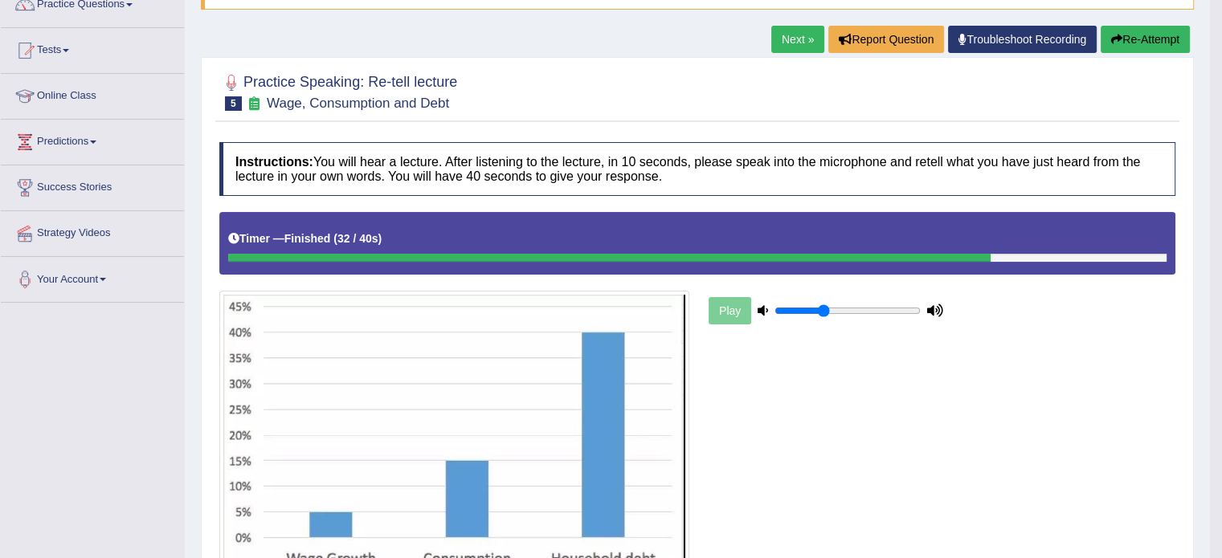
scroll to position [47, 0]
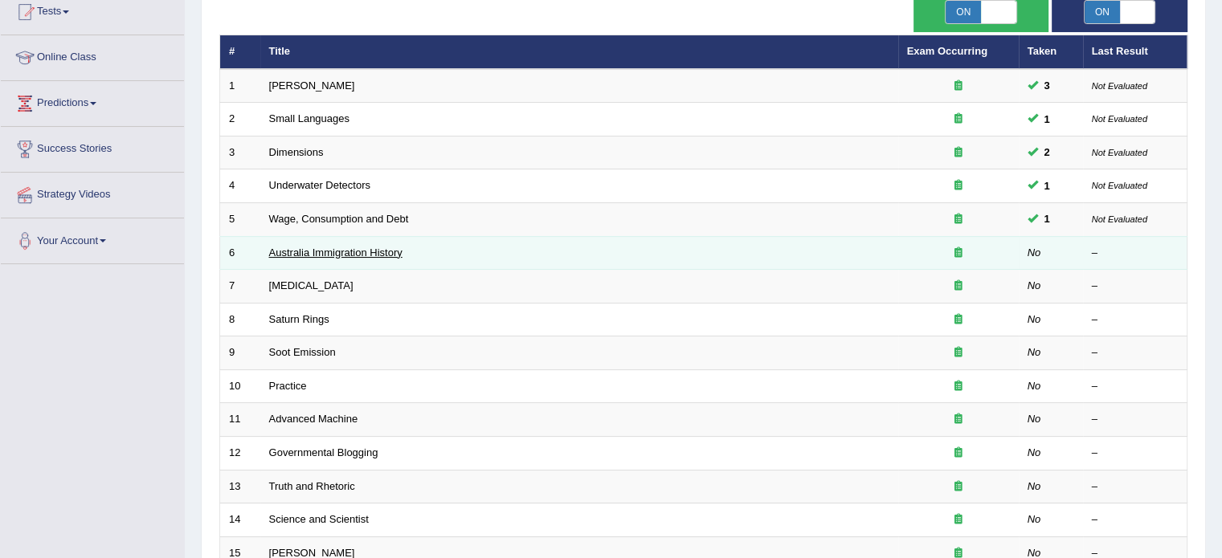
scroll to position [161, 0]
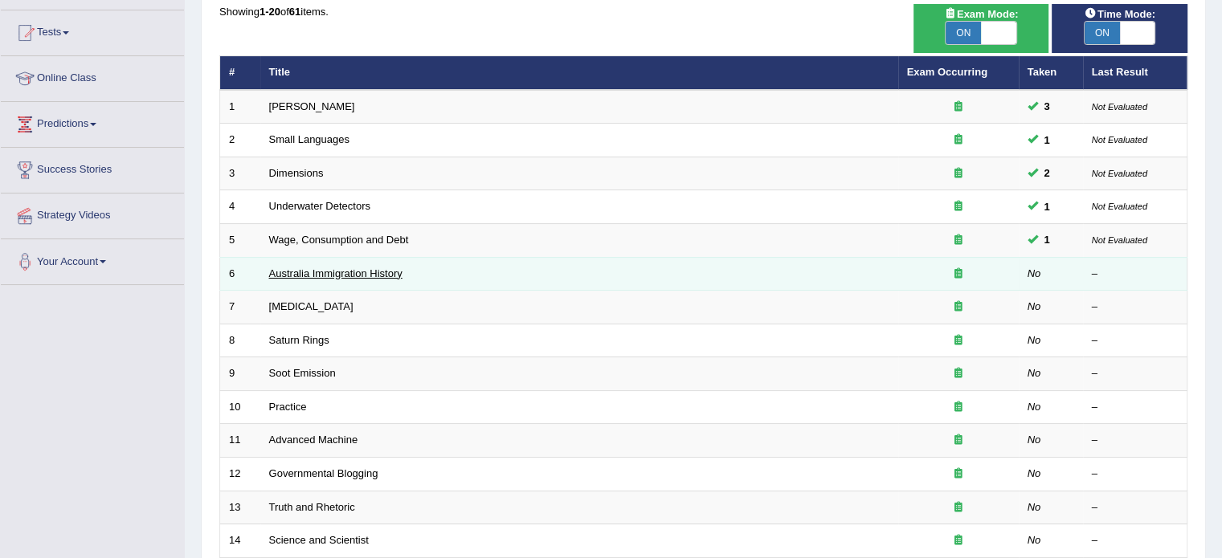
click at [346, 270] on link "Australia Immigration History" at bounding box center [335, 273] width 133 height 12
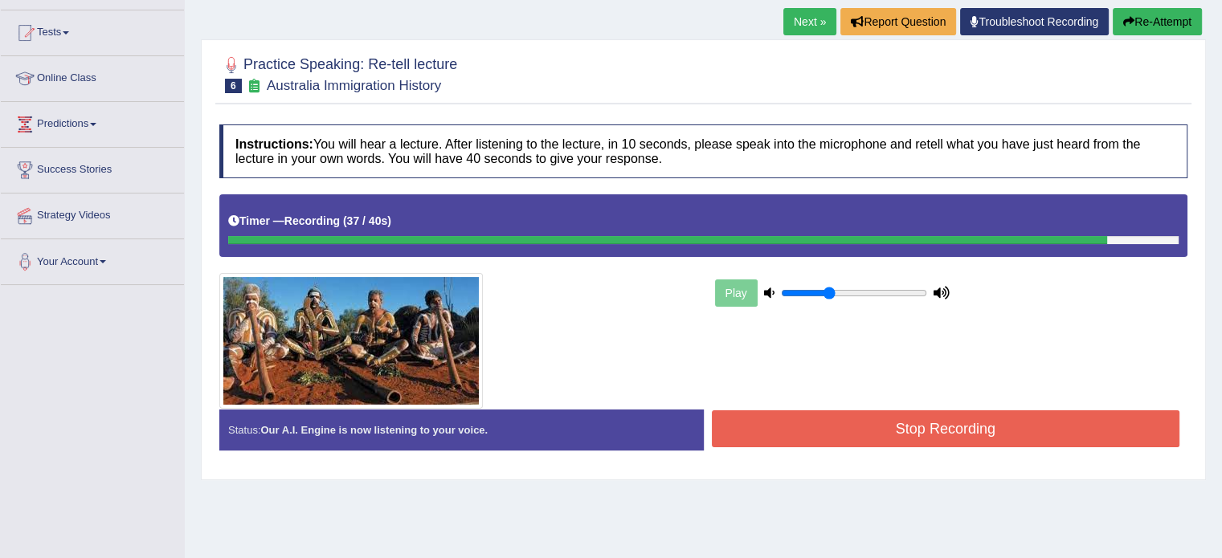
click at [1008, 434] on button "Stop Recording" at bounding box center [946, 428] width 468 height 37
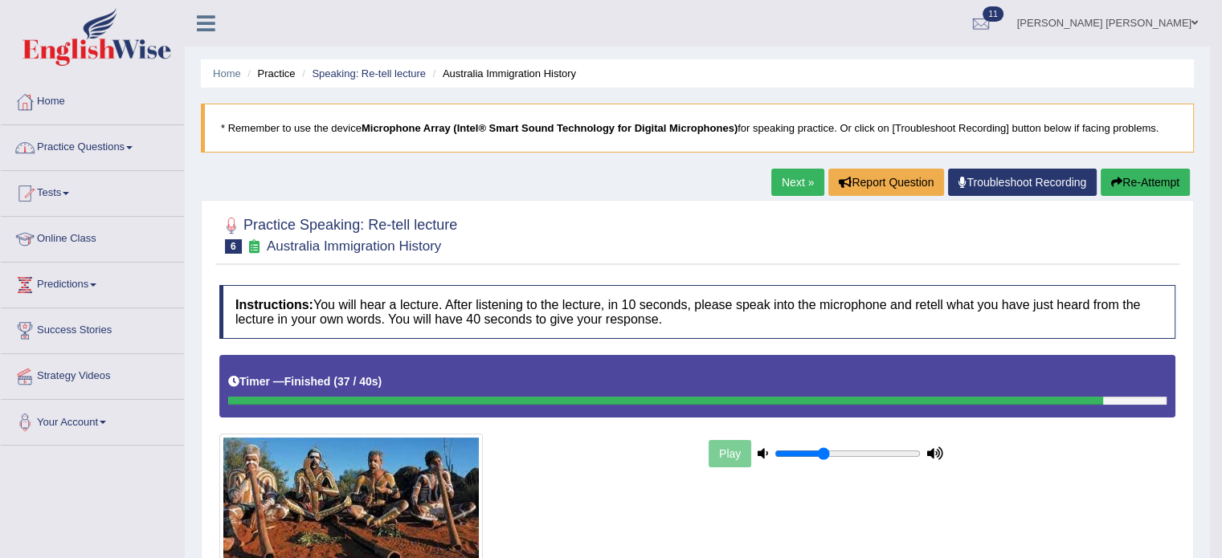
click at [126, 144] on link "Practice Questions" at bounding box center [92, 145] width 183 height 40
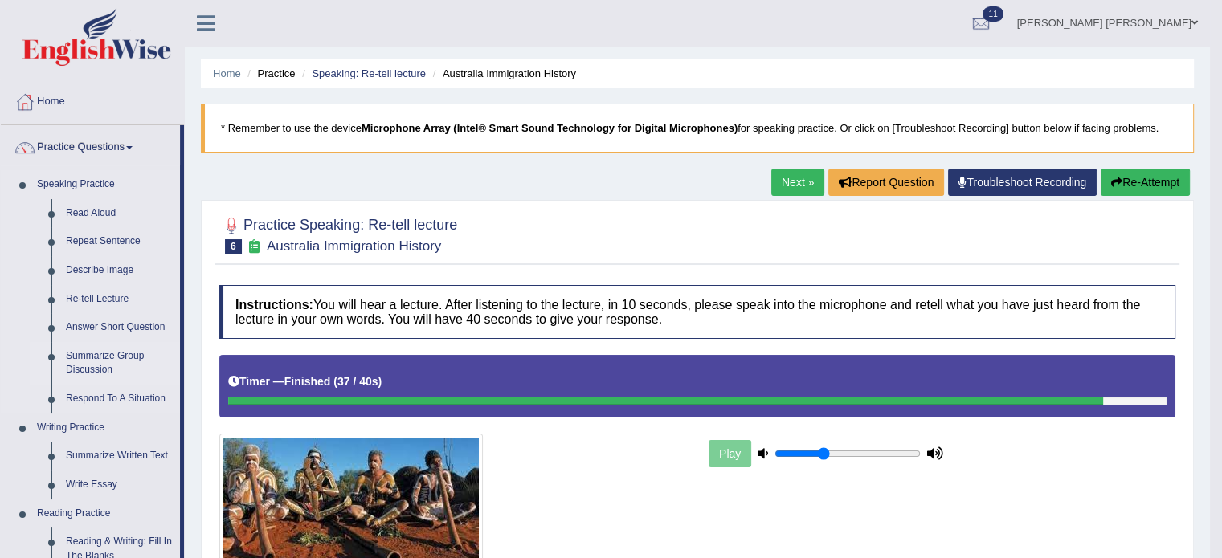
click at [104, 351] on link "Summarize Group Discussion" at bounding box center [119, 363] width 121 height 43
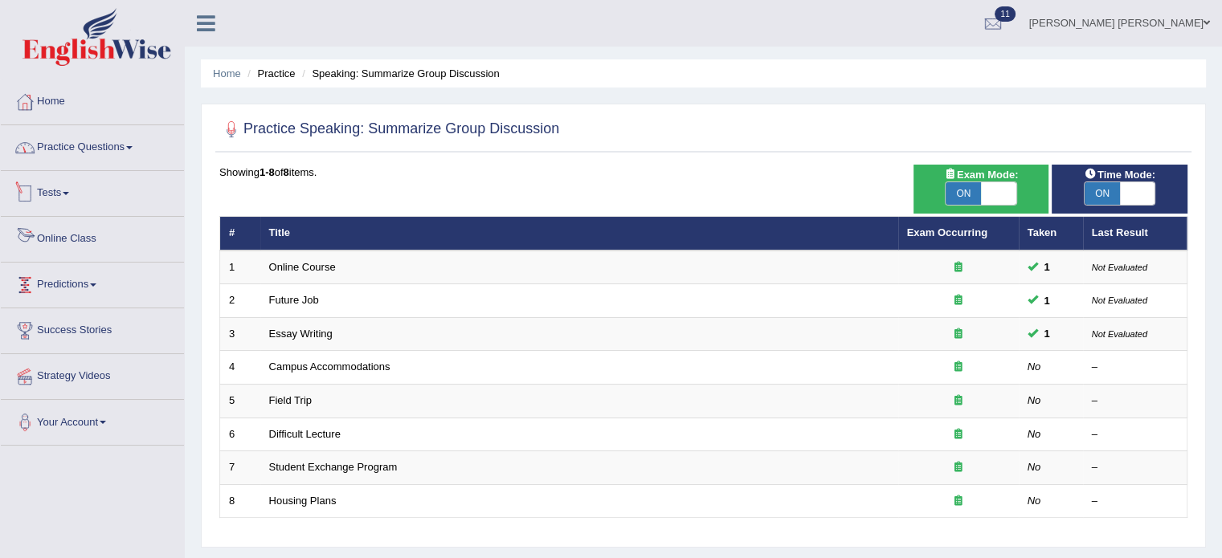
click at [79, 160] on link "Practice Questions" at bounding box center [92, 145] width 183 height 40
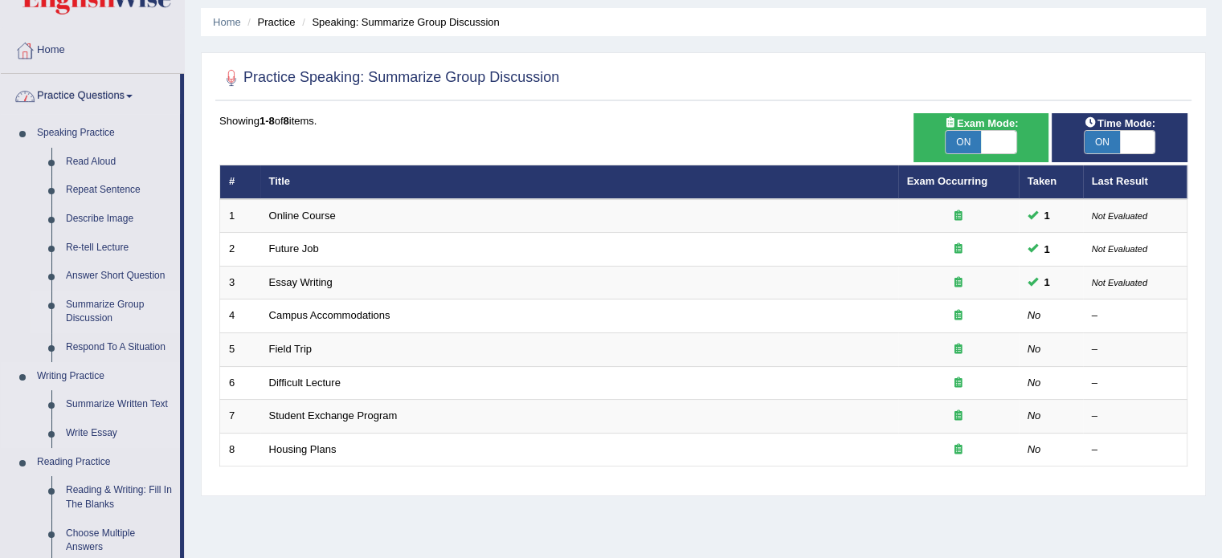
scroll to position [80, 0]
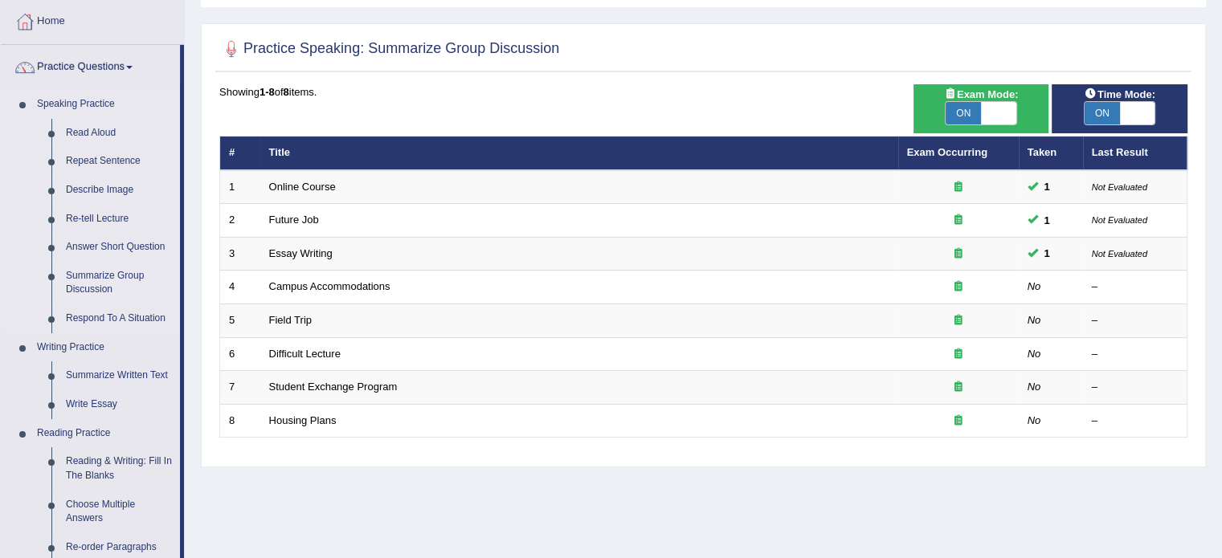
click at [86, 276] on link "Summarize Group Discussion" at bounding box center [119, 283] width 121 height 43
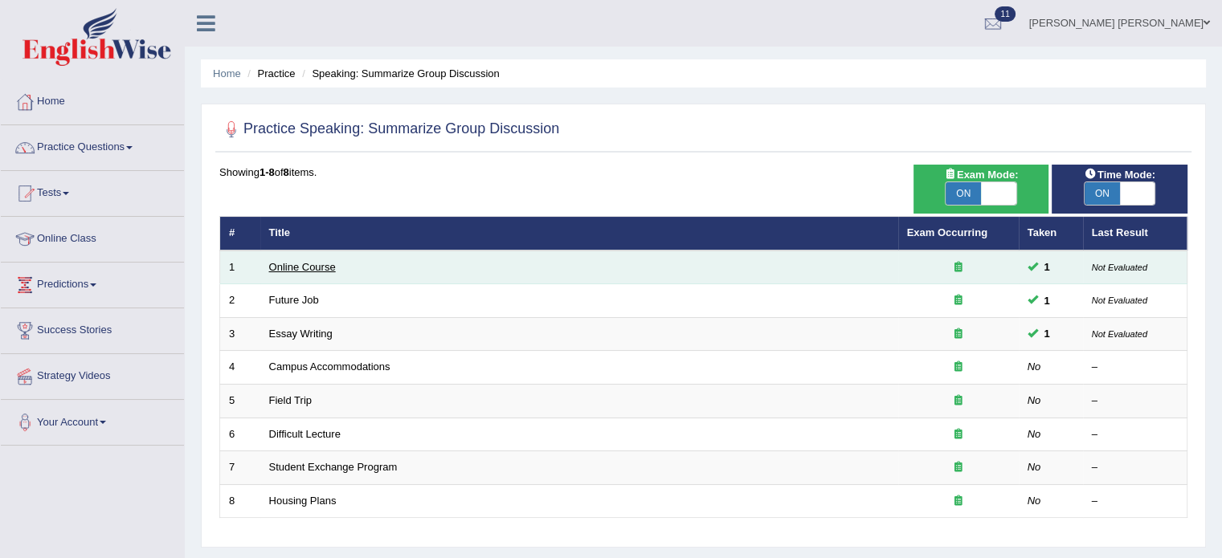
click at [292, 266] on link "Online Course" at bounding box center [302, 267] width 67 height 12
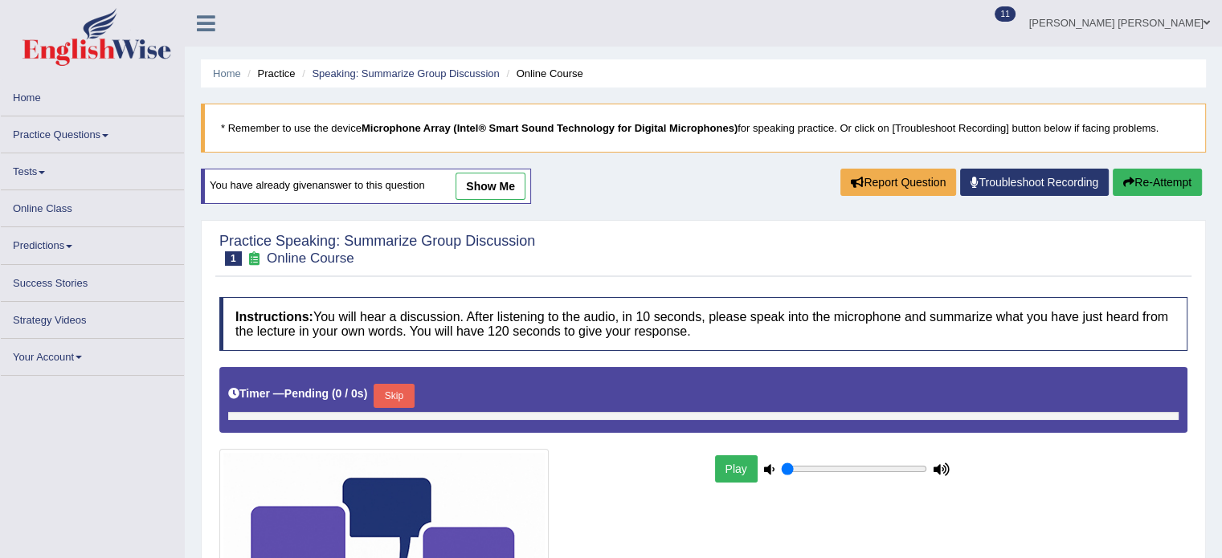
type input "0.35"
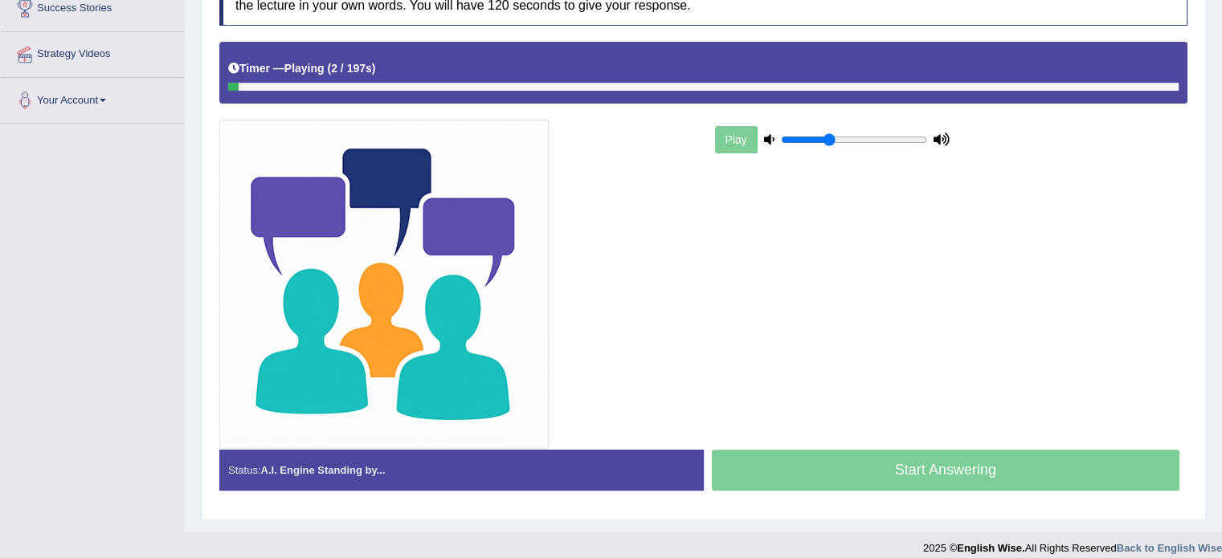
scroll to position [334, 0]
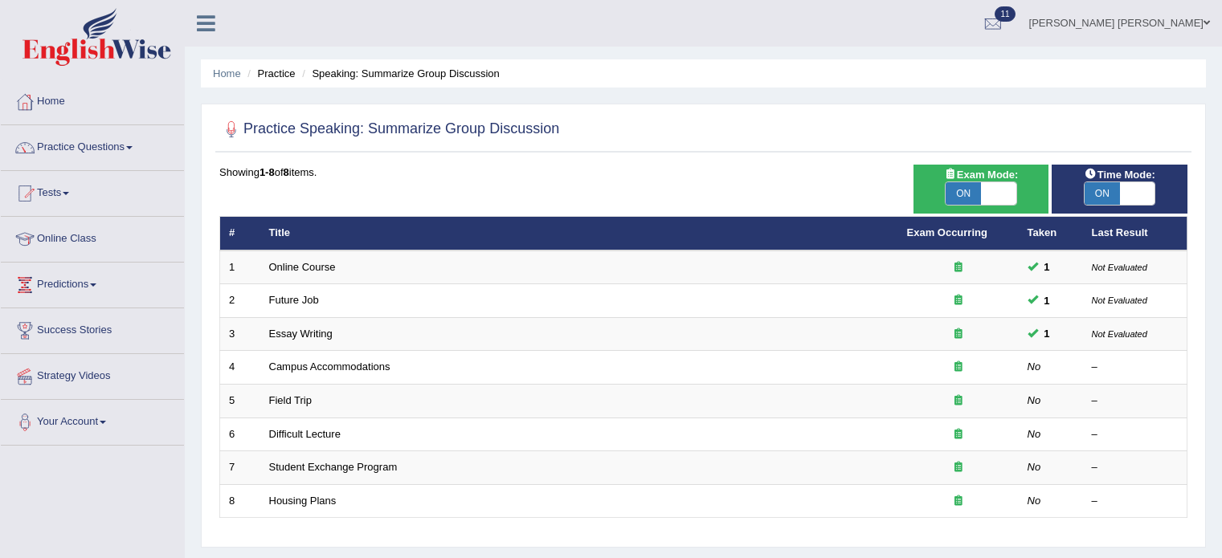
click at [308, 266] on link "Online Course" at bounding box center [302, 267] width 67 height 12
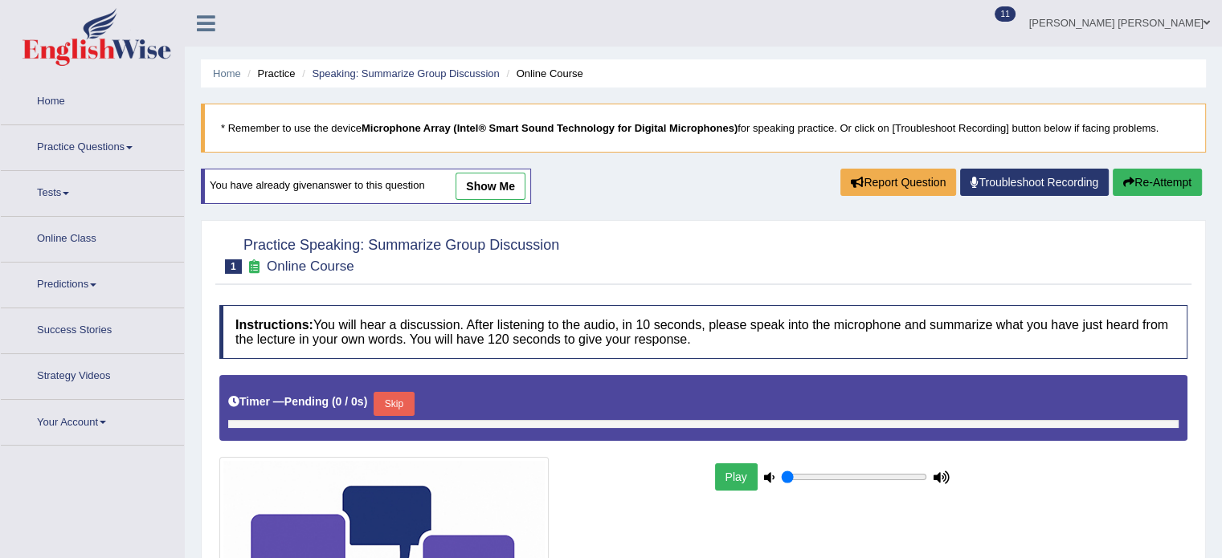
type input "0.35"
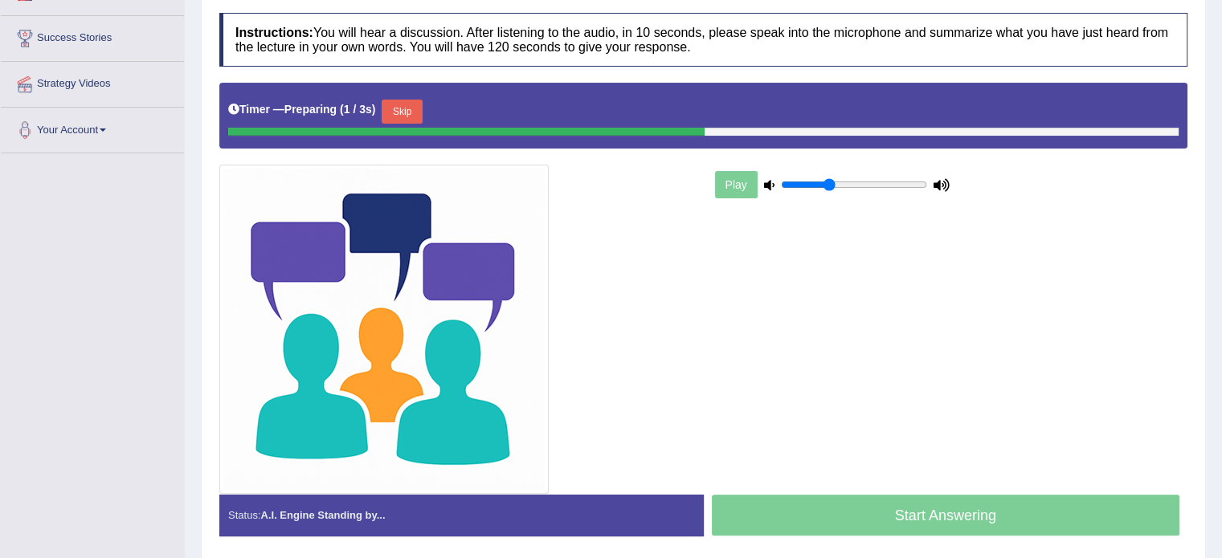
scroll to position [321, 0]
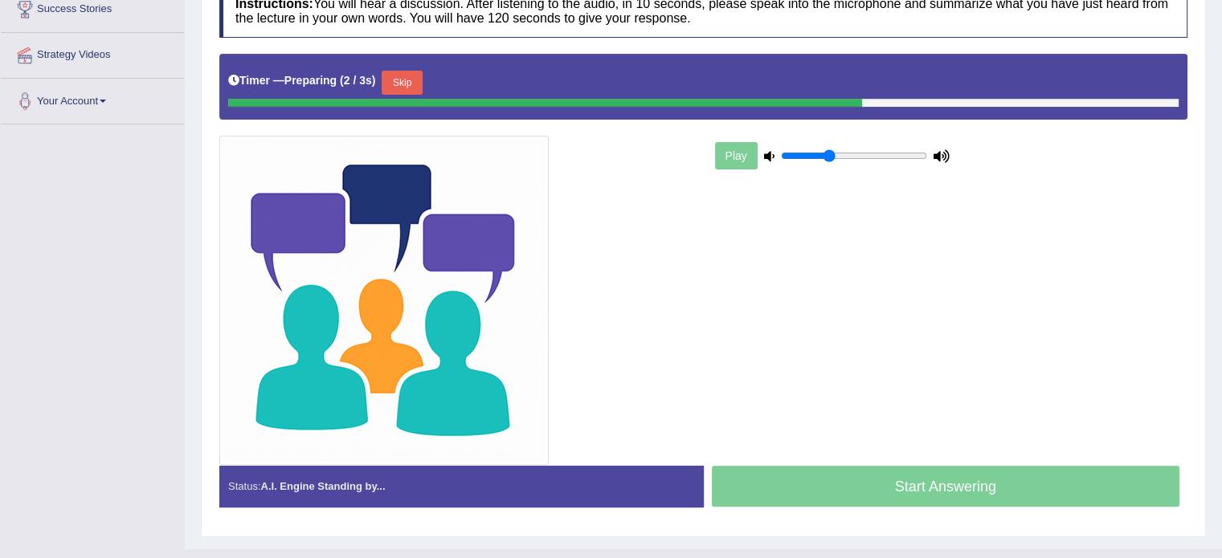
drag, startPoint x: 404, startPoint y: 541, endPoint x: 397, endPoint y: 504, distance: 38.4
click at [398, 516] on div "Home Practice Speaking: Summarize Group Discussion Online Course * Remember to …" at bounding box center [703, 114] width 1037 height 871
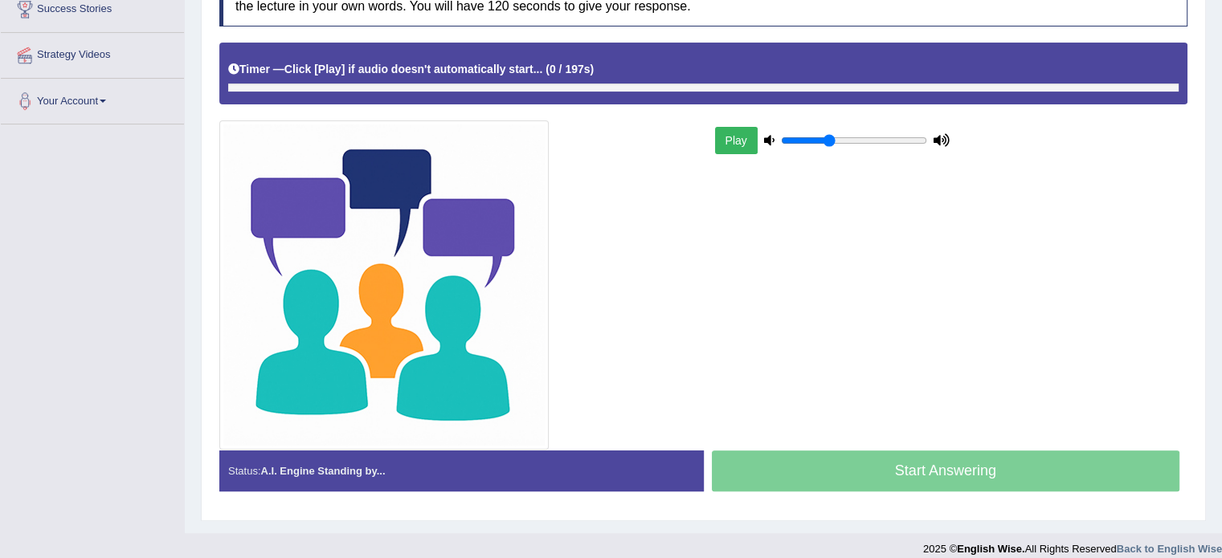
click at [74, 132] on div "Toggle navigation Home Practice Questions Speaking Practice Read Aloud Repeat S…" at bounding box center [611, 122] width 1222 height 887
click at [77, 148] on div "Toggle navigation Home Practice Questions Speaking Practice Read Aloud Repeat S…" at bounding box center [611, 122] width 1222 height 887
click at [594, 292] on div at bounding box center [457, 284] width 492 height 329
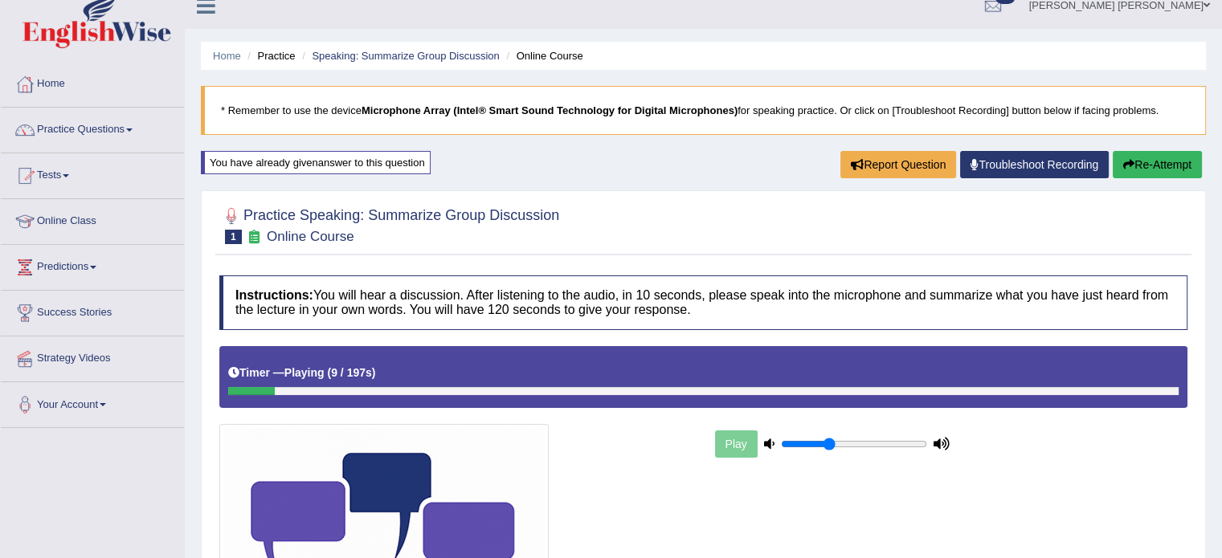
scroll to position [0, 0]
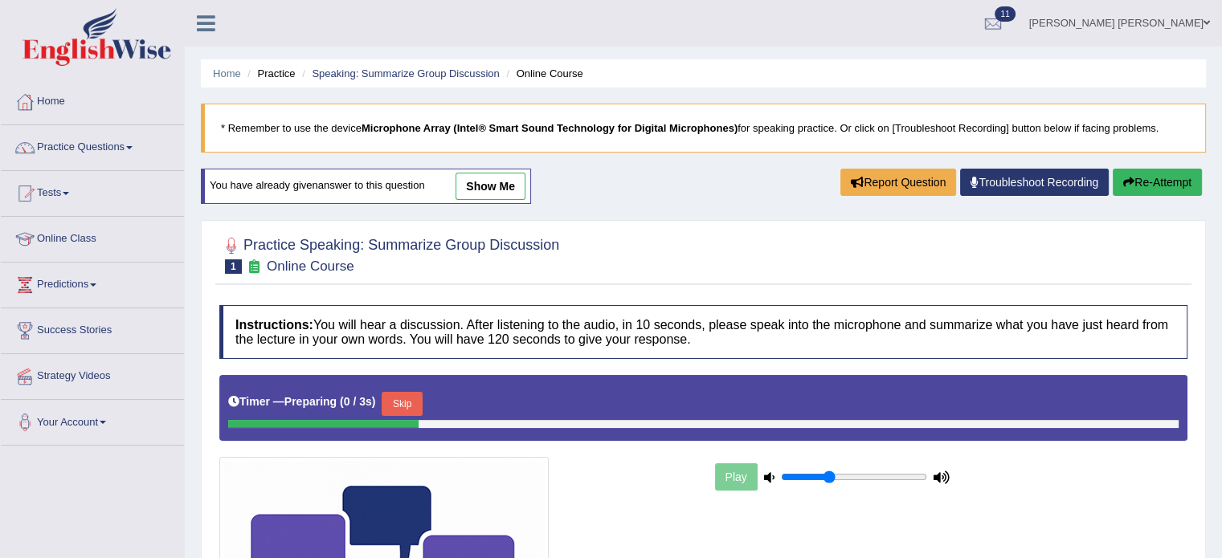
click at [490, 175] on link "show me" at bounding box center [490, 186] width 70 height 27
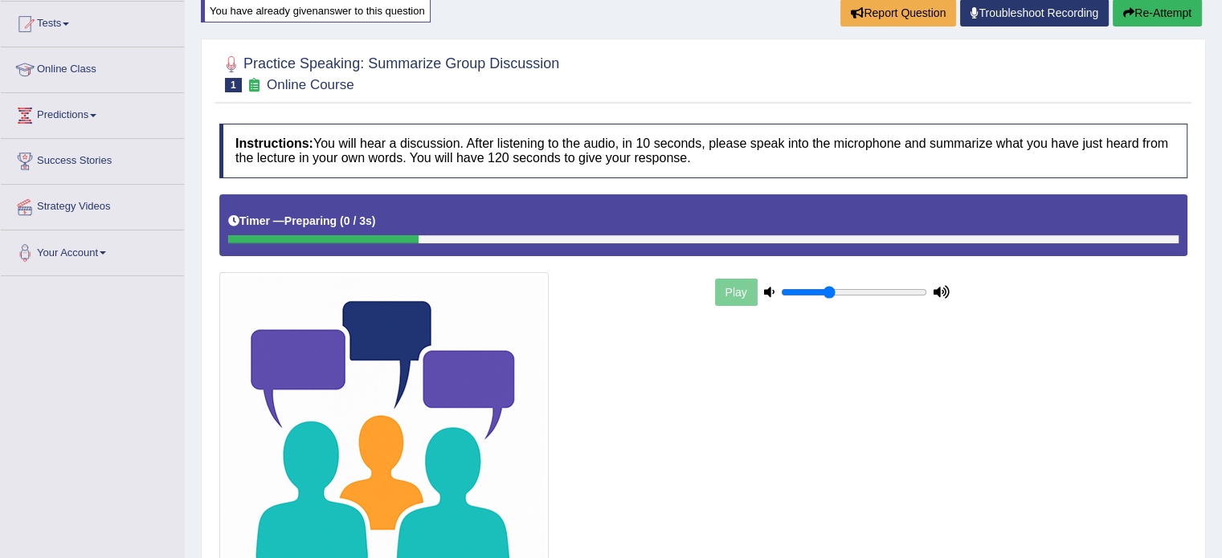
scroll to position [80, 0]
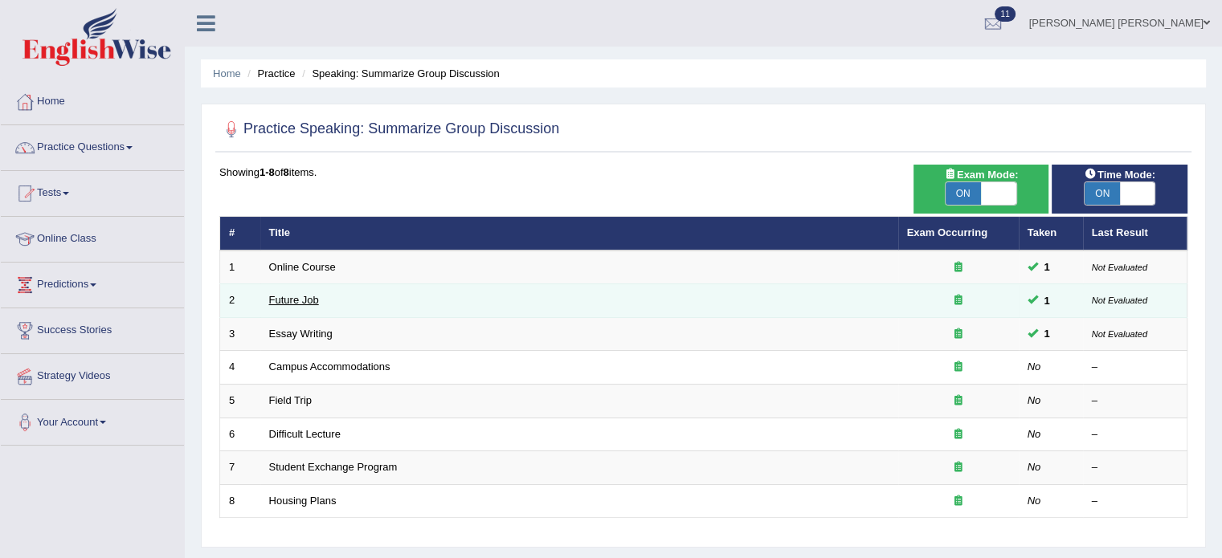
click at [312, 300] on link "Future Job" at bounding box center [294, 300] width 50 height 12
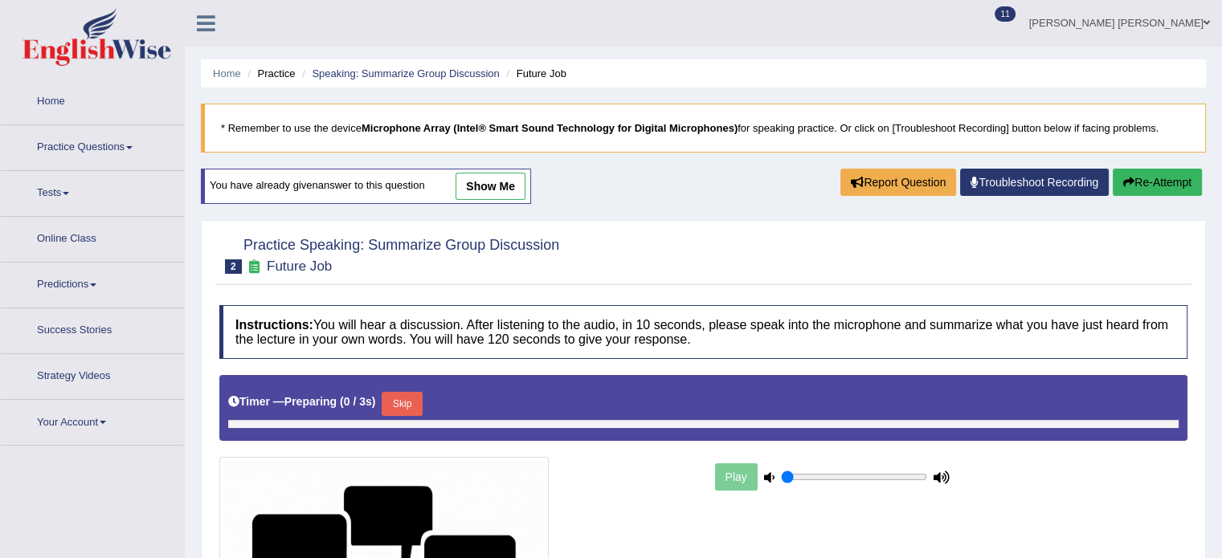
type input "0.35"
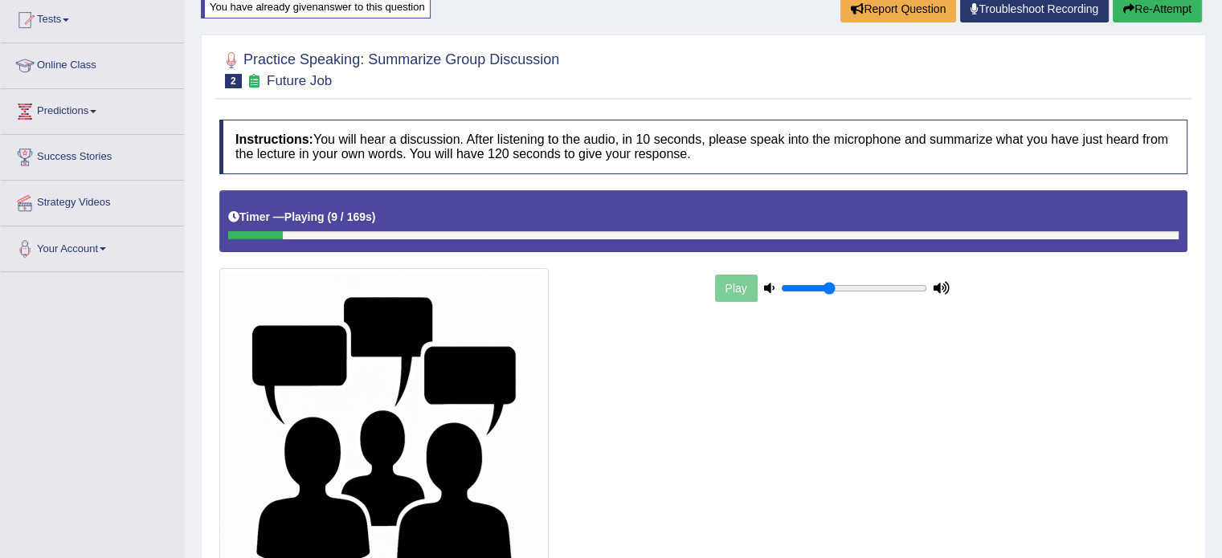
scroll to position [93, 0]
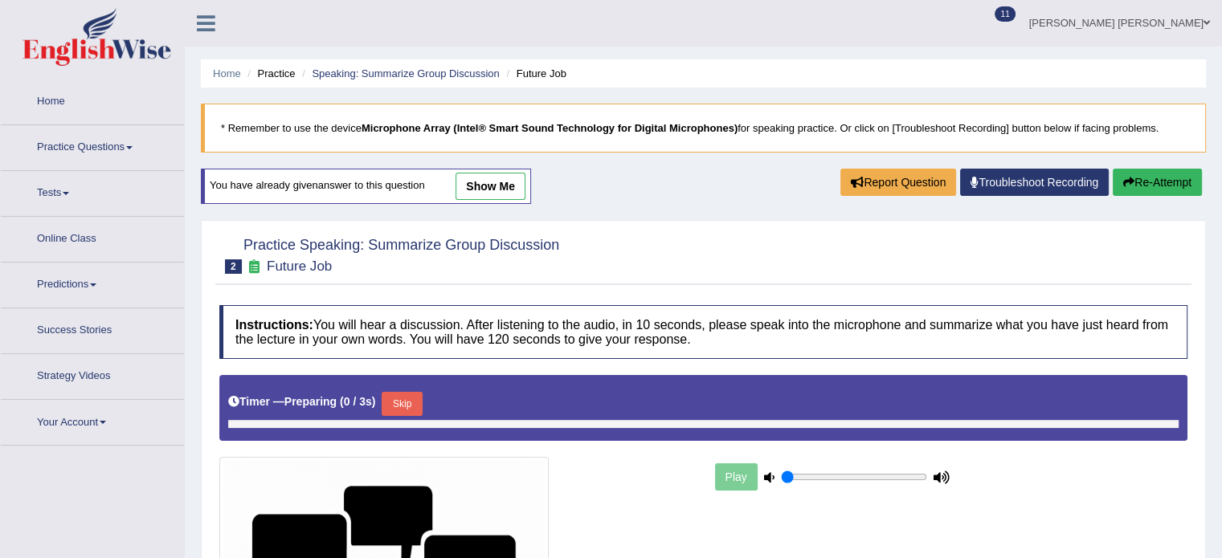
type input "0.35"
click at [474, 174] on link "show me" at bounding box center [490, 186] width 70 height 27
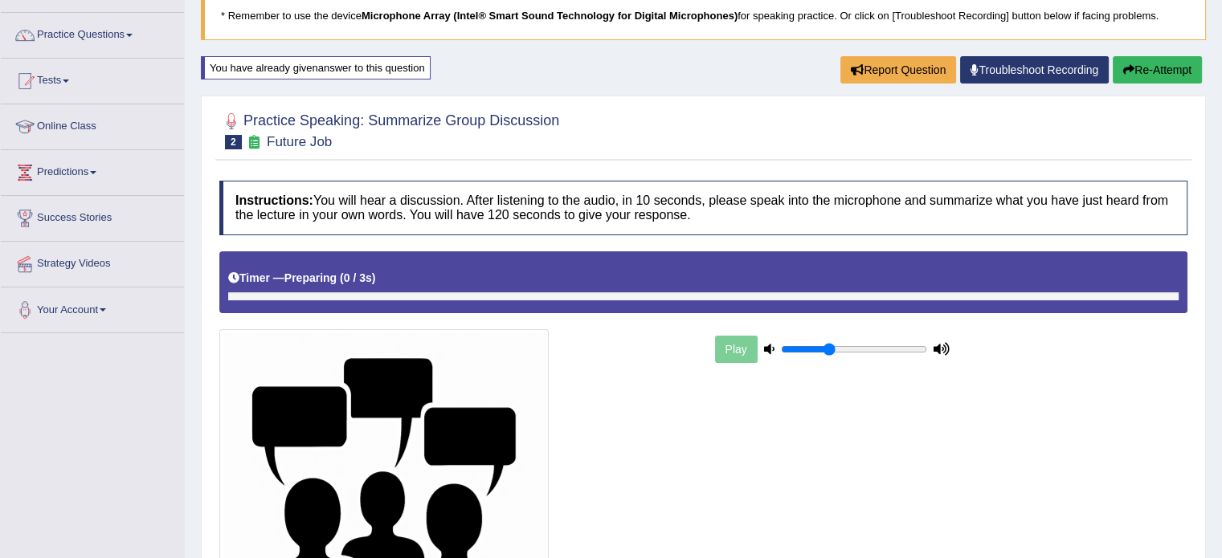
scroll to position [27, 0]
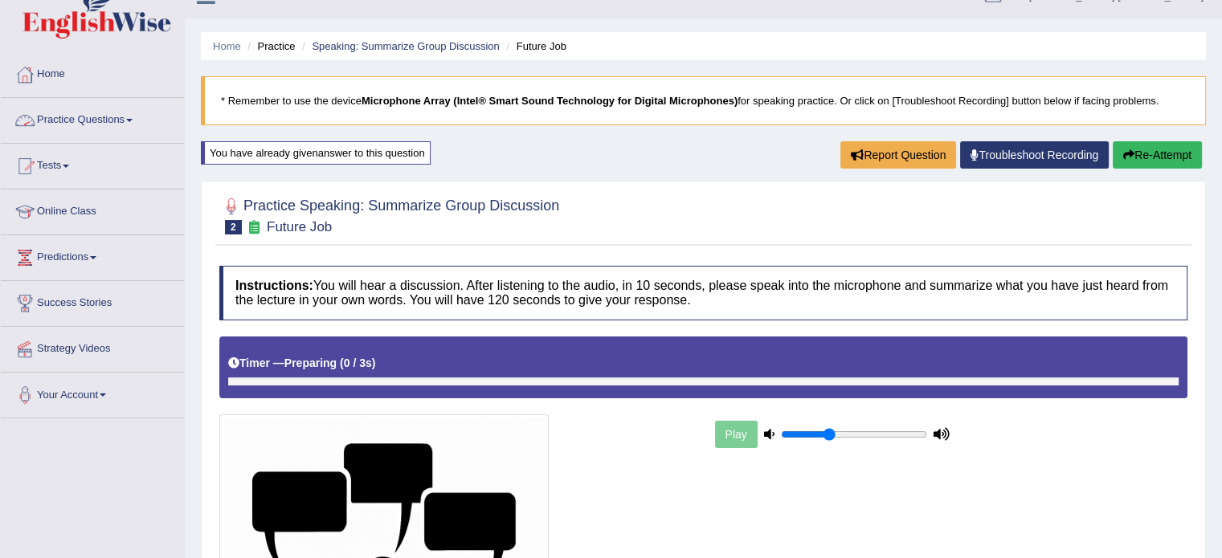
click at [119, 113] on link "Practice Questions" at bounding box center [92, 118] width 183 height 40
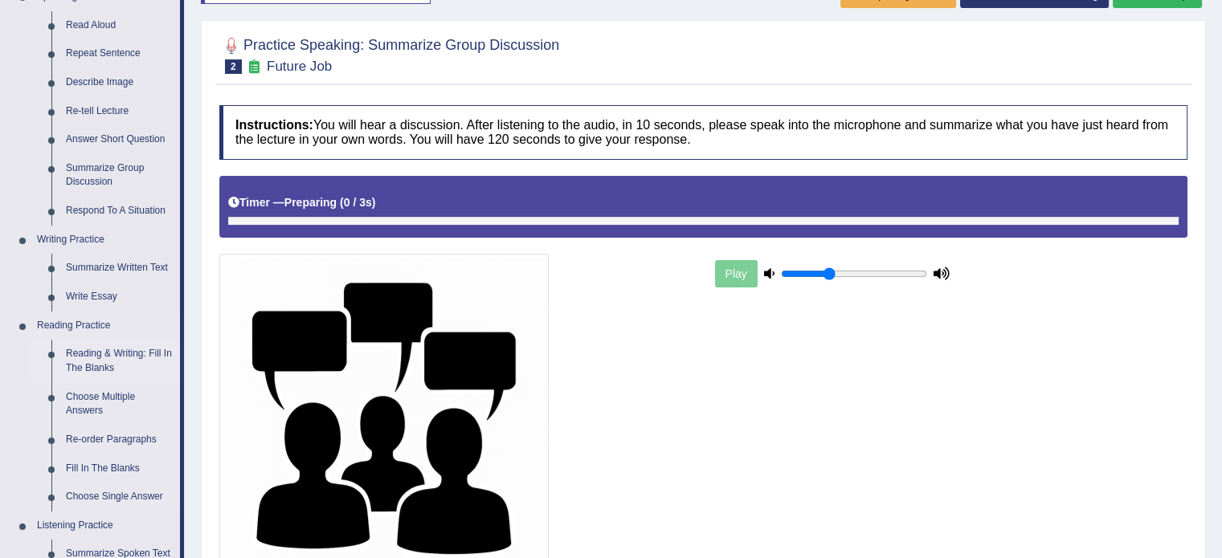
scroll to position [268, 0]
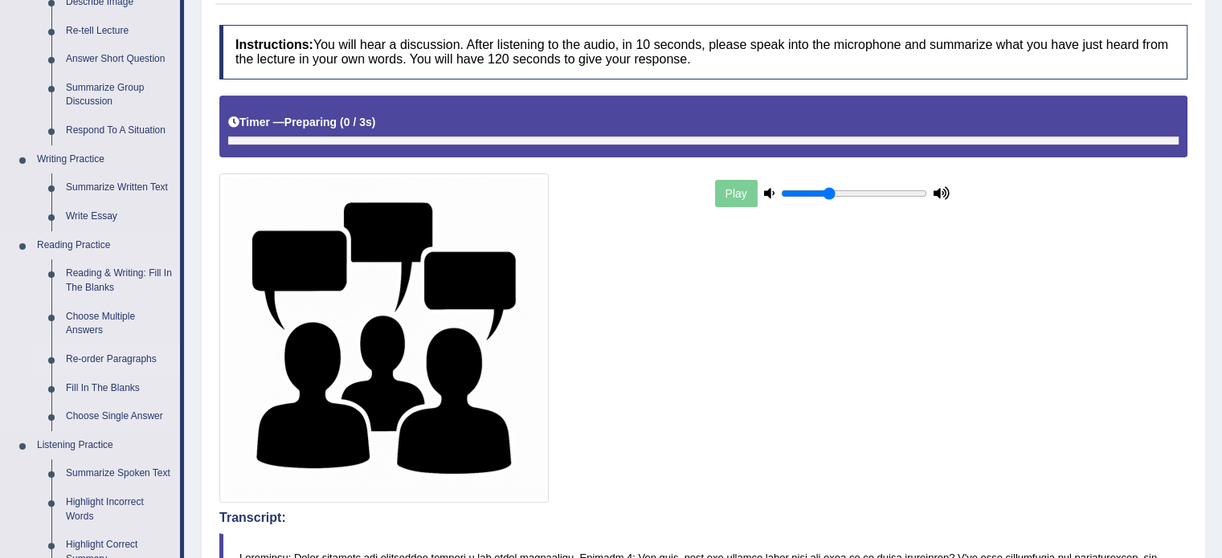
click at [105, 346] on link "Re-order Paragraphs" at bounding box center [119, 359] width 121 height 29
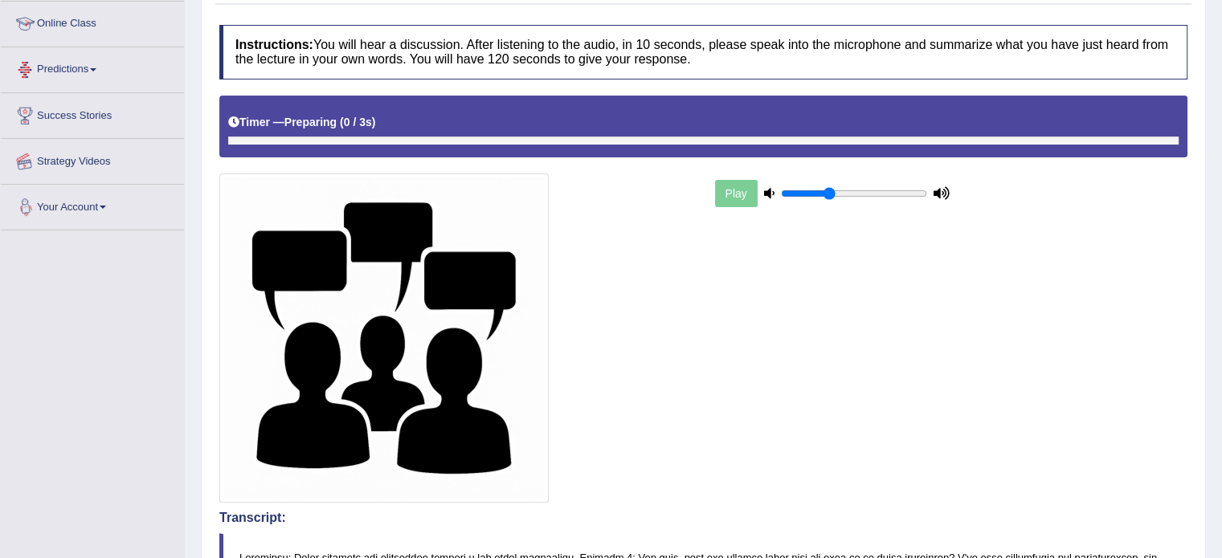
scroll to position [477, 0]
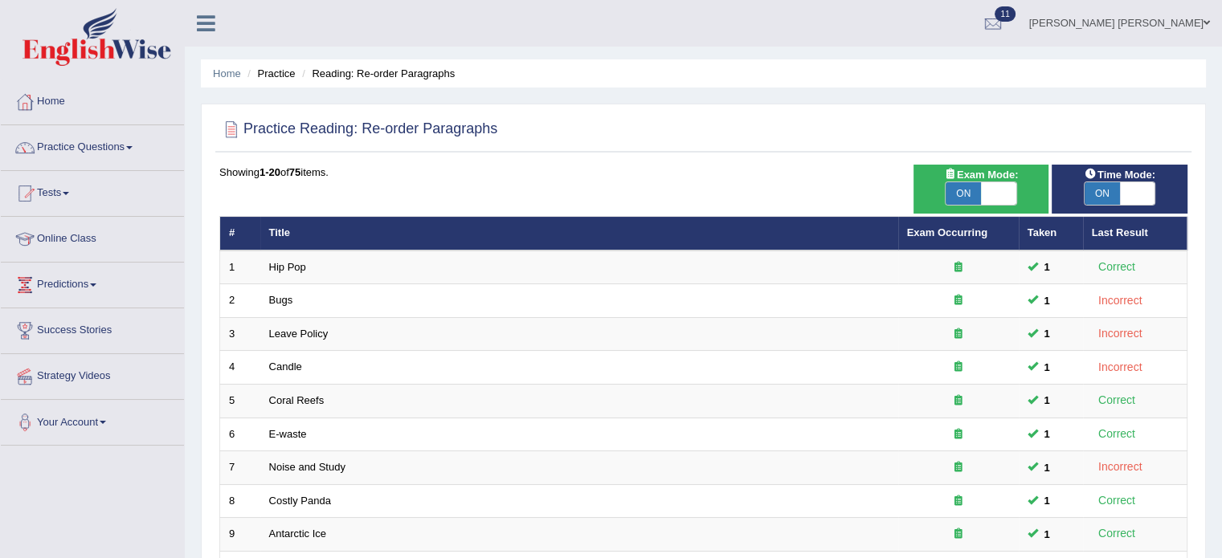
click at [968, 192] on span "ON" at bounding box center [962, 193] width 35 height 22
checkbox input "false"
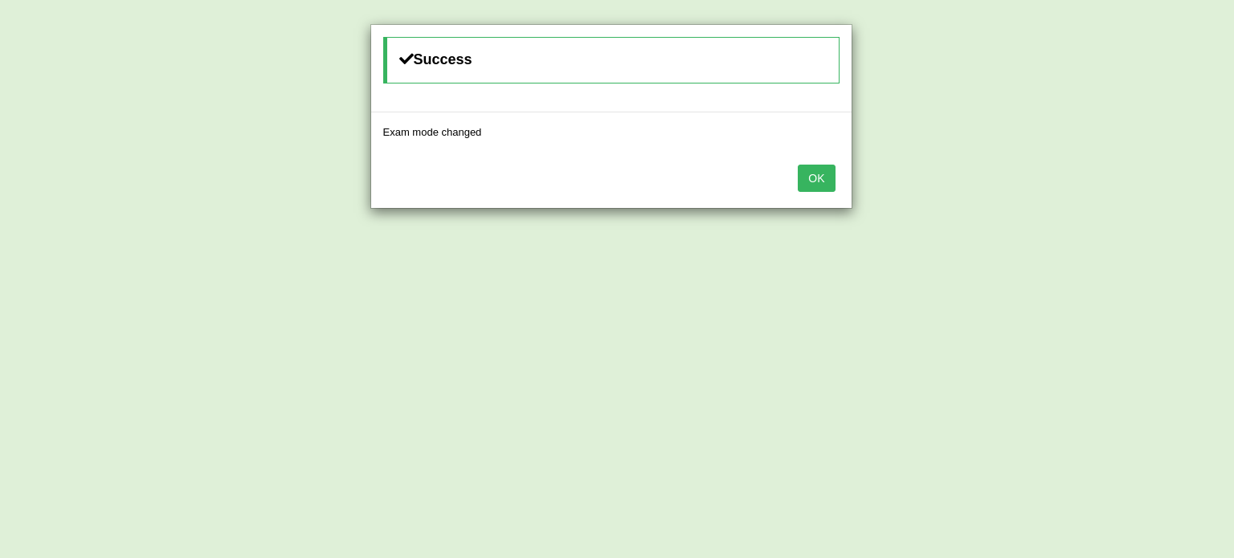
click at [828, 178] on button "OK" at bounding box center [816, 178] width 37 height 27
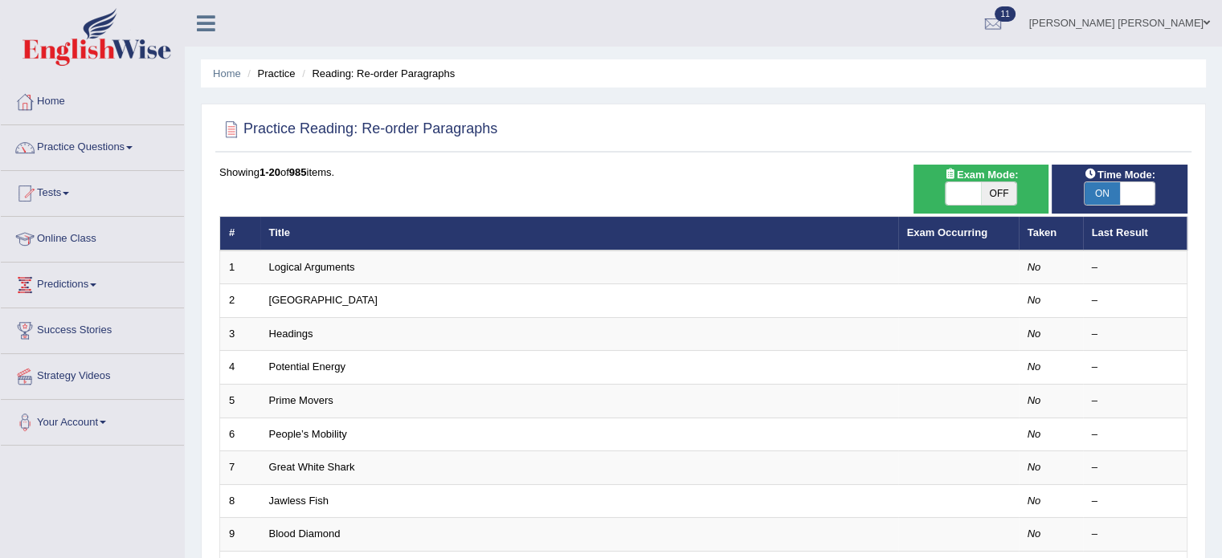
click at [1087, 186] on span "ON" at bounding box center [1101, 193] width 35 height 22
checkbox input "false"
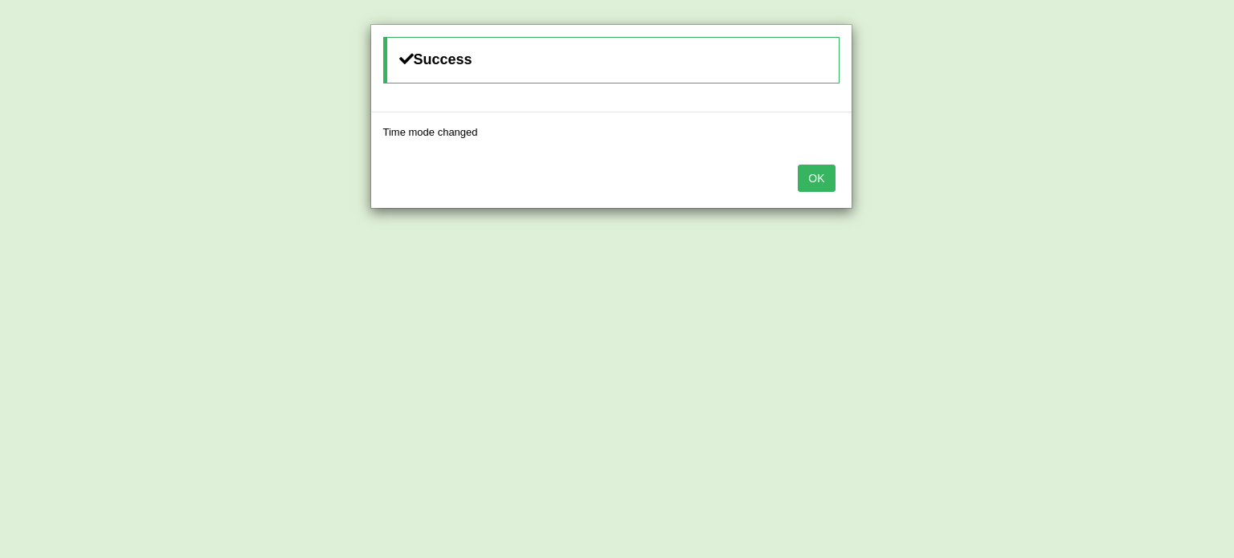
click at [826, 179] on button "OK" at bounding box center [816, 178] width 37 height 27
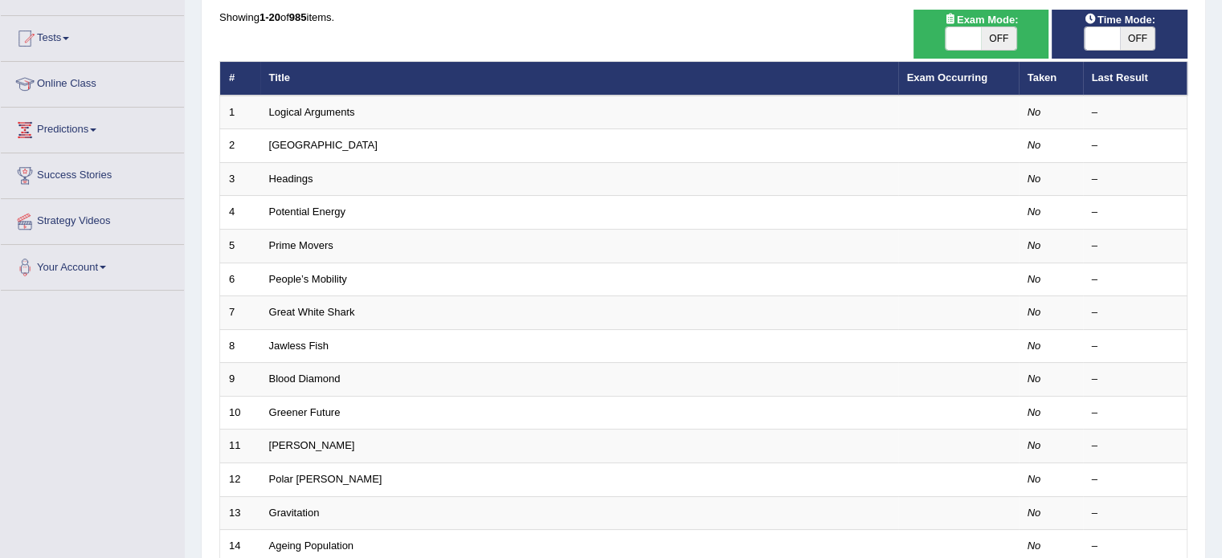
scroll to position [161, 0]
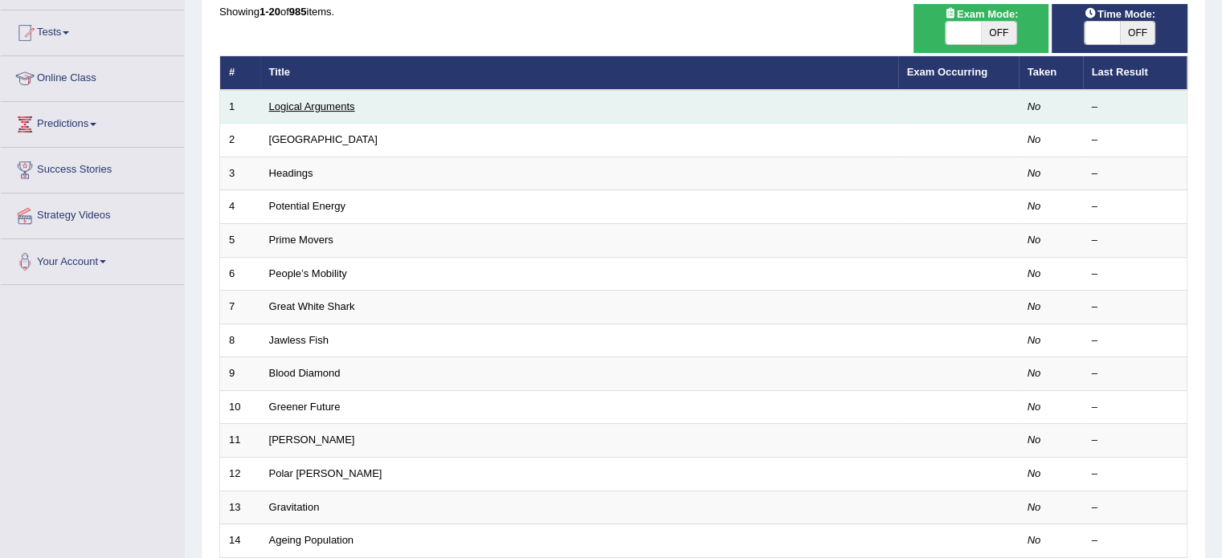
click at [331, 108] on link "Logical Arguments" at bounding box center [312, 106] width 86 height 12
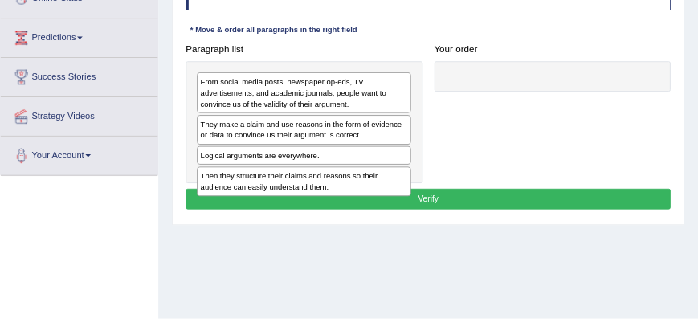
scroll to position [241, 0]
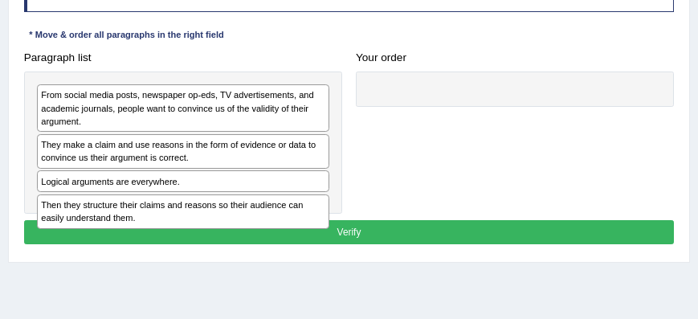
drag, startPoint x: 1031, startPoint y: 2, endPoint x: 364, endPoint y: 259, distance: 715.3
click at [364, 259] on div "Practice Reading: Re-order Paragraphs 1 Logical Arguments Instructions: The tex…" at bounding box center [349, 78] width 682 height 369
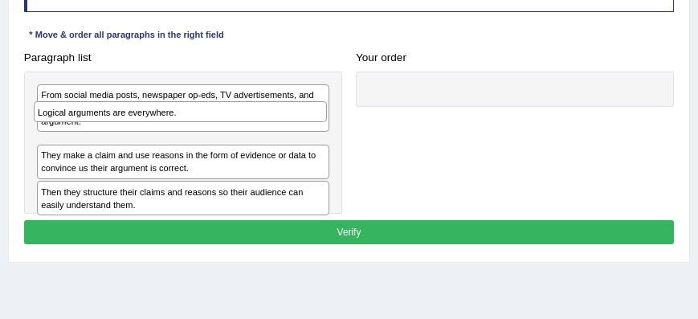
drag, startPoint x: 108, startPoint y: 178, endPoint x: 111, endPoint y: 105, distance: 73.1
click at [111, 105] on div "Logical arguments are everywhere." at bounding box center [180, 111] width 293 height 21
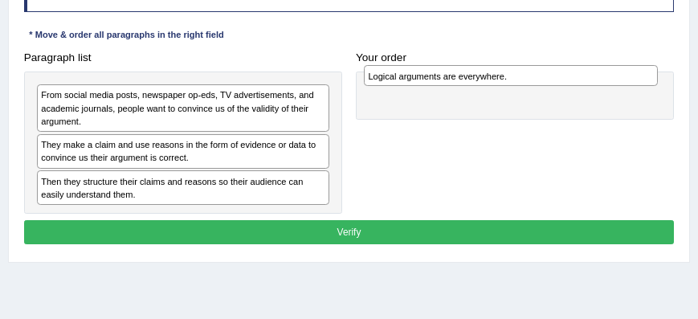
drag, startPoint x: 93, startPoint y: 92, endPoint x: 494, endPoint y: 79, distance: 401.1
click at [494, 79] on div "Logical arguments are everywhere." at bounding box center [510, 75] width 293 height 21
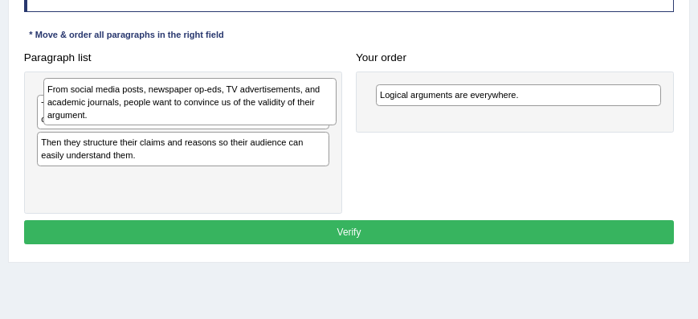
drag, startPoint x: 129, startPoint y: 101, endPoint x: 141, endPoint y: 100, distance: 11.4
click at [141, 100] on div "From social media posts, newspaper op-eds, TV advertisements, and academic jour…" at bounding box center [189, 101] width 293 height 47
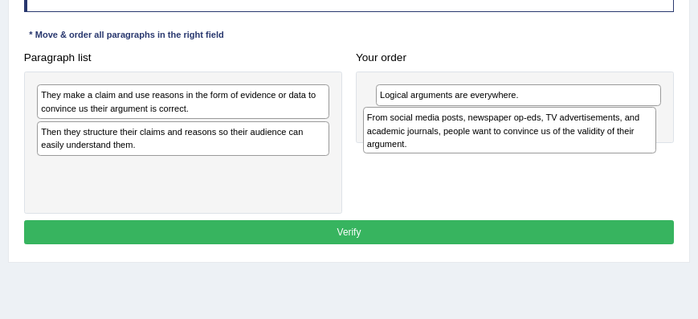
drag, startPoint x: 141, startPoint y: 99, endPoint x: 529, endPoint y: 132, distance: 388.6
click at [529, 132] on div "From social media posts, newspaper op-eds, TV advertisements, and academic jour…" at bounding box center [509, 130] width 293 height 47
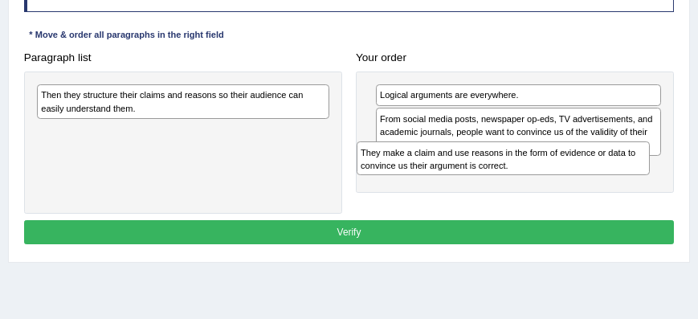
drag, startPoint x: 119, startPoint y: 100, endPoint x: 507, endPoint y: 170, distance: 394.2
click at [507, 171] on div "Paragraph list They make a claim and use reasons in the form of evidence or dat…" at bounding box center [349, 130] width 664 height 168
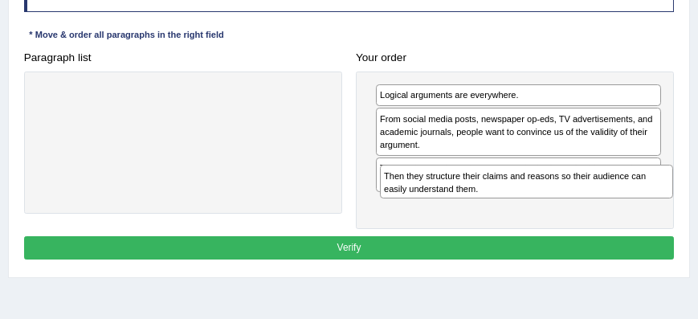
drag, startPoint x: 182, startPoint y: 108, endPoint x: 553, endPoint y: 211, distance: 385.1
click at [553, 211] on div "Paragraph list Then they structure their claims and reasons so their audience c…" at bounding box center [349, 138] width 664 height 184
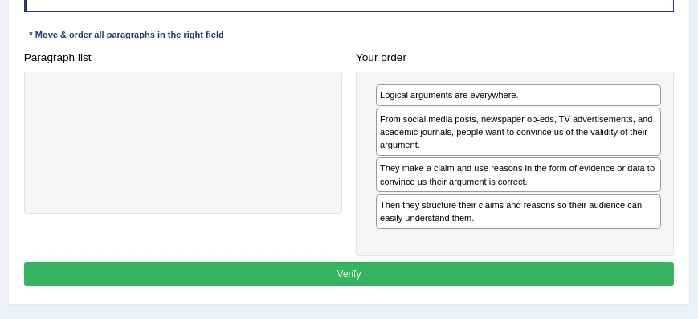
click at [343, 263] on button "Verify" at bounding box center [349, 273] width 651 height 23
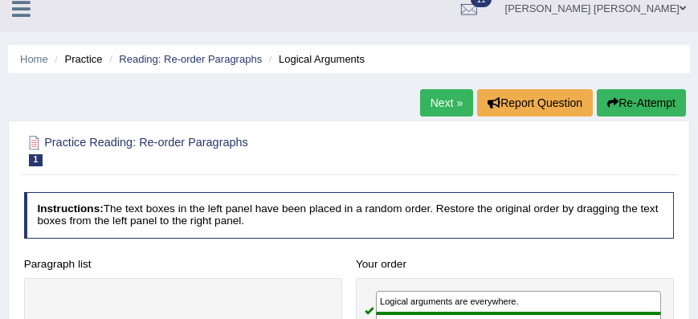
scroll to position [11, 0]
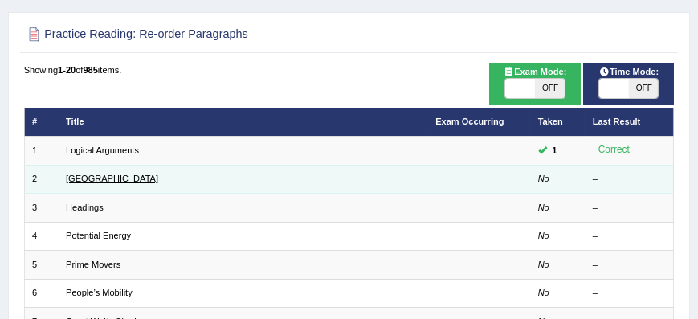
click at [100, 180] on link "[GEOGRAPHIC_DATA]" at bounding box center [112, 179] width 92 height 10
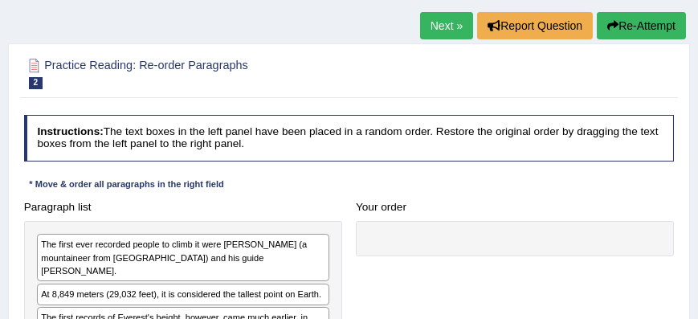
scroll to position [183, 0]
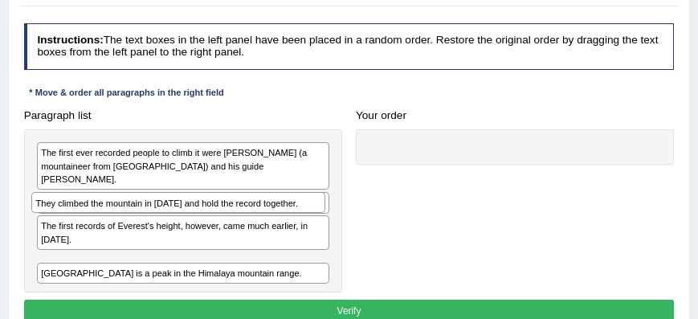
drag, startPoint x: 141, startPoint y: 272, endPoint x: 139, endPoint y: 222, distance: 50.7
click at [139, 222] on div "The first ever recorded people to climb it were Edmund Hillary (a mountaineer f…" at bounding box center [183, 211] width 318 height 164
drag, startPoint x: 137, startPoint y: 247, endPoint x: 134, endPoint y: 218, distance: 29.1
click at [133, 218] on div "The first ever recorded people to climb it were Edmund Hillary (a mountaineer f…" at bounding box center [183, 211] width 318 height 164
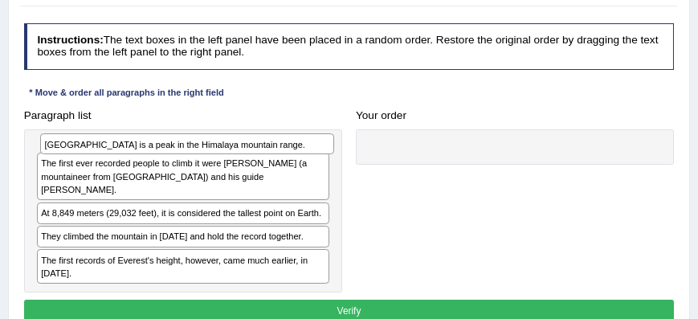
drag, startPoint x: 138, startPoint y: 272, endPoint x: 146, endPoint y: 151, distance: 121.6
click at [146, 151] on div "The first ever recorded people to climb it were Edmund Hillary (a mountaineer f…" at bounding box center [183, 211] width 318 height 164
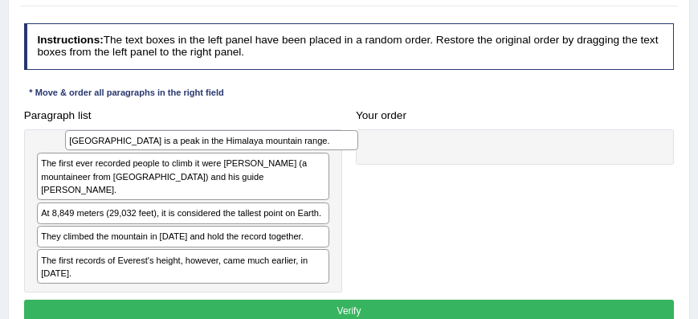
drag, startPoint x: 112, startPoint y: 149, endPoint x: 149, endPoint y: 141, distance: 37.7
click at [149, 141] on div "Mount Everest is a peak in the Himalaya mountain range." at bounding box center [211, 140] width 293 height 21
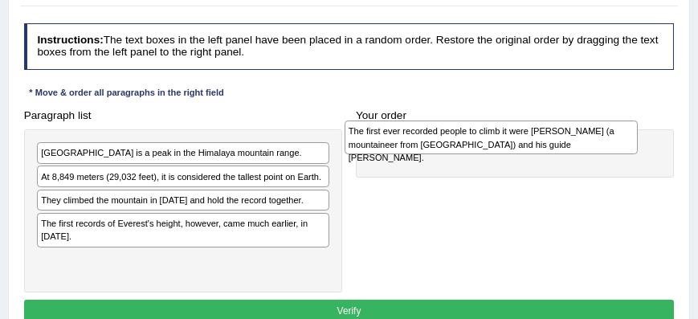
drag, startPoint x: 108, startPoint y: 182, endPoint x: 474, endPoint y: 141, distance: 367.8
click at [474, 141] on div "The first ever recorded people to climb it were Edmund Hillary (a mountaineer f…" at bounding box center [491, 137] width 293 height 34
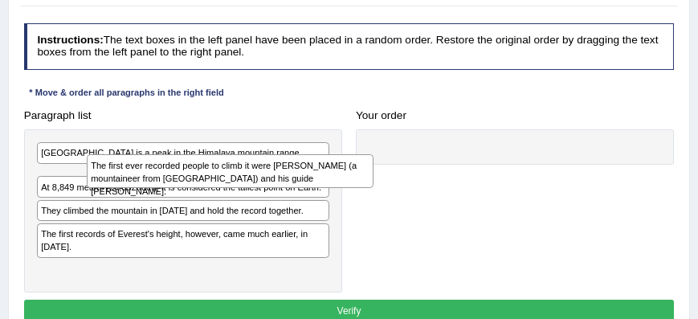
drag, startPoint x: 496, startPoint y: 156, endPoint x: 183, endPoint y: 182, distance: 313.5
click at [183, 182] on div "The first ever recorded people to climb it were Edmund Hillary (a mountaineer f…" at bounding box center [230, 171] width 287 height 34
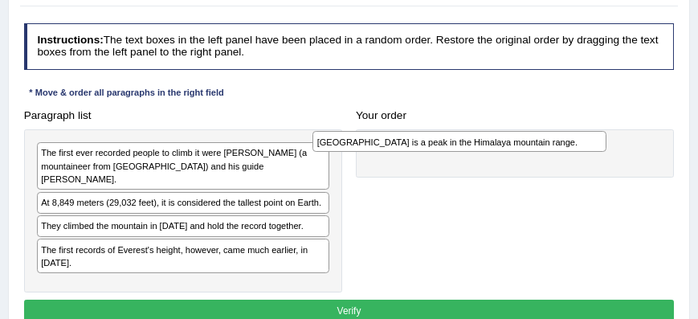
drag, startPoint x: 121, startPoint y: 153, endPoint x: 466, endPoint y: 141, distance: 344.8
click at [466, 141] on div "Mount Everest is a peak in the Himalaya mountain range." at bounding box center [458, 141] width 293 height 21
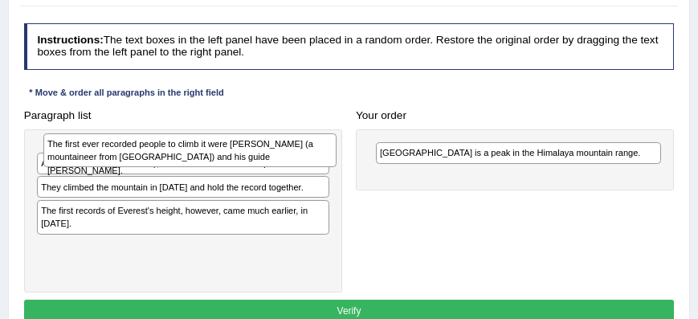
drag, startPoint x: 155, startPoint y: 161, endPoint x: 165, endPoint y: 157, distance: 10.4
click at [165, 157] on div "The first ever recorded people to climb it were Edmund Hillary (a mountaineer f…" at bounding box center [189, 150] width 293 height 34
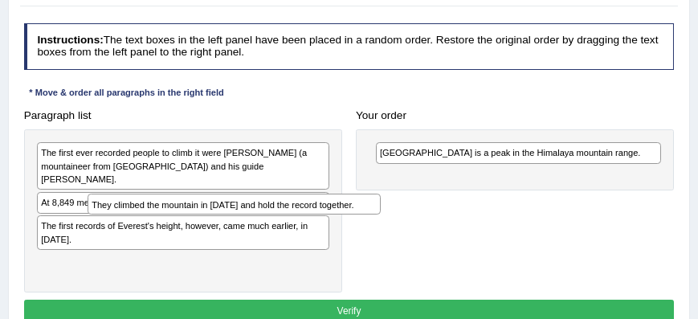
drag, startPoint x: 129, startPoint y: 210, endPoint x: 187, endPoint y: 219, distance: 59.4
click at [187, 219] on div "The first ever recorded people to climb it were Edmund Hillary (a mountaineer f…" at bounding box center [183, 211] width 318 height 164
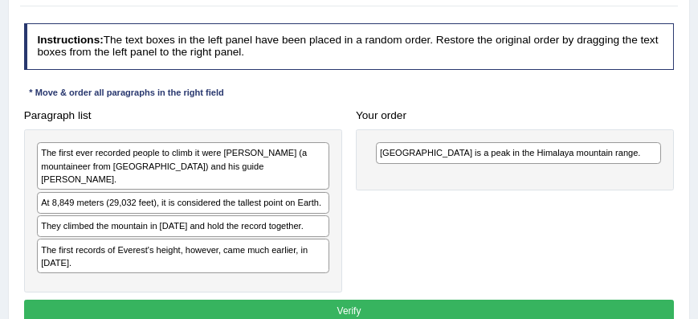
click at [182, 157] on div "The first ever recorded people to climb it were Edmund Hillary (a mountaineer f…" at bounding box center [183, 165] width 292 height 47
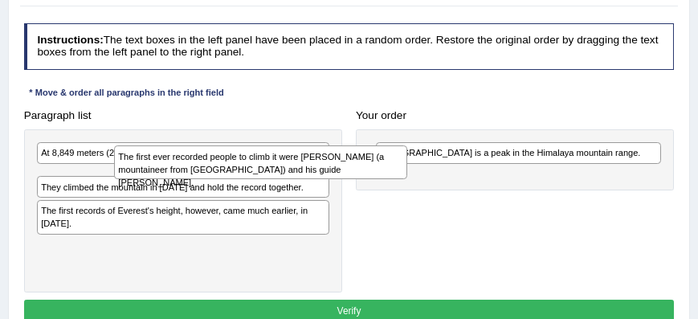
drag, startPoint x: 150, startPoint y: 157, endPoint x: 207, endPoint y: 169, distance: 58.3
click at [210, 169] on div "The first ever recorded people to climb it were Edmund Hillary (a mountaineer f…" at bounding box center [260, 162] width 293 height 34
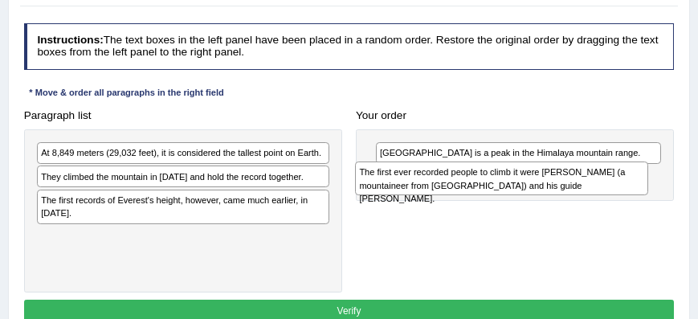
drag, startPoint x: 112, startPoint y: 178, endPoint x: 492, endPoint y: 186, distance: 379.2
click at [492, 186] on div "The first ever recorded people to climb it were Edmund Hillary (a mountaineer f…" at bounding box center [501, 178] width 293 height 34
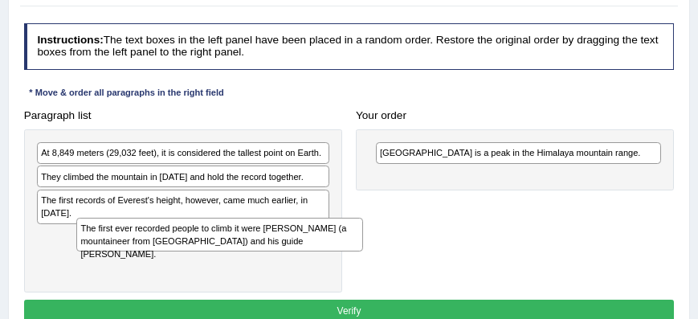
drag, startPoint x: 458, startPoint y: 186, endPoint x: 104, endPoint y: 264, distance: 362.9
click at [104, 264] on div "Paragraph list At 8,849 meters (29,032 feet), it is considered the tallest poin…" at bounding box center [349, 199] width 664 height 190
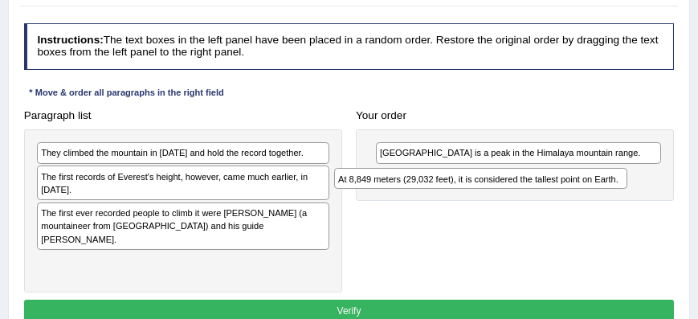
drag, startPoint x: 168, startPoint y: 148, endPoint x: 524, endPoint y: 184, distance: 357.7
click at [524, 184] on div "At 8,849 meters (29,032 feet), it is considered the tallest point on Earth." at bounding box center [480, 178] width 293 height 21
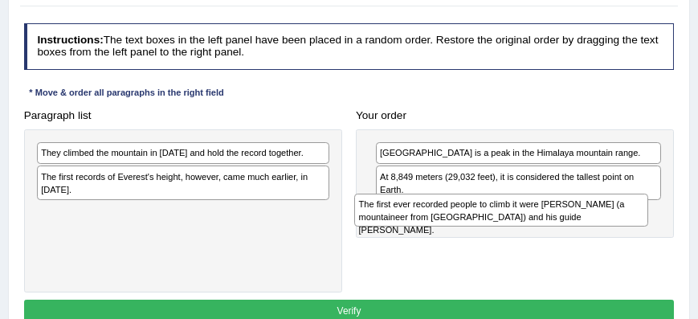
drag, startPoint x: 223, startPoint y: 225, endPoint x: 606, endPoint y: 234, distance: 384.1
click at [606, 234] on div "Paragraph list They climbed the mountain in 1953 and hold the record together. …" at bounding box center [349, 199] width 664 height 190
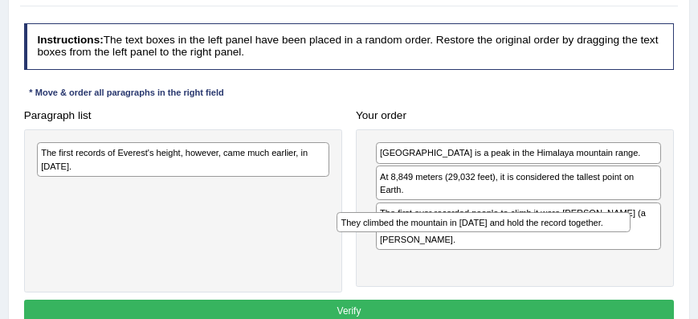
drag, startPoint x: 99, startPoint y: 149, endPoint x: 455, endPoint y: 239, distance: 367.8
click at [455, 239] on div "Paragraph list They climbed the mountain in 1953 and hold the record together. …" at bounding box center [349, 199] width 664 height 190
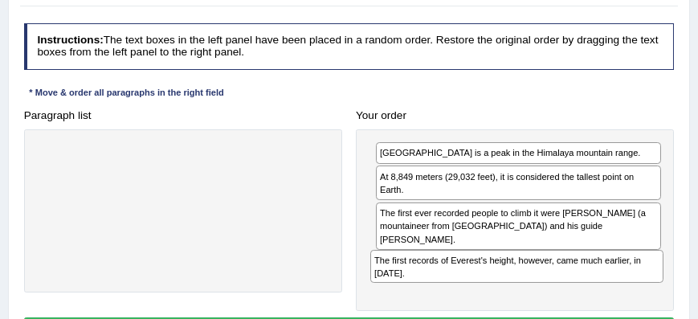
drag, startPoint x: 231, startPoint y: 145, endPoint x: 628, endPoint y: 277, distance: 419.1
click at [628, 277] on div "The first records of Everest's height, however, came much earlier, in 1856." at bounding box center [516, 267] width 293 height 34
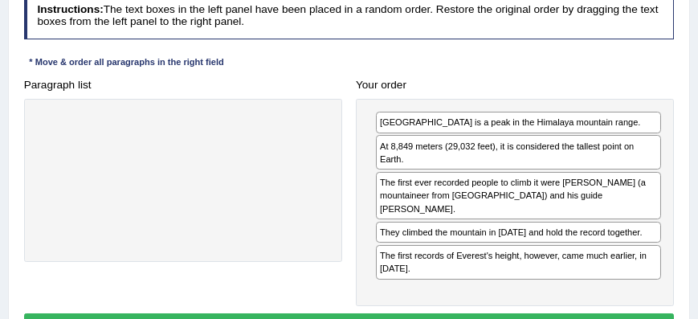
scroll to position [229, 0]
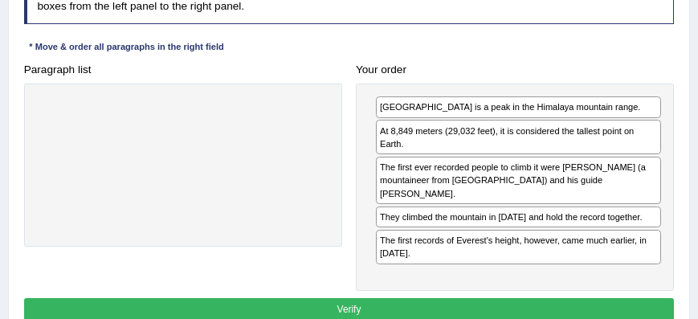
click at [373, 298] on button "Verify" at bounding box center [349, 309] width 651 height 23
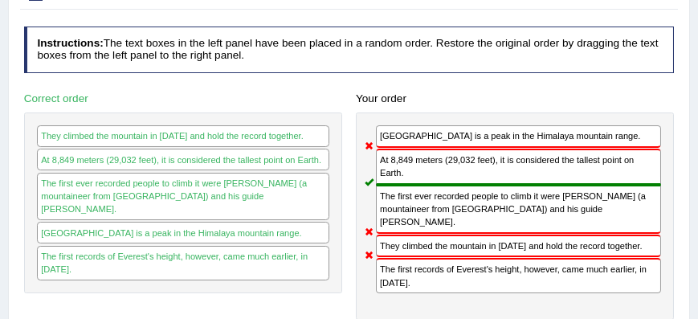
scroll to position [137, 0]
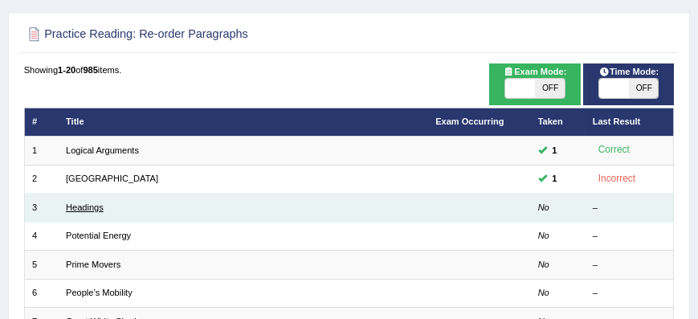
click at [85, 203] on link "Headings" at bounding box center [85, 207] width 38 height 10
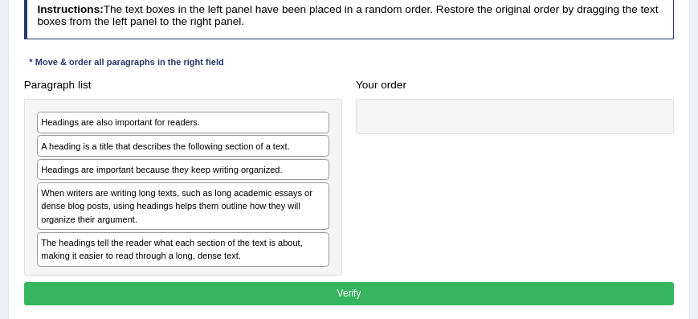
scroll to position [229, 0]
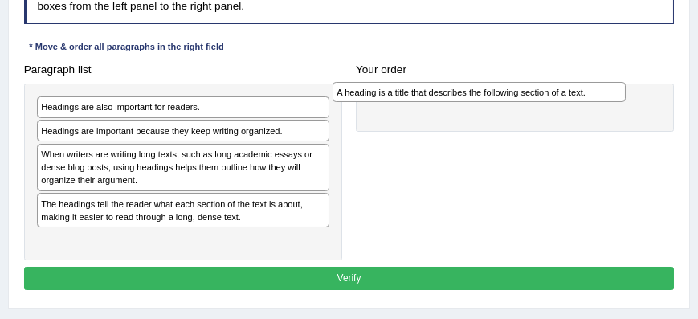
drag, startPoint x: 102, startPoint y: 131, endPoint x: 454, endPoint y: 98, distance: 353.4
click at [454, 98] on div "A heading is a title that describes the following section of a text." at bounding box center [479, 92] width 293 height 21
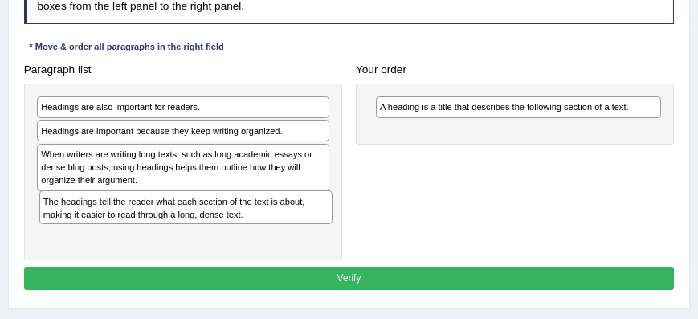
drag, startPoint x: 184, startPoint y: 207, endPoint x: 190, endPoint y: 232, distance: 25.7
click at [190, 232] on div "Headings are also important for readers. Headings are important because they ke…" at bounding box center [183, 172] width 318 height 177
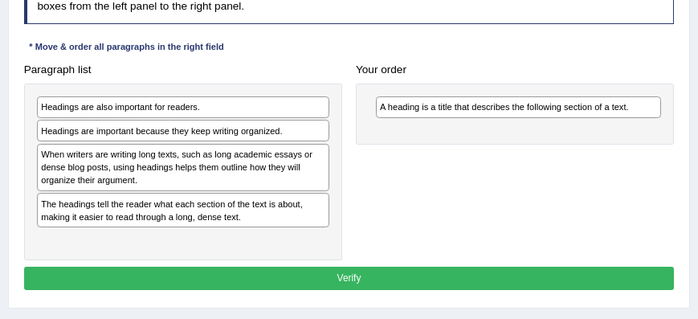
click at [152, 130] on div "Headings are important because they keep writing organized." at bounding box center [183, 131] width 292 height 22
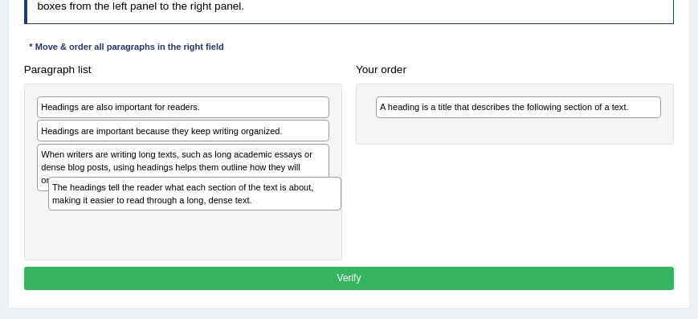
drag, startPoint x: 165, startPoint y: 202, endPoint x: 182, endPoint y: 210, distance: 18.4
click at [182, 210] on div "Headings are also important for readers. Headings are important because they ke…" at bounding box center [183, 172] width 318 height 177
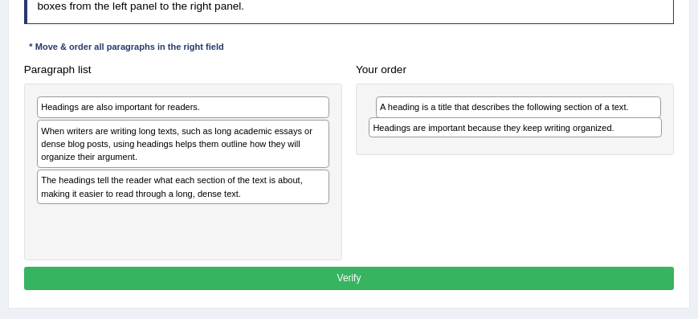
drag, startPoint x: 171, startPoint y: 130, endPoint x: 565, endPoint y: 140, distance: 393.7
click at [565, 140] on div "Paragraph list Headings are also important for readers. Headings are important …" at bounding box center [349, 159] width 664 height 202
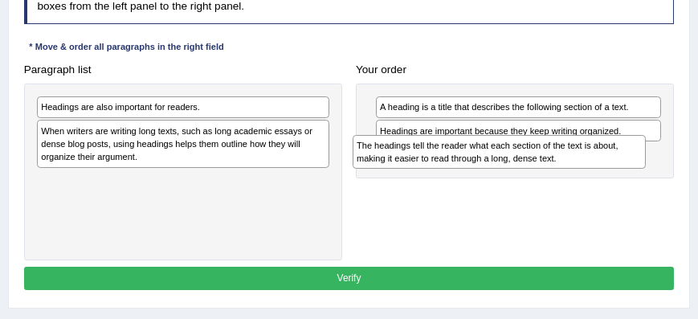
drag, startPoint x: 248, startPoint y: 183, endPoint x: 578, endPoint y: 165, distance: 329.8
click at [578, 165] on div "The headings tell the reader what each section of the text is about, making it …" at bounding box center [499, 152] width 293 height 34
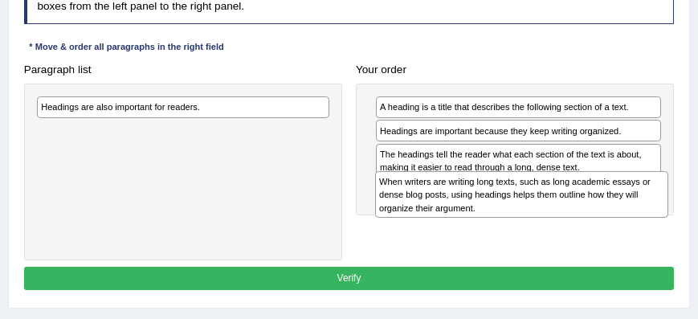
drag, startPoint x: 227, startPoint y: 149, endPoint x: 517, endPoint y: 210, distance: 297.1
click at [517, 210] on div "When writers are writing long texts, such as long academic essays or dense blog…" at bounding box center [521, 194] width 293 height 47
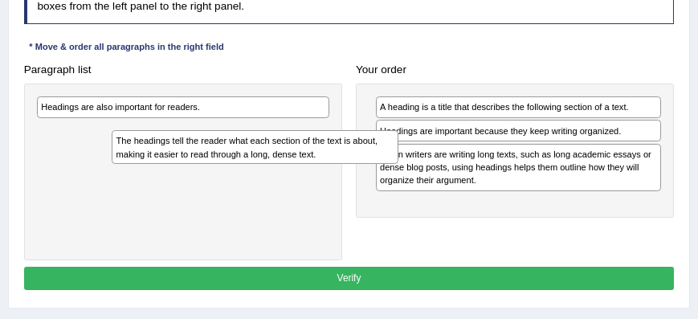
drag, startPoint x: 570, startPoint y: 156, endPoint x: 264, endPoint y: 157, distance: 305.3
click at [264, 157] on div "The headings tell the reader what each section of the text is about, making it …" at bounding box center [255, 147] width 287 height 34
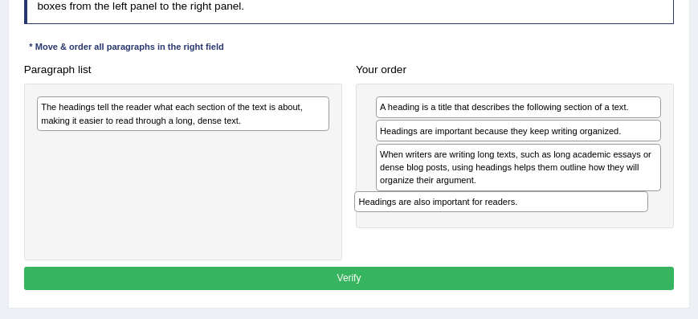
drag, startPoint x: 201, startPoint y: 110, endPoint x: 578, endPoint y: 230, distance: 396.1
click at [578, 230] on div "Paragraph list Headings are also important for readers. The headings tell the r…" at bounding box center [349, 159] width 664 height 202
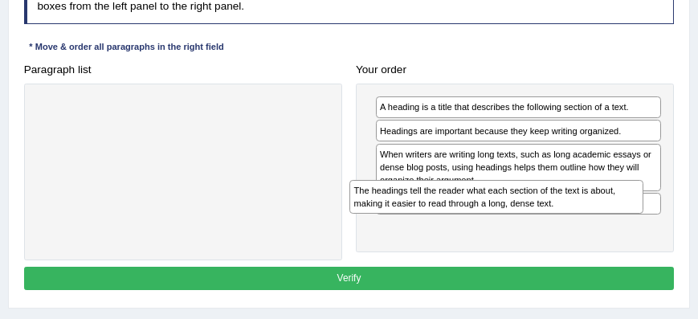
drag, startPoint x: 157, startPoint y: 114, endPoint x: 529, endPoint y: 219, distance: 386.5
click at [529, 219] on div "Paragraph list The headings tell the reader what each section of the text is ab…" at bounding box center [349, 159] width 664 height 202
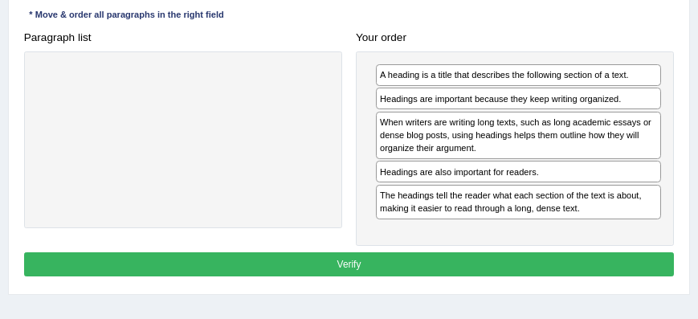
scroll to position [275, 0]
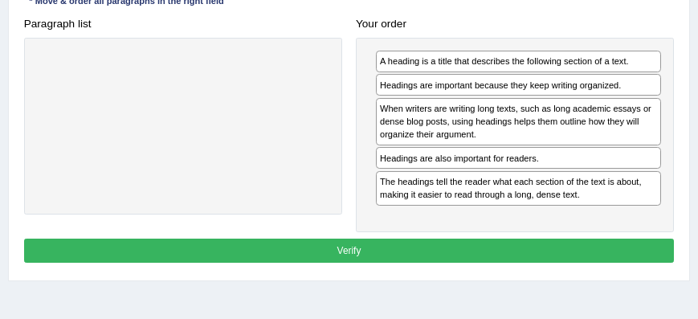
click at [413, 240] on button "Verify" at bounding box center [349, 250] width 651 height 23
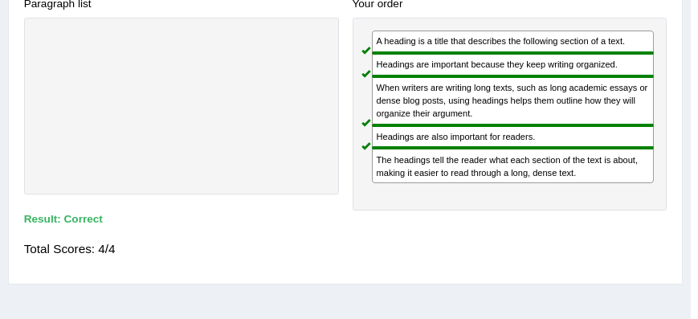
scroll to position [255, 0]
